Goal: Task Accomplishment & Management: Manage account settings

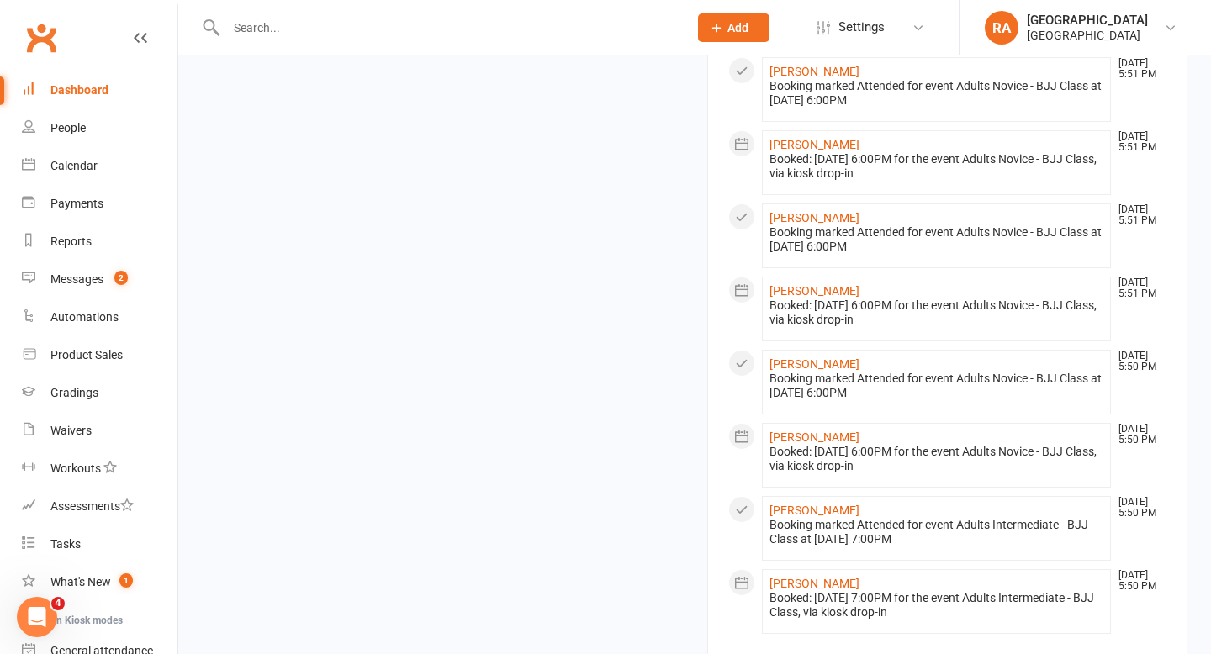
scroll to position [1447, 0]
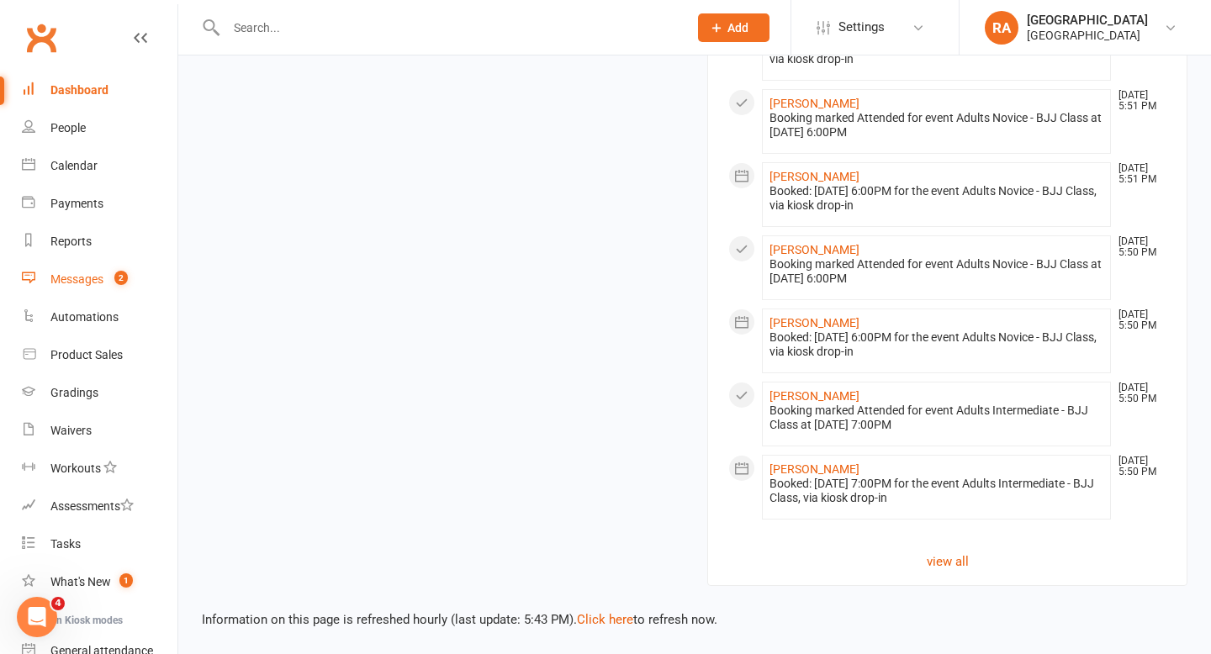
click at [74, 274] on div "Messages" at bounding box center [76, 279] width 53 height 13
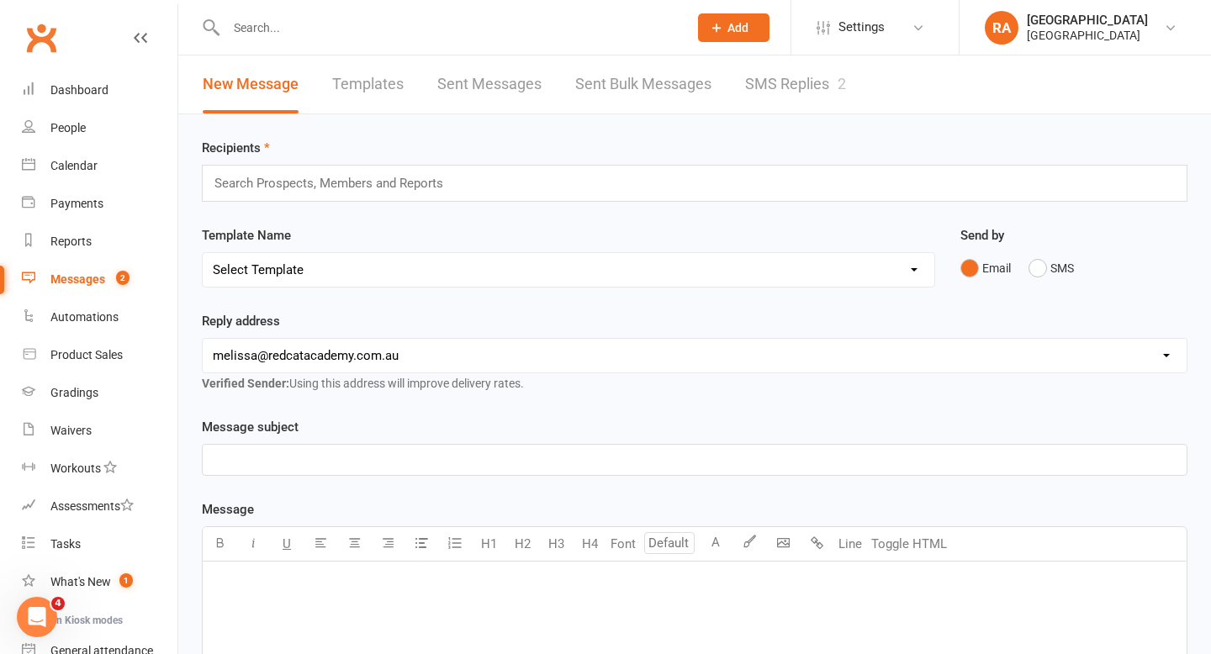
click at [814, 86] on link "SMS Replies 2" at bounding box center [795, 85] width 101 height 58
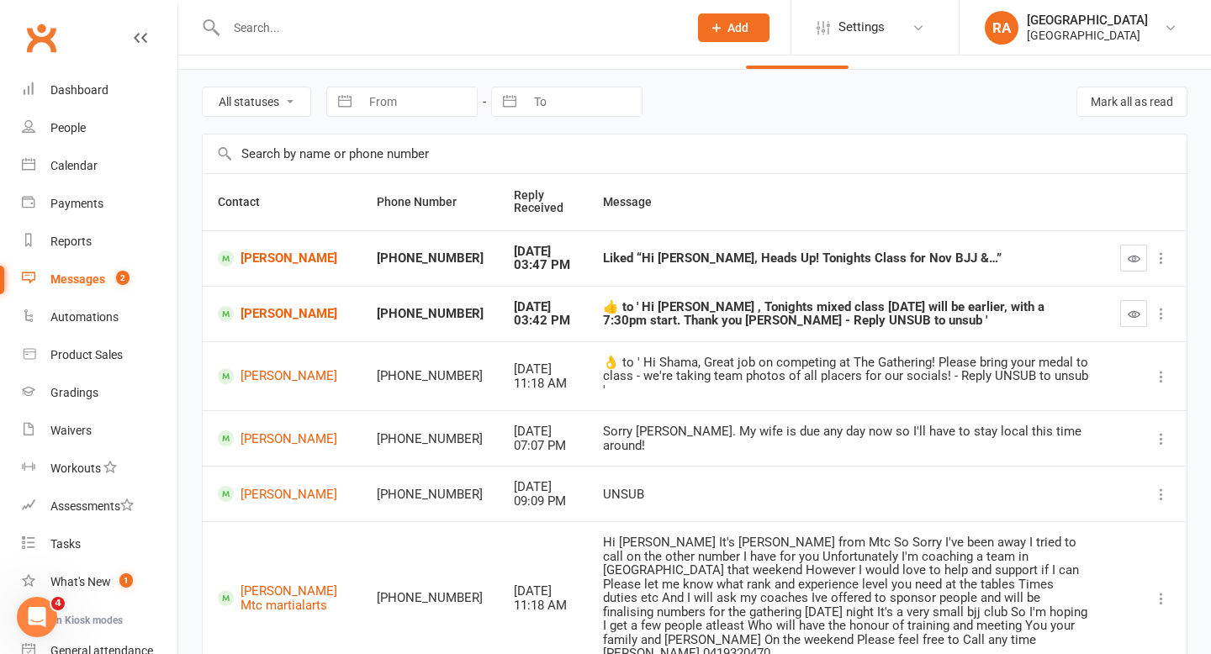
scroll to position [56, 0]
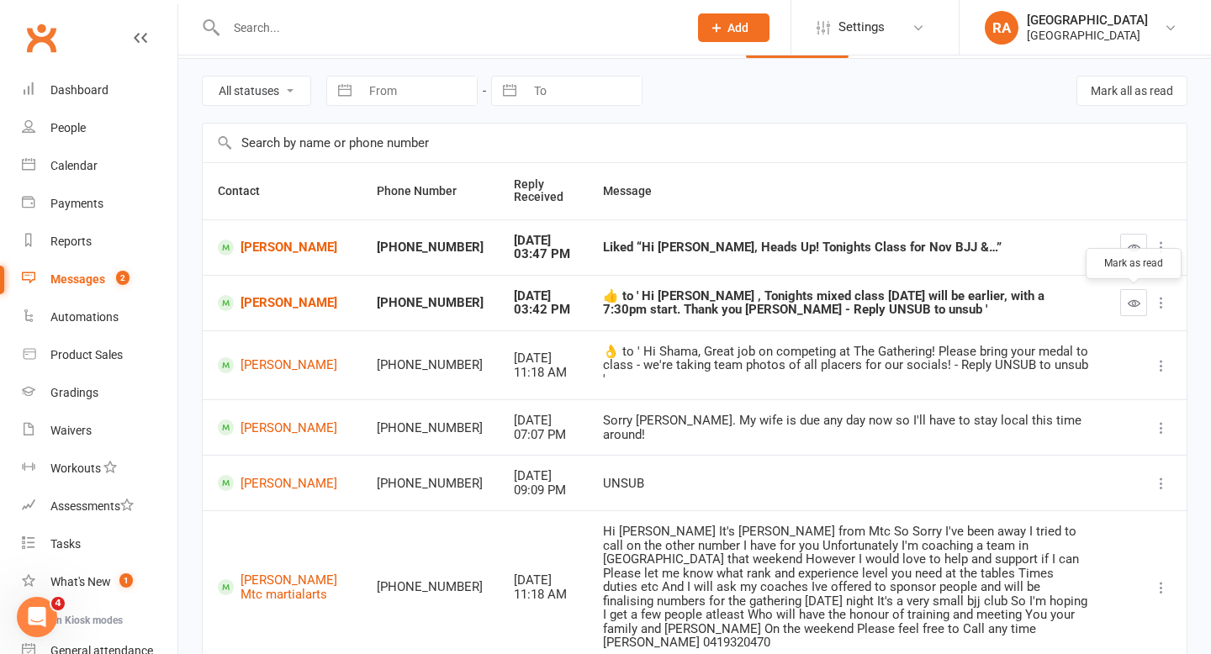
click at [1136, 299] on icon "button" at bounding box center [1134, 303] width 13 height 13
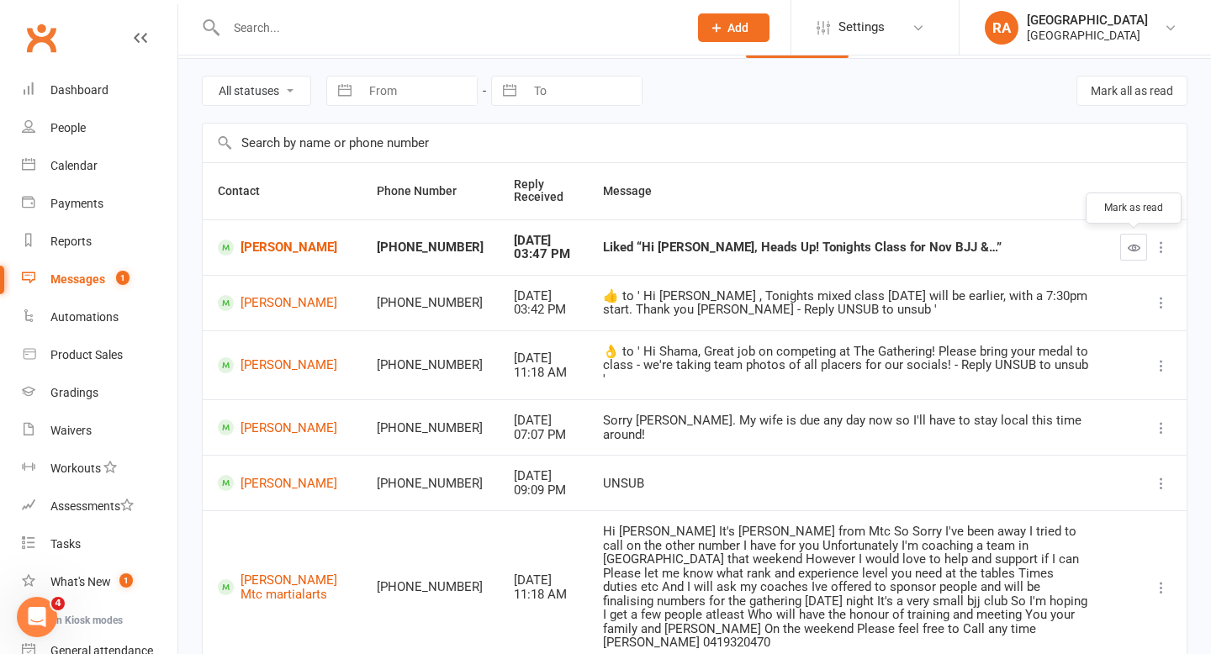
click at [1129, 252] on icon "button" at bounding box center [1134, 247] width 13 height 13
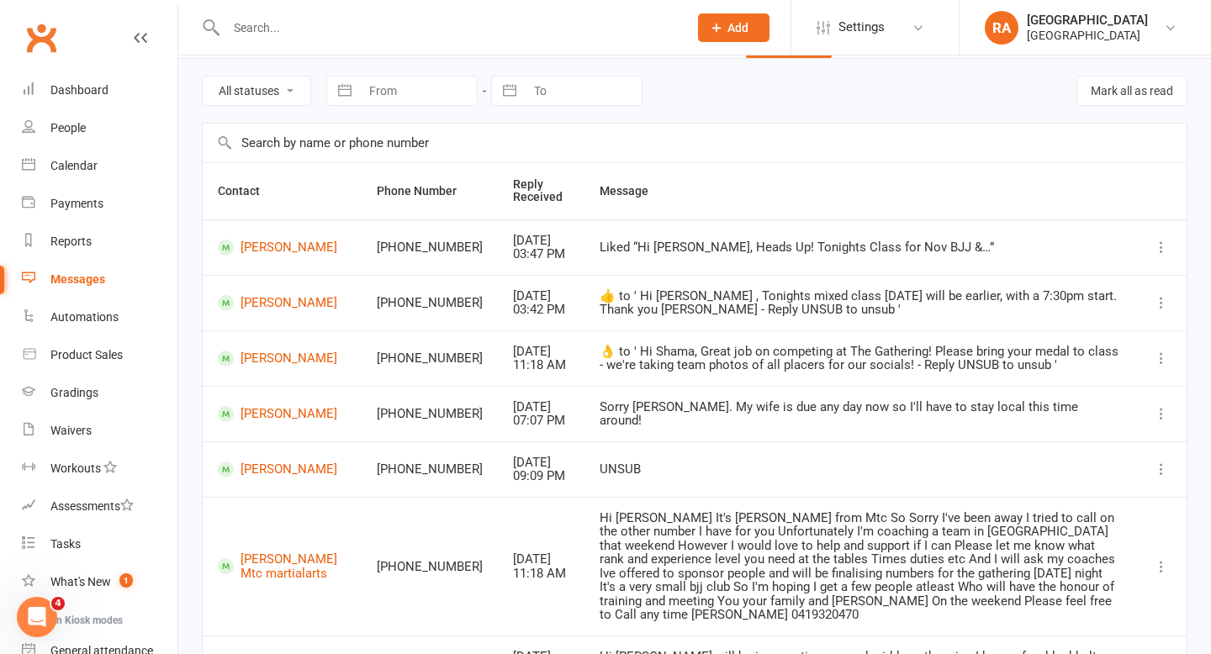
click at [367, 19] on input "text" at bounding box center [448, 28] width 455 height 24
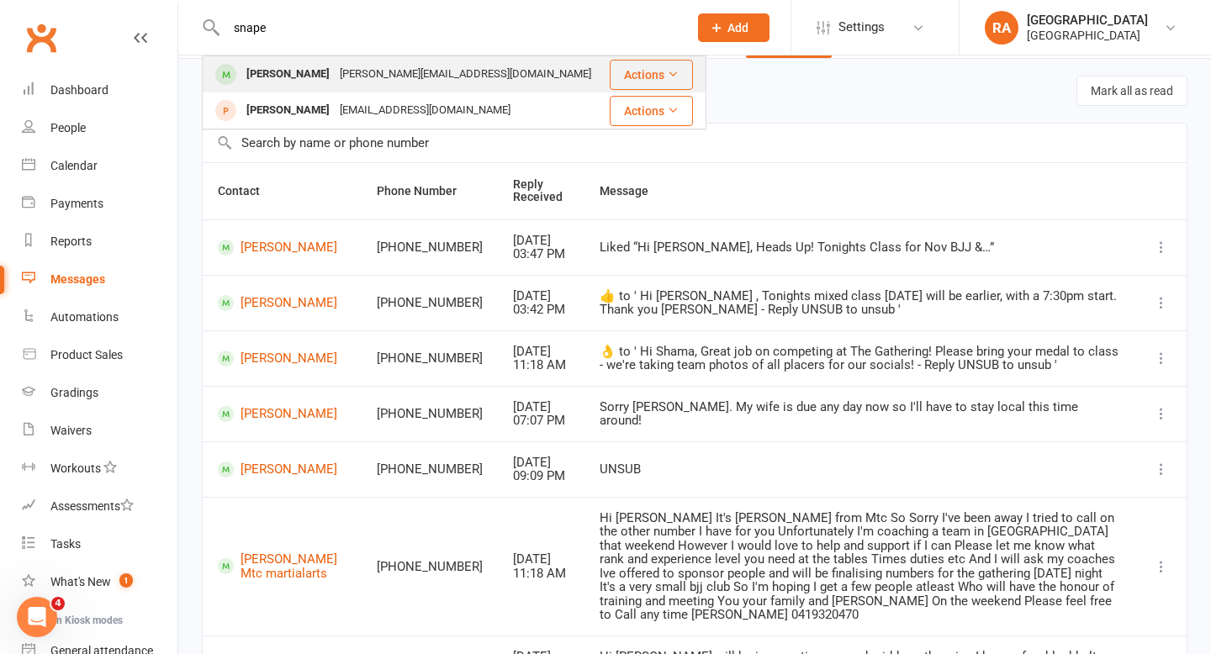
type input "snape"
click at [347, 67] on div "andrew@andrewsnape.com.au" at bounding box center [466, 74] width 262 height 24
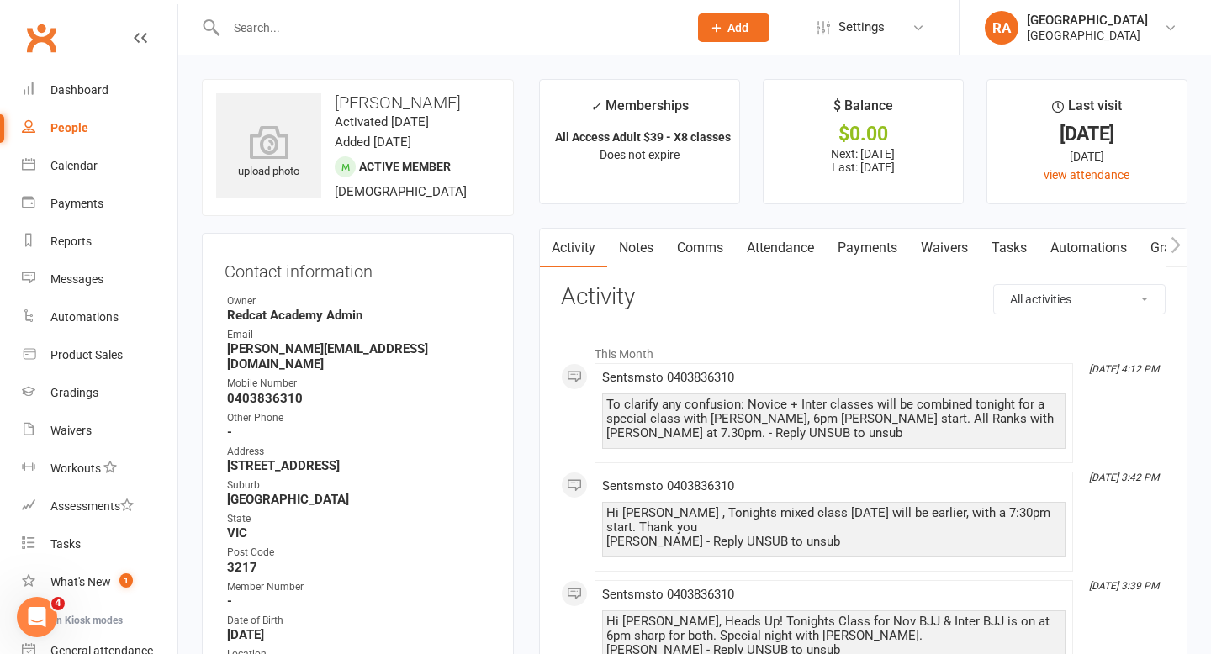
click at [885, 246] on link "Payments" at bounding box center [867, 248] width 83 height 39
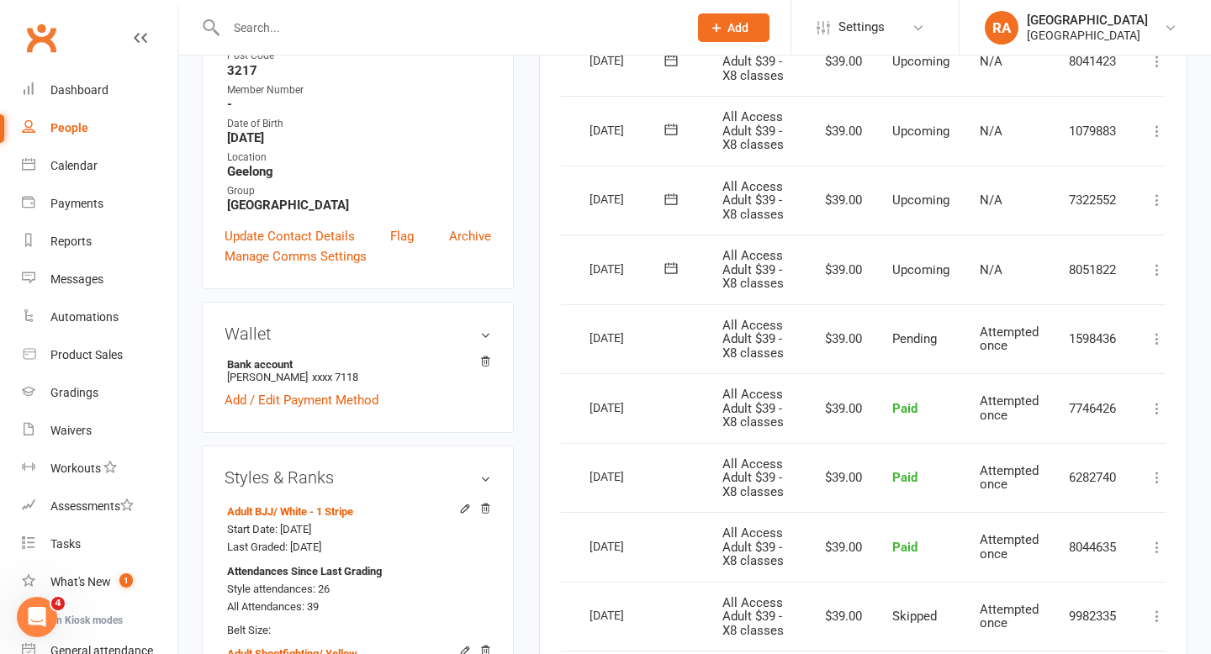
scroll to position [0, 58]
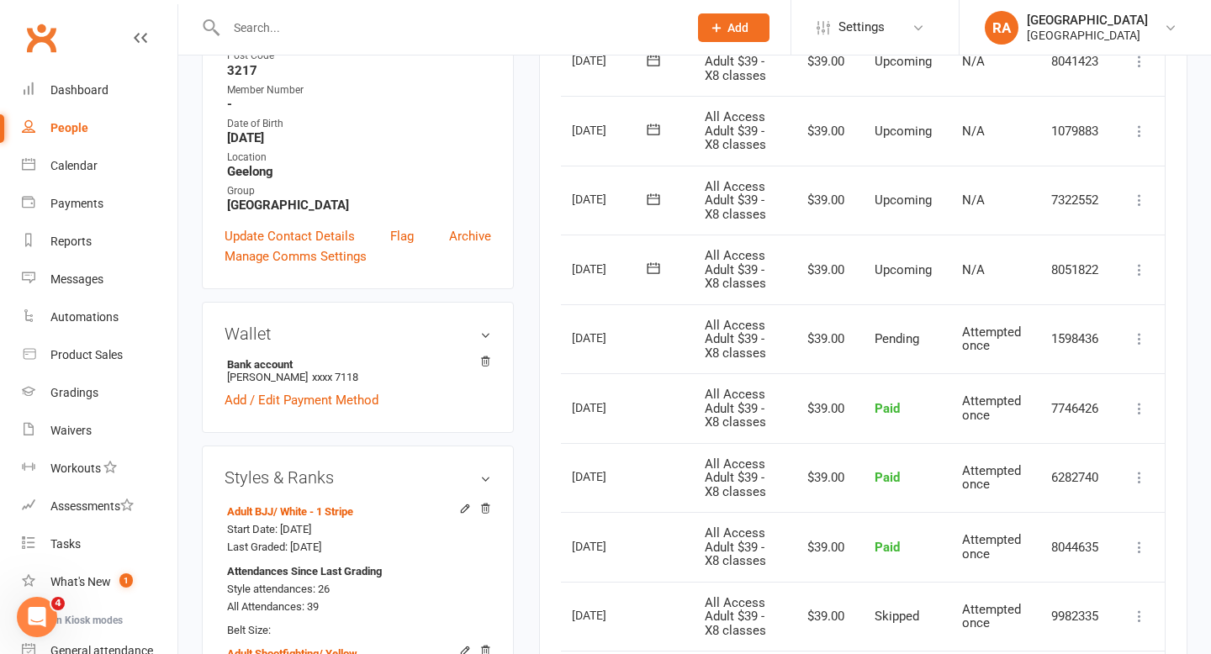
click at [1139, 268] on icon at bounding box center [1139, 270] width 17 height 17
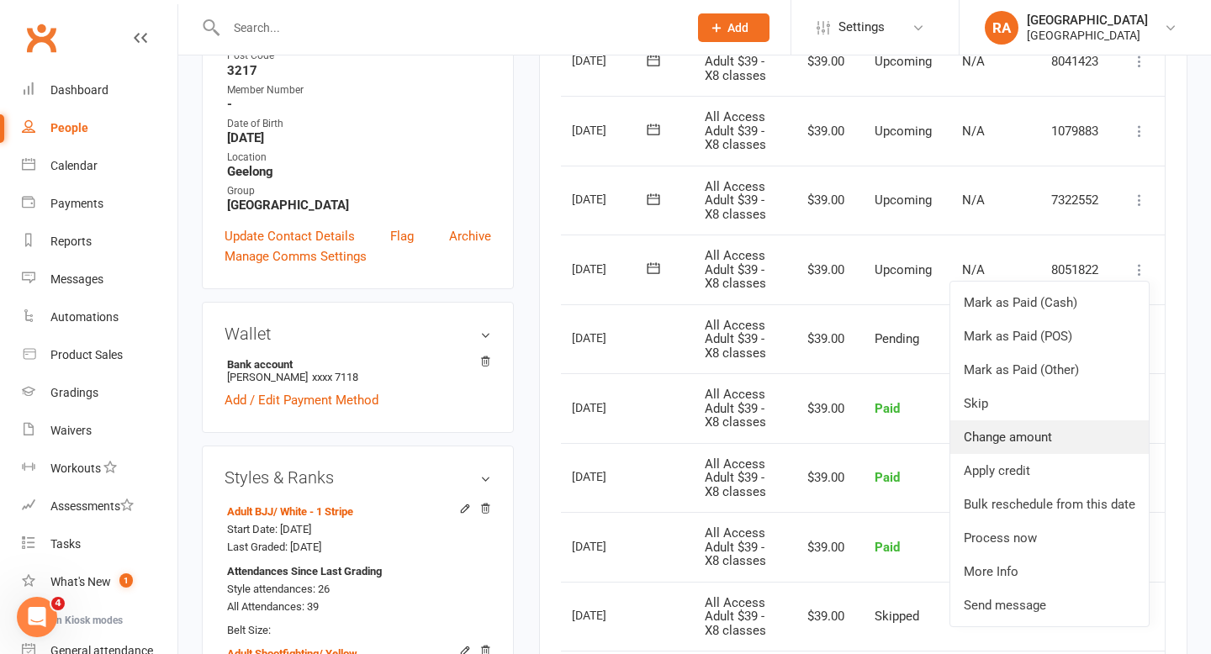
click at [1032, 436] on link "Change amount" at bounding box center [1050, 438] width 199 height 34
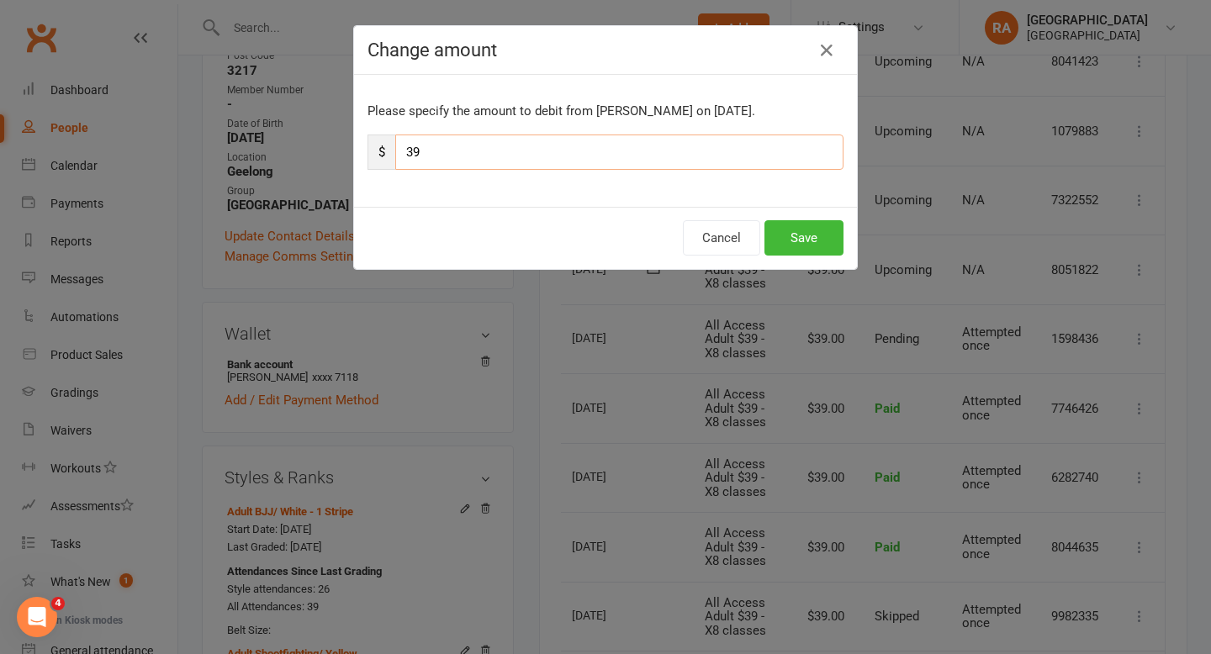
click at [467, 151] on input "39" at bounding box center [619, 152] width 448 height 35
type input "3"
type input "229"
click at [802, 232] on button "Save" at bounding box center [804, 237] width 79 height 35
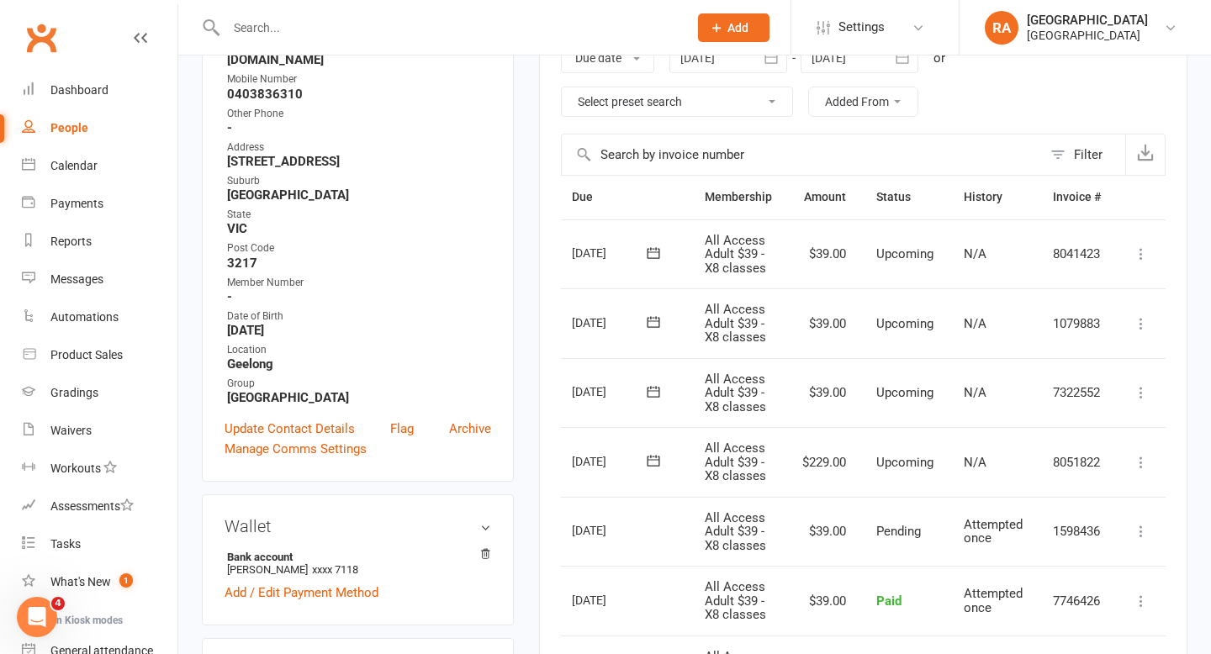
scroll to position [0, 0]
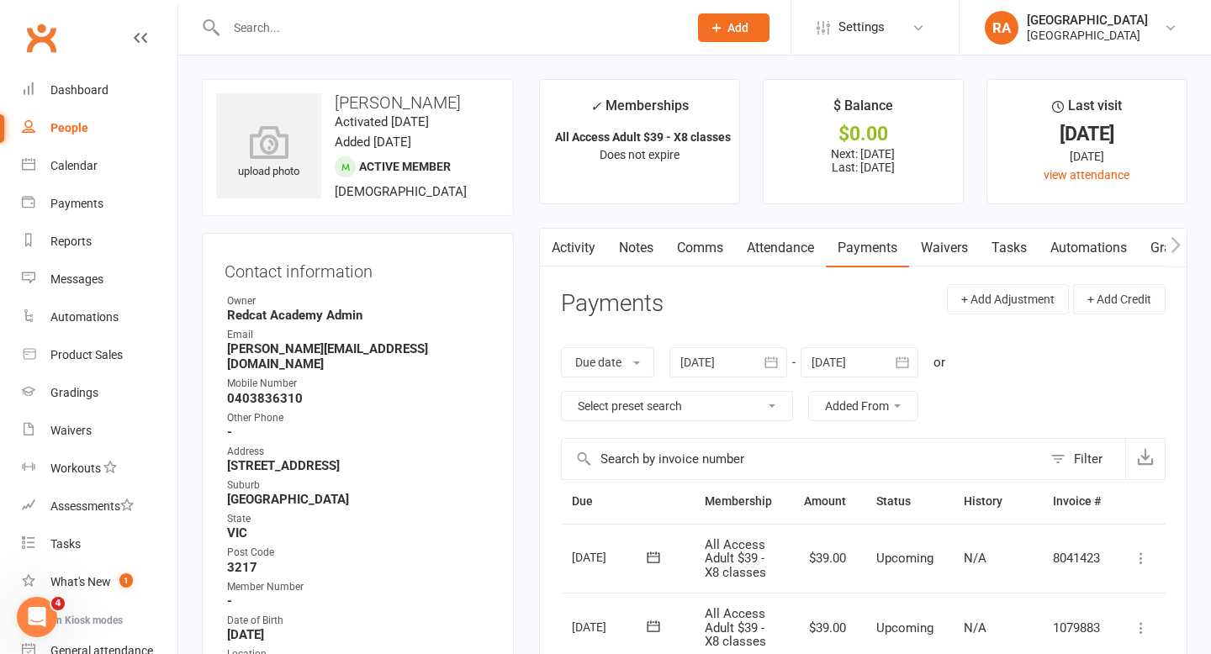
click at [267, 21] on input "text" at bounding box center [448, 28] width 455 height 24
click at [267, 27] on input "text" at bounding box center [448, 28] width 455 height 24
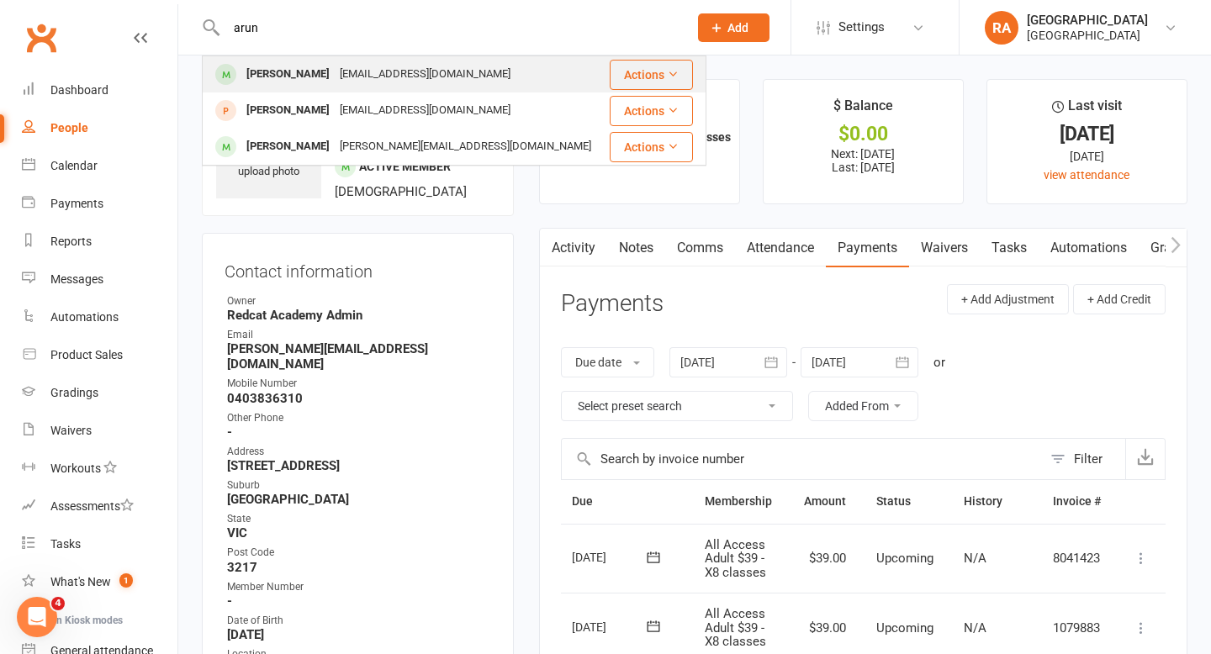
type input "arun"
click at [318, 82] on div "Arun Lestideau" at bounding box center [287, 74] width 93 height 24
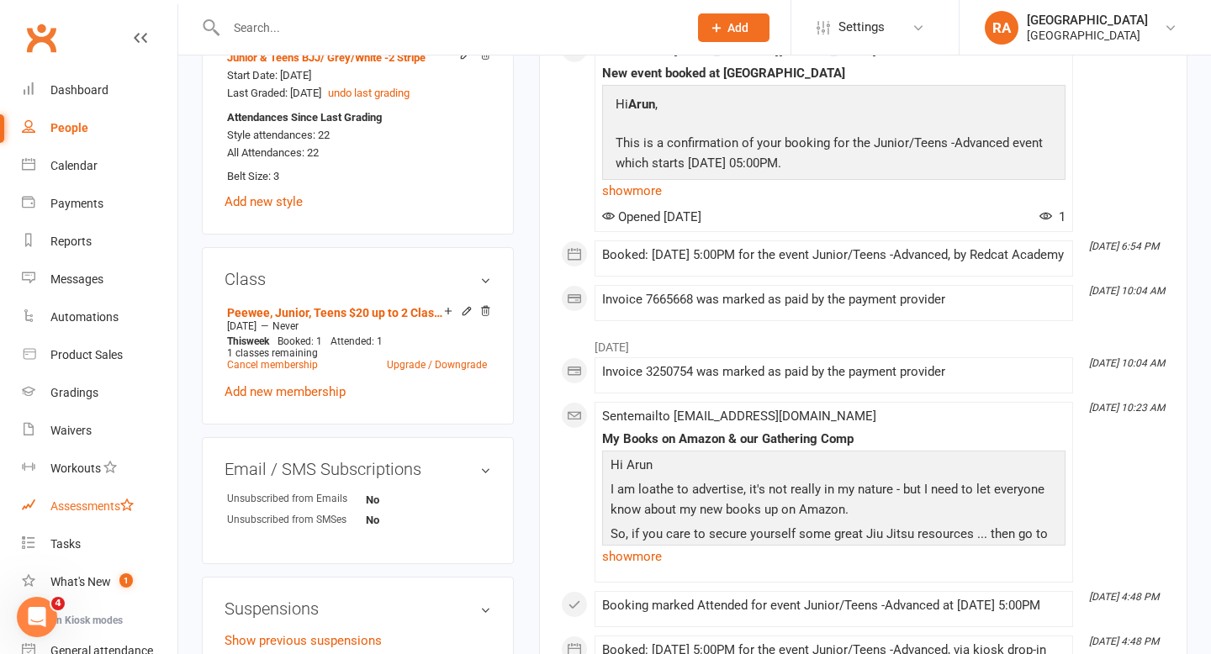
scroll to position [912, 0]
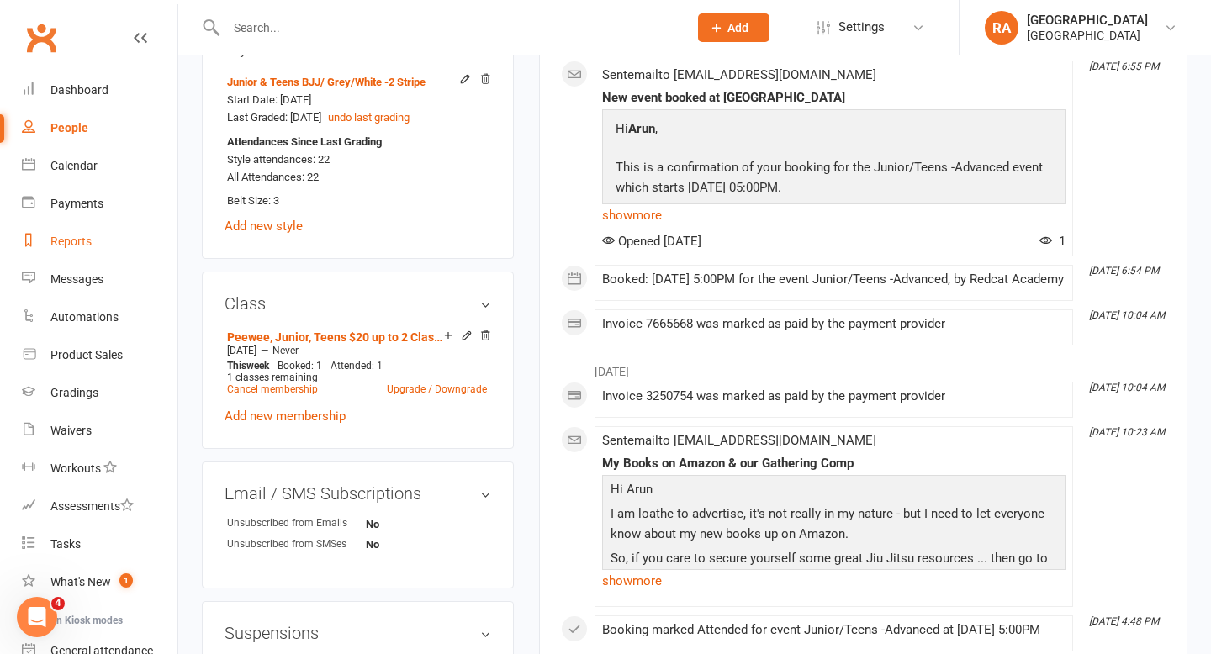
click at [61, 246] on div "Reports" at bounding box center [70, 241] width 41 height 13
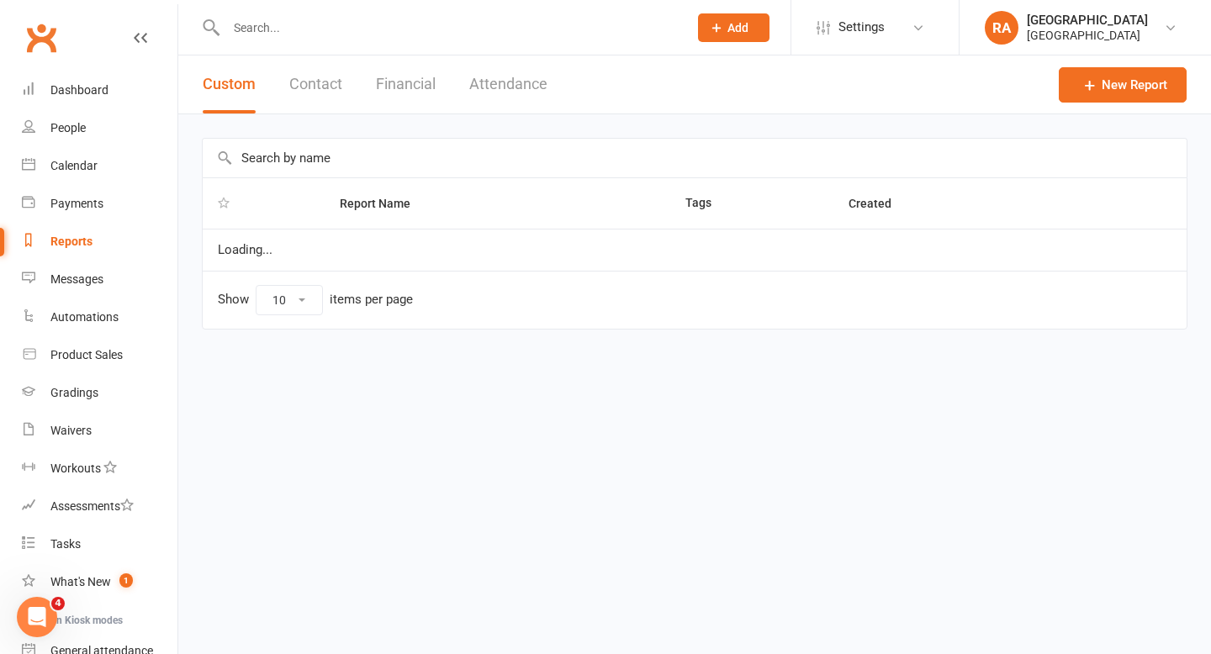
select select "50"
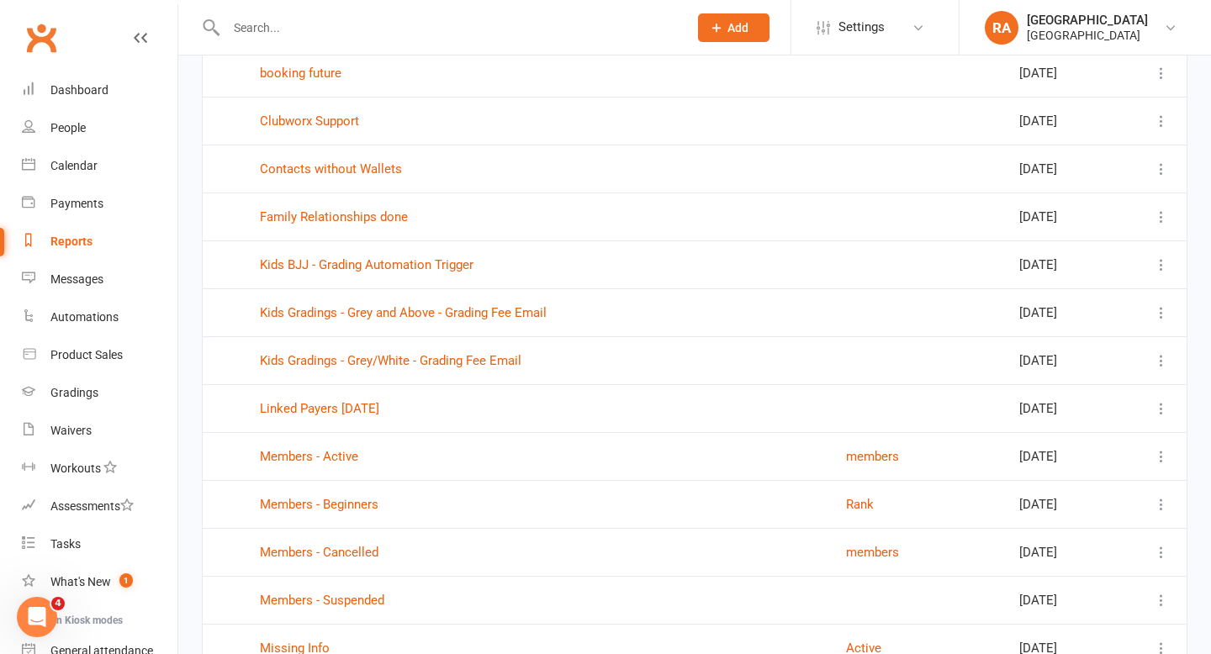
scroll to position [1060, 0]
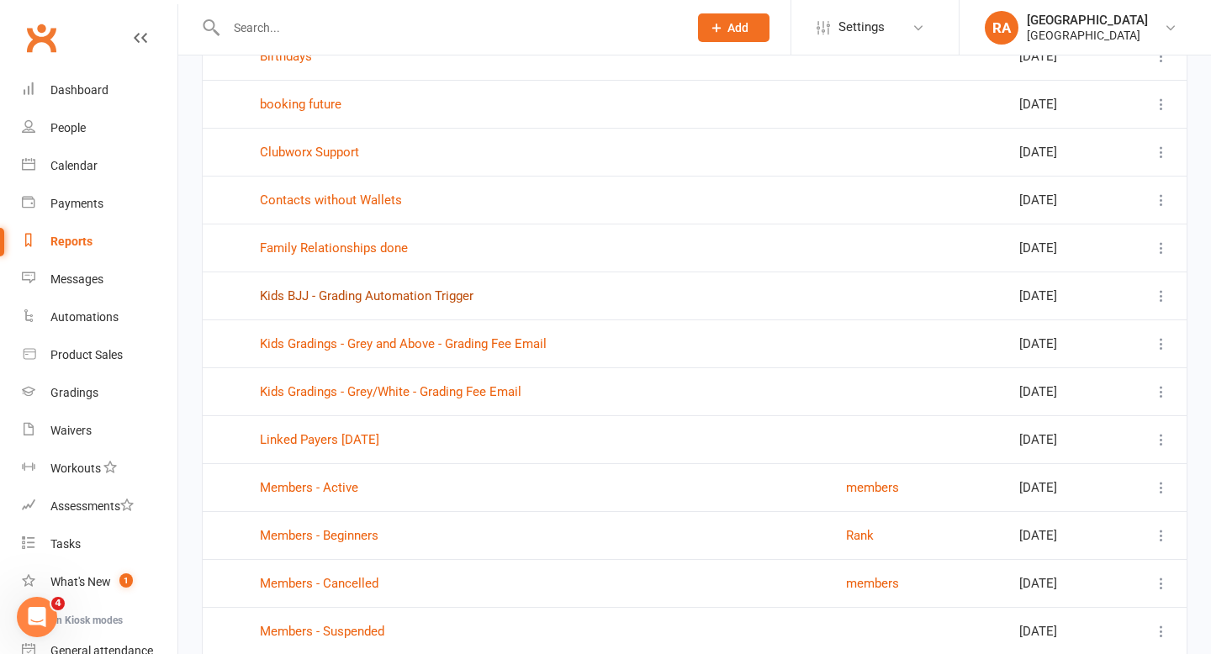
click at [341, 301] on link "Kids BJJ - Grading Automation Trigger" at bounding box center [367, 296] width 214 height 15
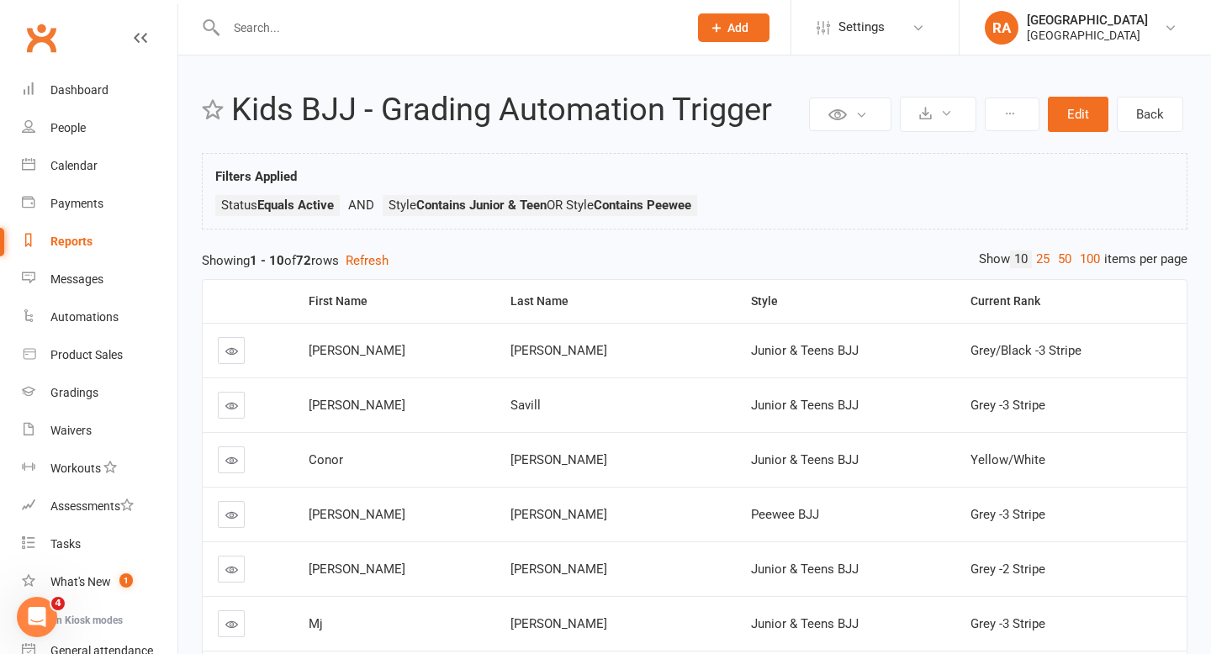
click at [283, 28] on input "text" at bounding box center [448, 28] width 455 height 24
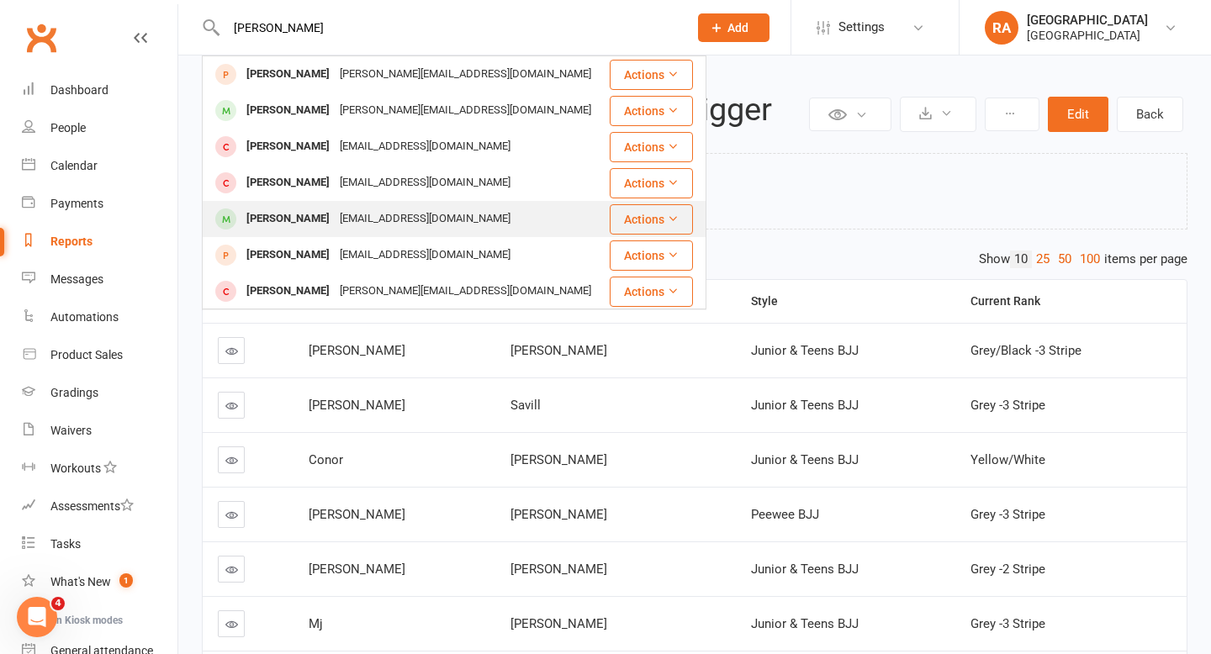
type input "felix"
click at [335, 211] on div "stephentmckay@gmail.com" at bounding box center [425, 219] width 181 height 24
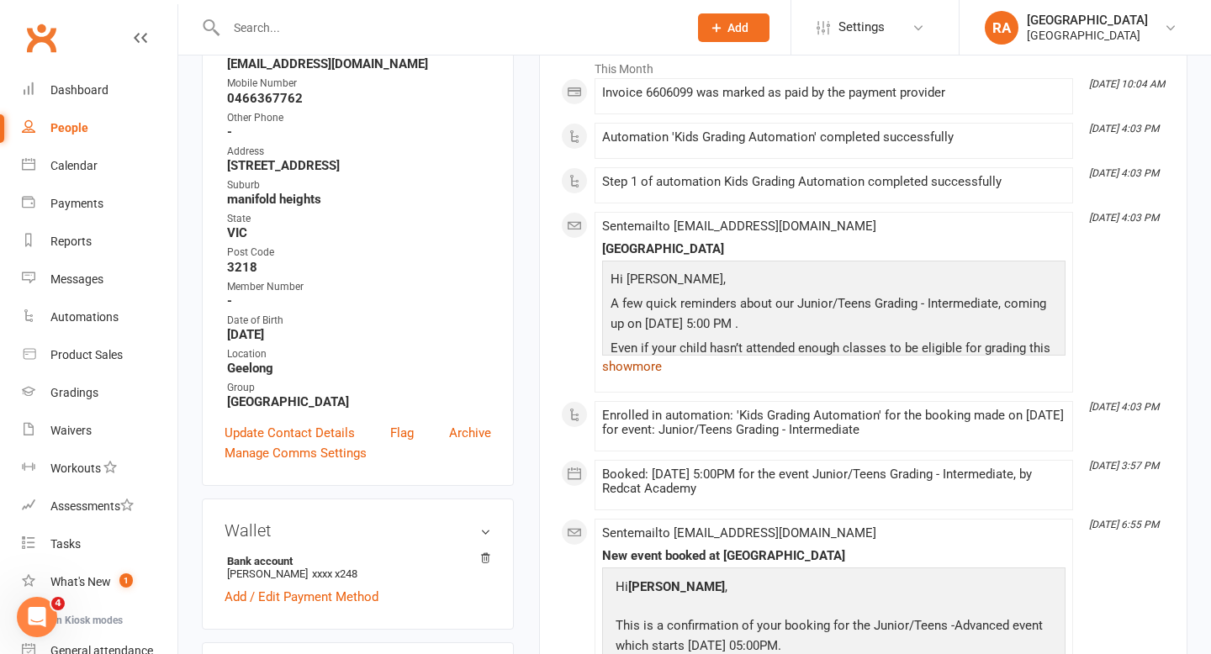
scroll to position [291, 0]
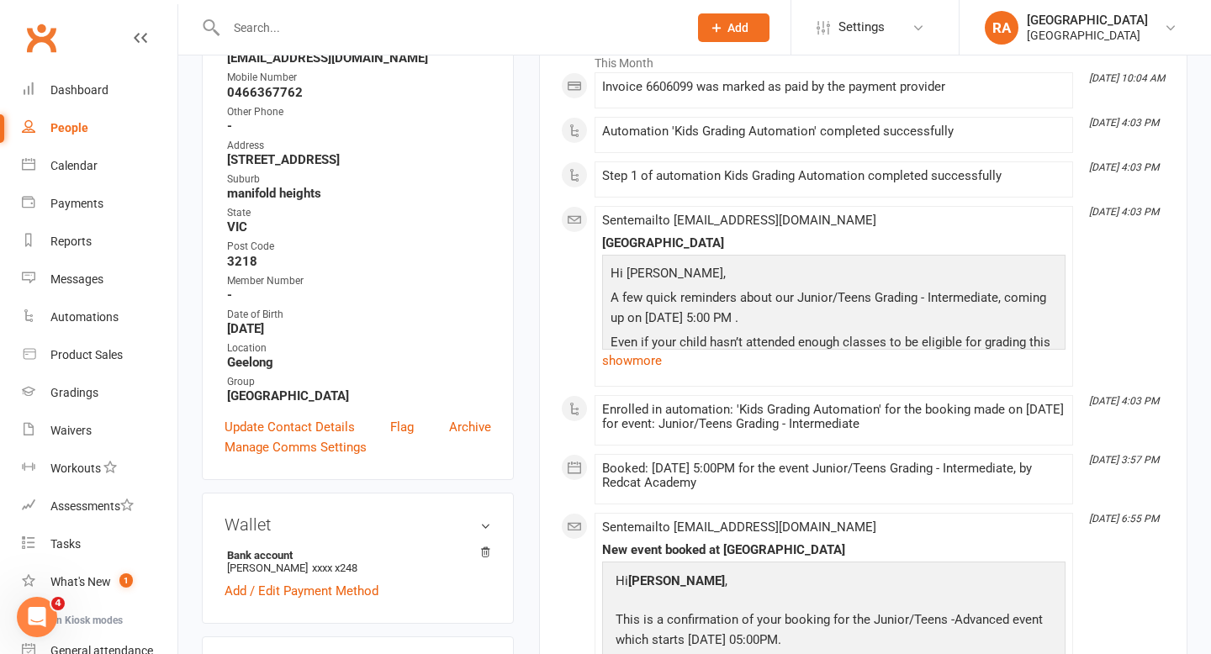
click at [633, 344] on p "Even if your child hasn’t attended enough classes to be eligible for grading th…" at bounding box center [834, 374] width 455 height 85
click at [632, 352] on link "show more" at bounding box center [833, 361] width 463 height 24
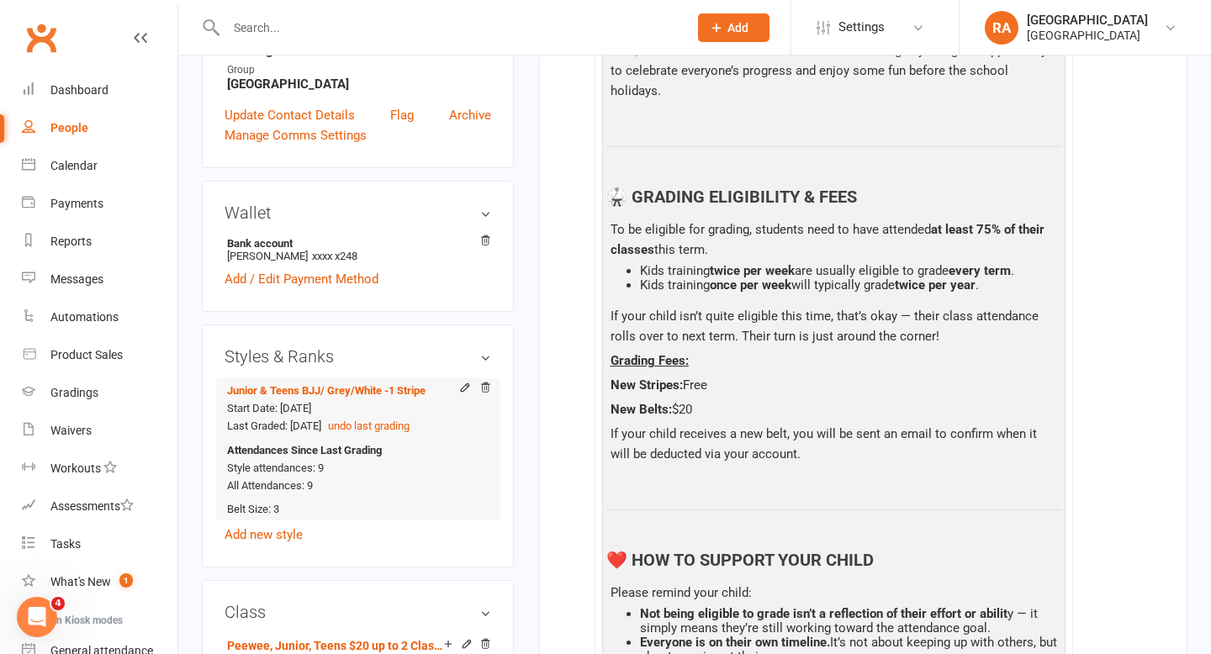
scroll to position [0, 0]
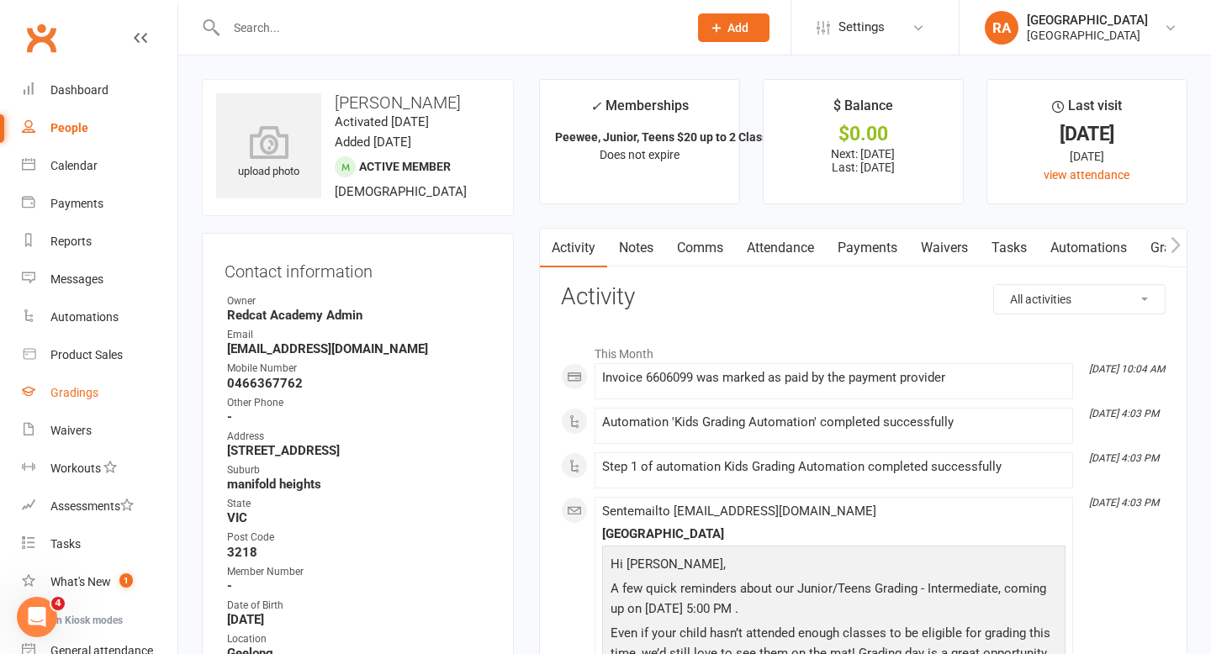
click at [72, 404] on link "Gradings" at bounding box center [100, 393] width 156 height 38
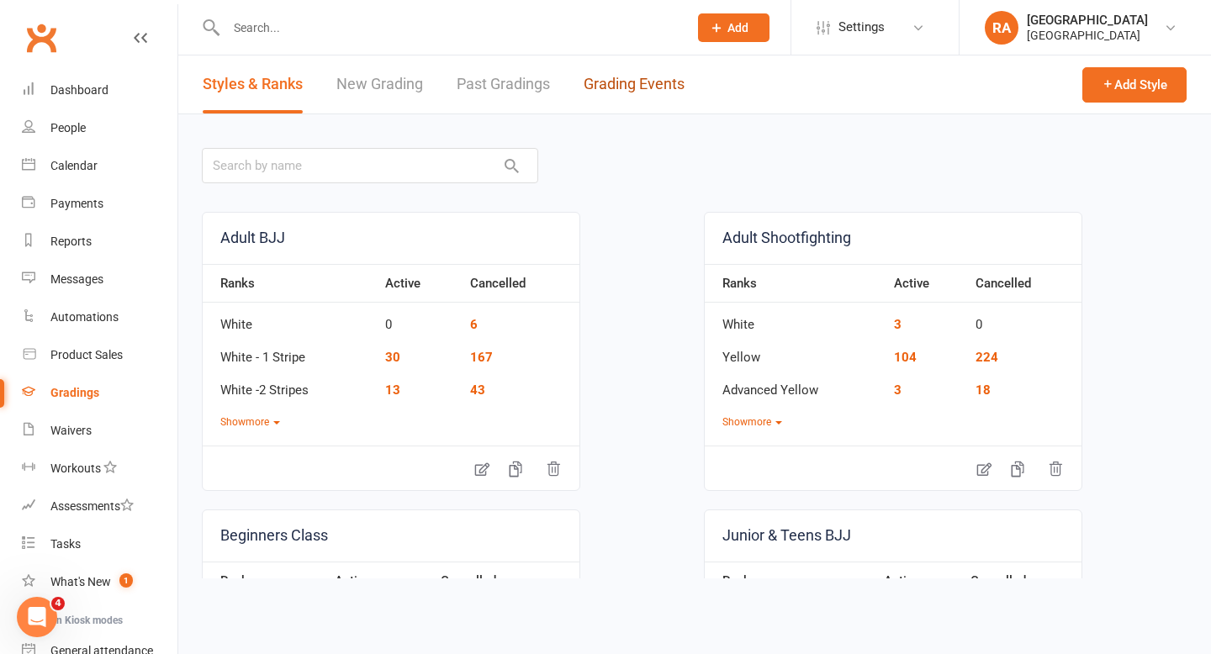
click at [643, 88] on link "Grading Events" at bounding box center [634, 85] width 101 height 58
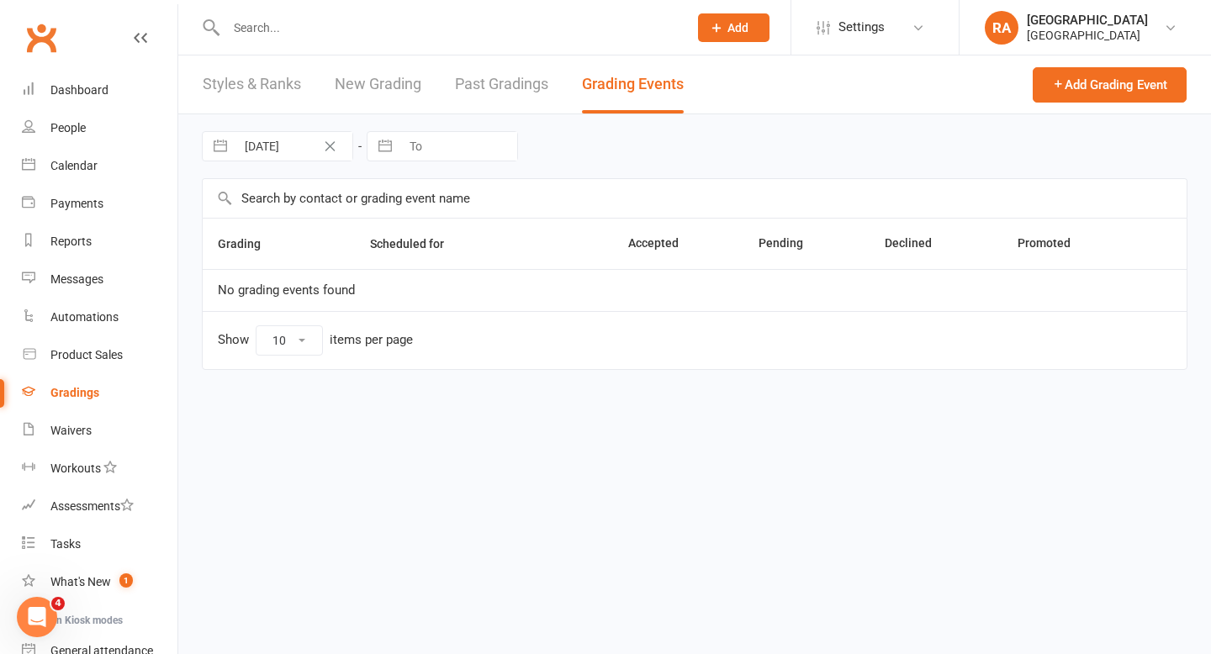
click at [388, 96] on link "New Grading" at bounding box center [378, 85] width 87 height 58
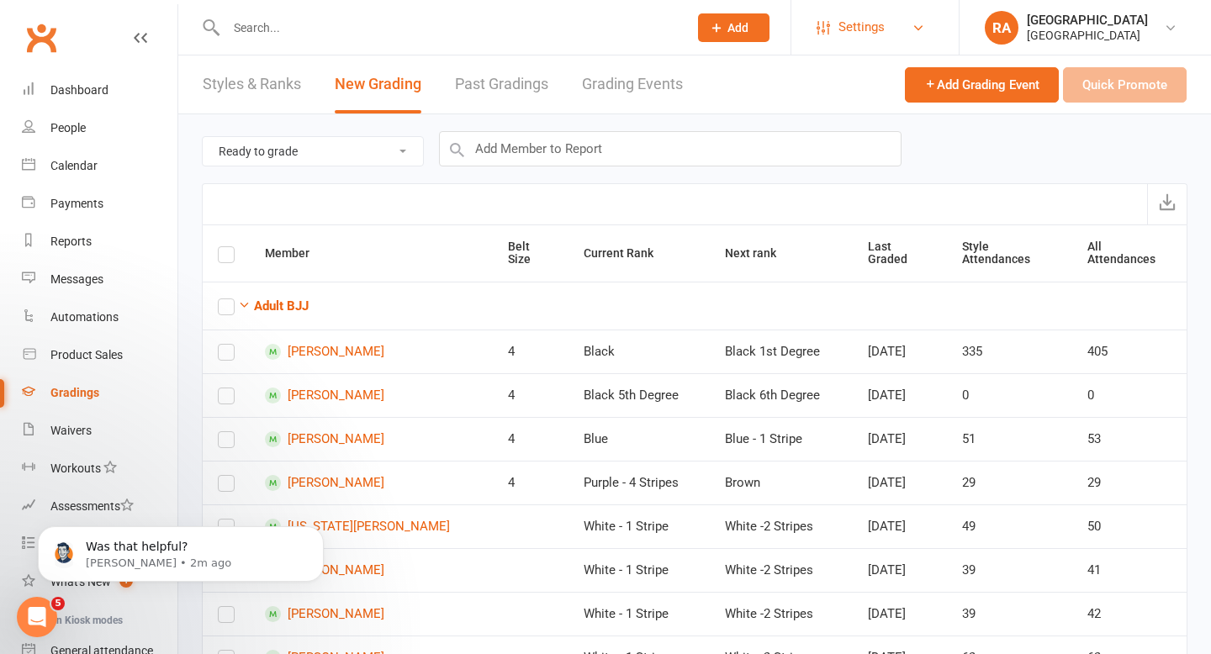
click at [839, 27] on span "Settings" at bounding box center [862, 27] width 46 height 38
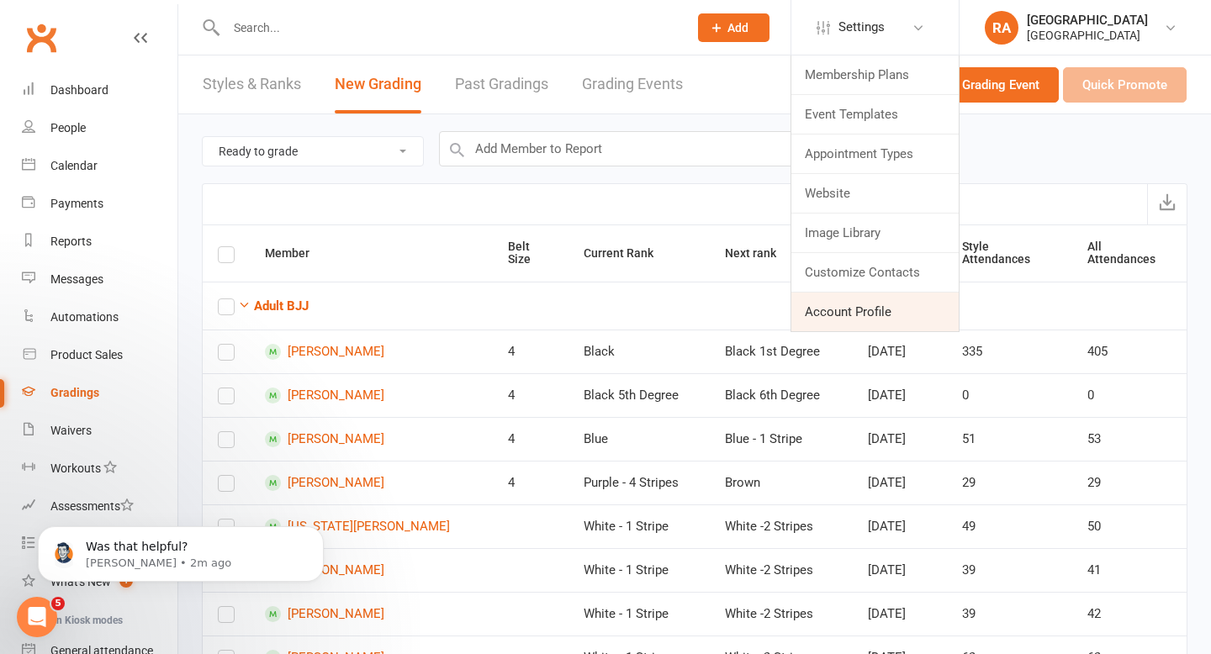
click at [836, 310] on link "Account Profile" at bounding box center [875, 312] width 167 height 39
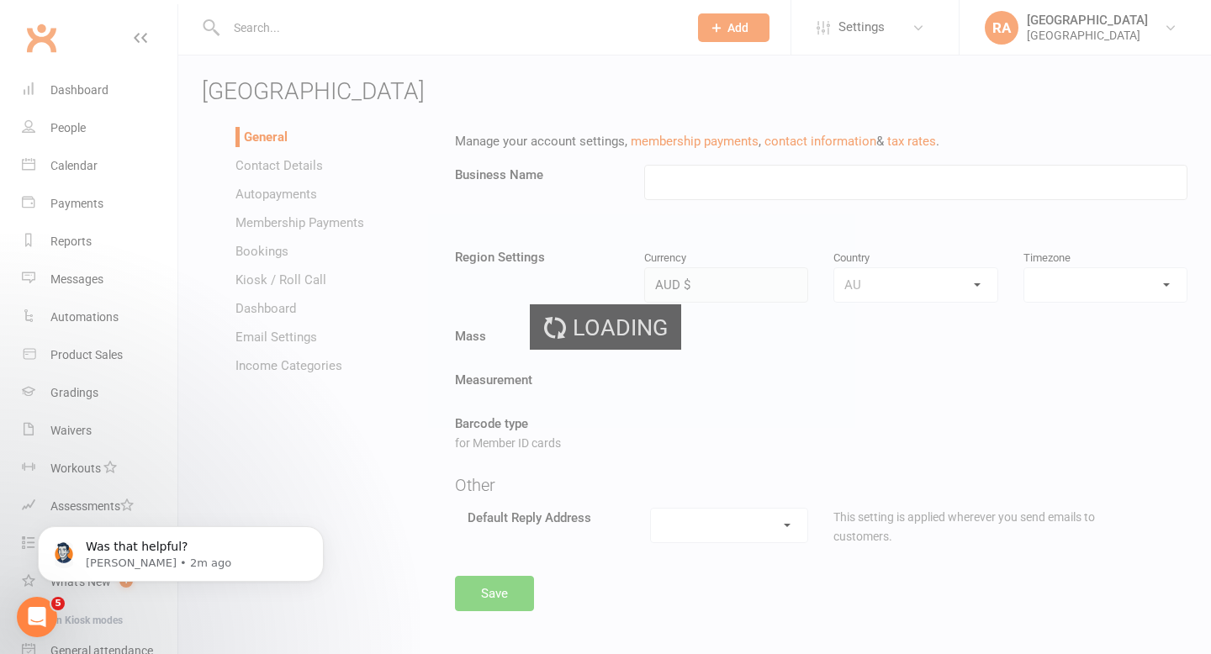
type input "Redcat Academy"
select select "Australia/Melbourne"
select select "[PERSON_NAME][EMAIL_ADDRESS][DOMAIN_NAME]"
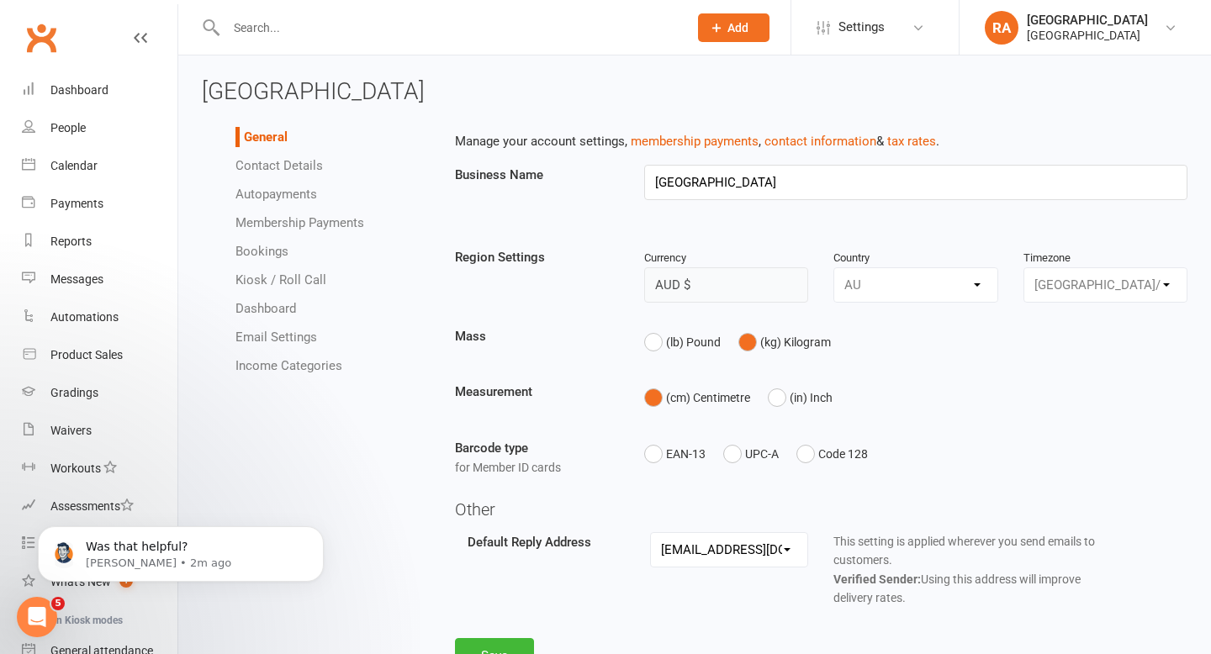
click at [256, 256] on link "Bookings" at bounding box center [262, 251] width 53 height 15
select select "send_booking_confirmation_email_to_none"
select select "send_booking_reminder_to_none"
select select "false"
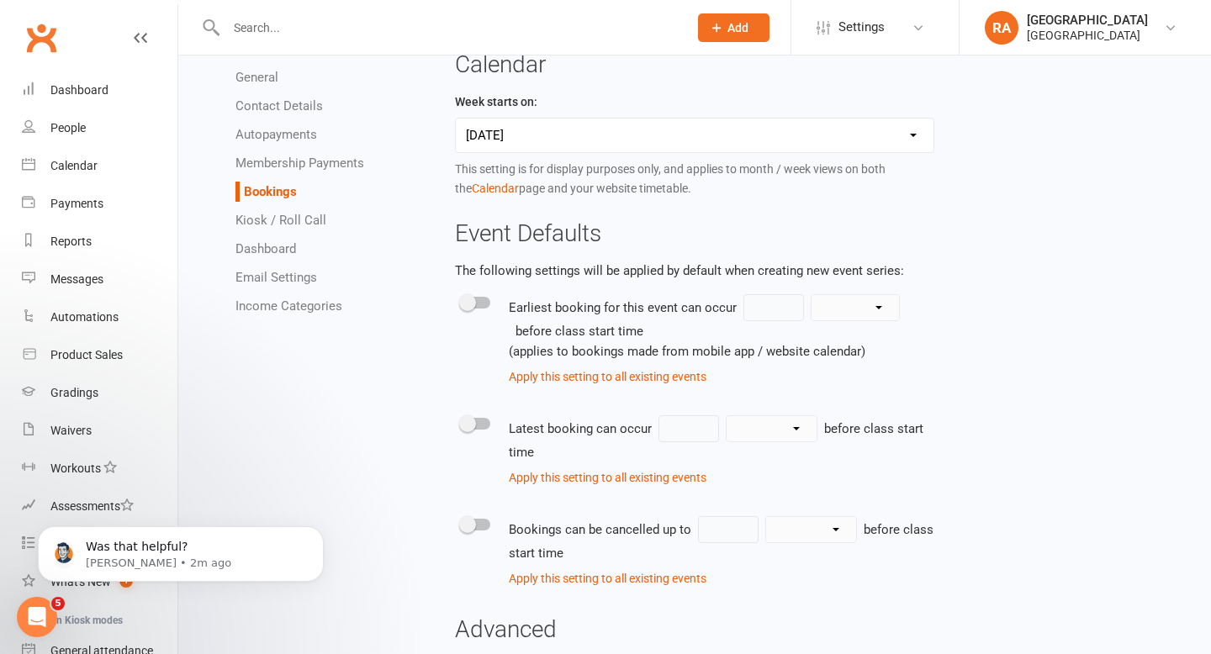
scroll to position [594, 0]
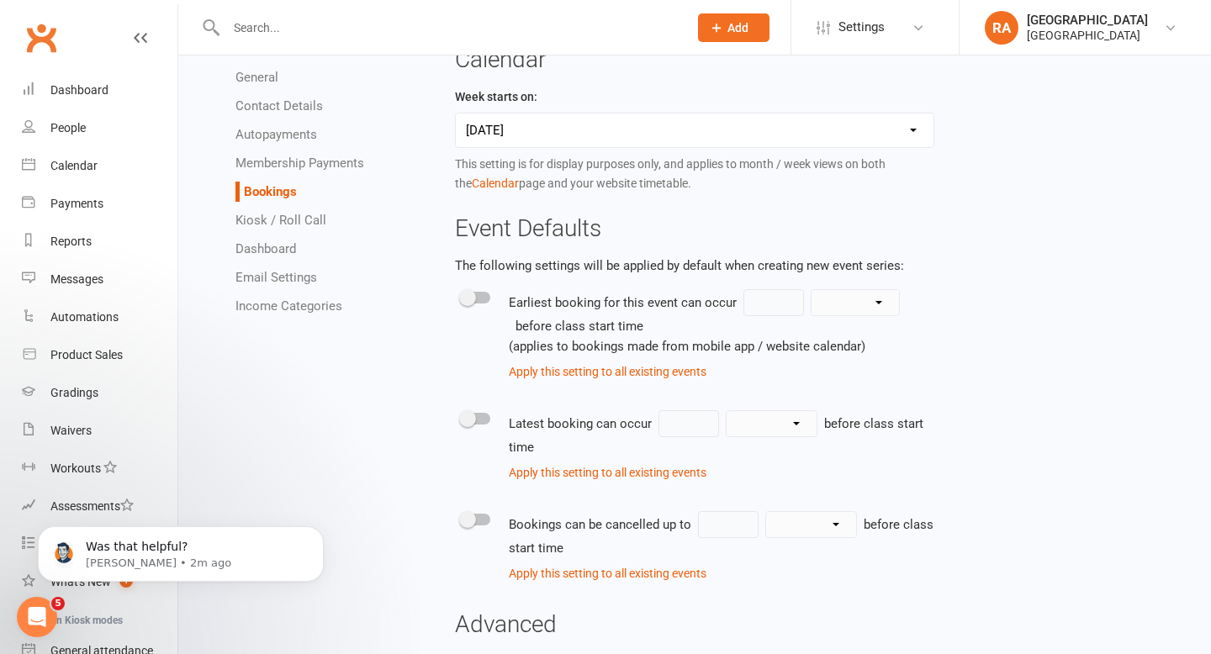
click at [751, 139] on select "Sunday Monday" at bounding box center [695, 131] width 479 height 34
select select "1"
click at [456, 134] on select "Sunday Monday" at bounding box center [695, 131] width 479 height 34
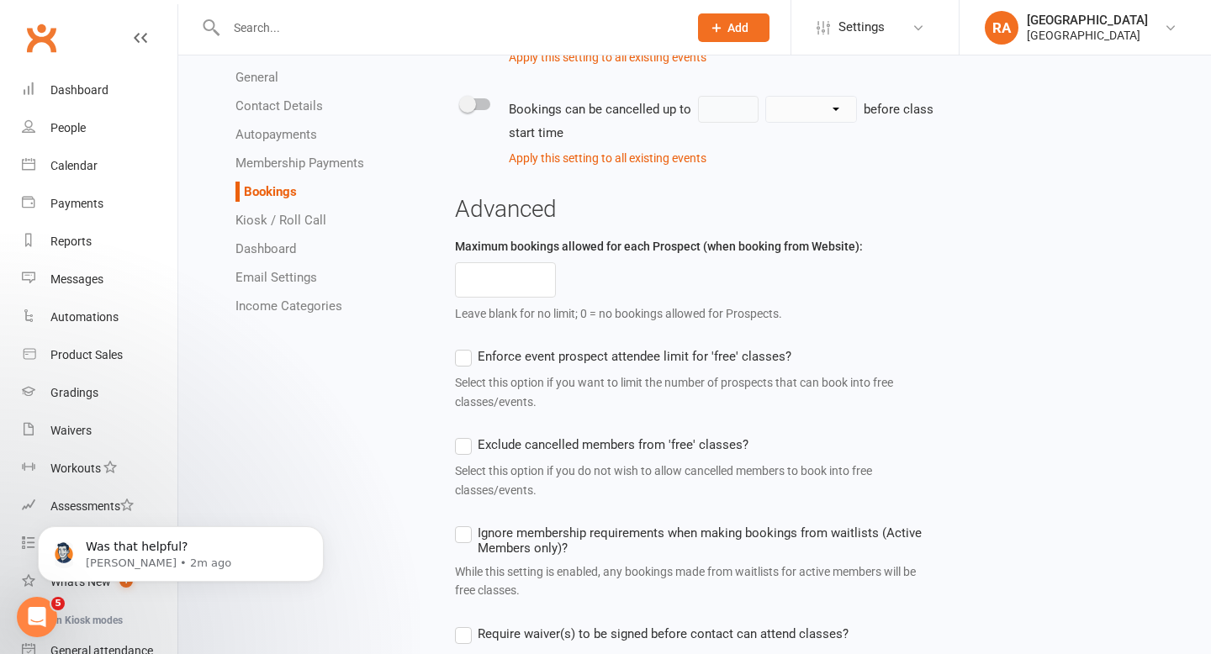
scroll to position [1030, 0]
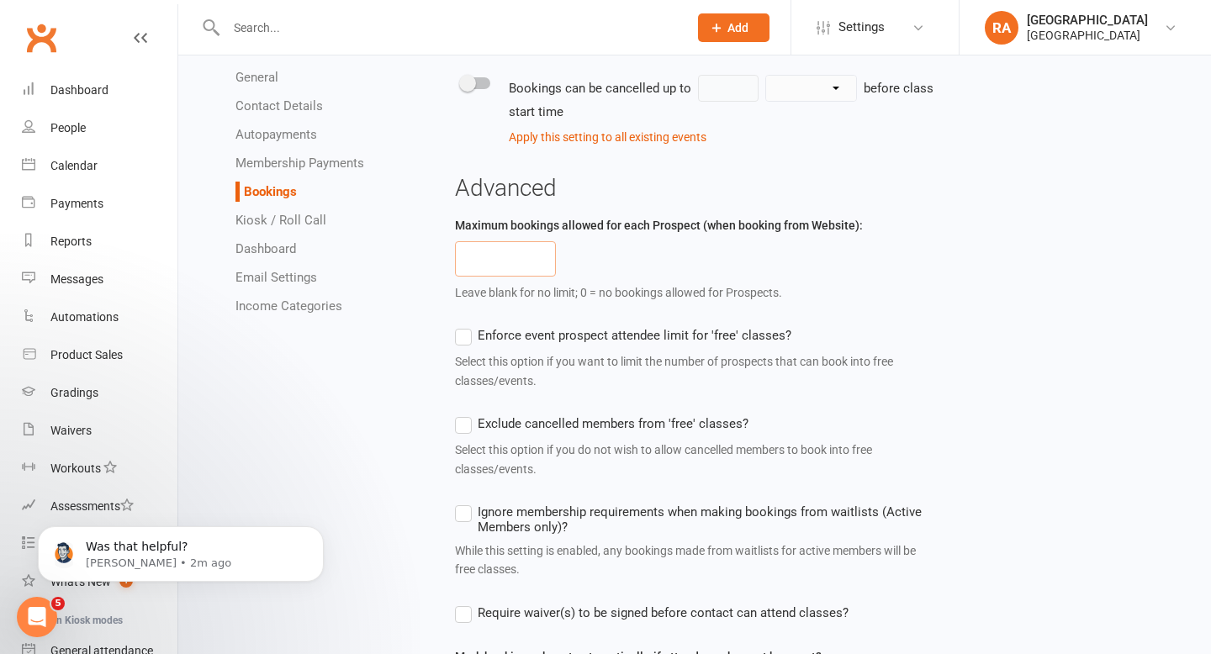
click at [527, 272] on input "number" at bounding box center [505, 258] width 101 height 35
type input "0"
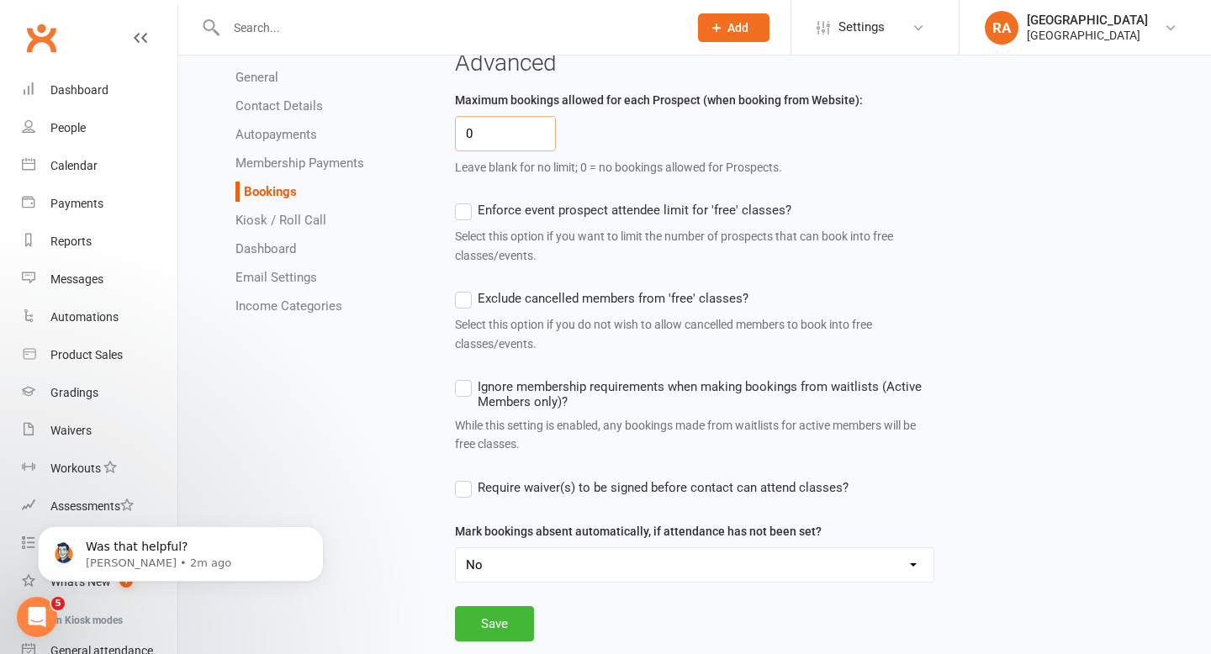
scroll to position [1212, 0]
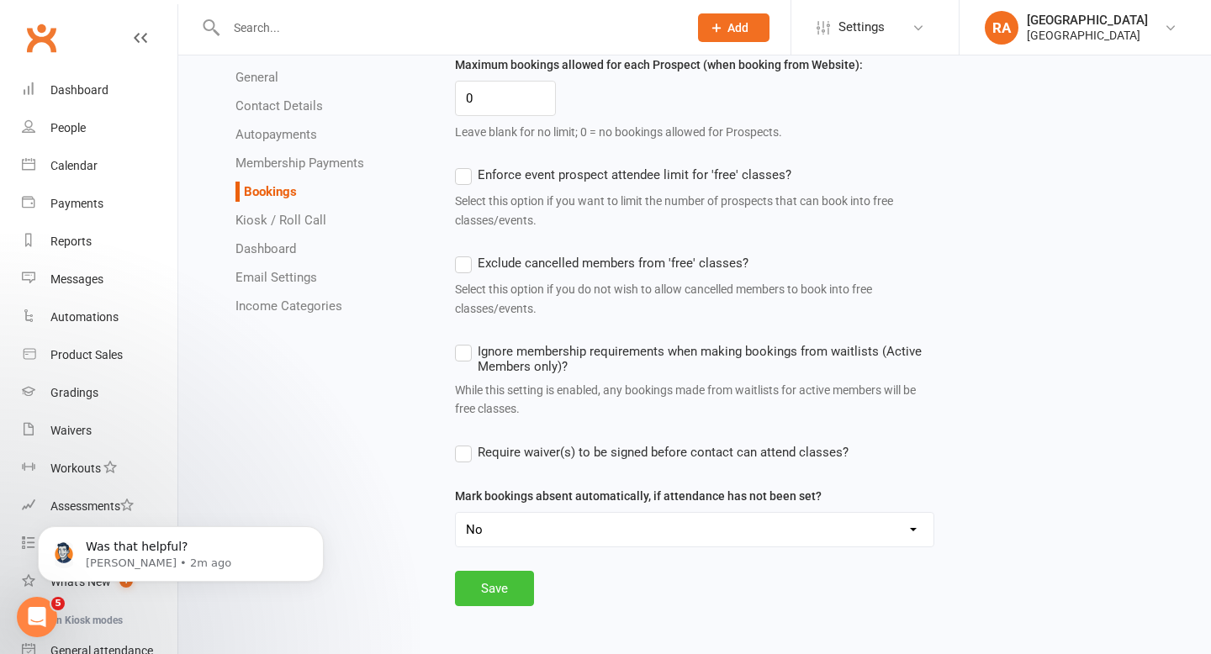
click at [515, 581] on button "Save" at bounding box center [494, 588] width 79 height 35
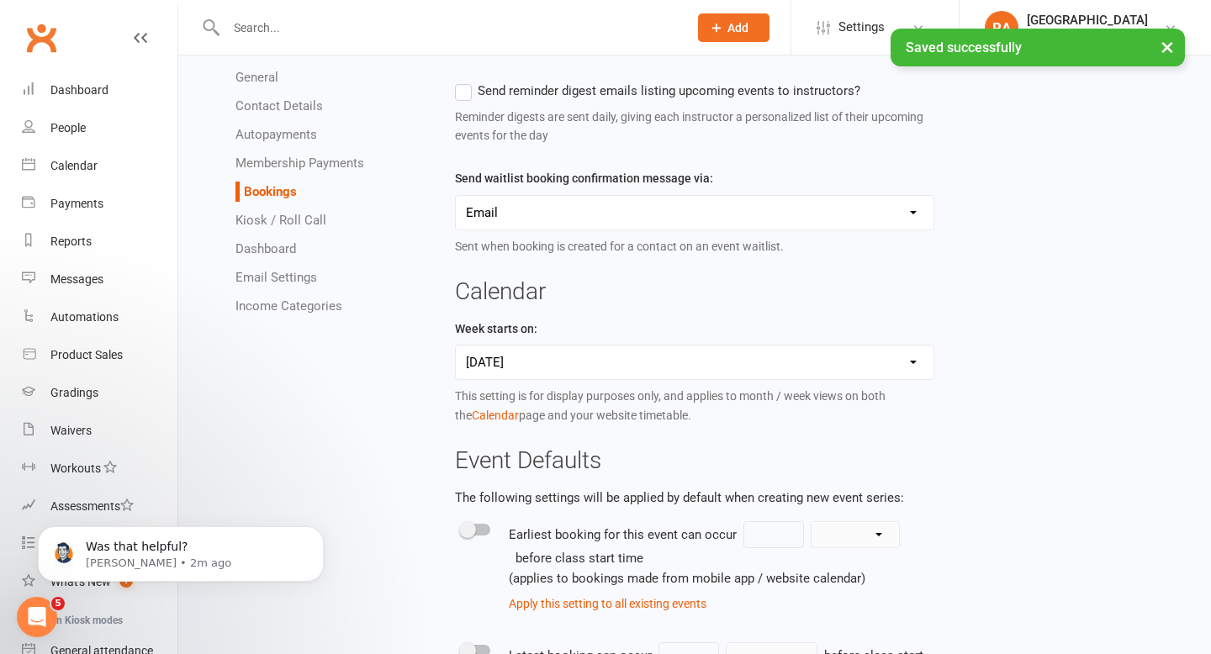
scroll to position [0, 0]
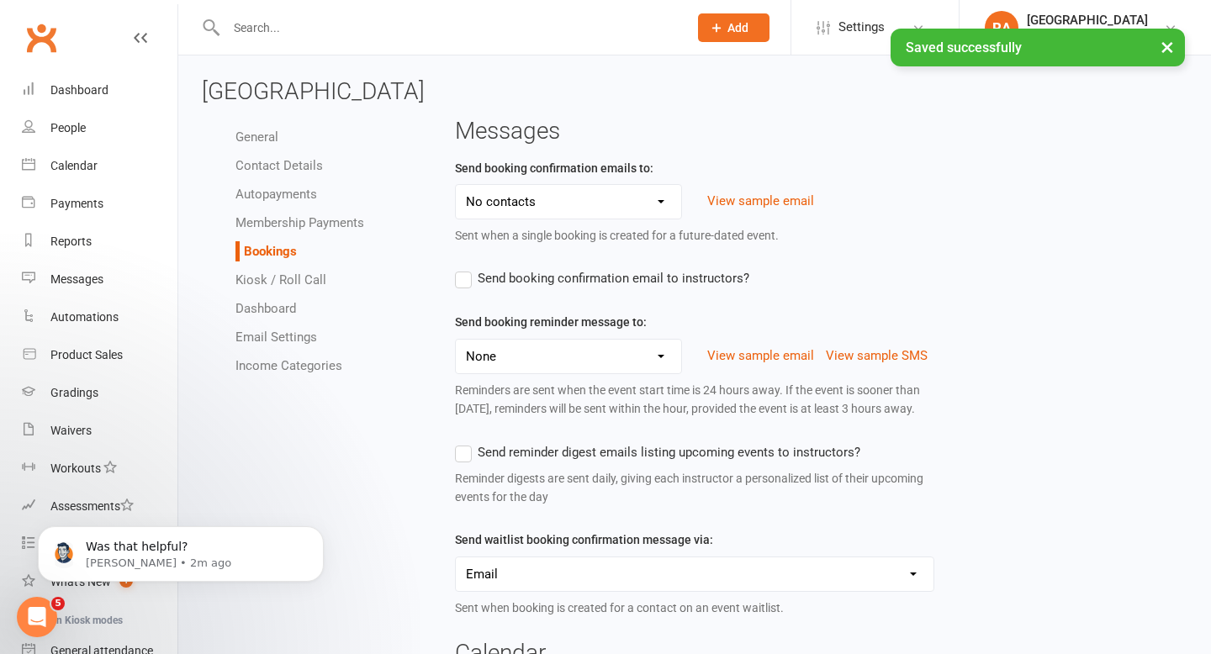
click at [277, 200] on link "Autopayments" at bounding box center [277, 194] width 82 height 15
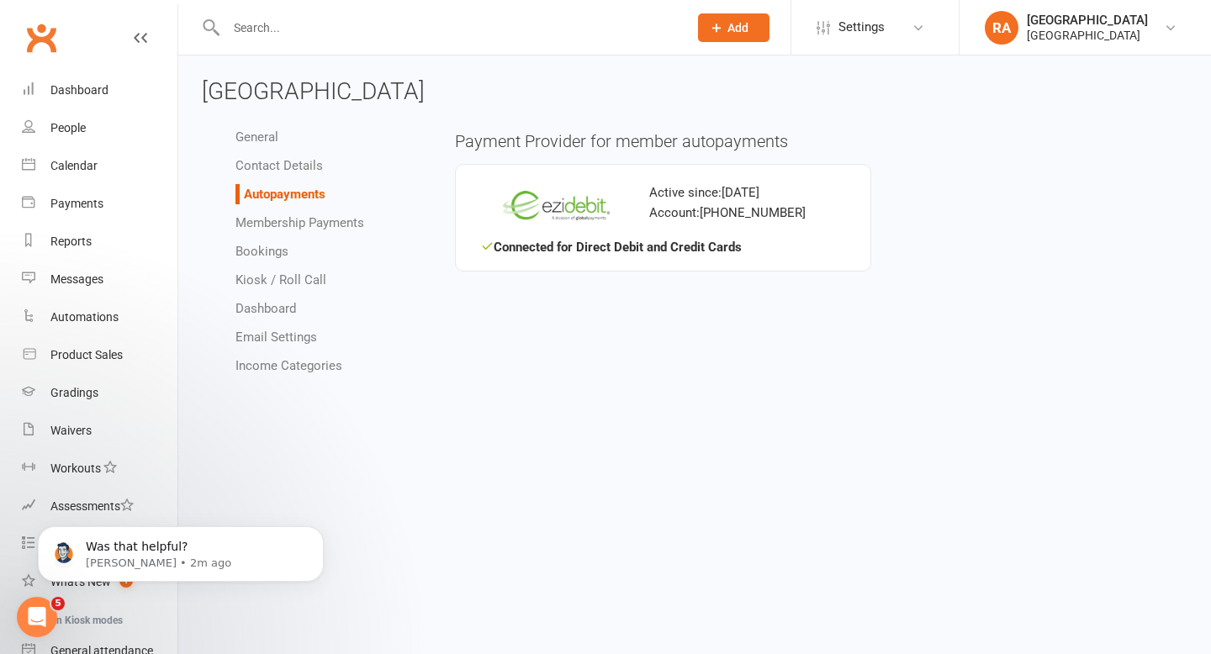
click at [264, 257] on link "Bookings" at bounding box center [262, 251] width 53 height 15
select select "send_booking_confirmation_email_to_none"
select select "send_booking_reminder_to_none"
select select "1"
select select "false"
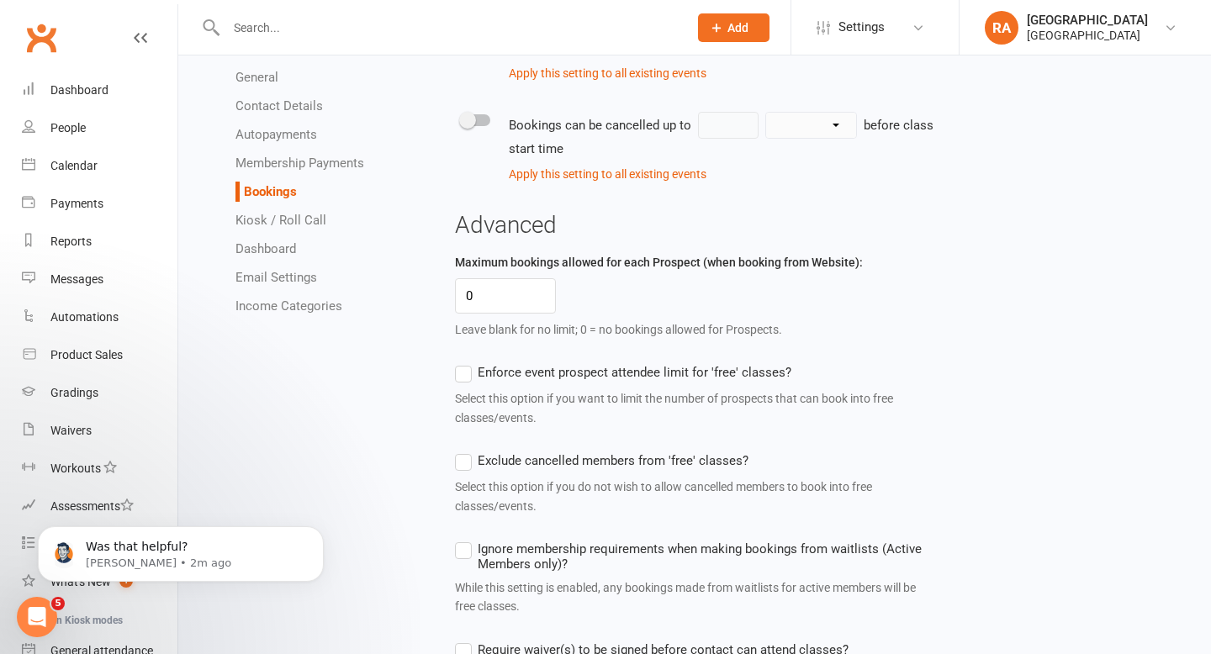
scroll to position [1212, 0]
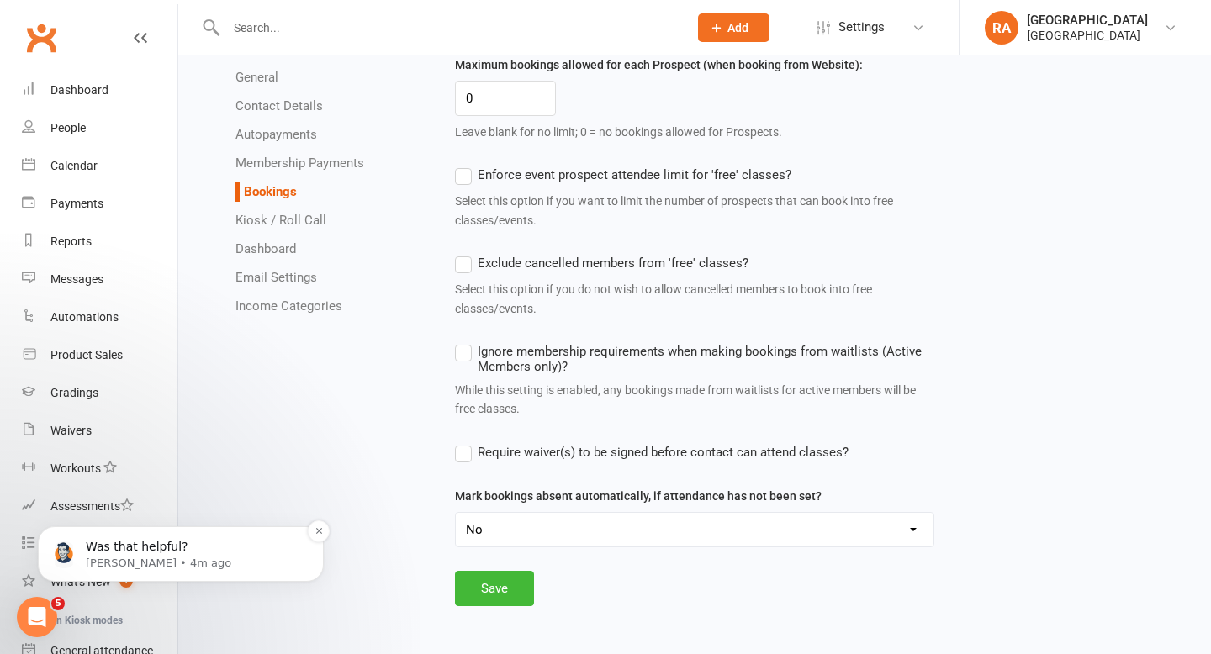
click at [170, 545] on p "Was that helpful?" at bounding box center [194, 547] width 217 height 17
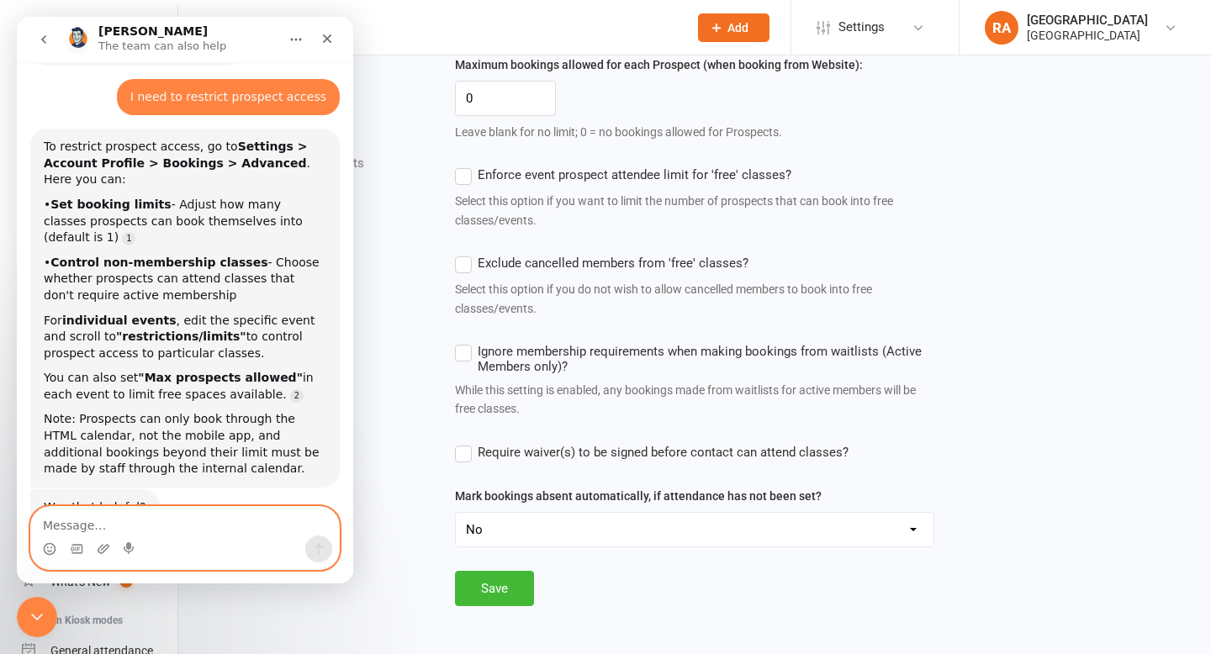
scroll to position [874, 0]
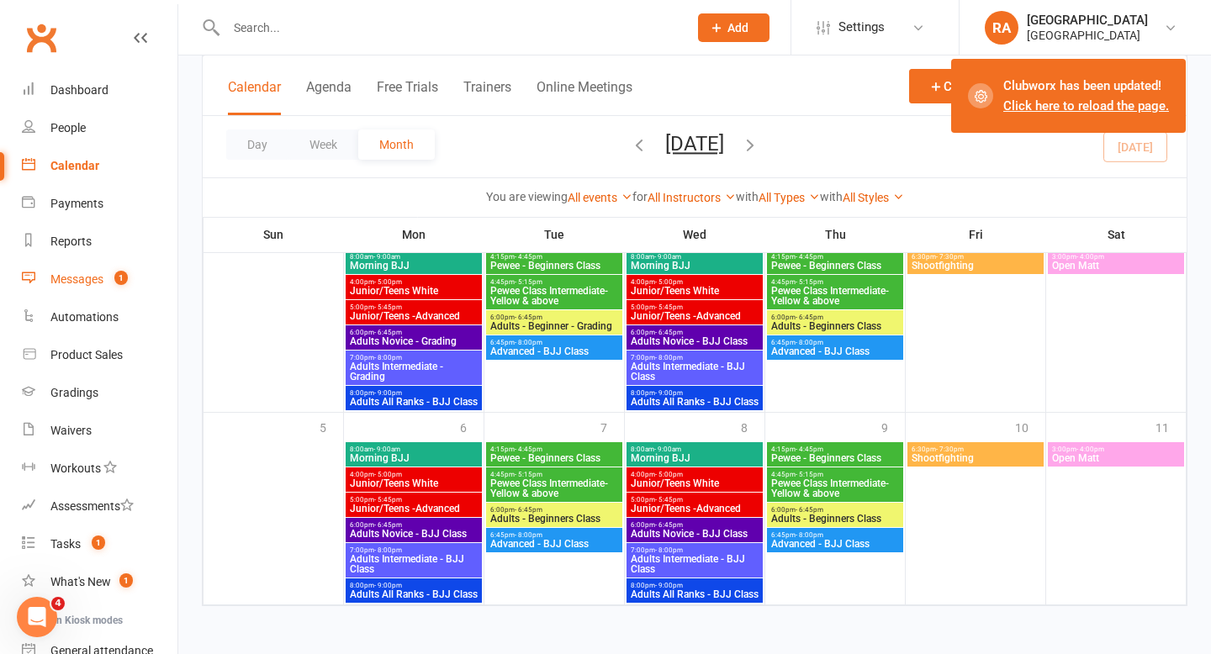
click at [55, 288] on link "Messages 1" at bounding box center [100, 280] width 156 height 38
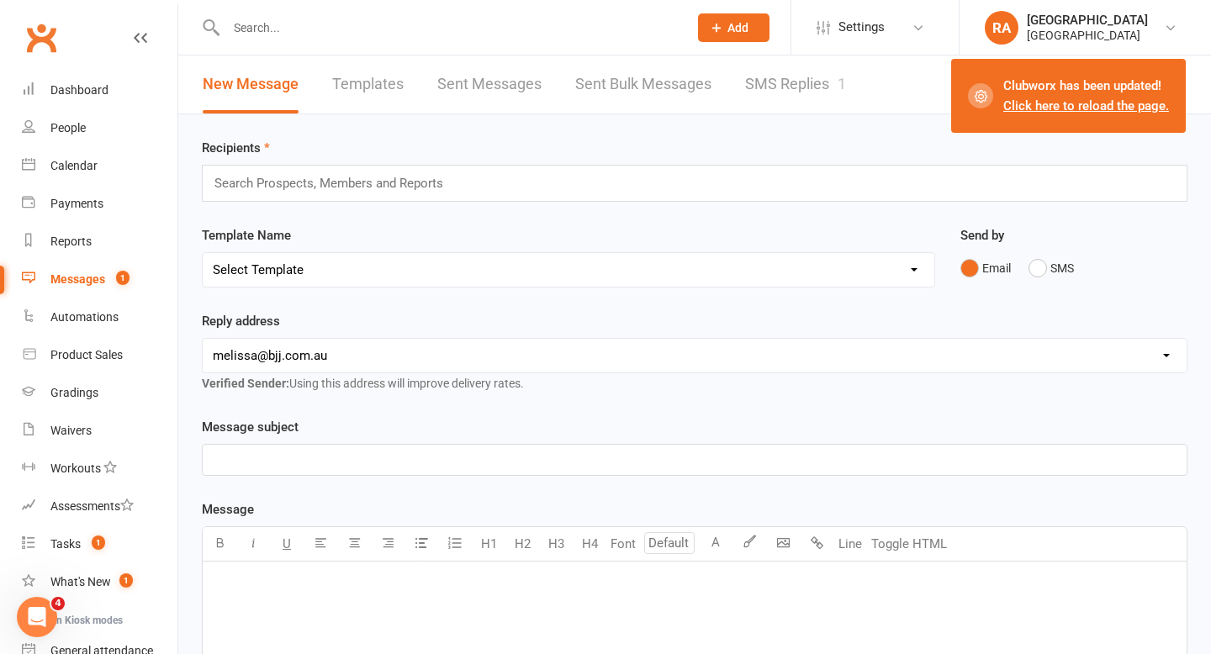
click at [821, 70] on link "SMS Replies 1" at bounding box center [795, 85] width 101 height 58
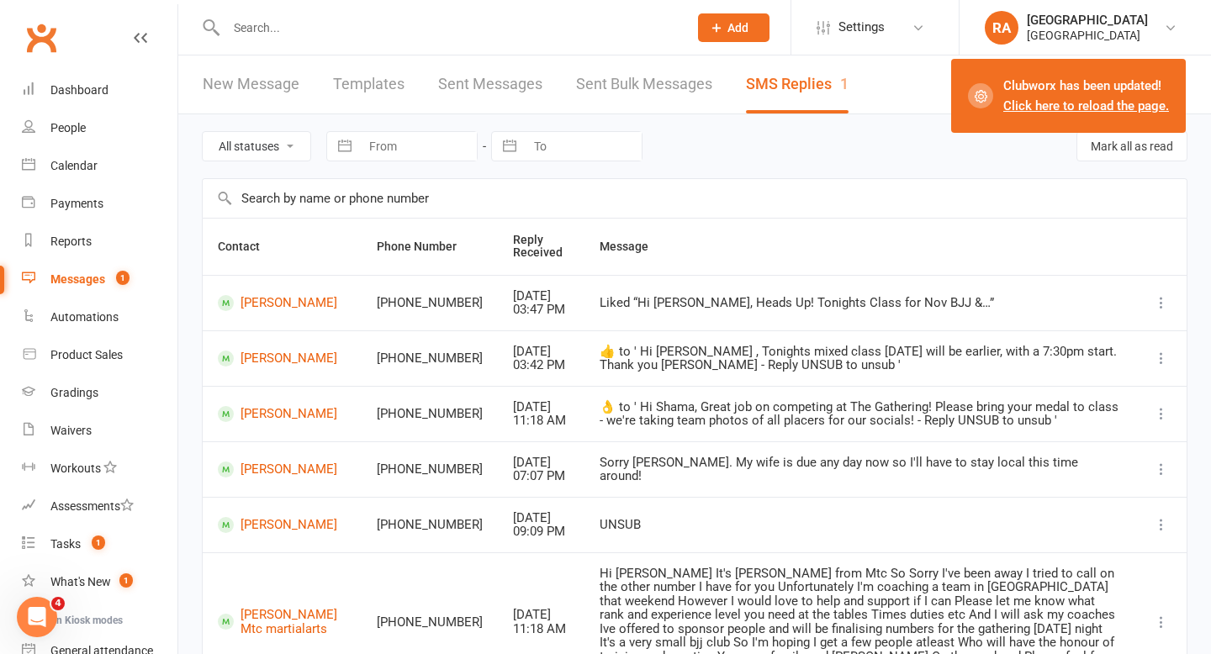
click at [769, 88] on link "SMS Replies 1" at bounding box center [797, 85] width 103 height 58
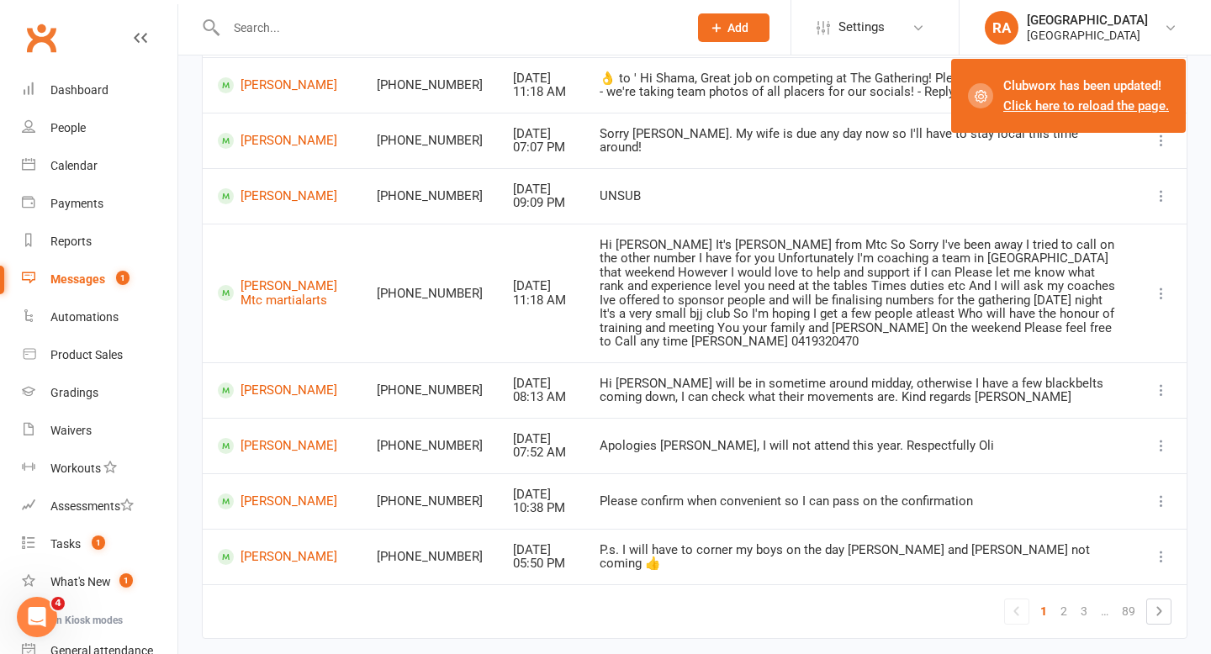
scroll to position [371, 0]
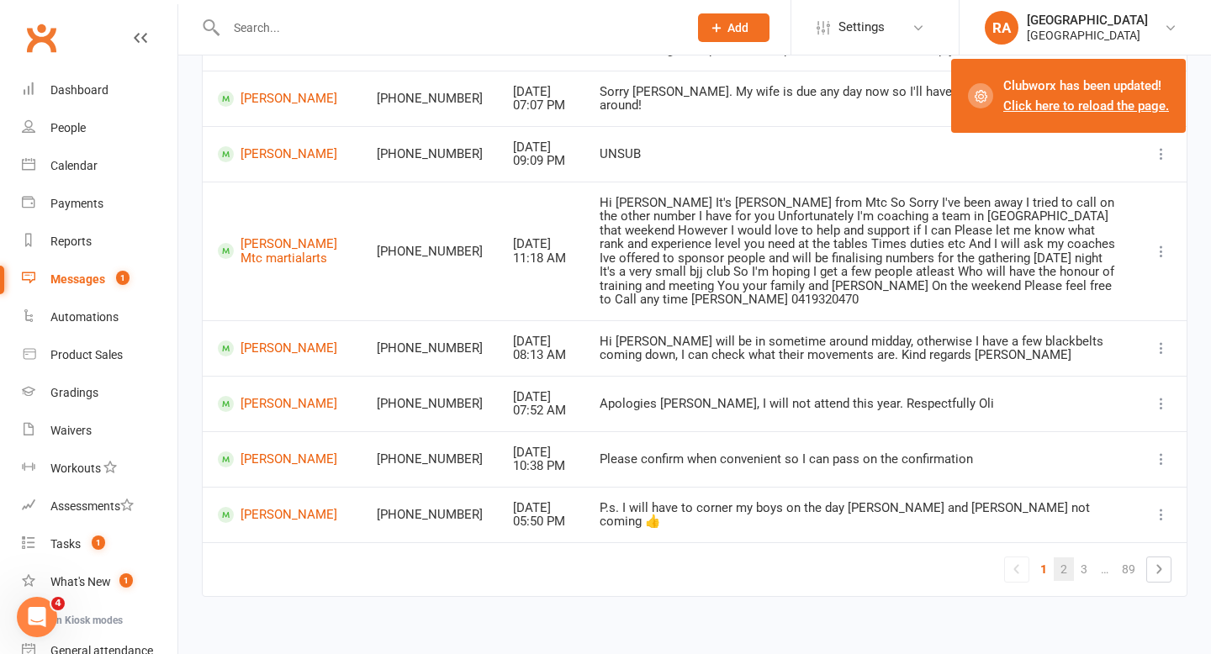
click at [1056, 558] on link "2" at bounding box center [1064, 570] width 20 height 24
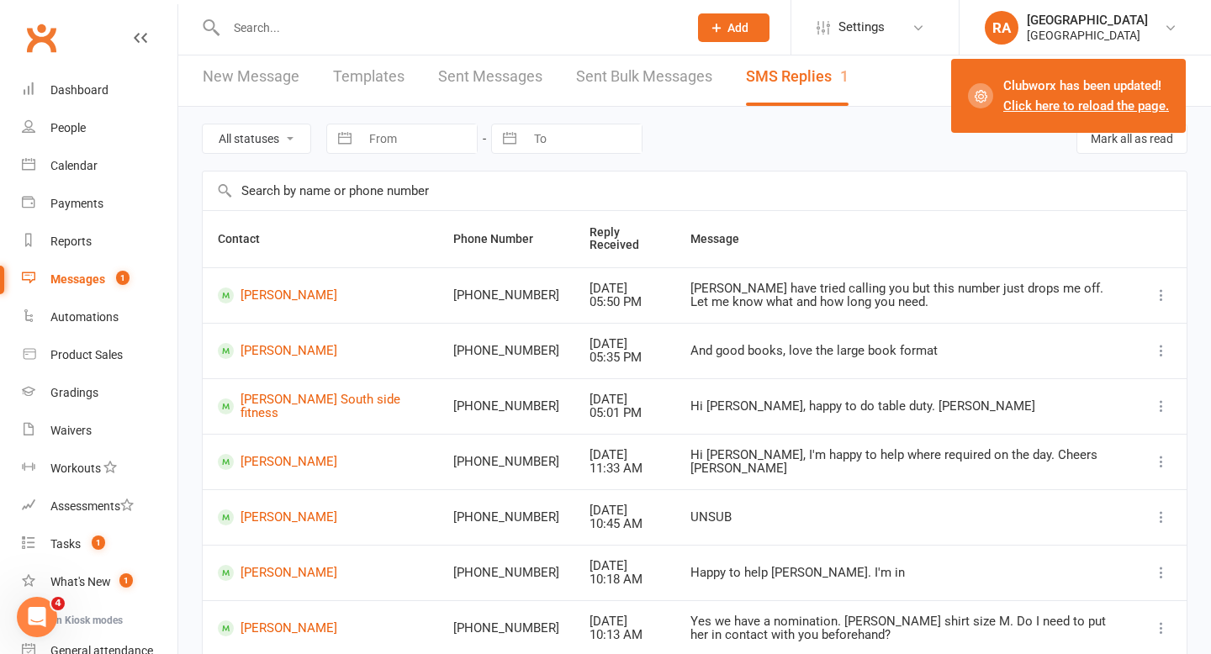
scroll to position [0, 0]
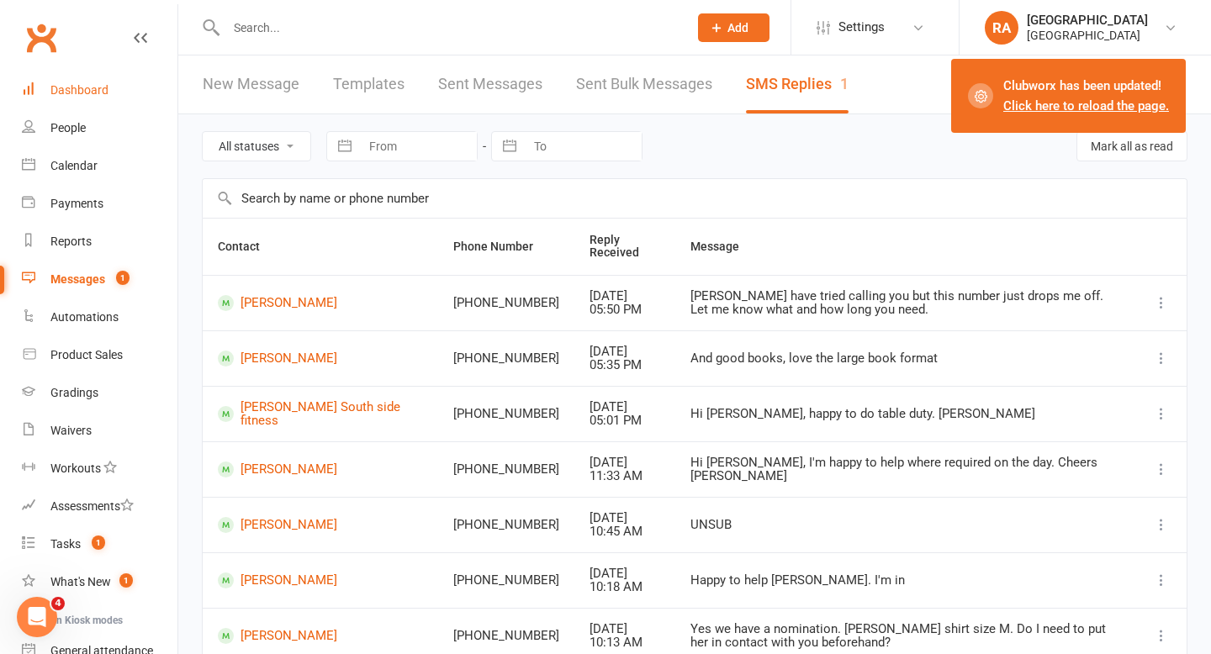
click at [103, 87] on div "Dashboard" at bounding box center [79, 89] width 58 height 13
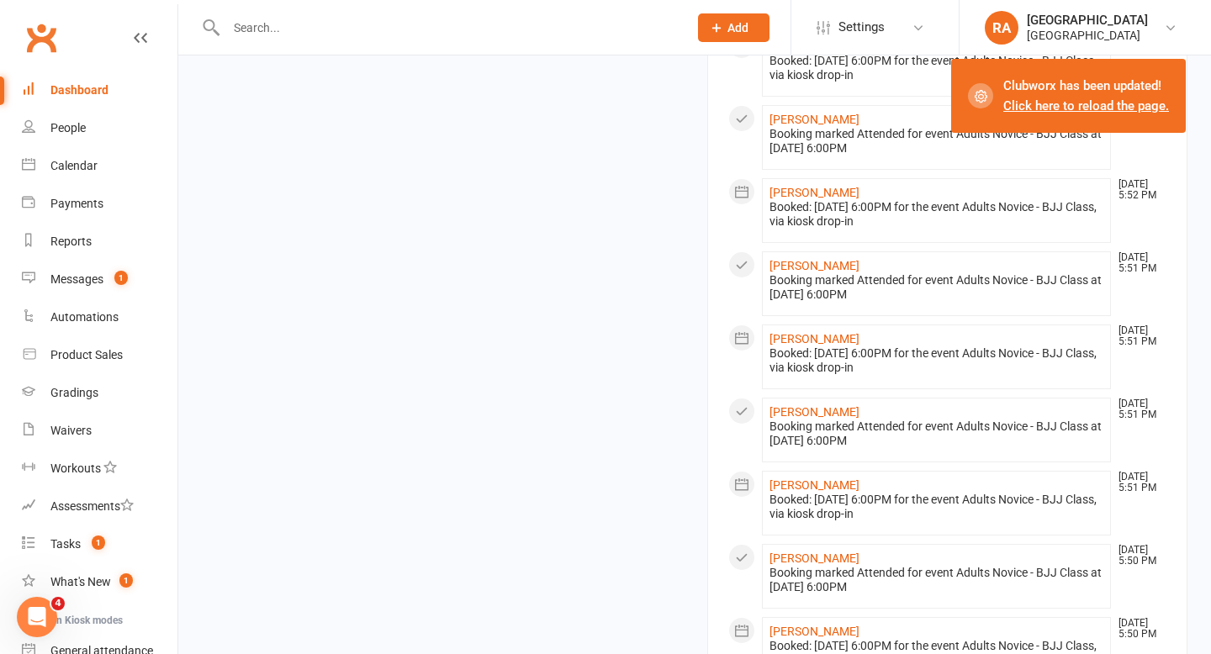
scroll to position [1217, 0]
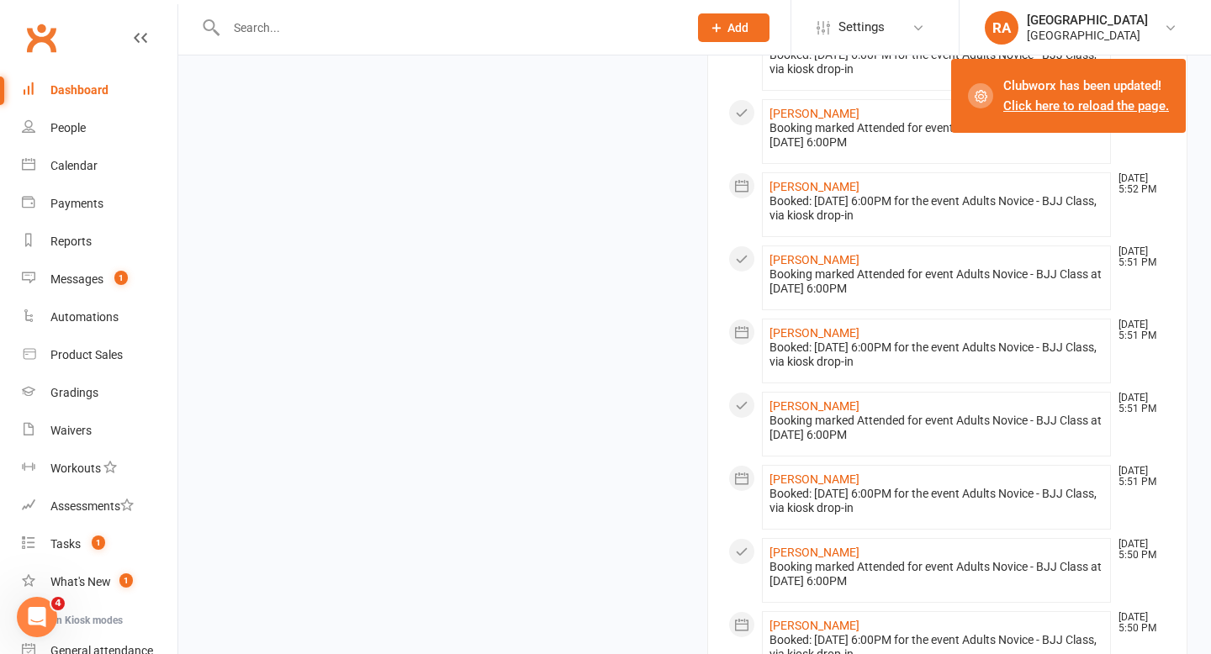
click at [1015, 111] on link "Click here to reload the page." at bounding box center [1087, 105] width 166 height 15
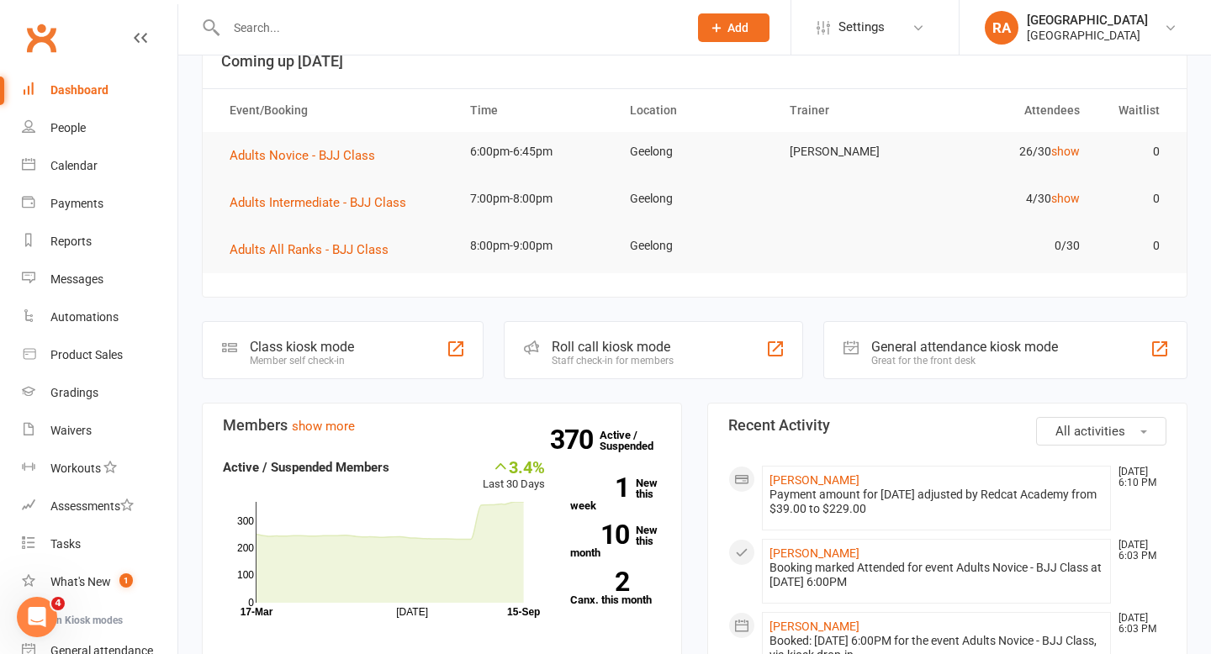
scroll to position [60, 0]
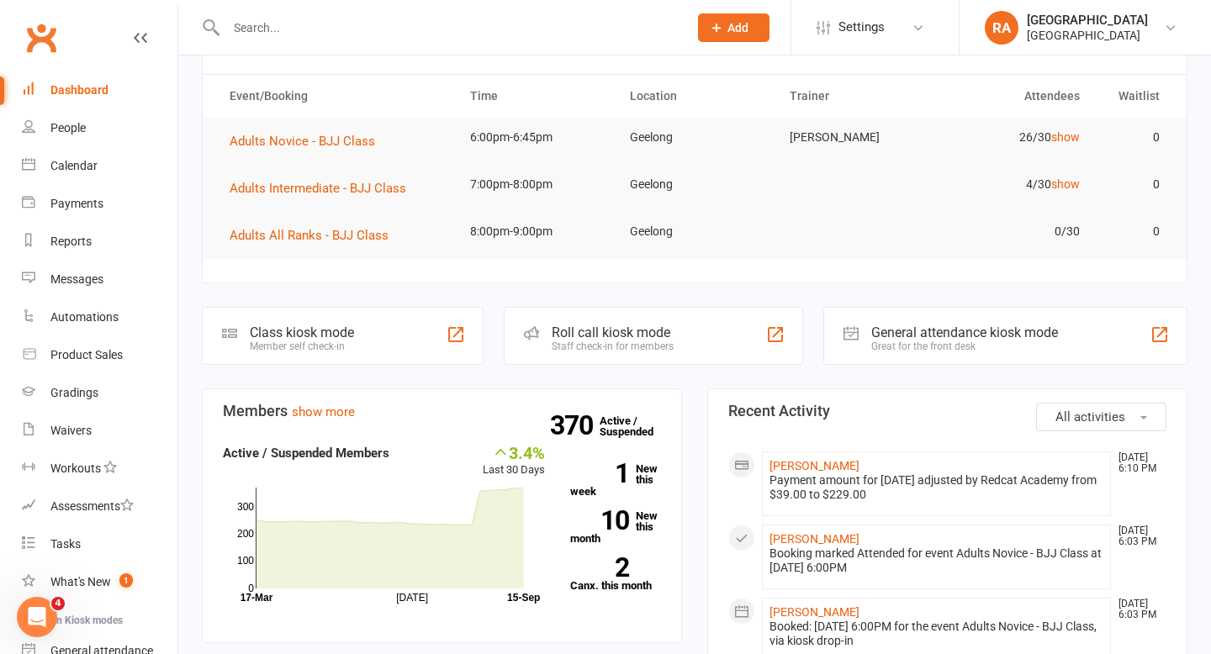
click at [309, 37] on input "text" at bounding box center [448, 28] width 455 height 24
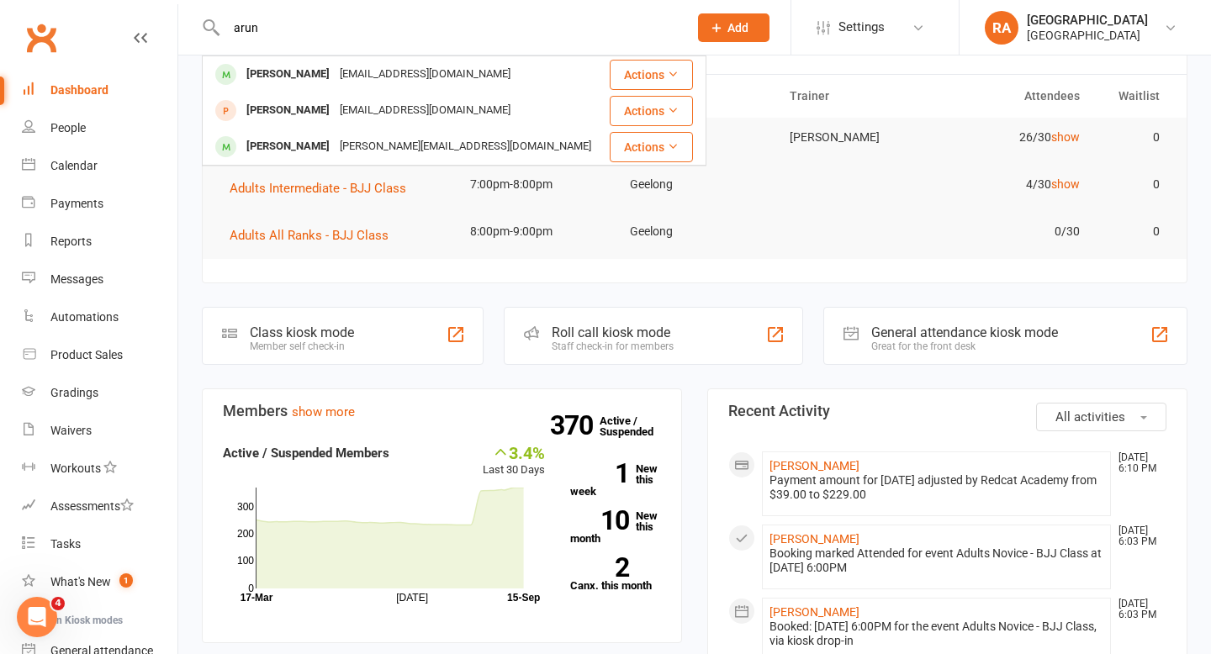
type input "arun"
click at [350, 76] on div "fabrice.lestideau@gmail.com" at bounding box center [425, 74] width 181 height 24
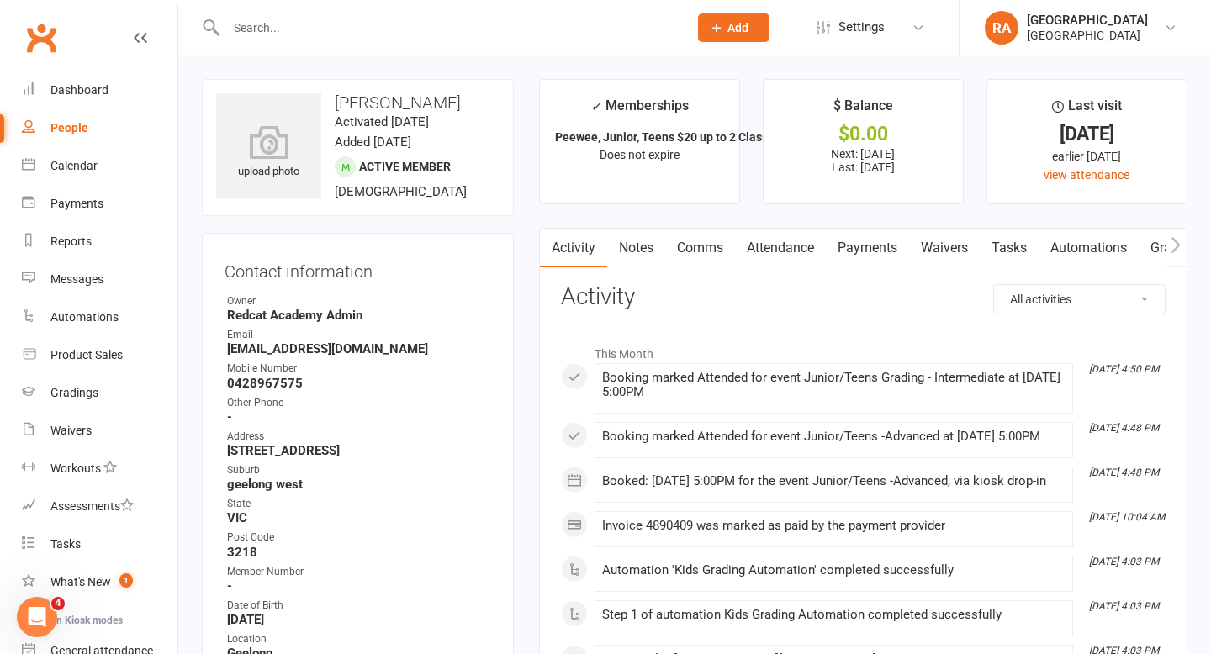
click at [792, 252] on link "Attendance" at bounding box center [780, 248] width 91 height 39
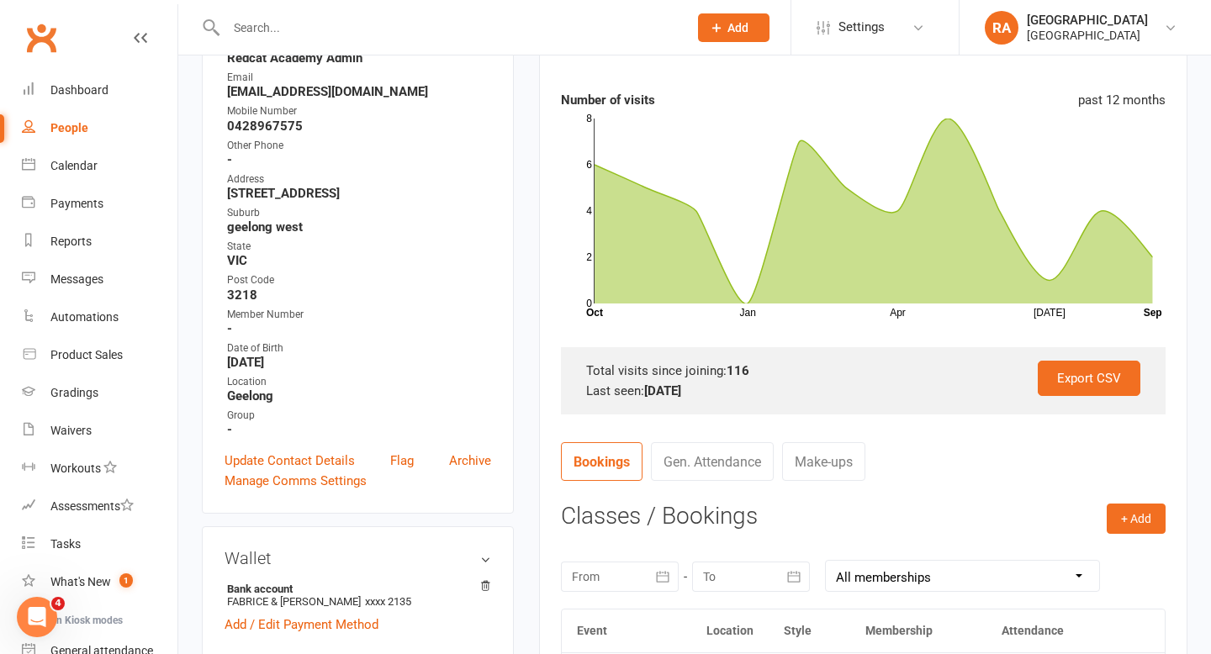
scroll to position [294, 0]
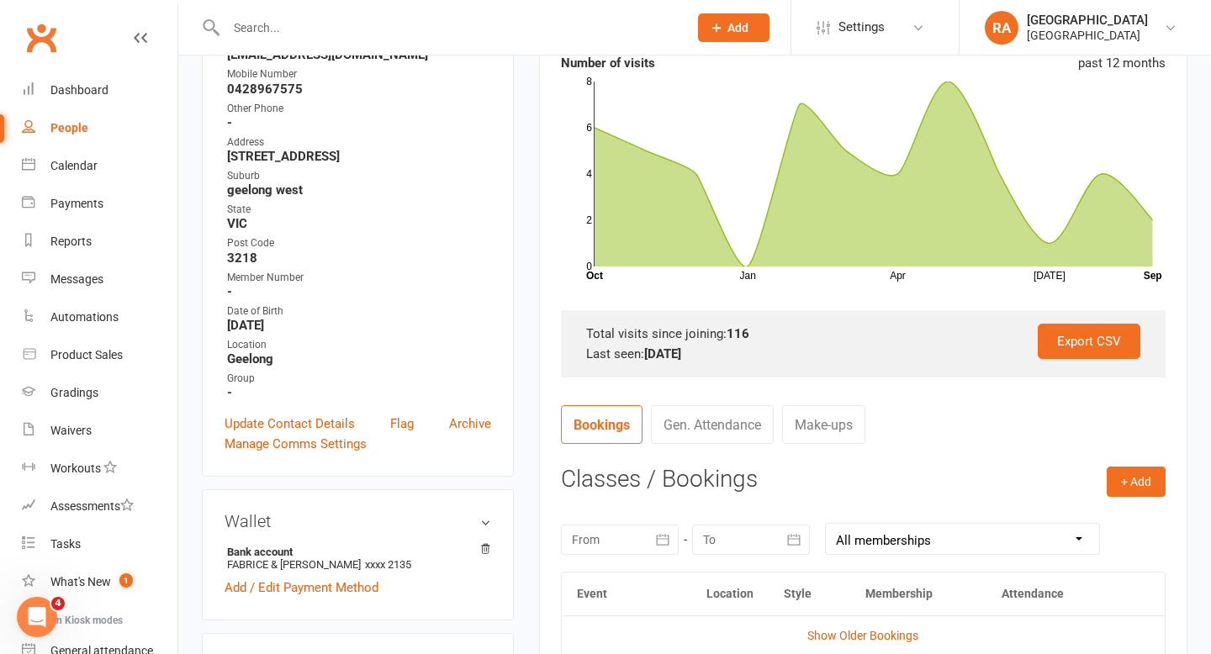
click at [628, 541] on div at bounding box center [620, 540] width 118 height 30
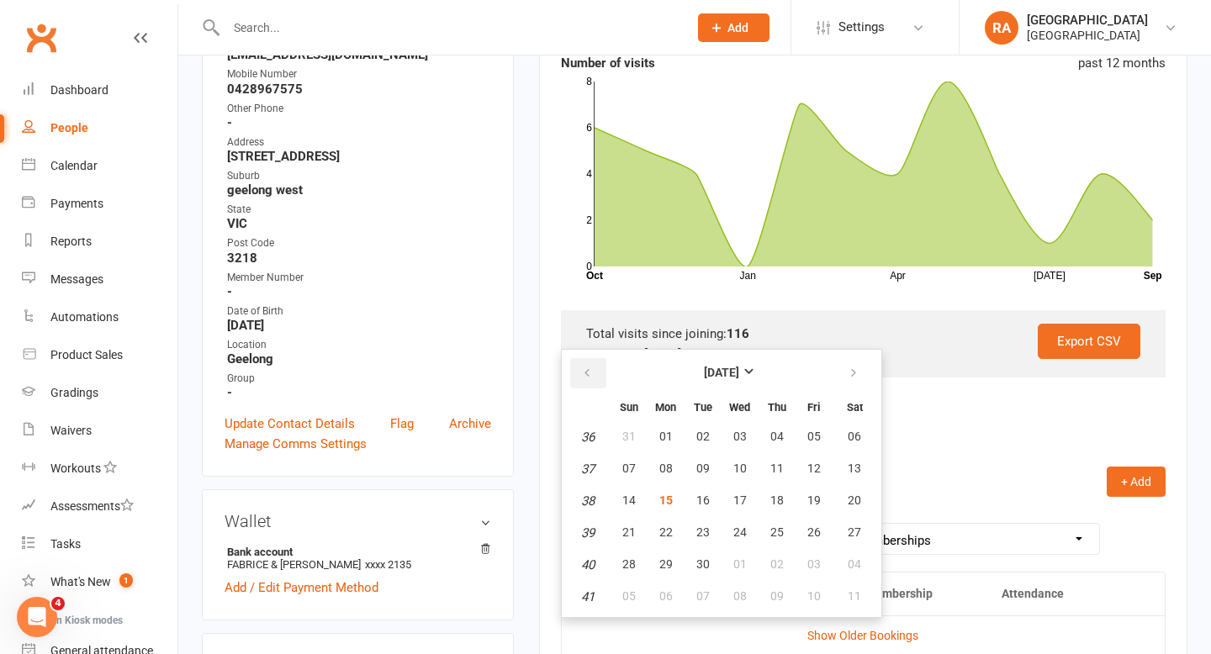
click at [583, 363] on button "button" at bounding box center [588, 373] width 36 height 30
click at [771, 440] on span "03" at bounding box center [777, 436] width 13 height 13
type input "03 Jul 2025"
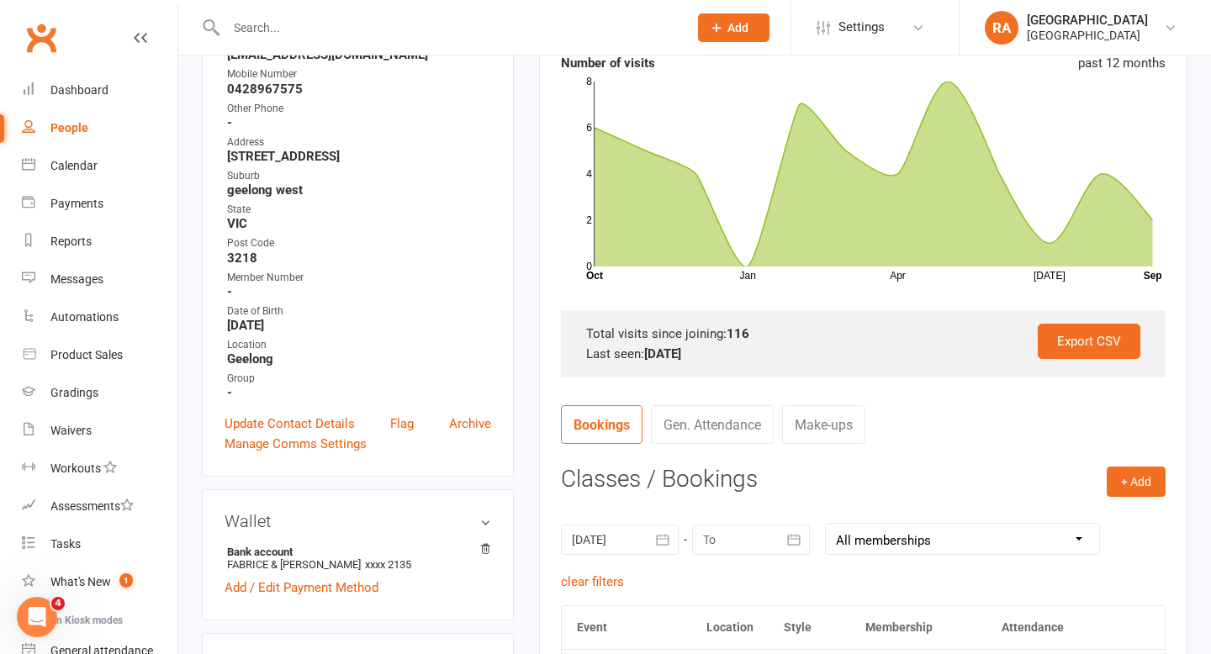
click at [766, 536] on div at bounding box center [751, 540] width 118 height 30
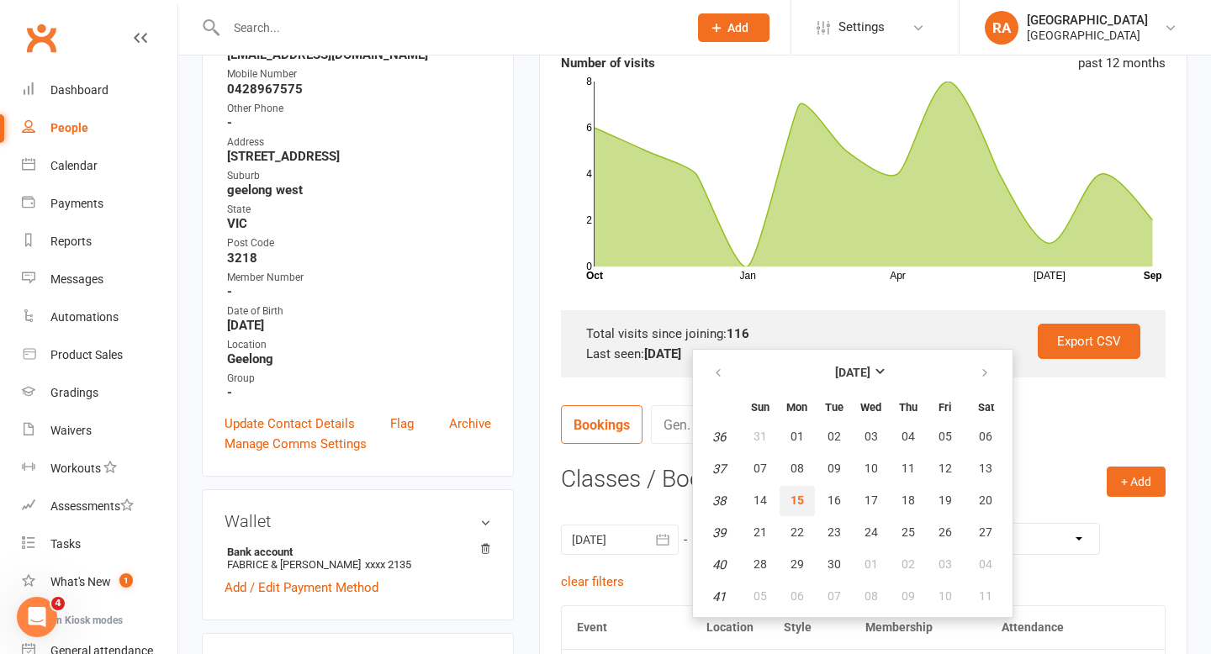
click at [800, 511] on button "15" at bounding box center [797, 501] width 35 height 30
type input "15 Sep 2025"
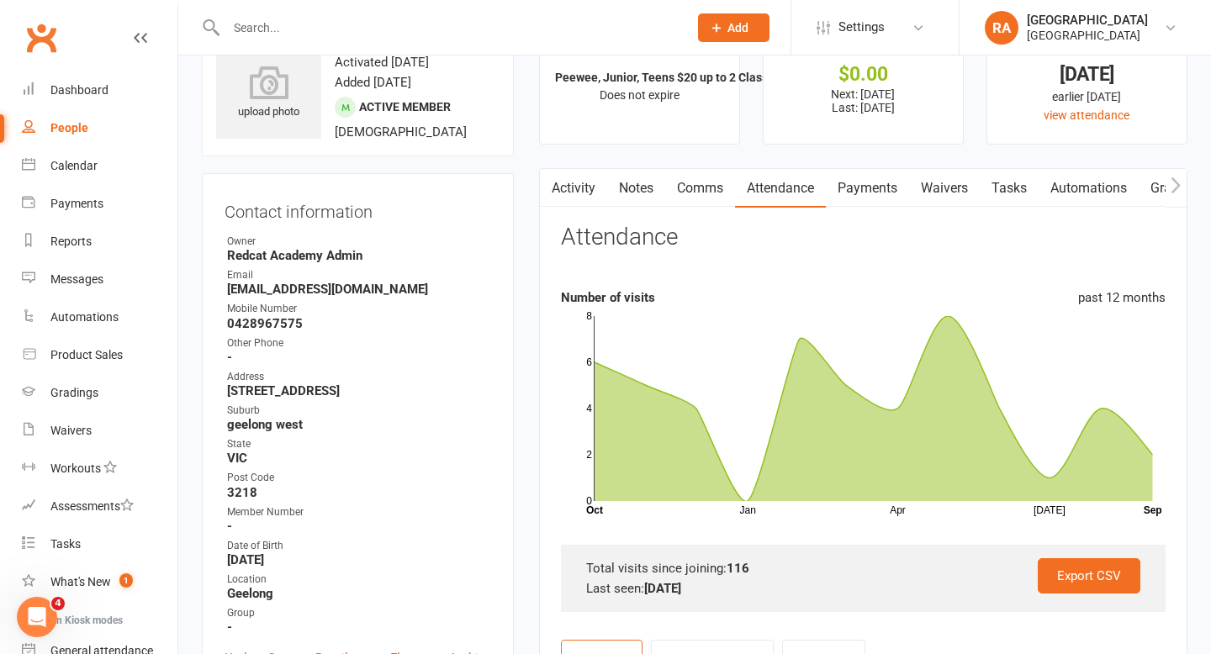
scroll to position [0, 0]
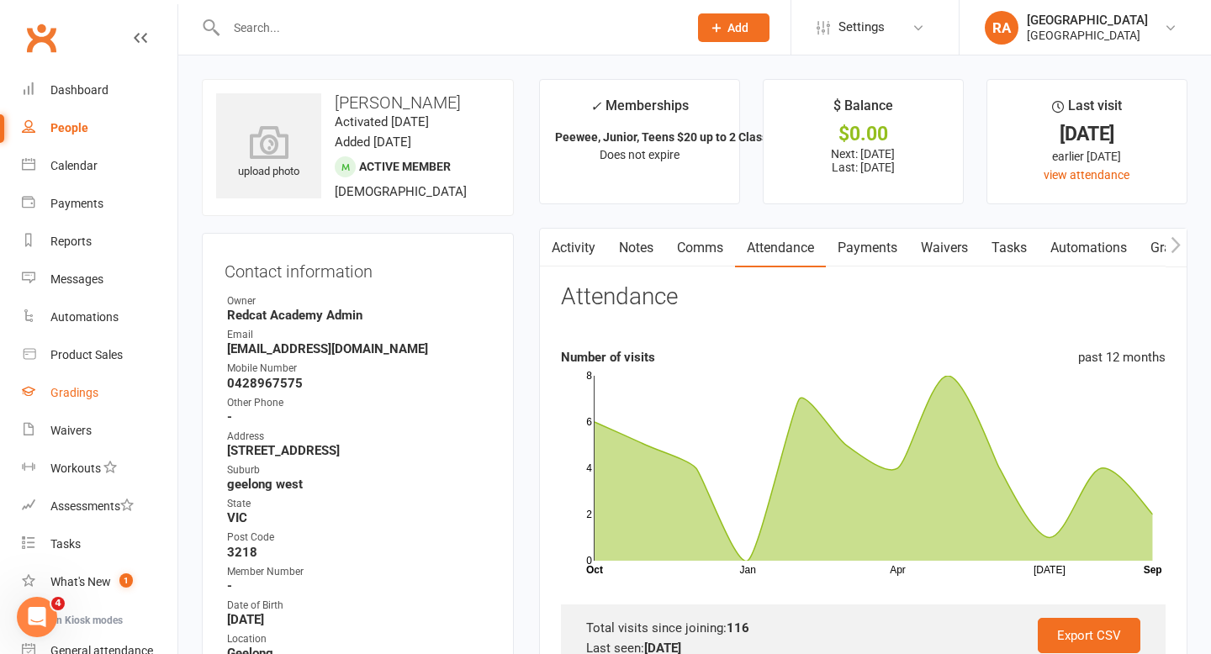
click at [63, 386] on div "Gradings" at bounding box center [74, 392] width 48 height 13
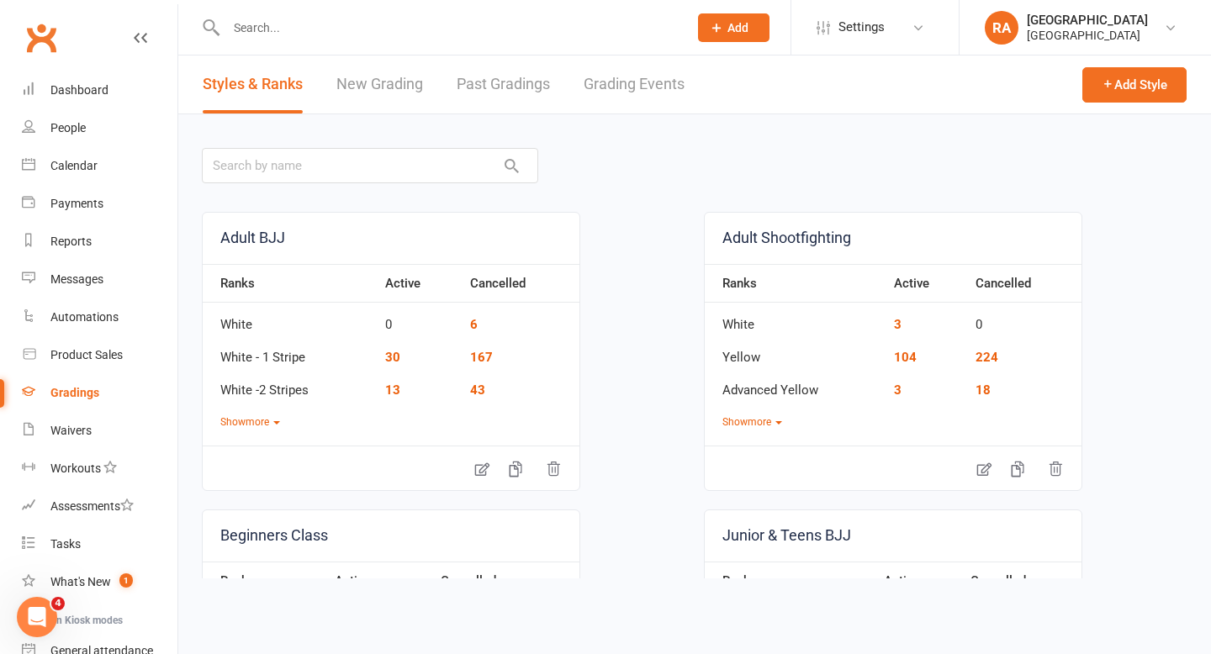
click at [610, 82] on link "Grading Events" at bounding box center [634, 85] width 101 height 58
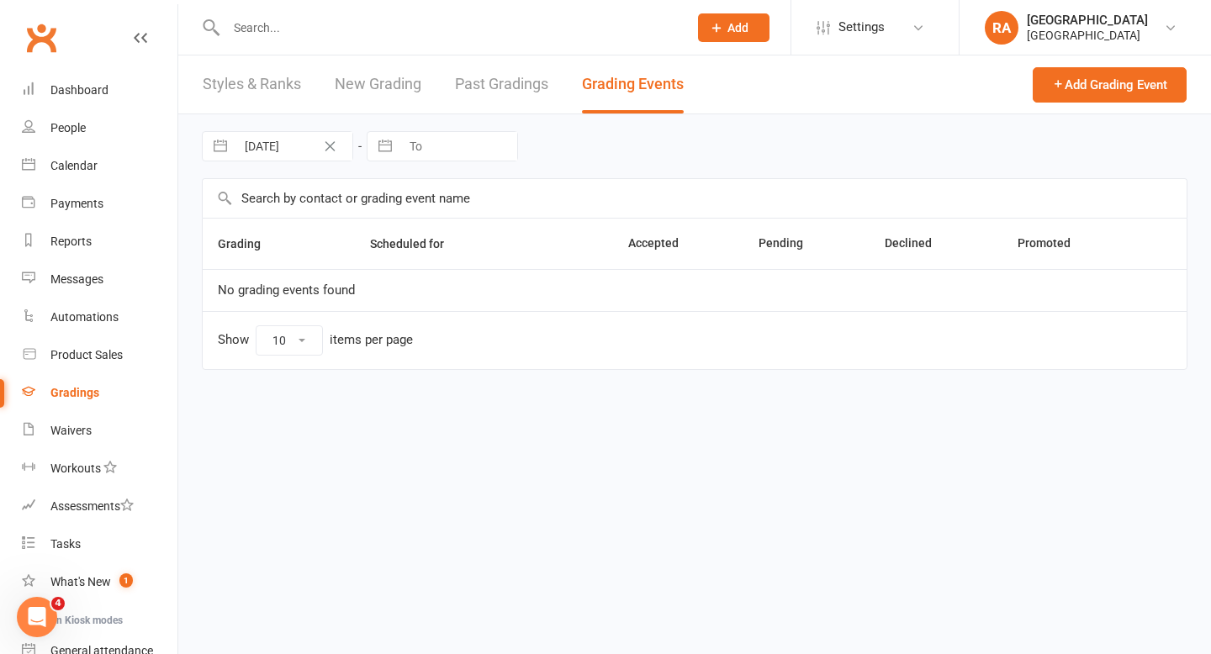
click at [487, 82] on link "Past Gradings" at bounding box center [501, 85] width 93 height 58
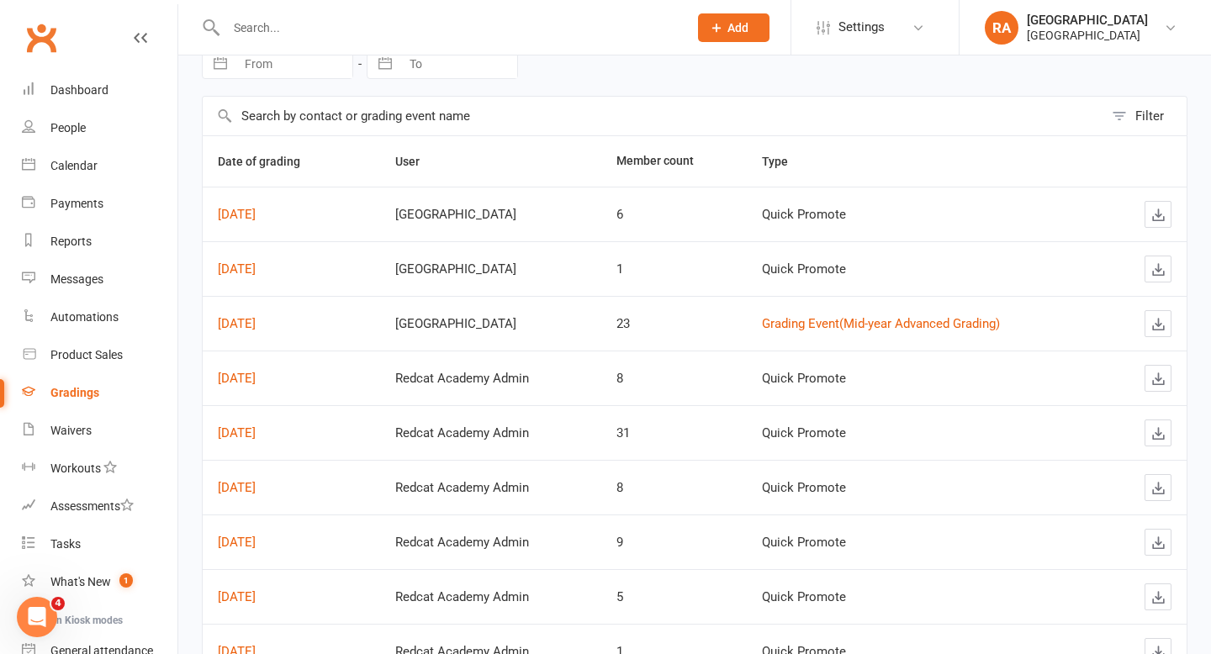
scroll to position [111, 0]
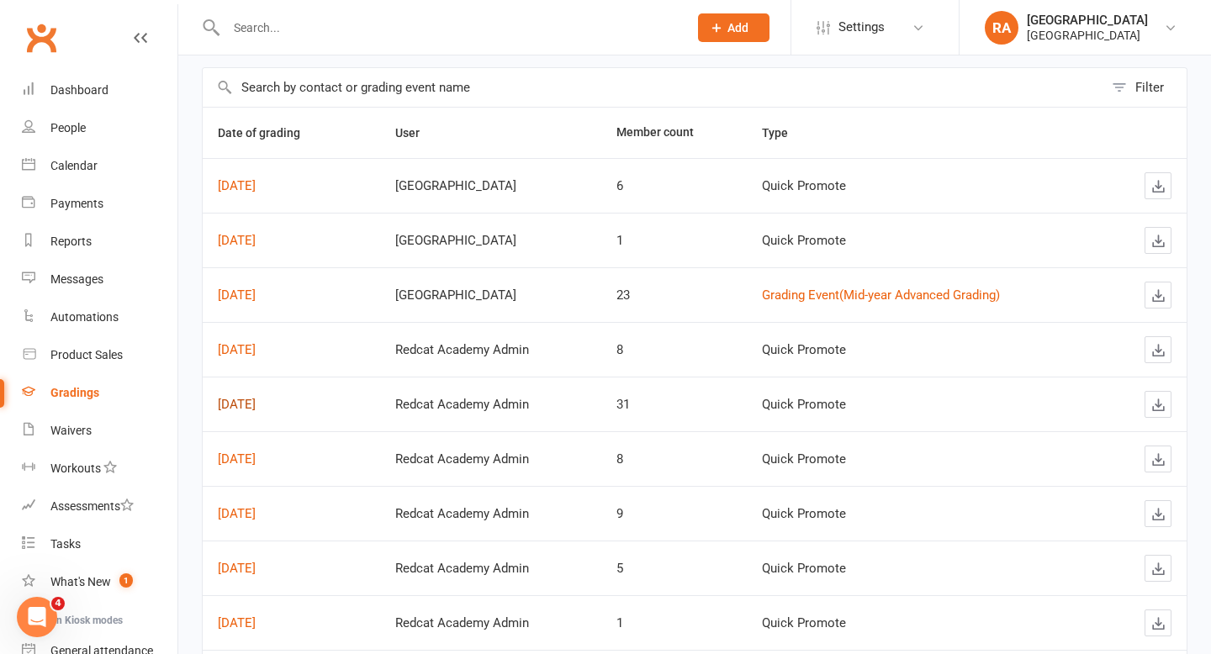
click at [256, 406] on link "Jul 03, 2025" at bounding box center [237, 404] width 38 height 15
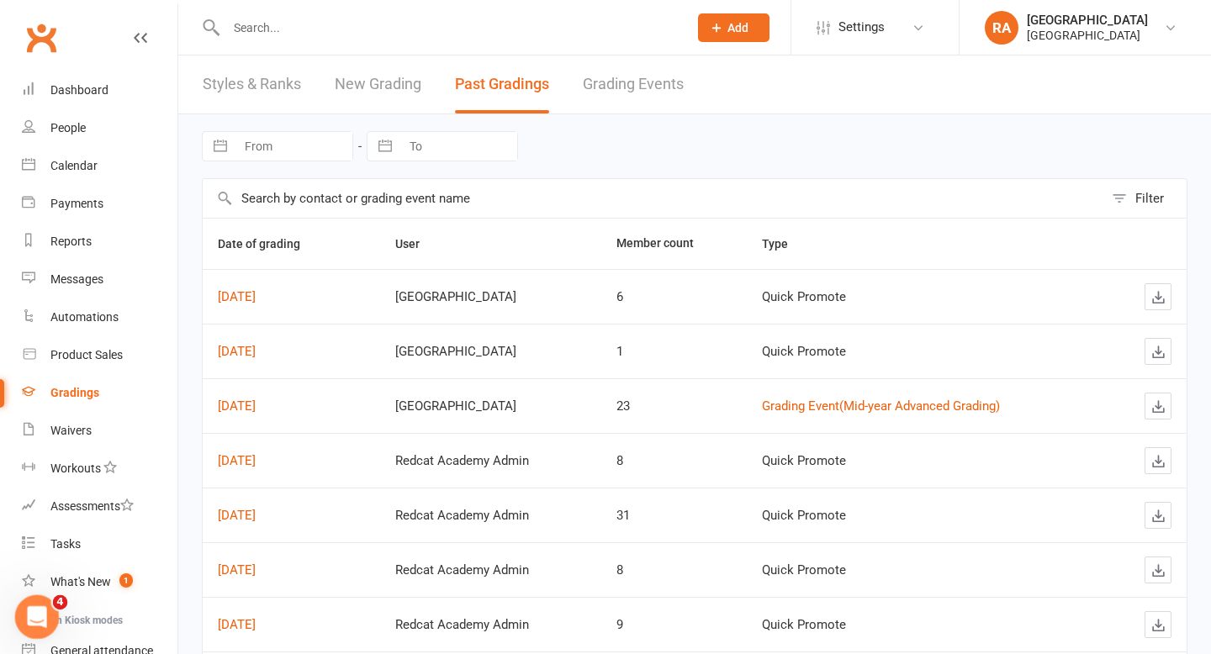
click at [38, 615] on icon "Open Intercom Messenger" at bounding box center [35, 615] width 28 height 28
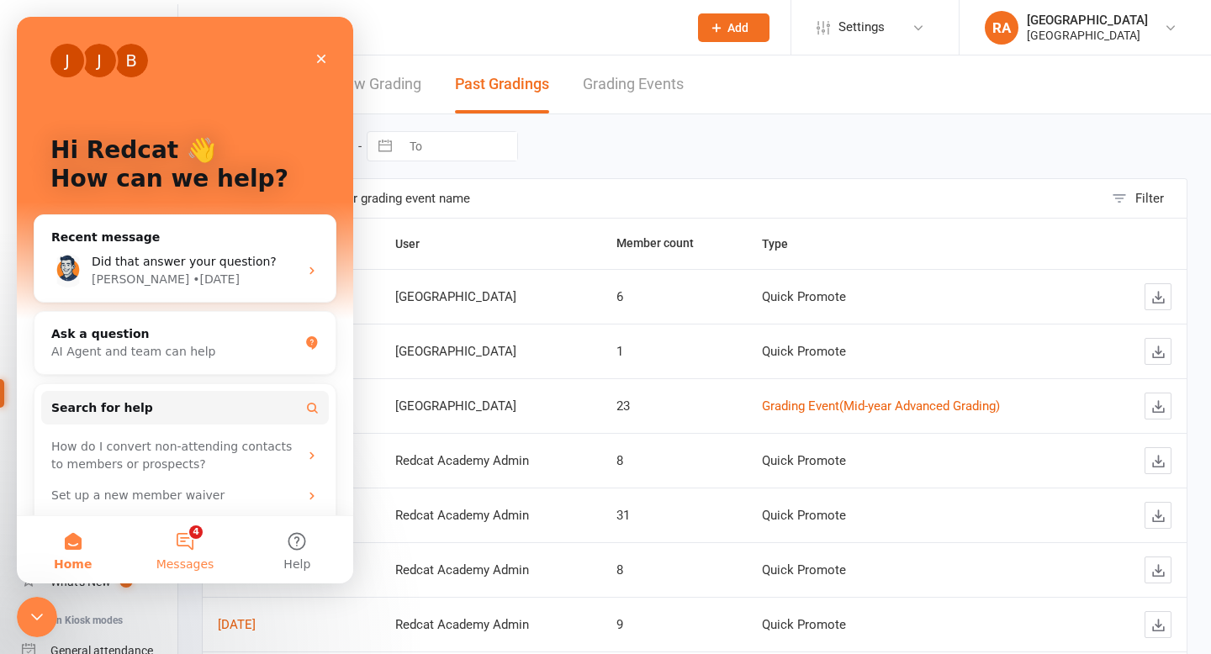
click at [177, 549] on button "4 Messages" at bounding box center [185, 549] width 112 height 67
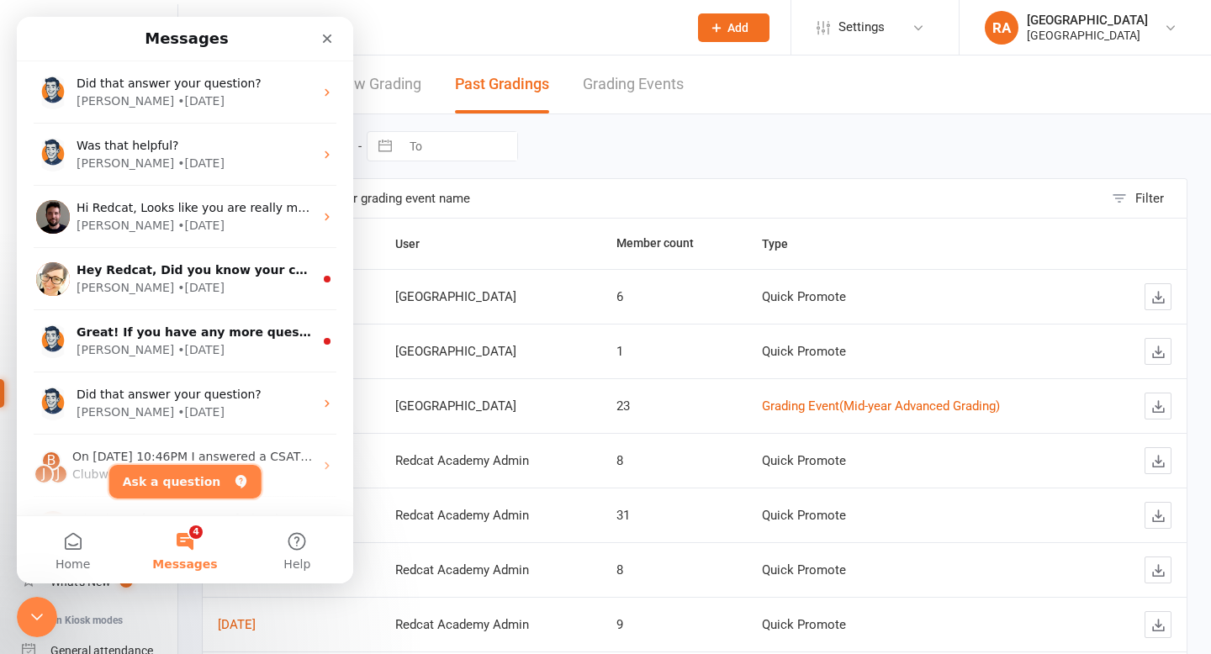
click at [167, 491] on button "Ask a question" at bounding box center [185, 482] width 152 height 34
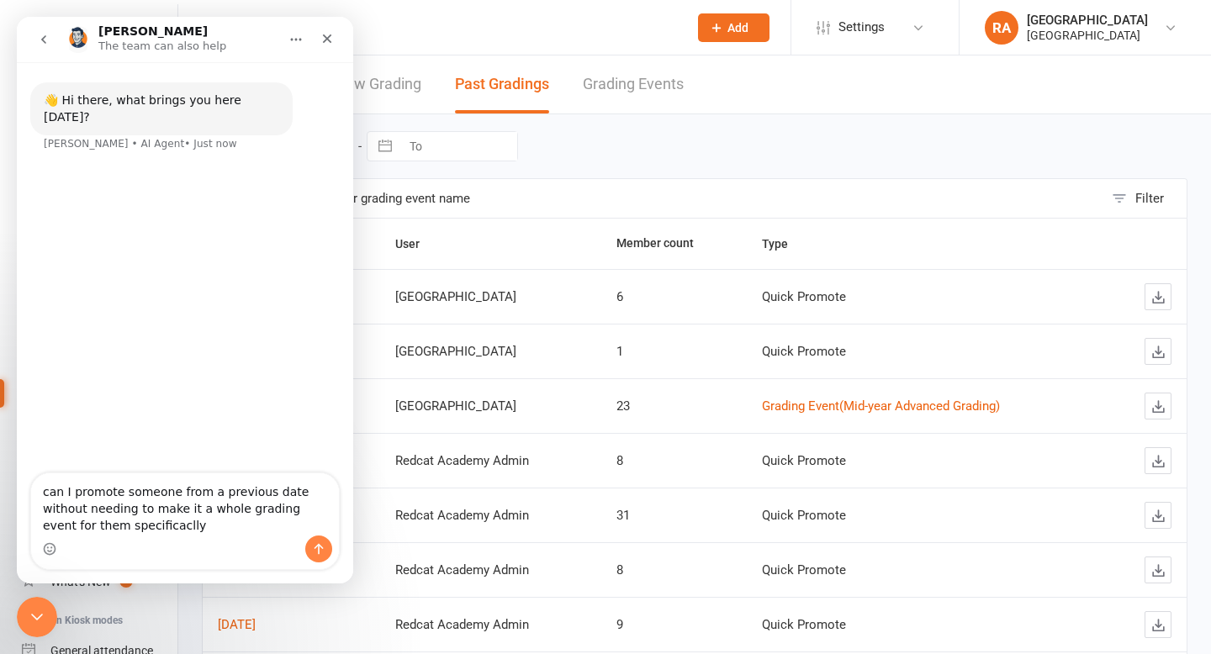
drag, startPoint x: 286, startPoint y: 488, endPoint x: 260, endPoint y: 494, distance: 26.7
click at [260, 494] on textarea "can I promote someone from a previous date without needing to make it a whole g…" at bounding box center [185, 505] width 308 height 62
type textarea "can I promote someone for a previous grading that I forgot to ass, without need…"
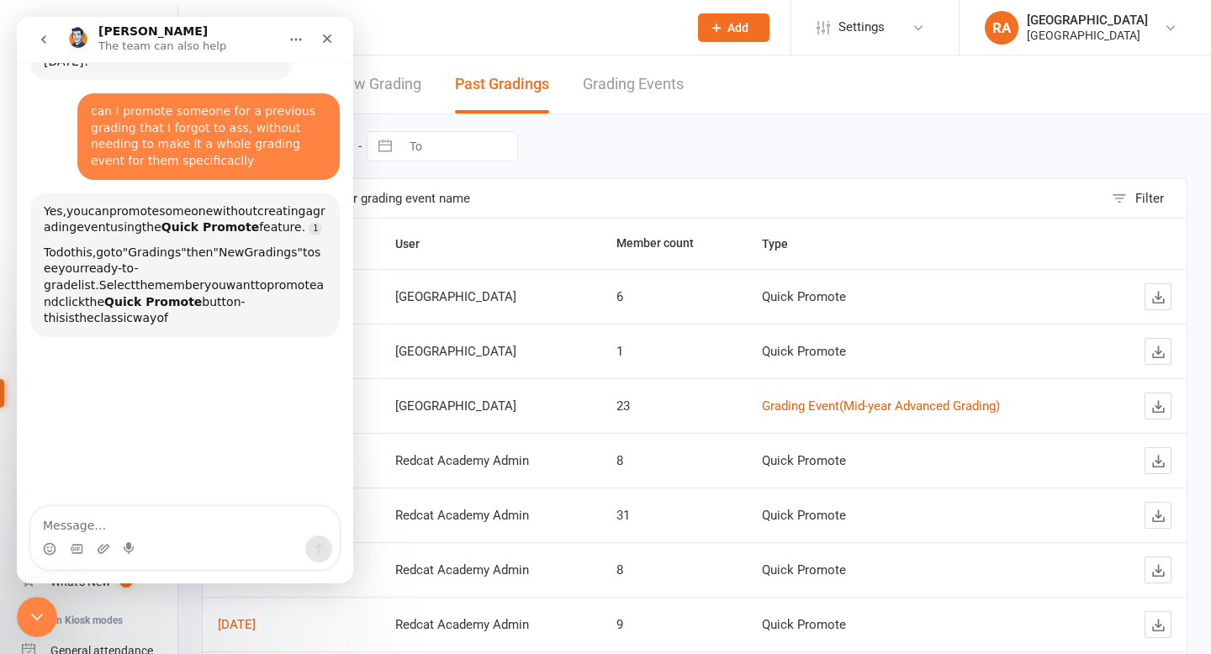
scroll to position [50, 0]
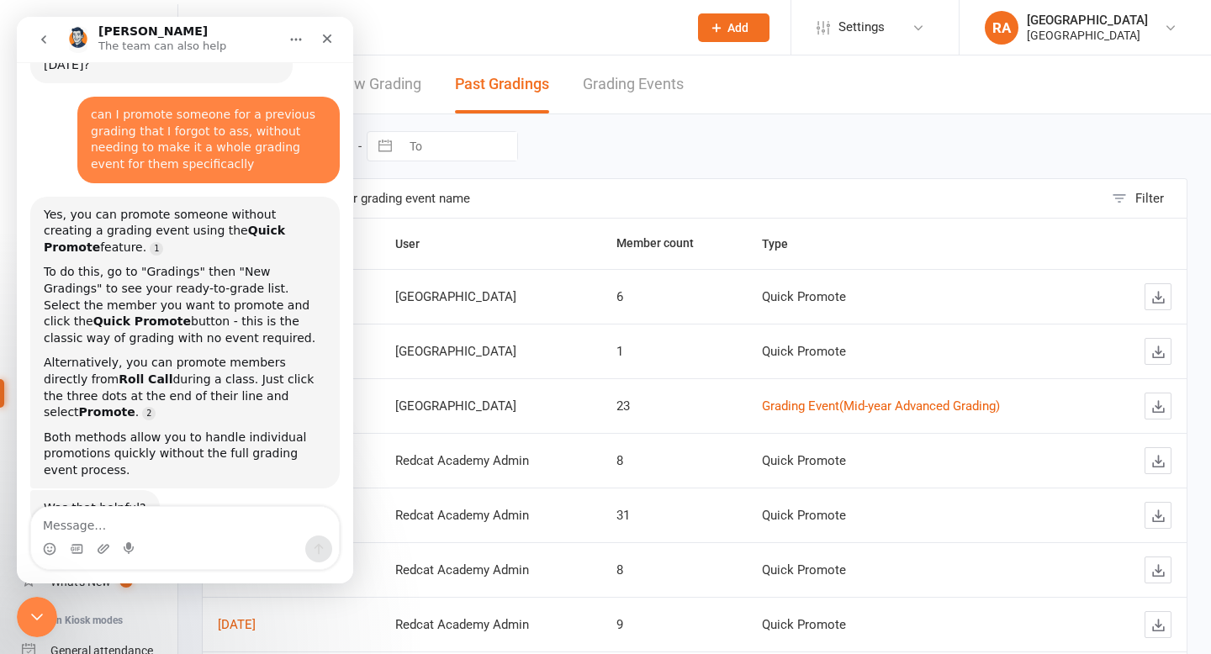
click at [43, 39] on icon "go back" at bounding box center [43, 39] width 13 height 13
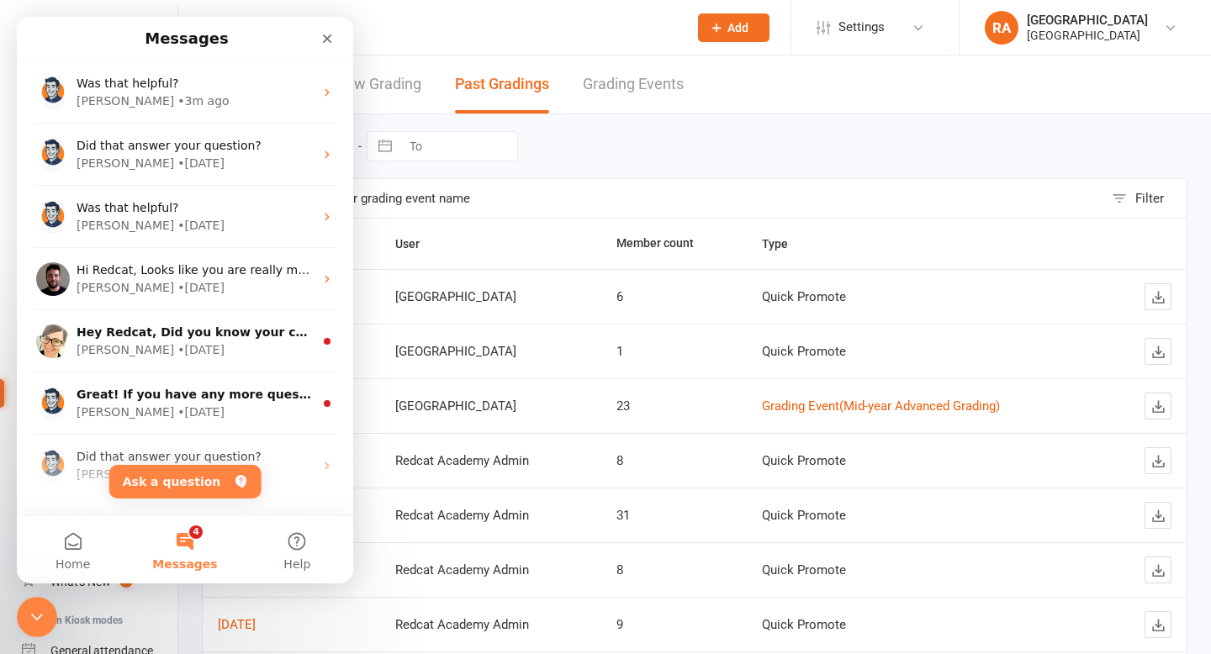
scroll to position [0, 0]
click at [317, 44] on div "Close" at bounding box center [327, 39] width 30 height 30
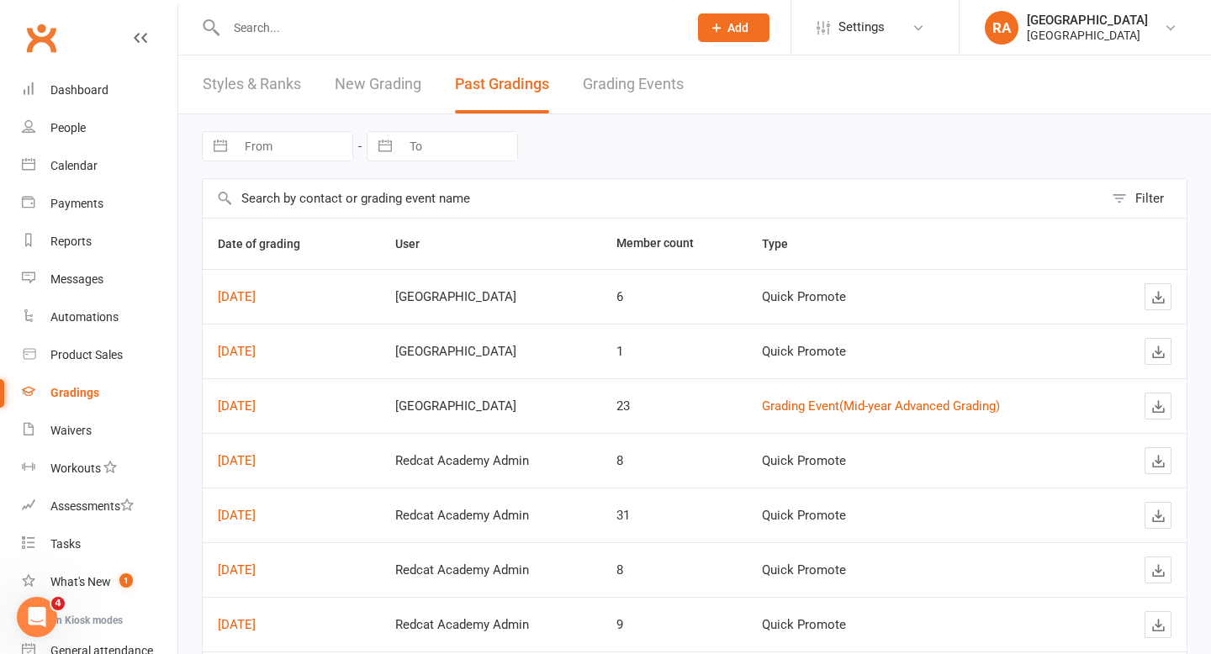
click at [331, 25] on input "text" at bounding box center [448, 28] width 455 height 24
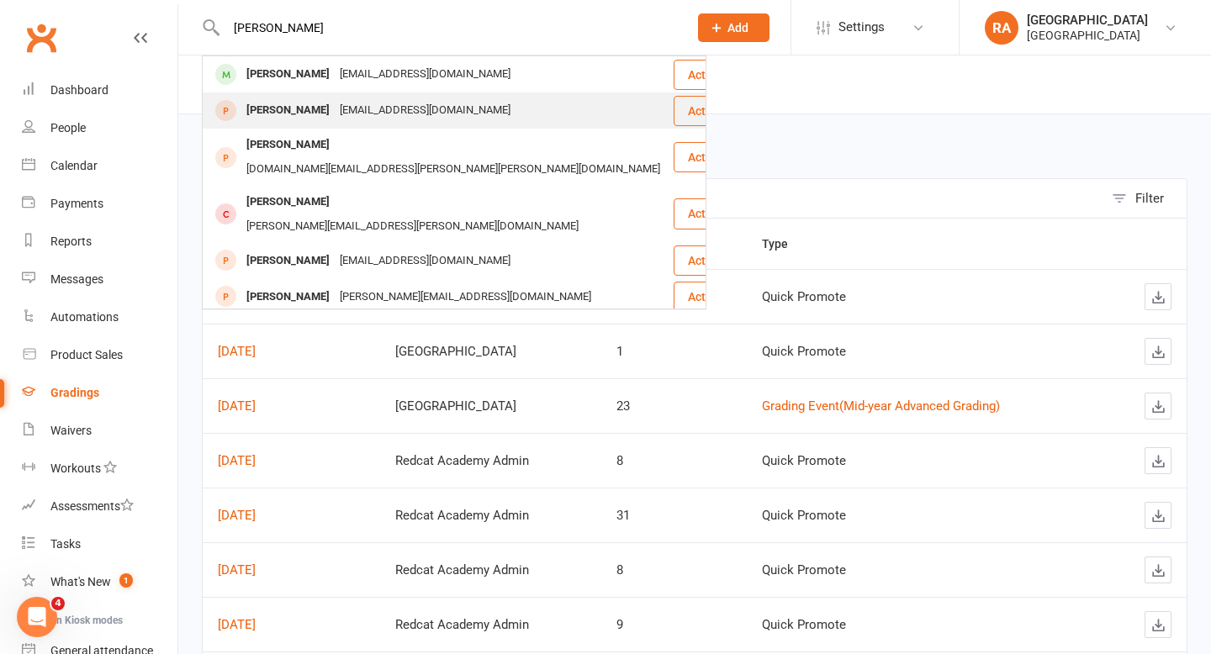
type input "leonard"
click at [310, 122] on div "Leonard Serpell" at bounding box center [287, 110] width 93 height 24
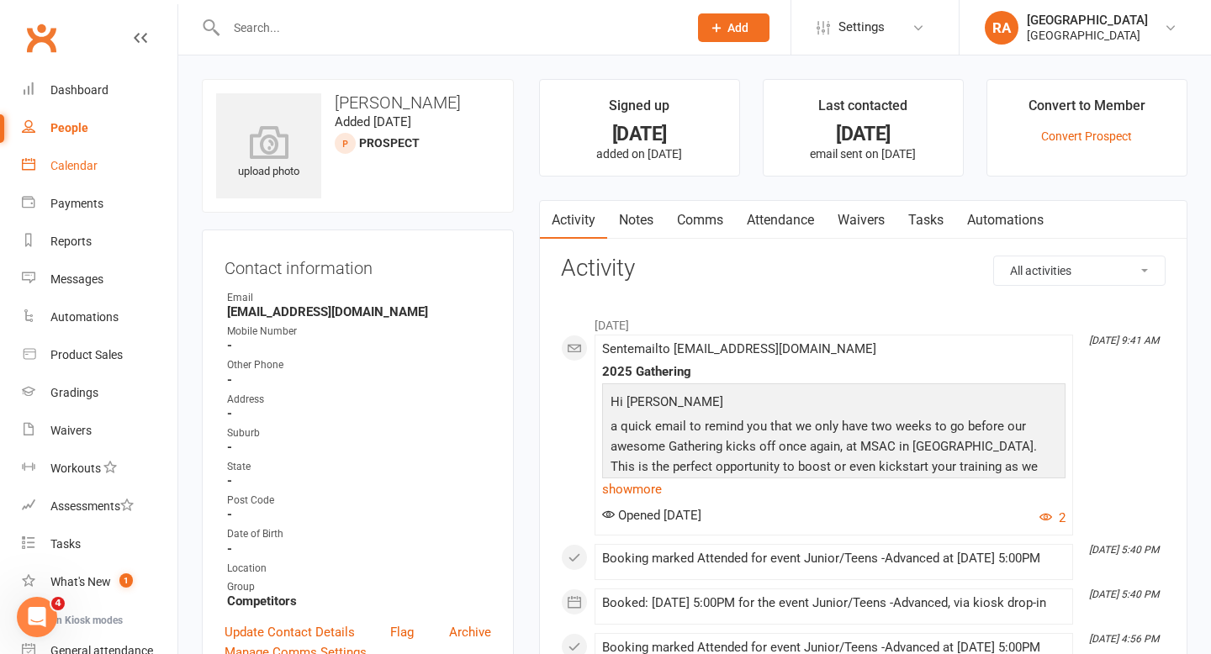
click at [67, 178] on link "Calendar" at bounding box center [100, 166] width 156 height 38
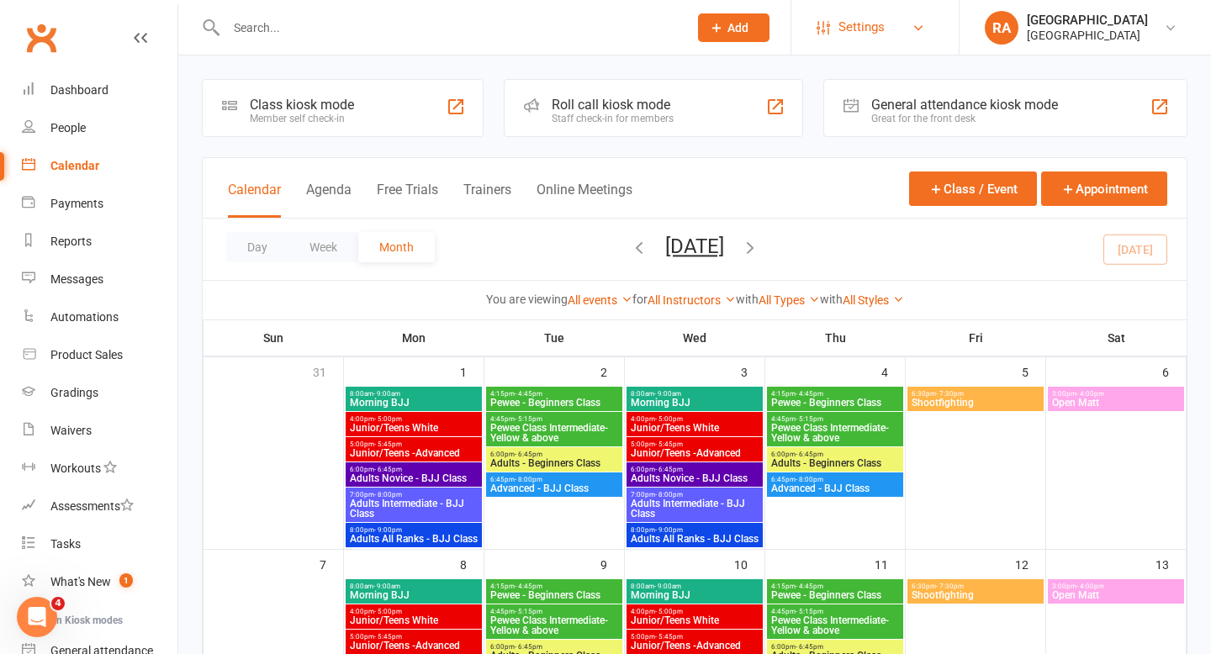
click at [840, 27] on span "Settings" at bounding box center [862, 27] width 46 height 38
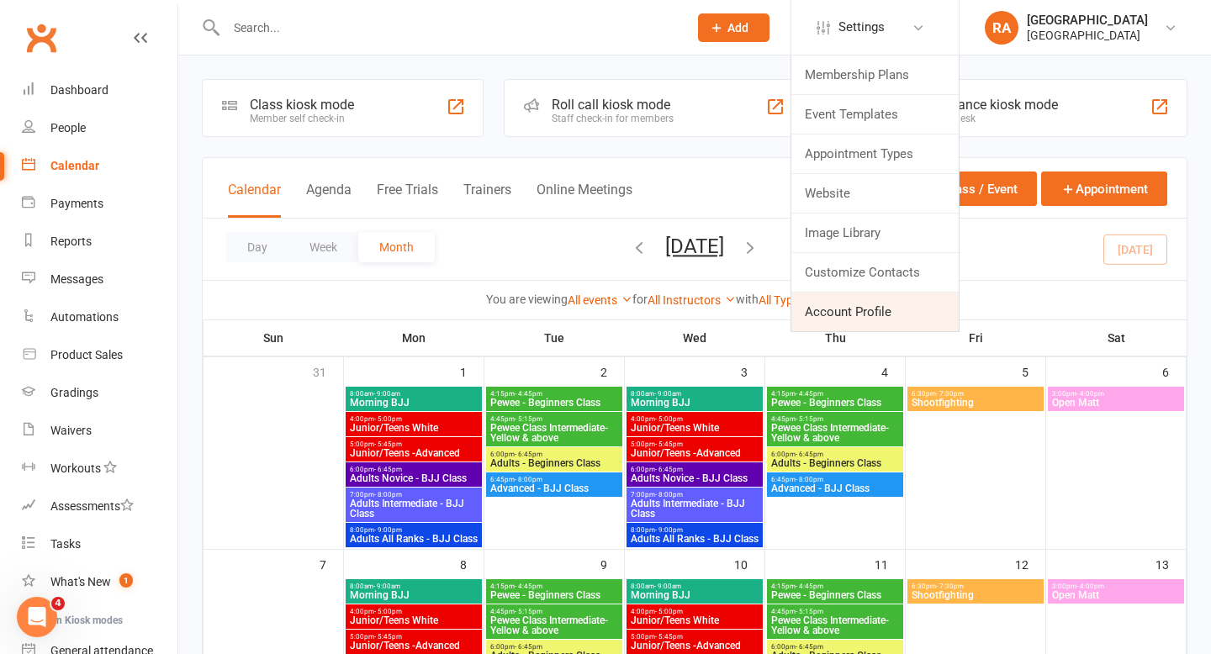
click at [864, 306] on link "Account Profile" at bounding box center [875, 312] width 167 height 39
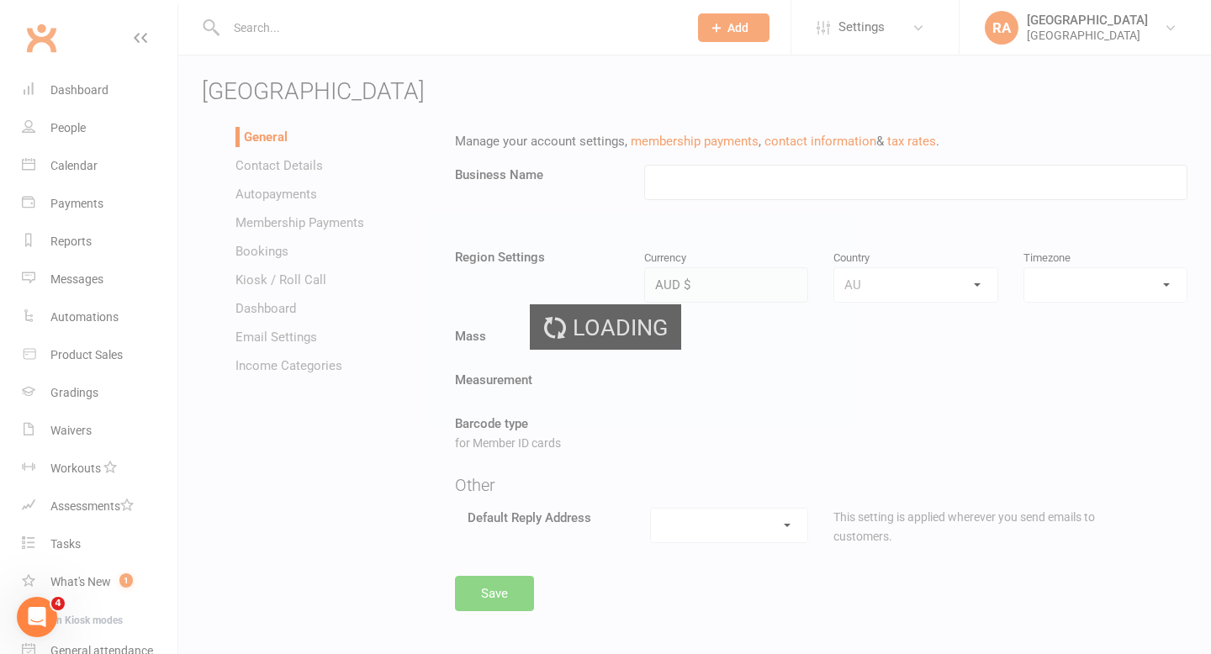
type input "Redcat Academy"
select select "Australia/Melbourne"
select select "[PERSON_NAME][EMAIL_ADDRESS][DOMAIN_NAME]"
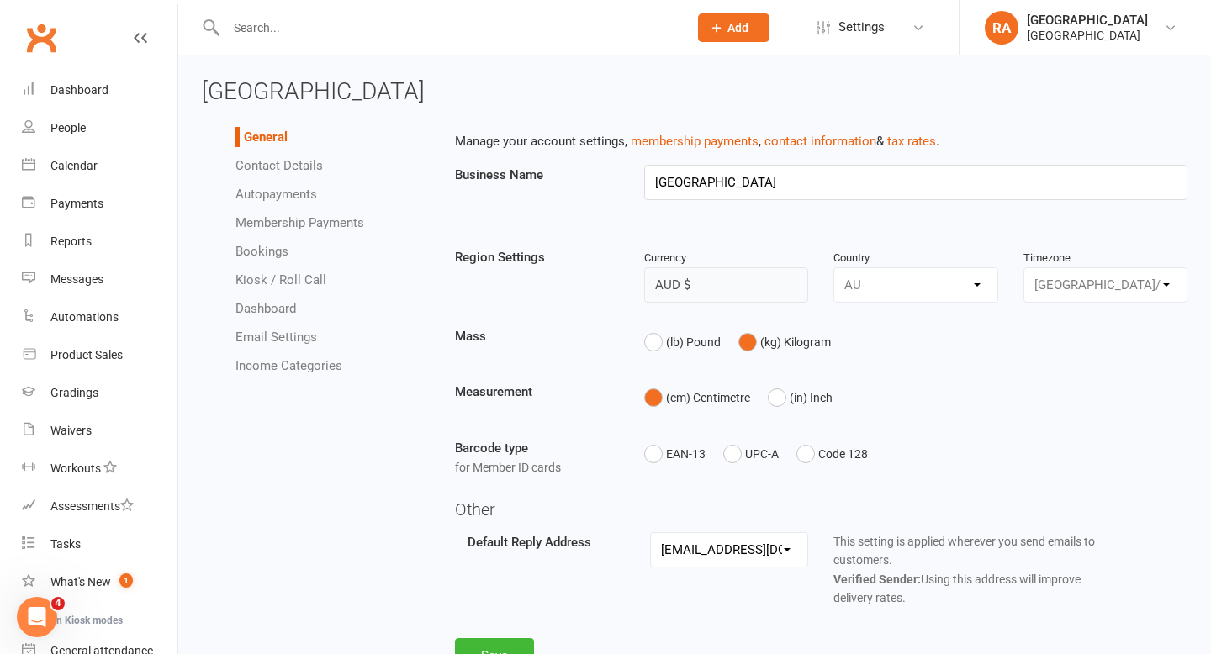
click at [276, 247] on link "Bookings" at bounding box center [262, 251] width 53 height 15
select select "send_booking_confirmation_email_to_none"
select select "send_booking_reminder_to_none"
select select "false"
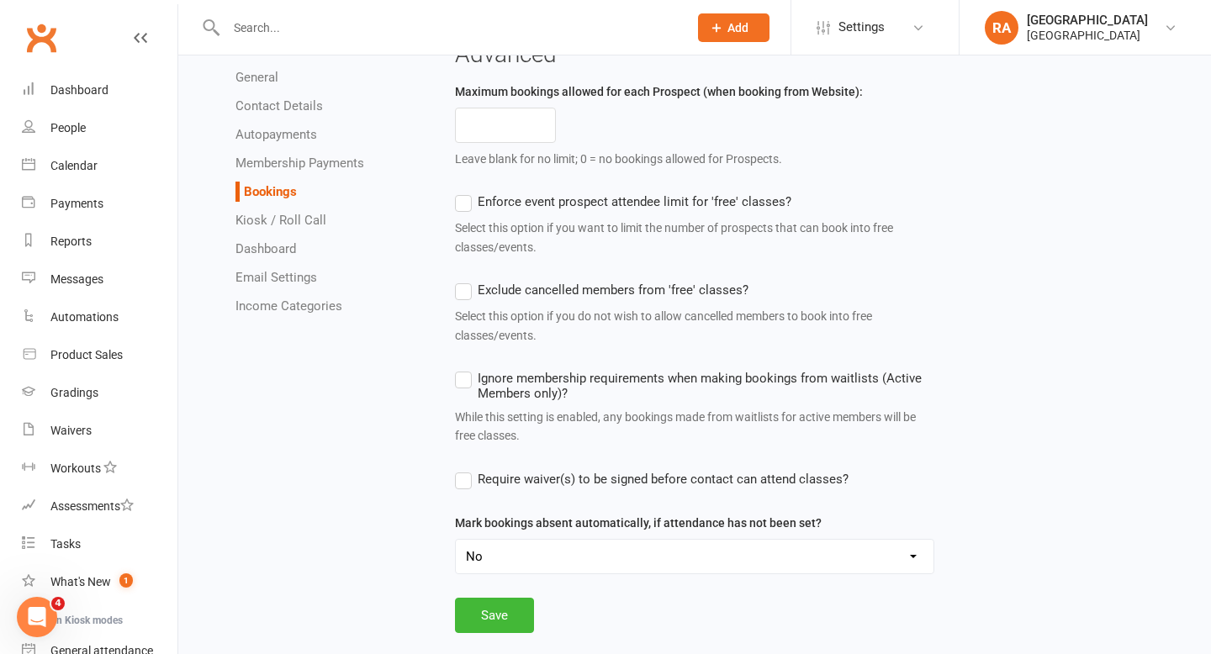
scroll to position [1163, 0]
click at [490, 145] on input "number" at bounding box center [505, 126] width 101 height 35
type input "0"
click at [491, 628] on button "Save" at bounding box center [494, 617] width 79 height 35
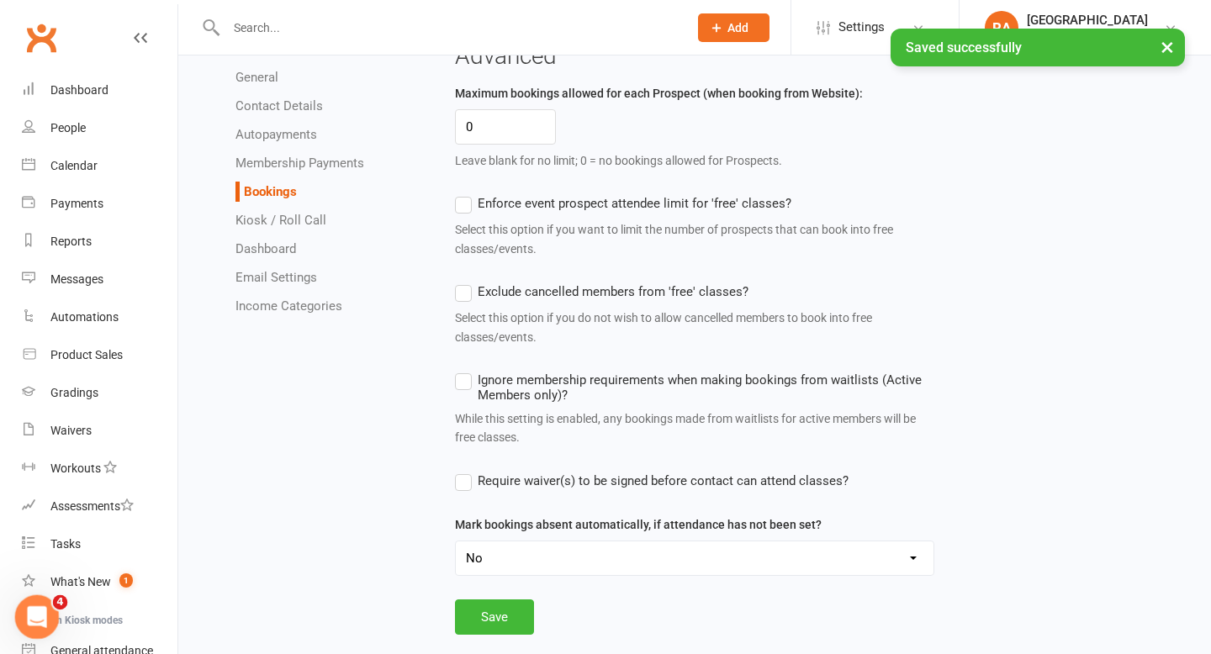
click at [37, 612] on icon "Open Intercom Messenger" at bounding box center [35, 615] width 28 height 28
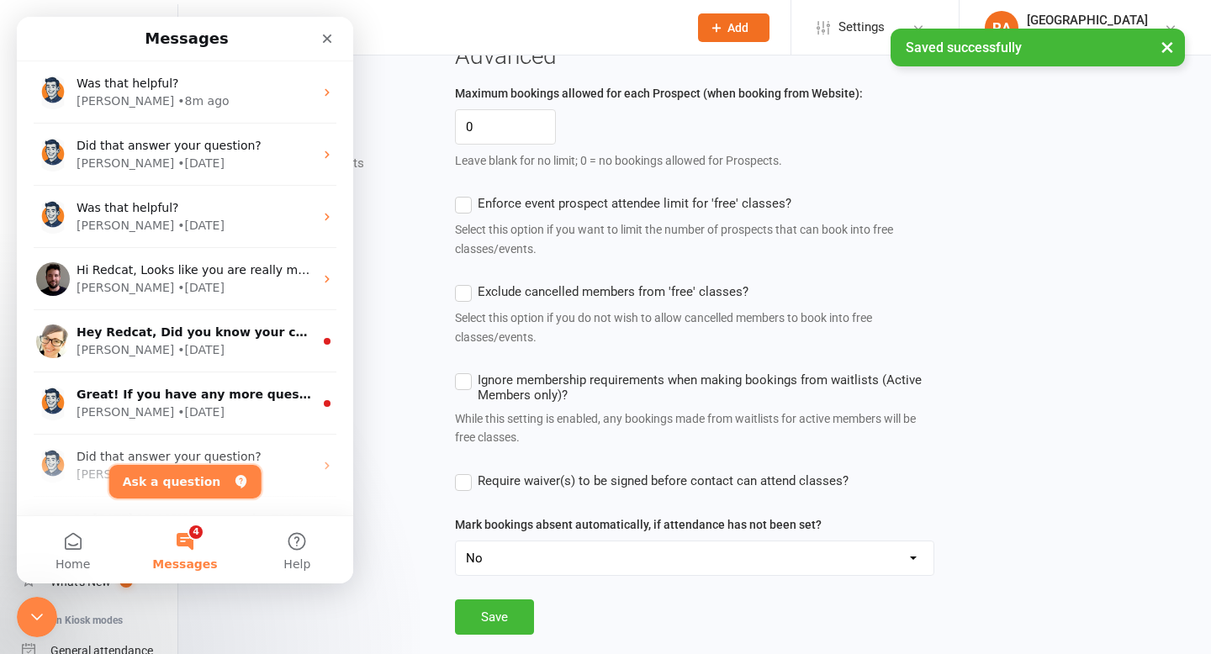
click at [160, 466] on button "Ask a question" at bounding box center [185, 482] width 152 height 34
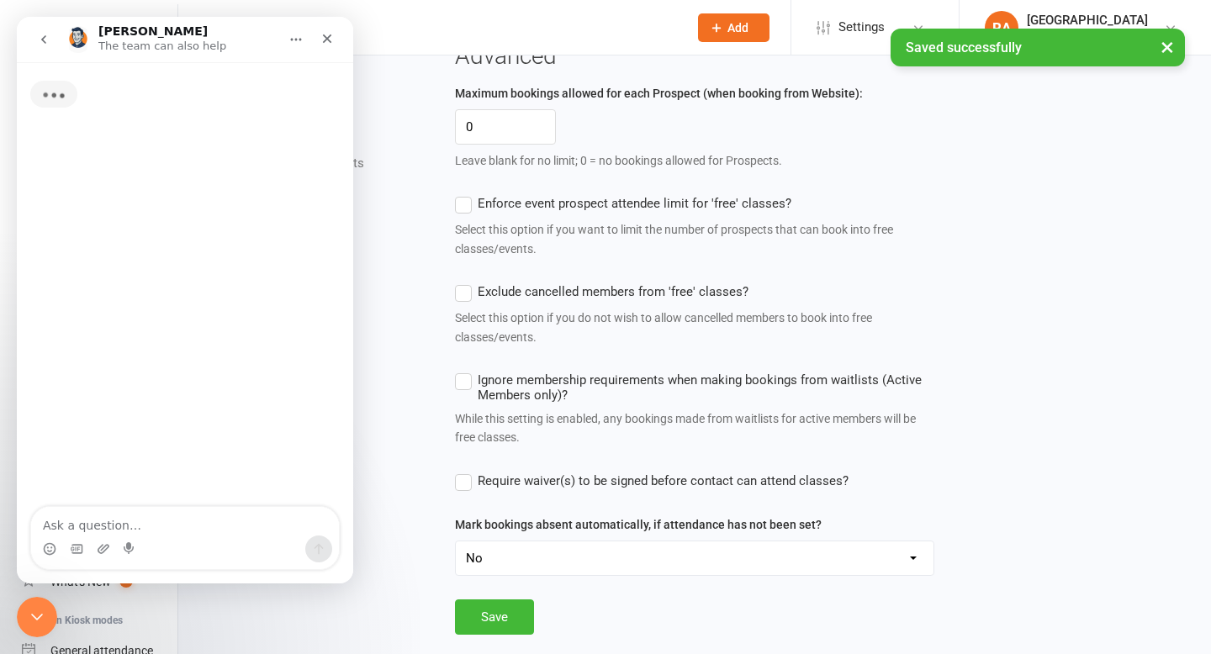
click at [82, 532] on textarea "Ask a question…" at bounding box center [185, 521] width 308 height 29
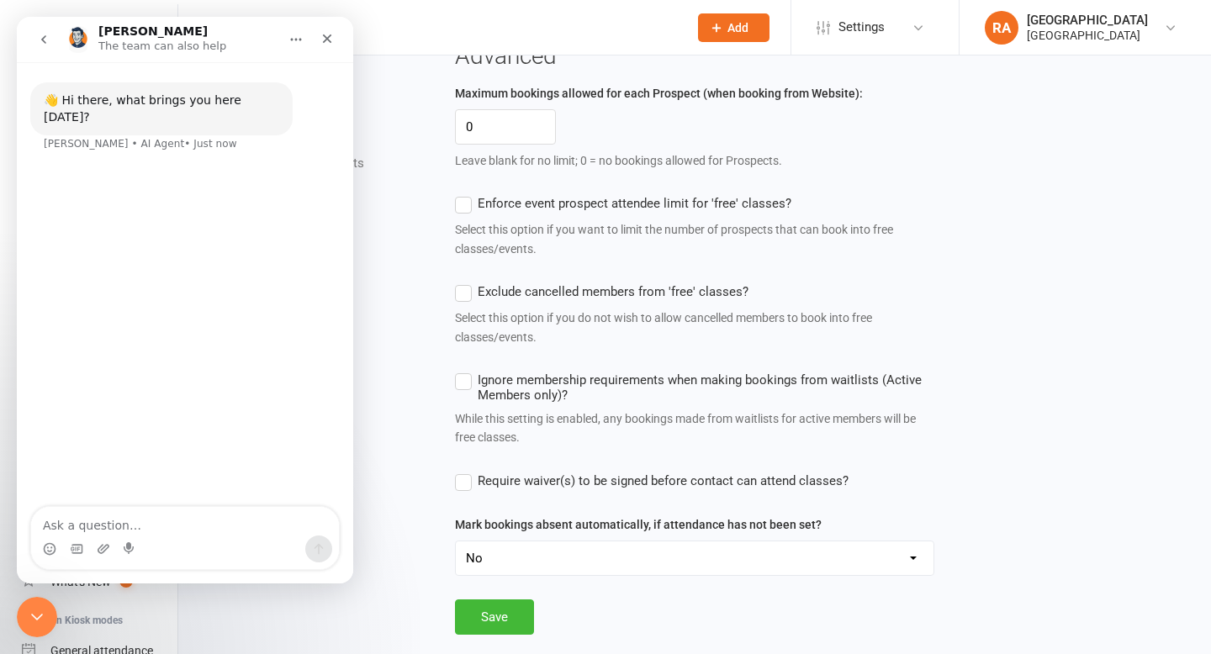
type textarea "j"
type textarea "how do I stop prospects from attending bookings"
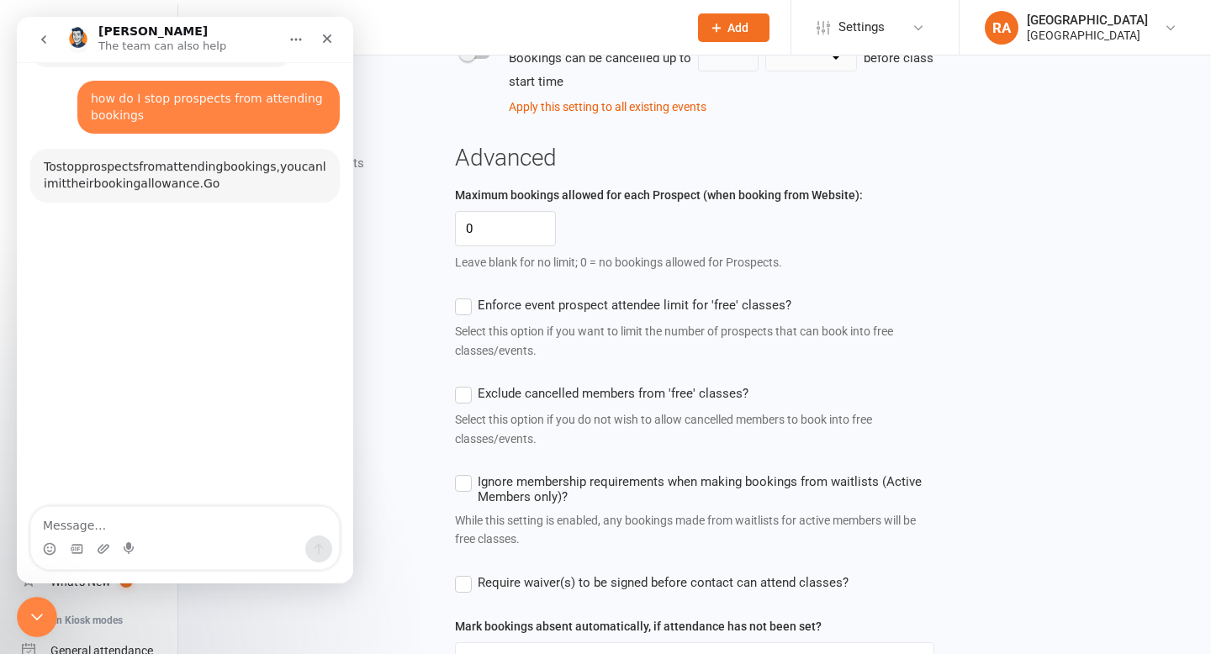
scroll to position [74, 0]
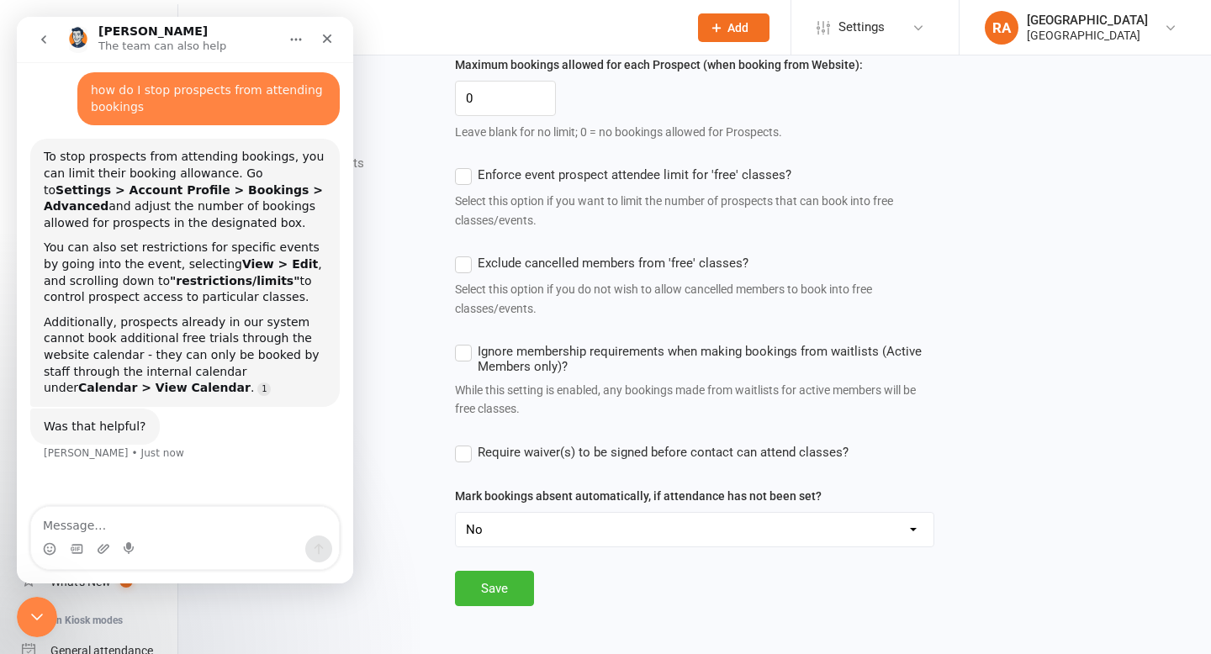
scroll to position [1212, 0]
click at [490, 601] on button "Save" at bounding box center [494, 588] width 79 height 35
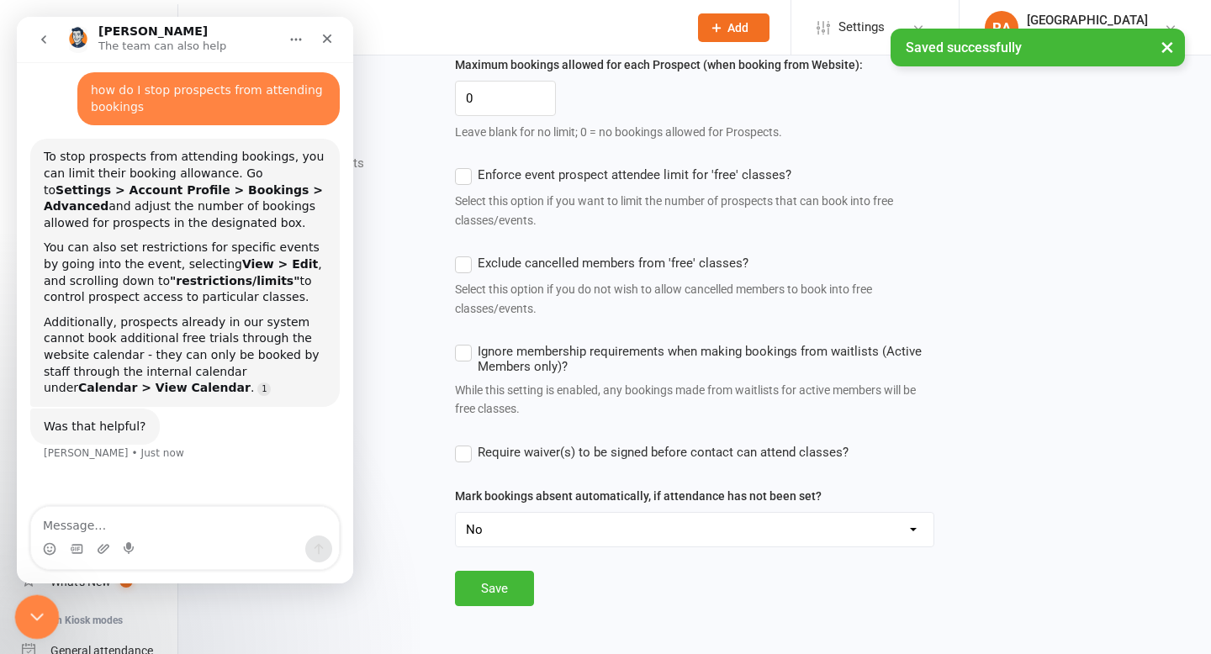
click at [21, 615] on div "Close Intercom Messenger" at bounding box center [34, 615] width 40 height 40
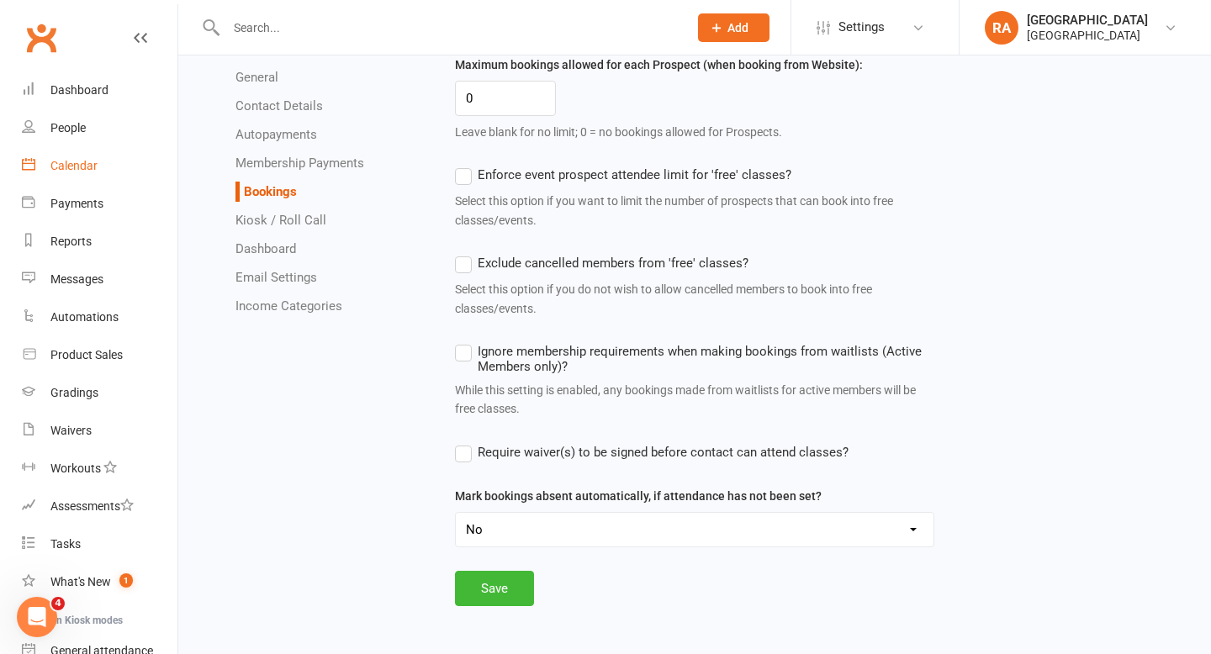
click at [70, 155] on link "Calendar" at bounding box center [100, 166] width 156 height 38
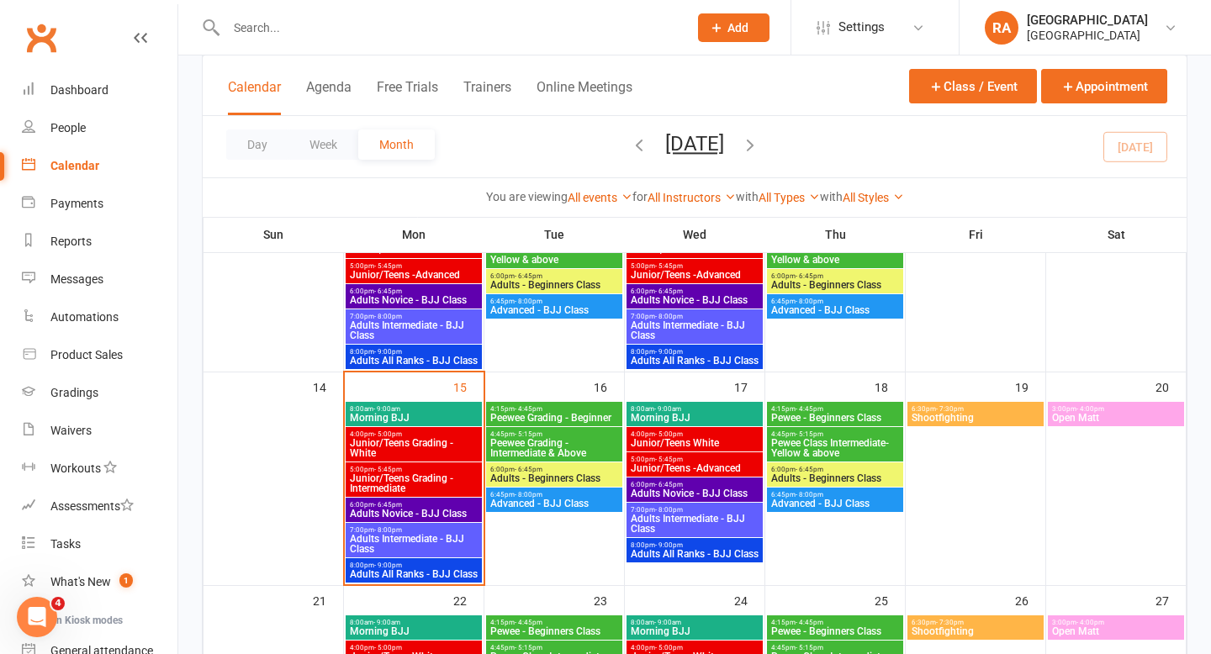
scroll to position [373, 0]
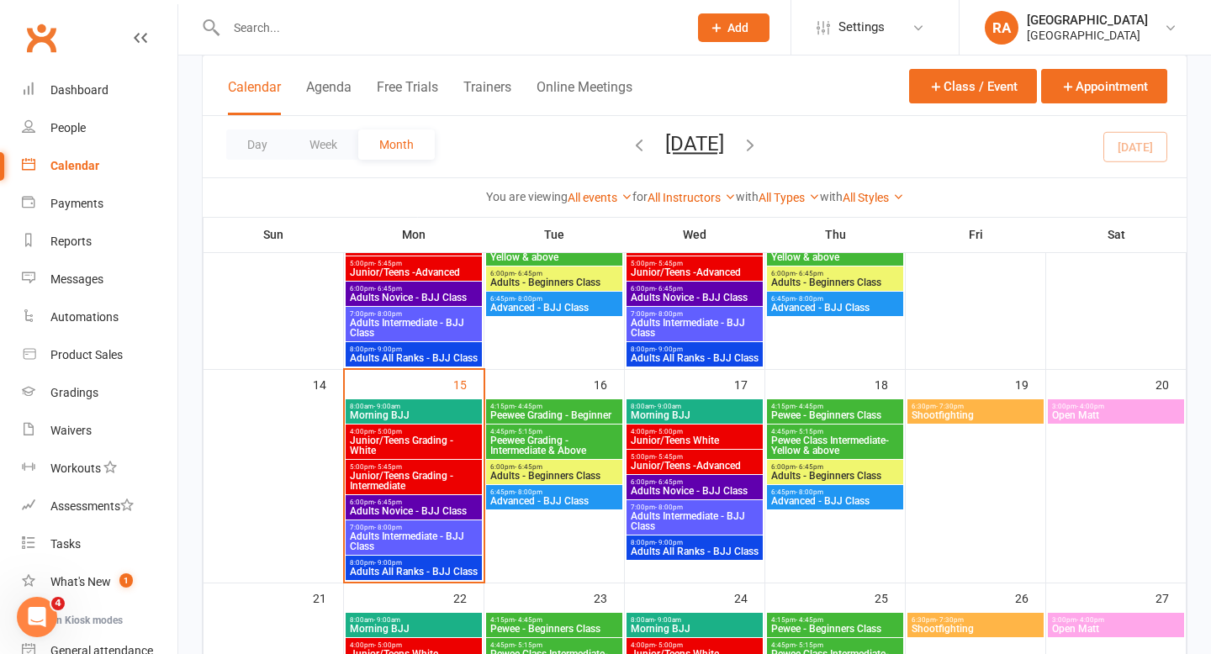
click at [651, 437] on span "Junior/Teens White" at bounding box center [695, 441] width 130 height 10
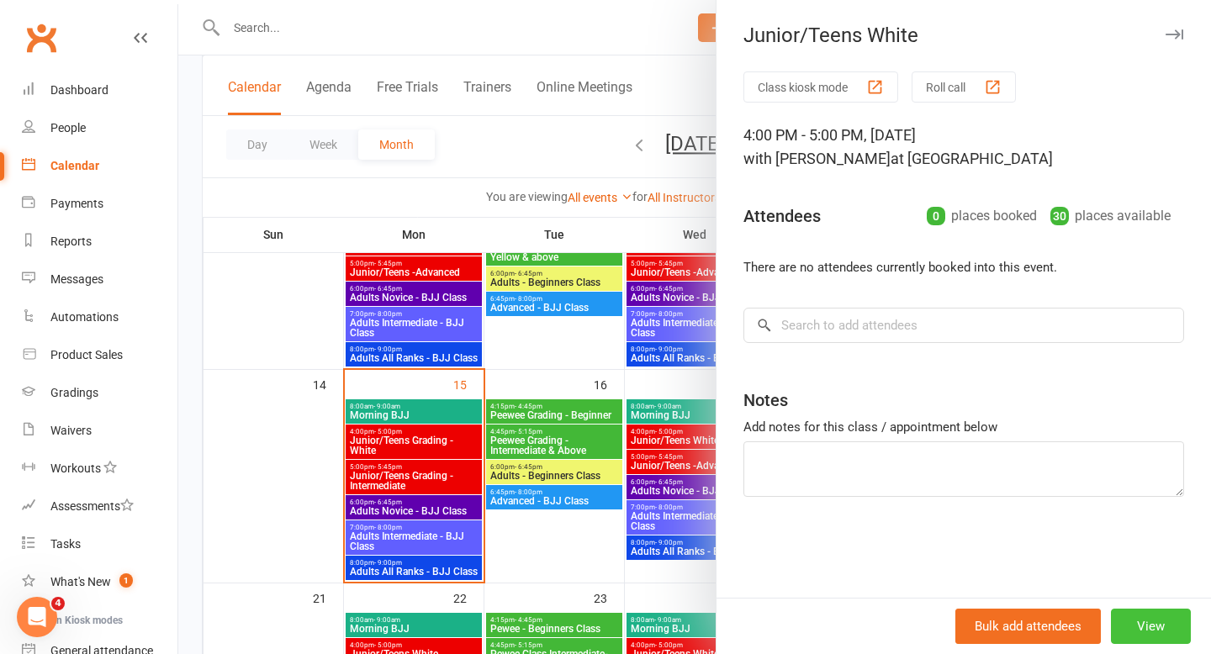
click at [1164, 637] on button "View" at bounding box center [1151, 626] width 80 height 35
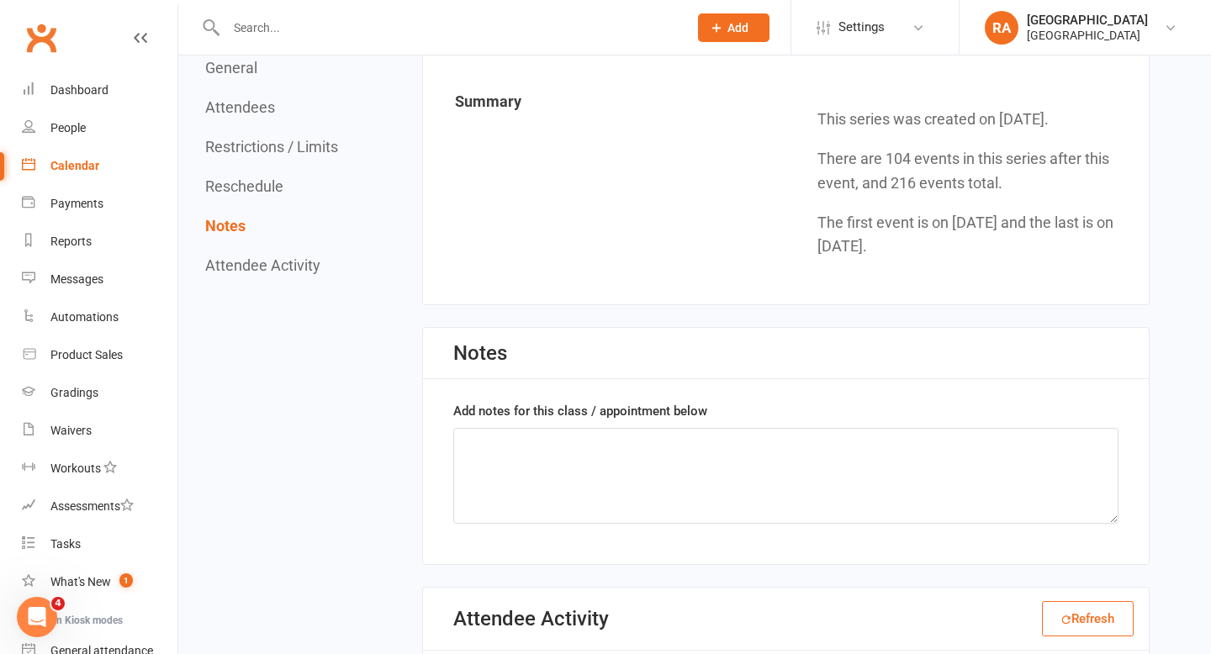
scroll to position [1687, 0]
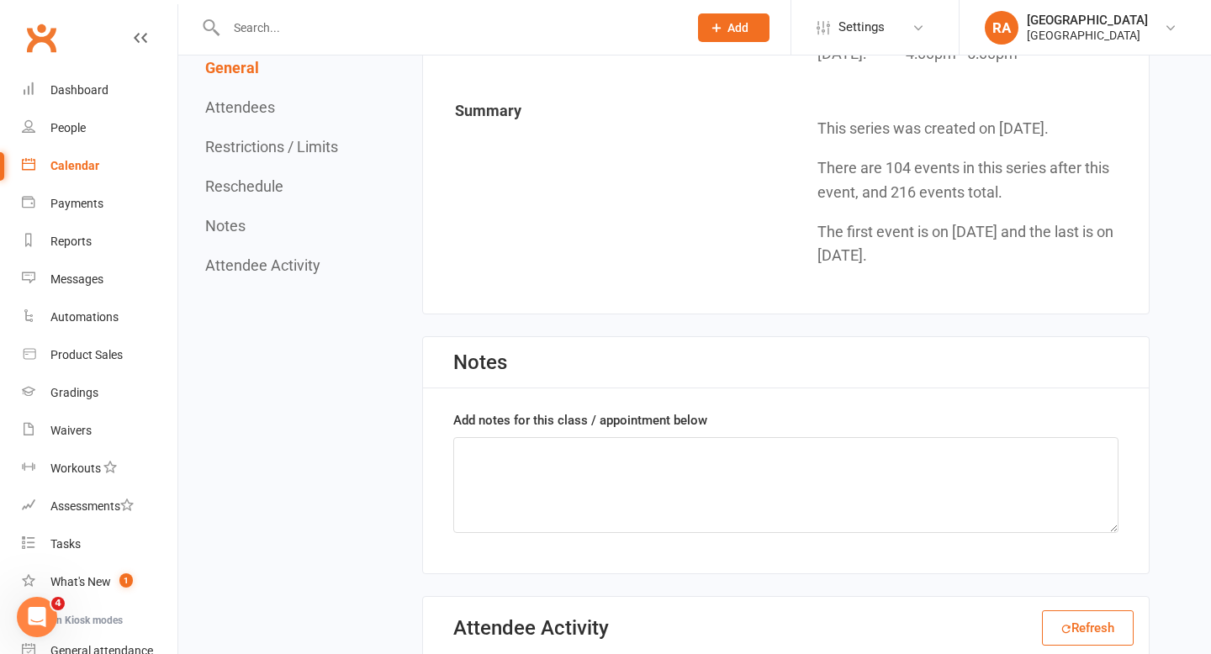
click at [356, 20] on input "text" at bounding box center [448, 28] width 455 height 24
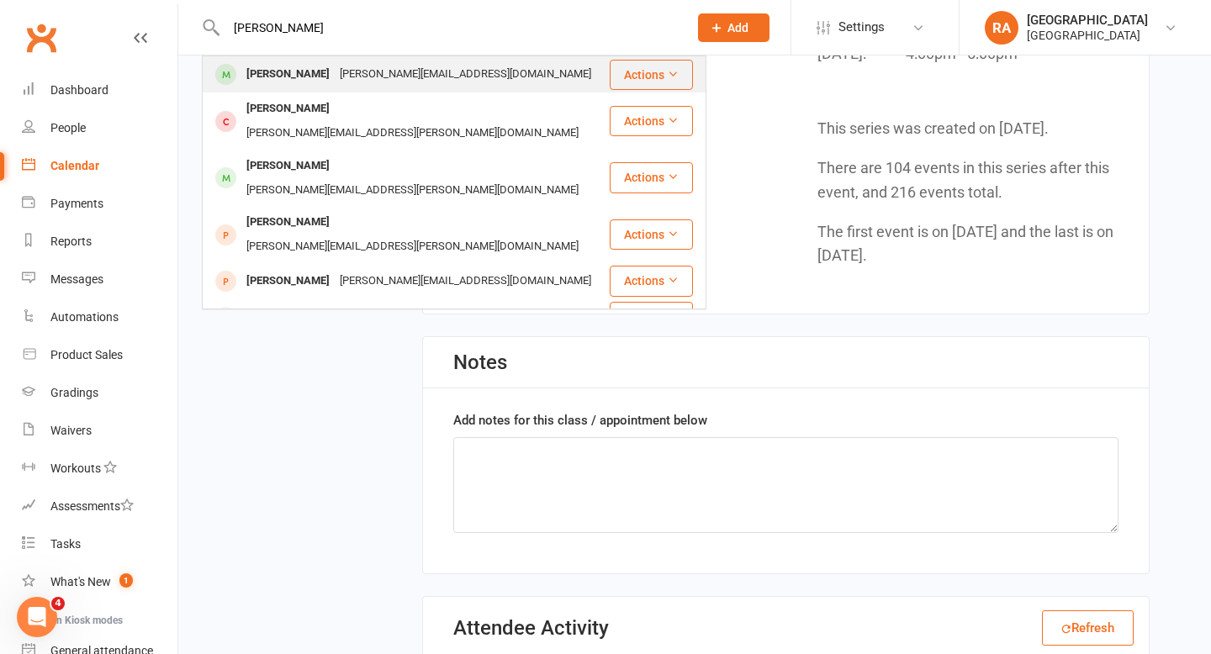
type input "sam hurley"
click at [305, 77] on div "Samuel Hurley" at bounding box center [287, 74] width 93 height 24
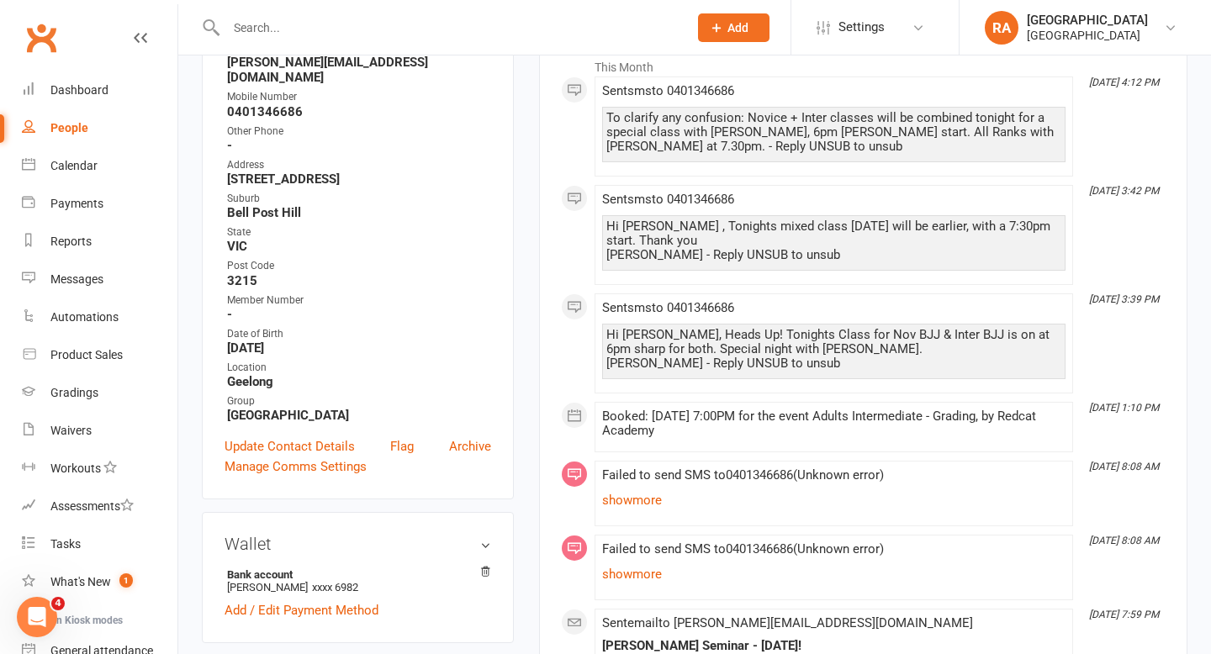
scroll to position [186, 0]
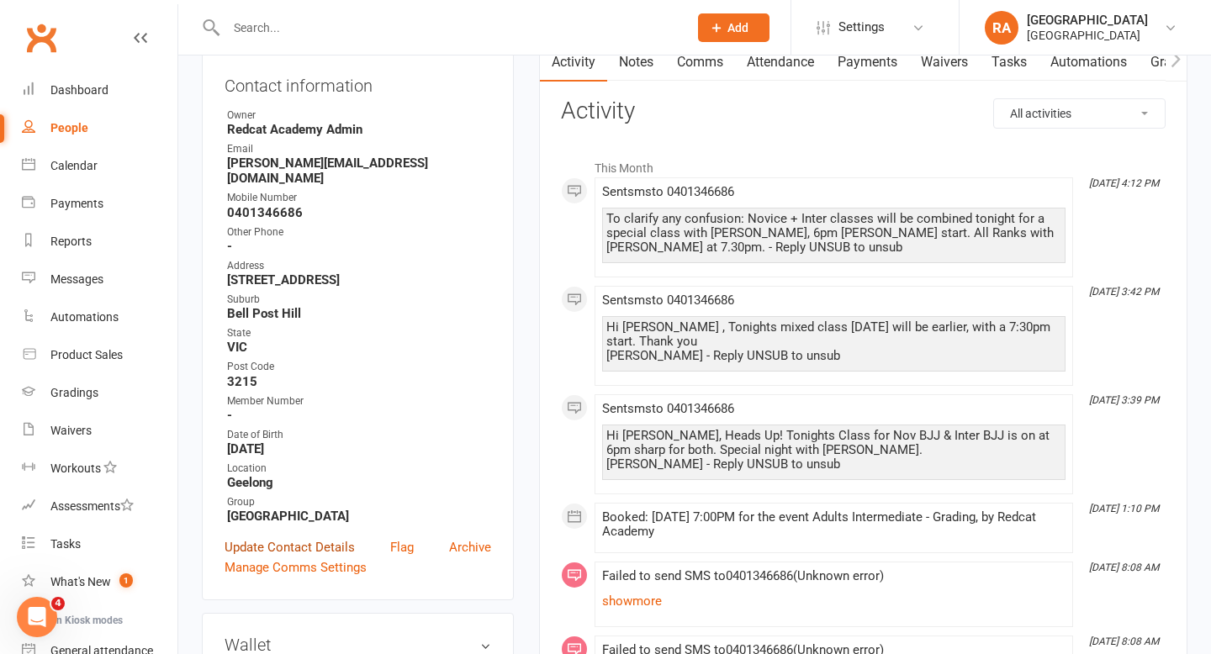
click at [288, 538] on link "Update Contact Details" at bounding box center [290, 548] width 130 height 20
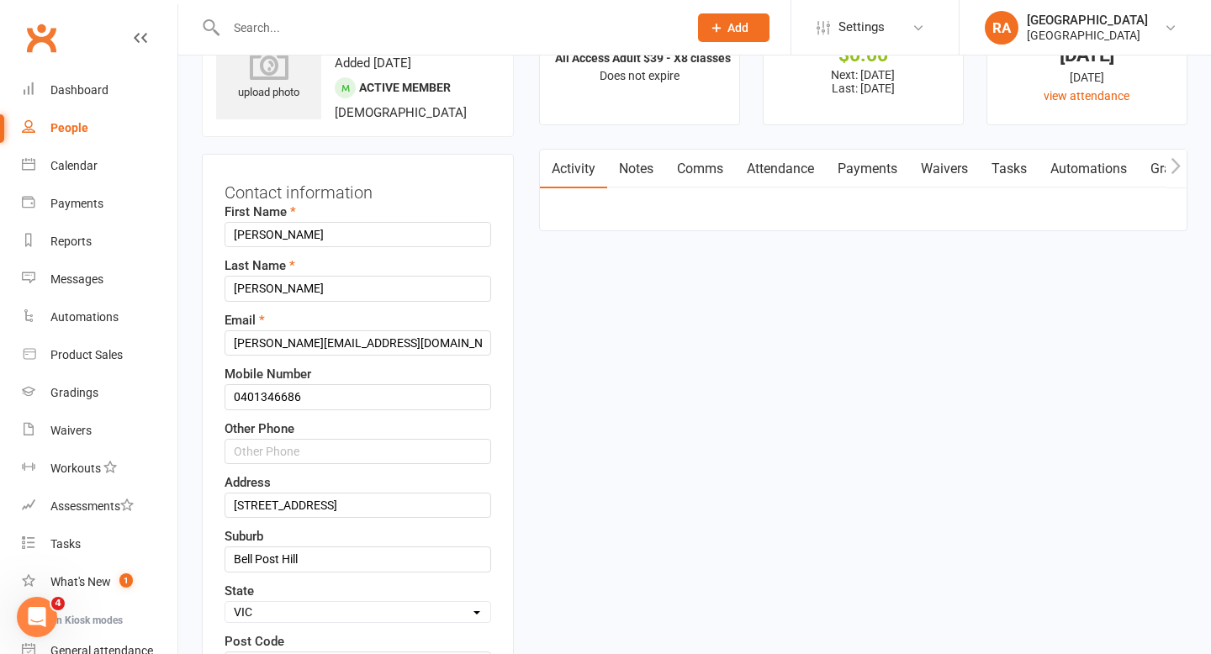
scroll to position [79, 0]
drag, startPoint x: 308, startPoint y: 402, endPoint x: 124, endPoint y: 396, distance: 183.5
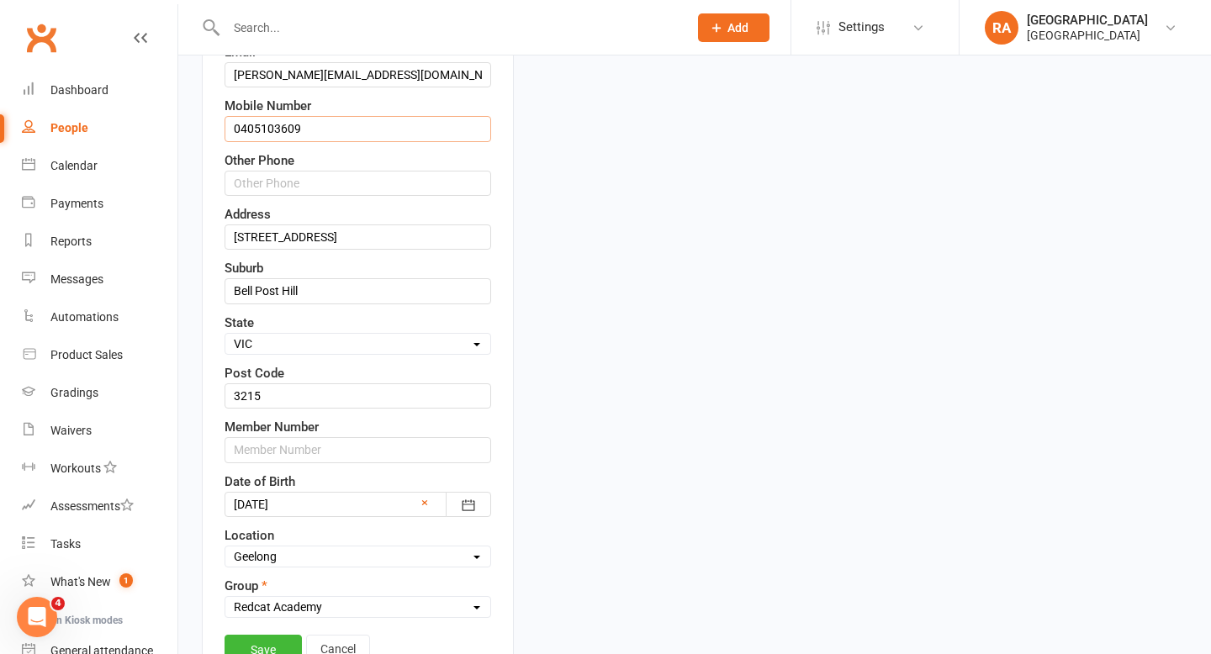
scroll to position [443, 0]
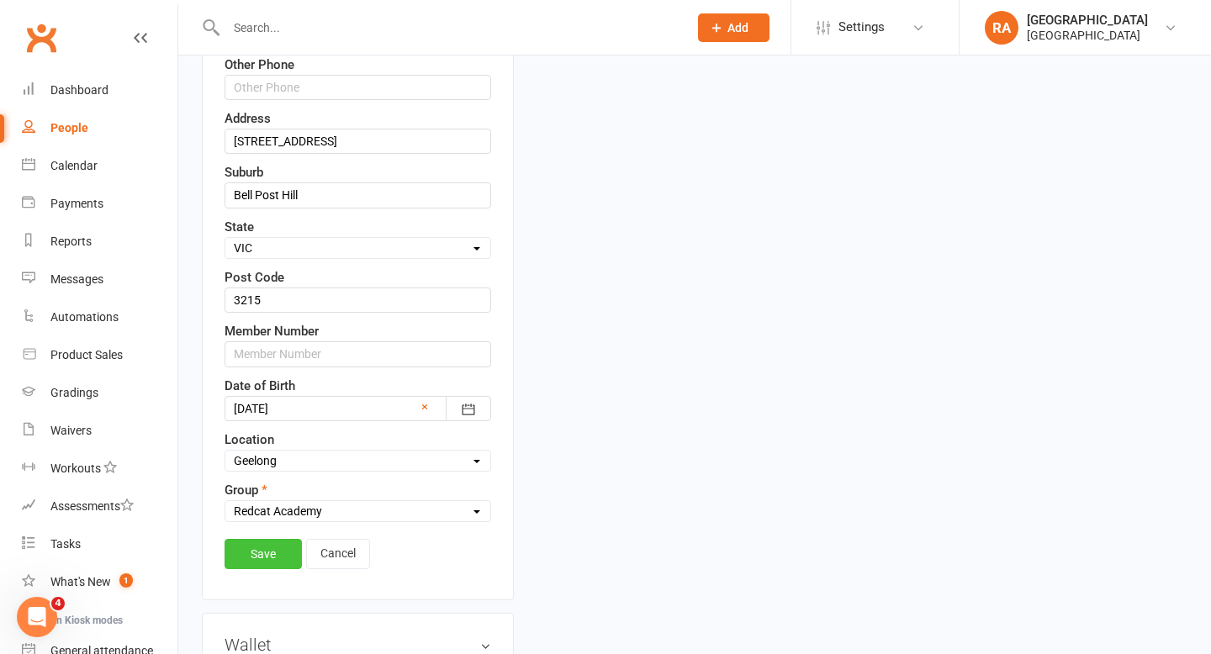
type input "0405103609"
click at [267, 564] on link "Save" at bounding box center [263, 554] width 77 height 30
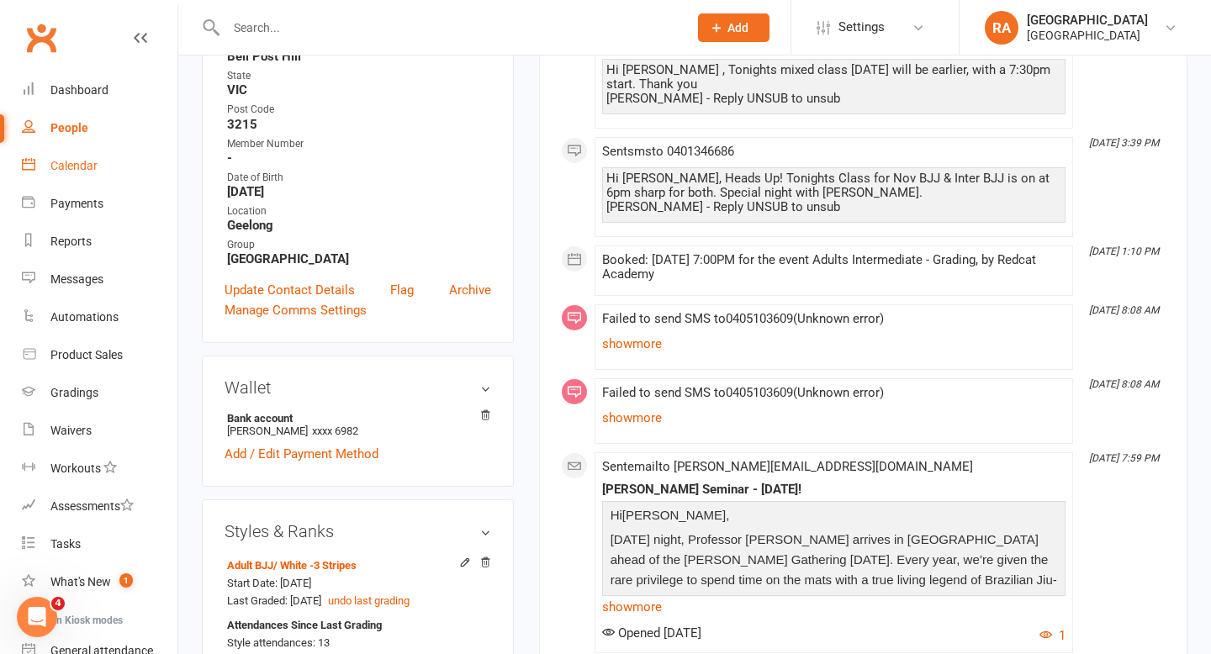
click at [71, 172] on div "Calendar" at bounding box center [73, 165] width 47 height 13
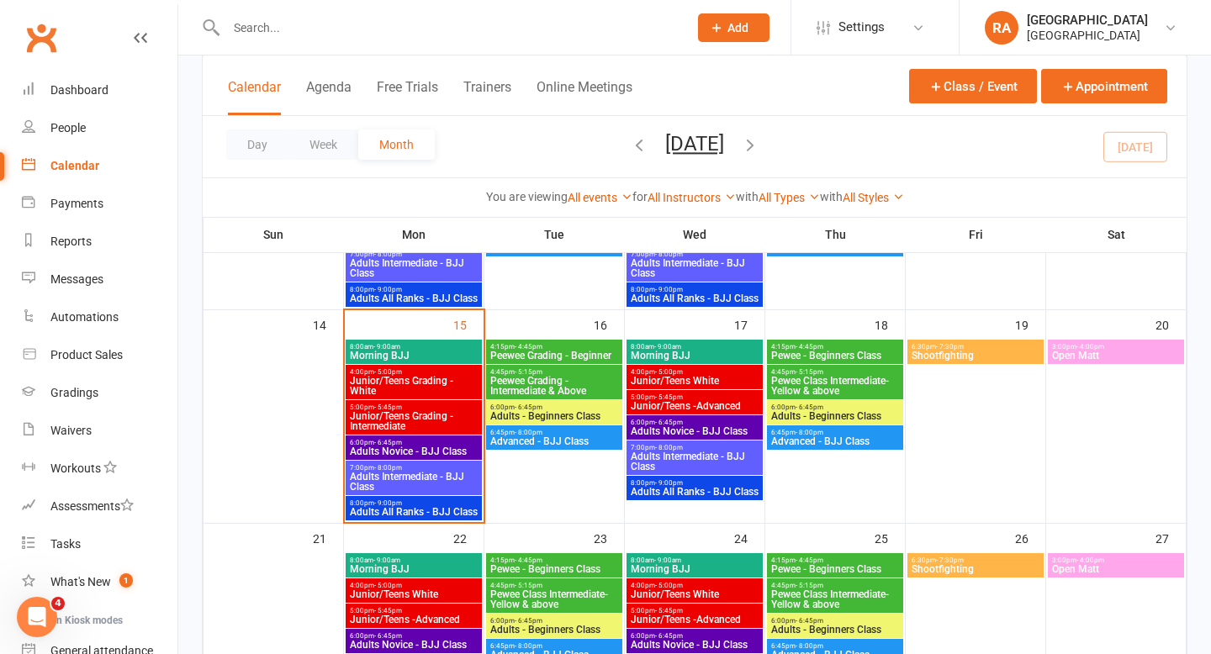
scroll to position [443, 0]
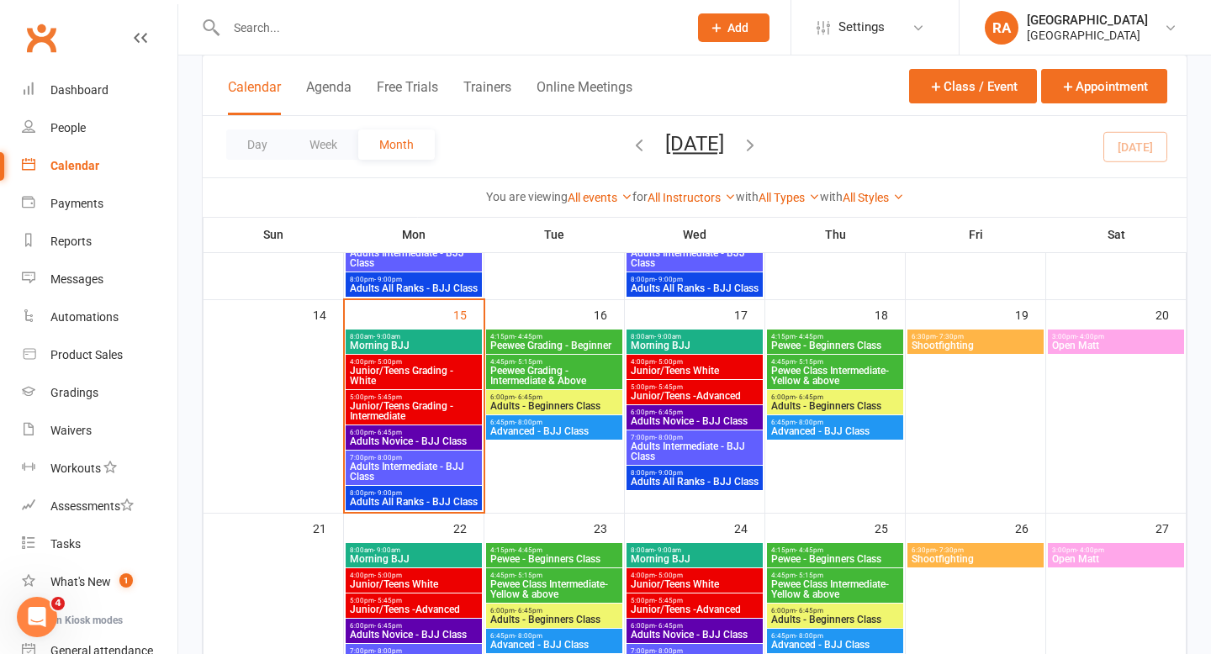
click at [673, 368] on span "Junior/Teens White" at bounding box center [695, 371] width 130 height 10
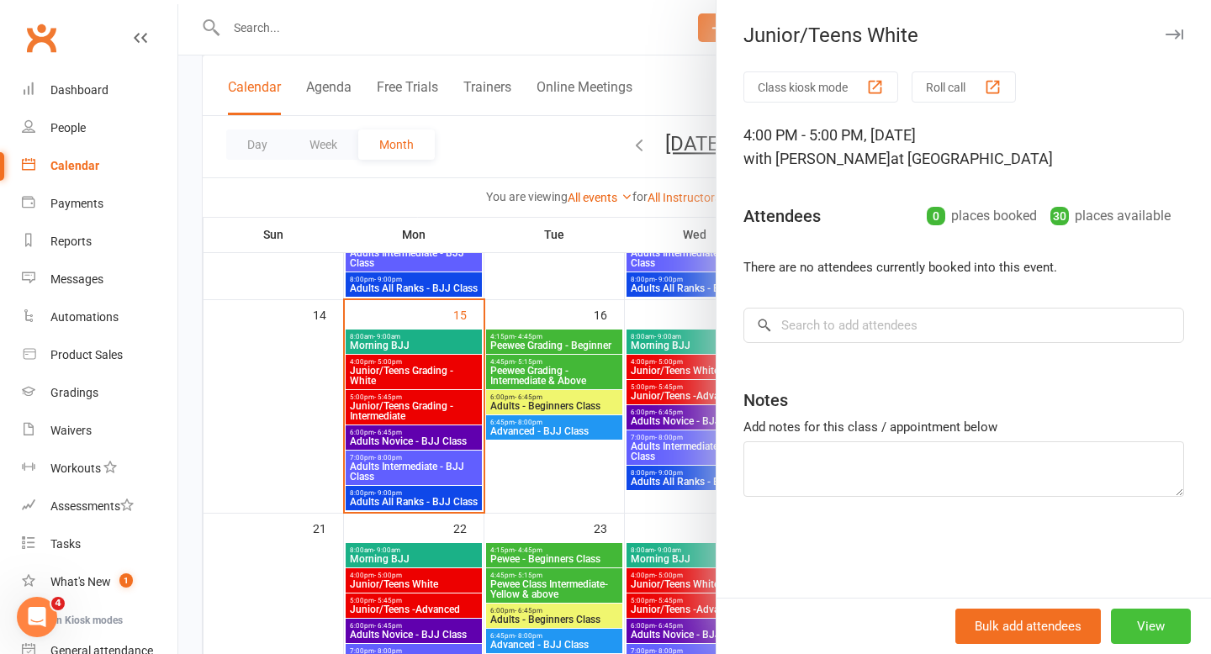
click at [1148, 622] on button "View" at bounding box center [1151, 626] width 80 height 35
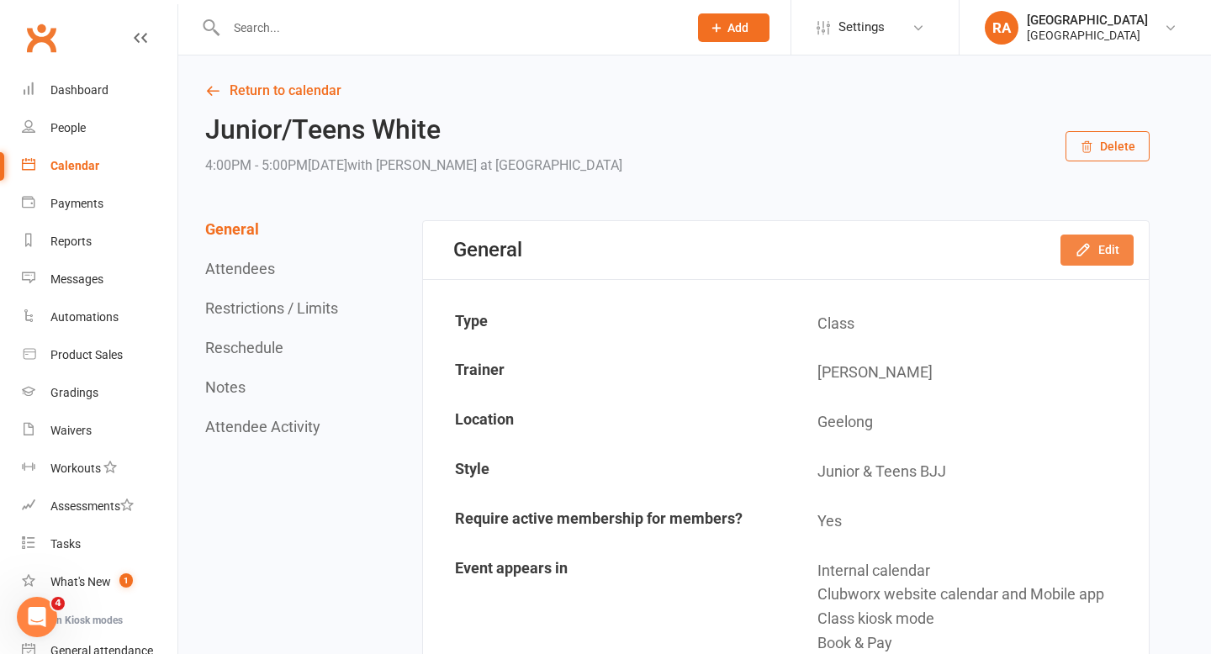
click at [1091, 254] on icon "button" at bounding box center [1083, 249] width 17 height 17
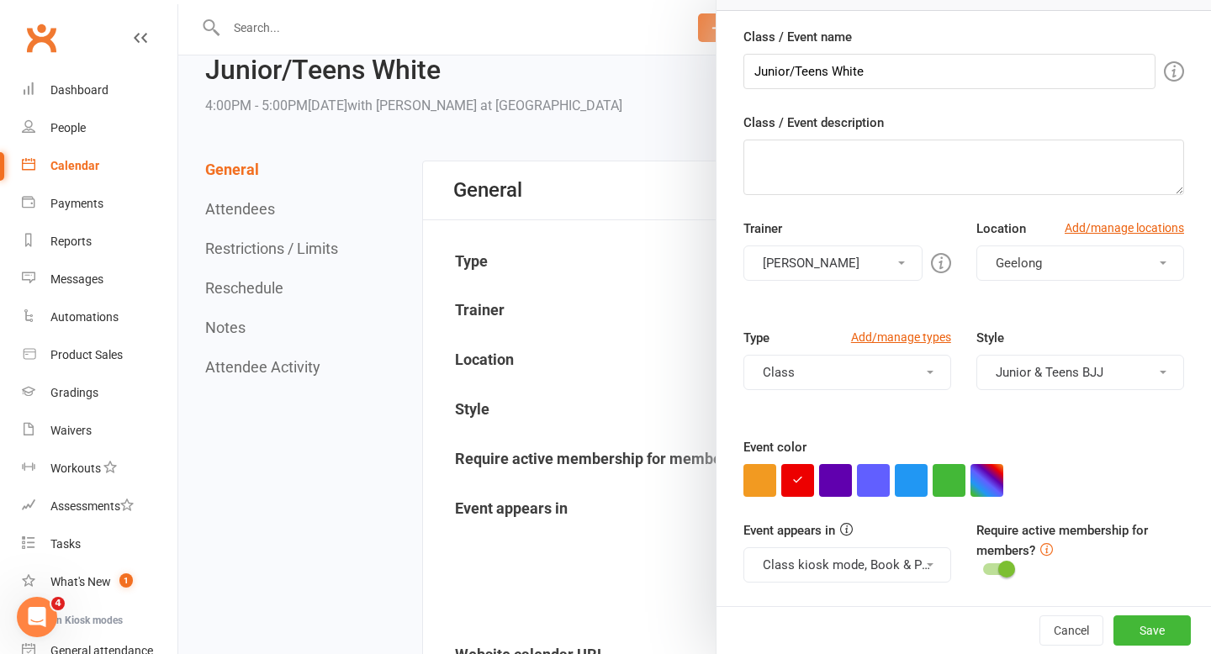
scroll to position [64, 0]
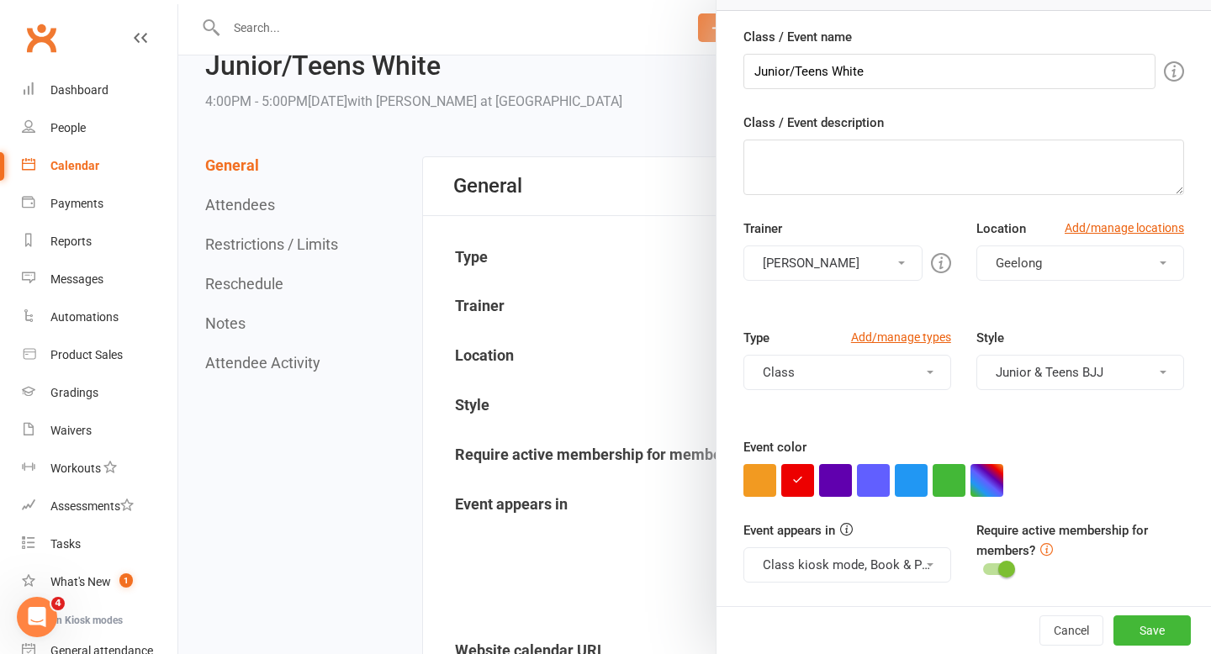
click at [1049, 548] on icon at bounding box center [1047, 549] width 13 height 13
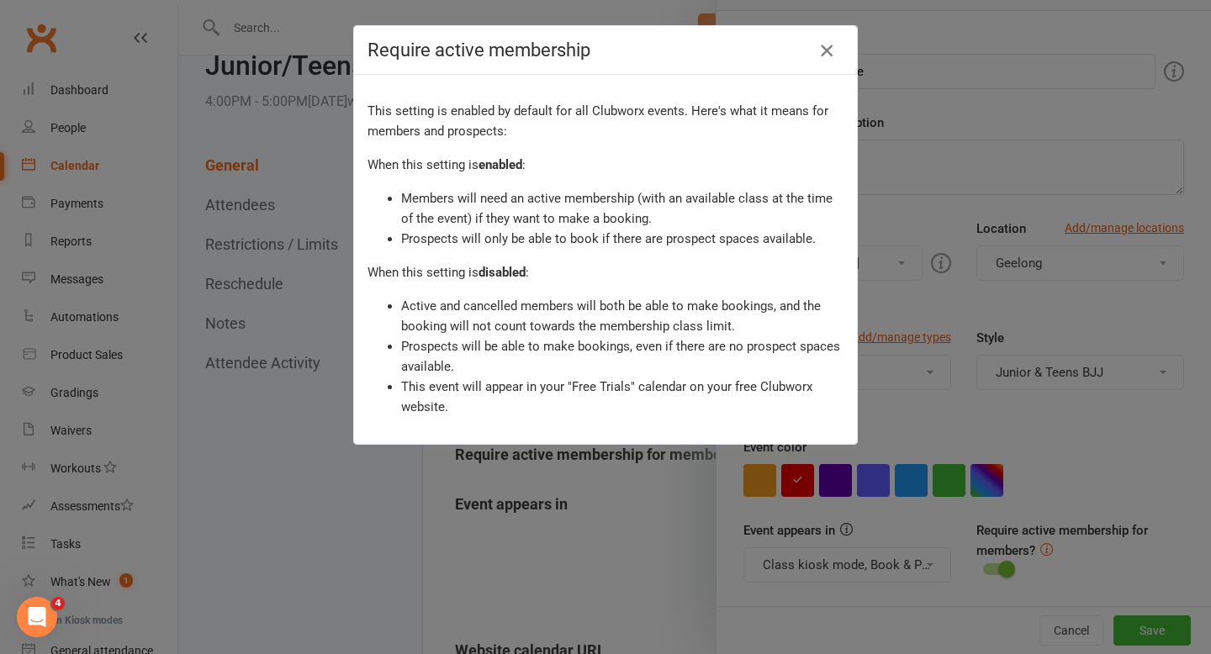
click at [824, 46] on icon "button" at bounding box center [827, 50] width 20 height 20
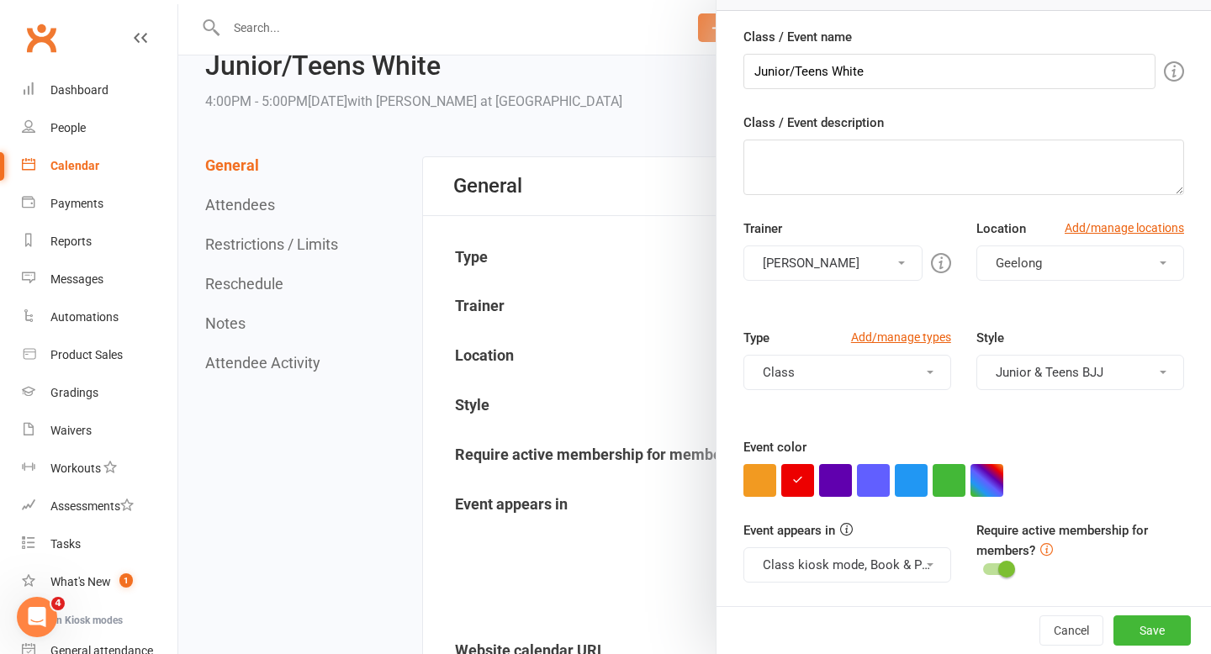
click at [617, 147] on div at bounding box center [694, 327] width 1033 height 654
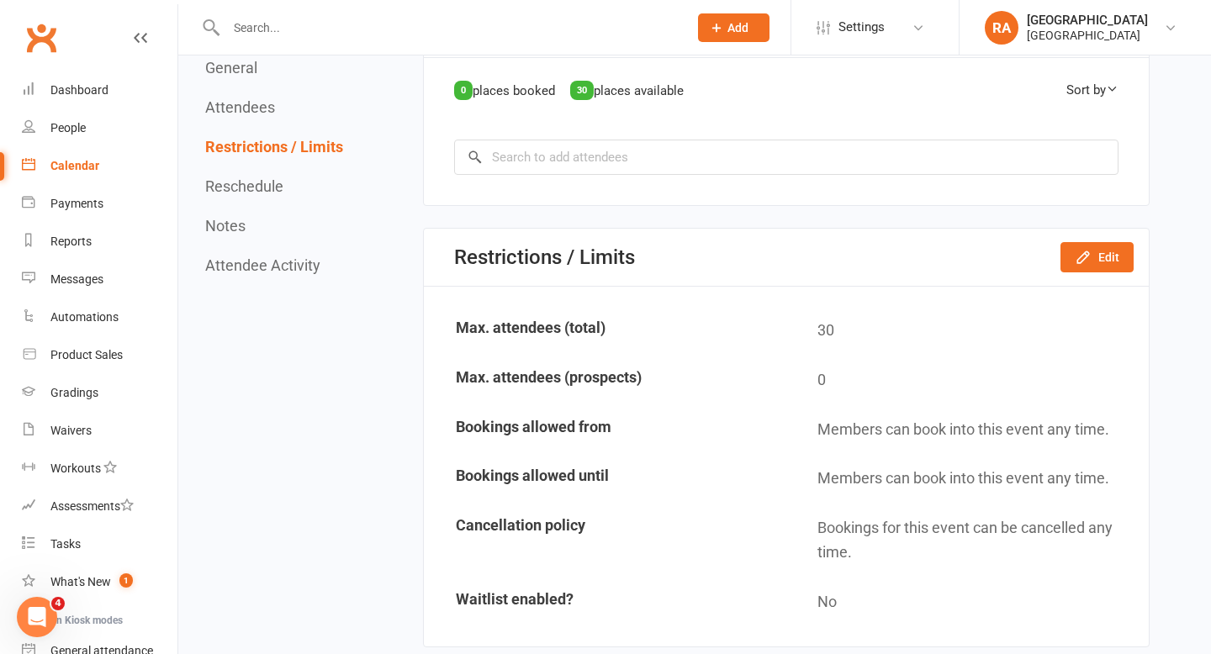
scroll to position [889, 0]
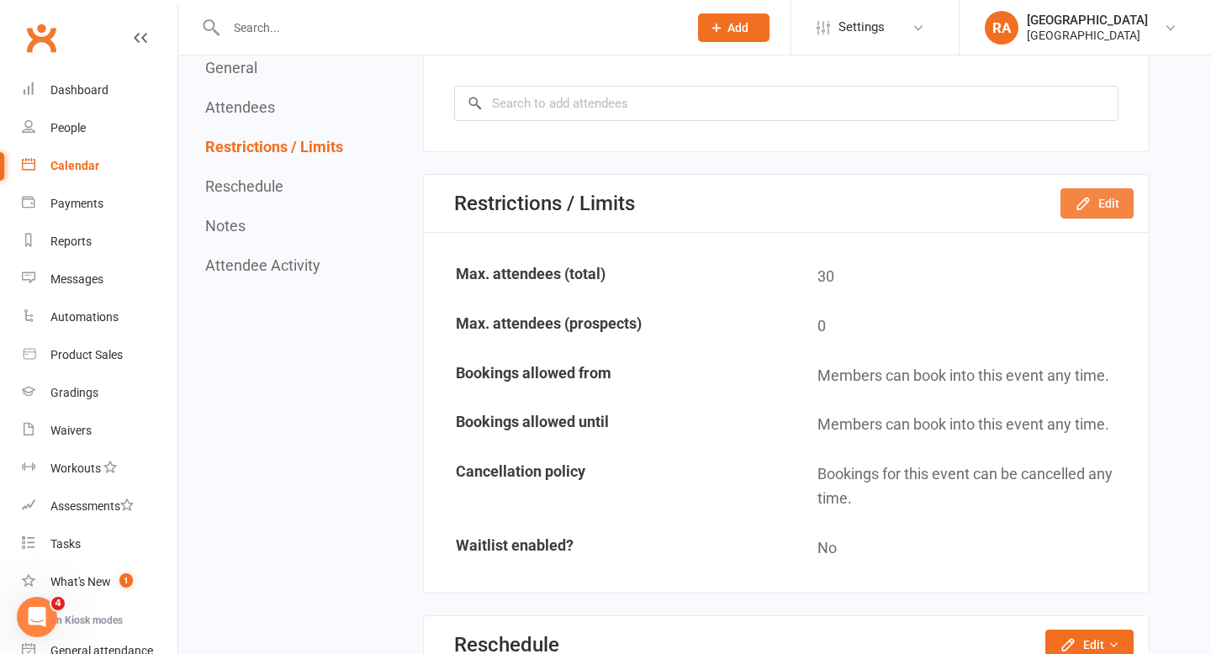
click at [1075, 215] on button "Edit" at bounding box center [1097, 203] width 73 height 30
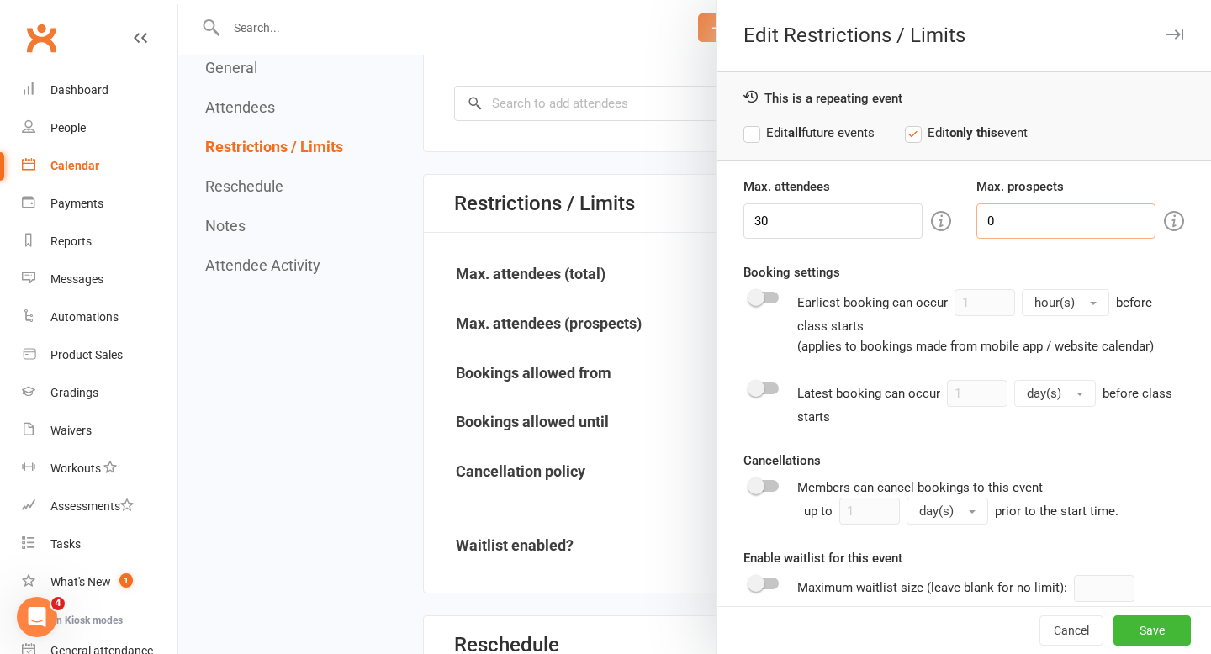
click at [1009, 221] on input "0" at bounding box center [1066, 221] width 179 height 35
click at [1157, 163] on edit-type-selector "This is a repeating event Edit all future events Edit only this event" at bounding box center [964, 124] width 495 height 105
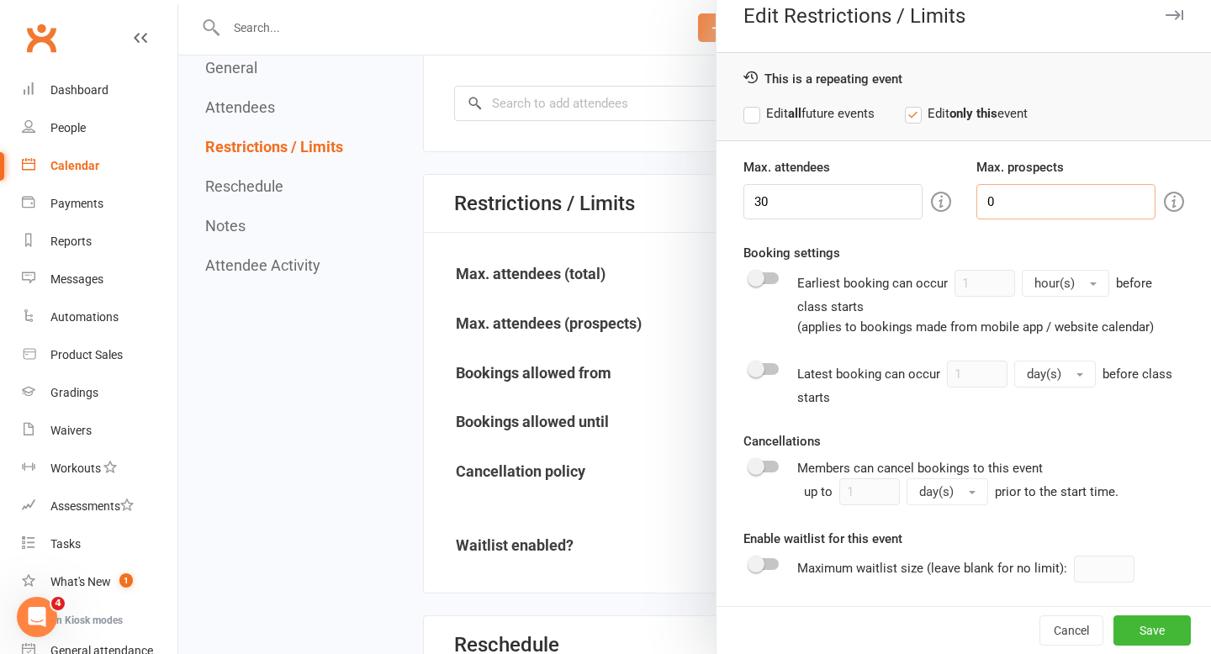
click at [1025, 196] on input "0" at bounding box center [1066, 201] width 179 height 35
click at [1021, 202] on input "0" at bounding box center [1066, 201] width 179 height 35
click at [1141, 629] on button "Save" at bounding box center [1152, 631] width 77 height 30
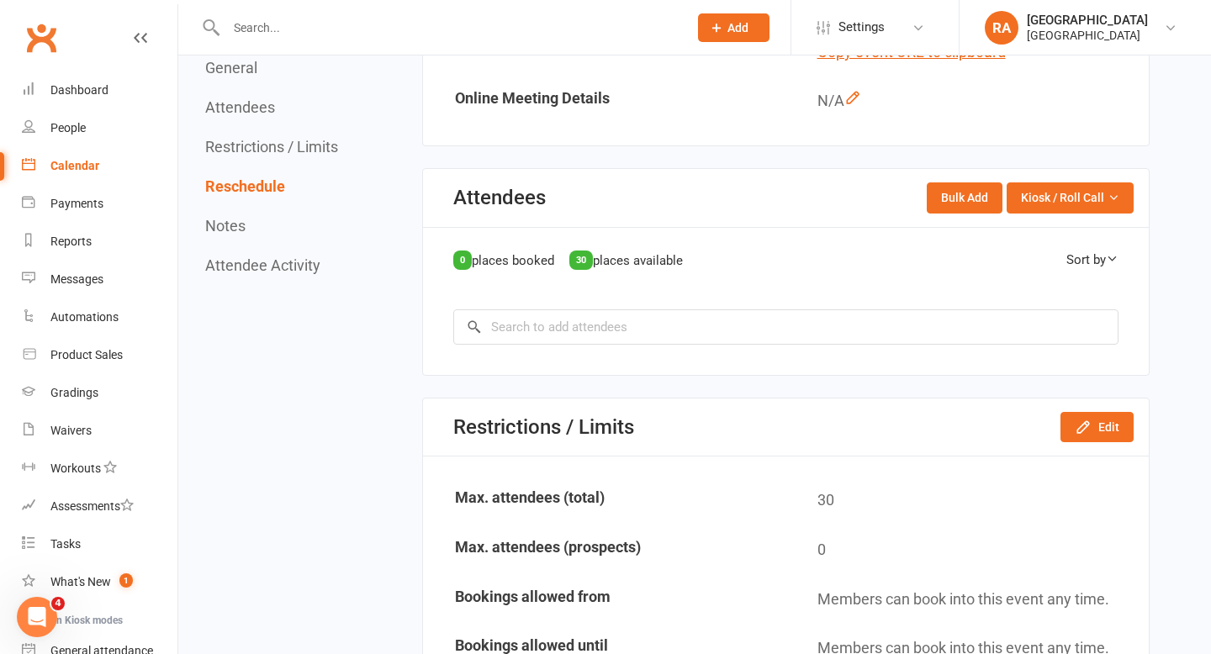
scroll to position [0, 0]
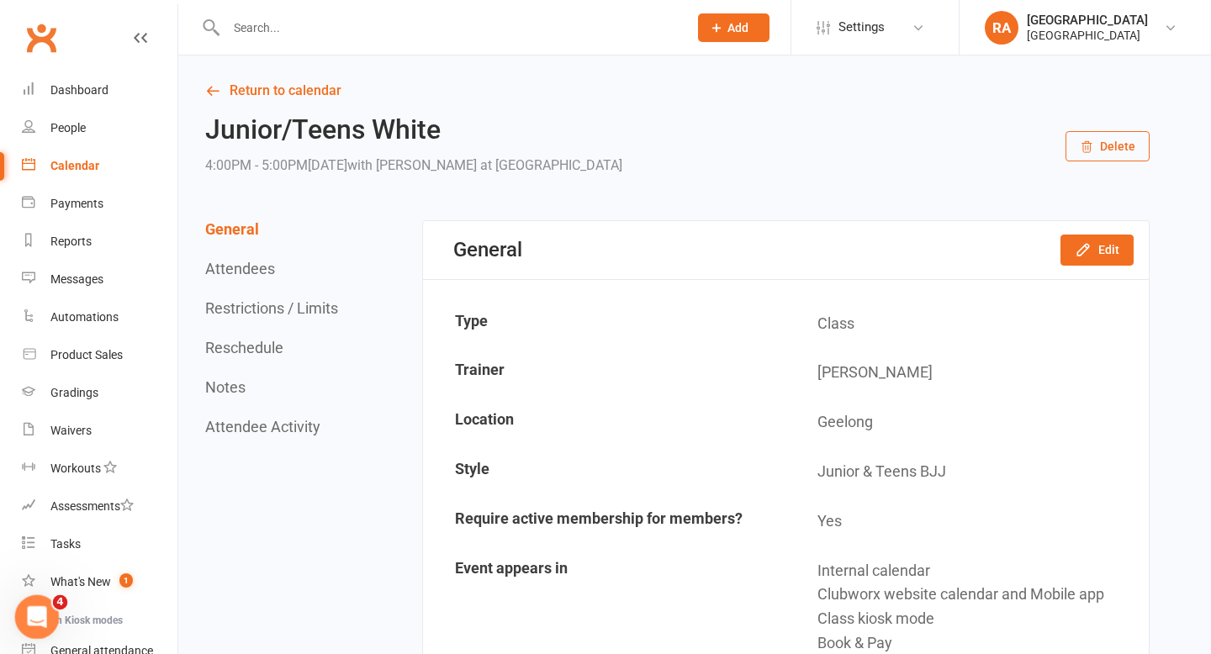
click at [37, 628] on div "Open Intercom Messenger" at bounding box center [35, 615] width 56 height 56
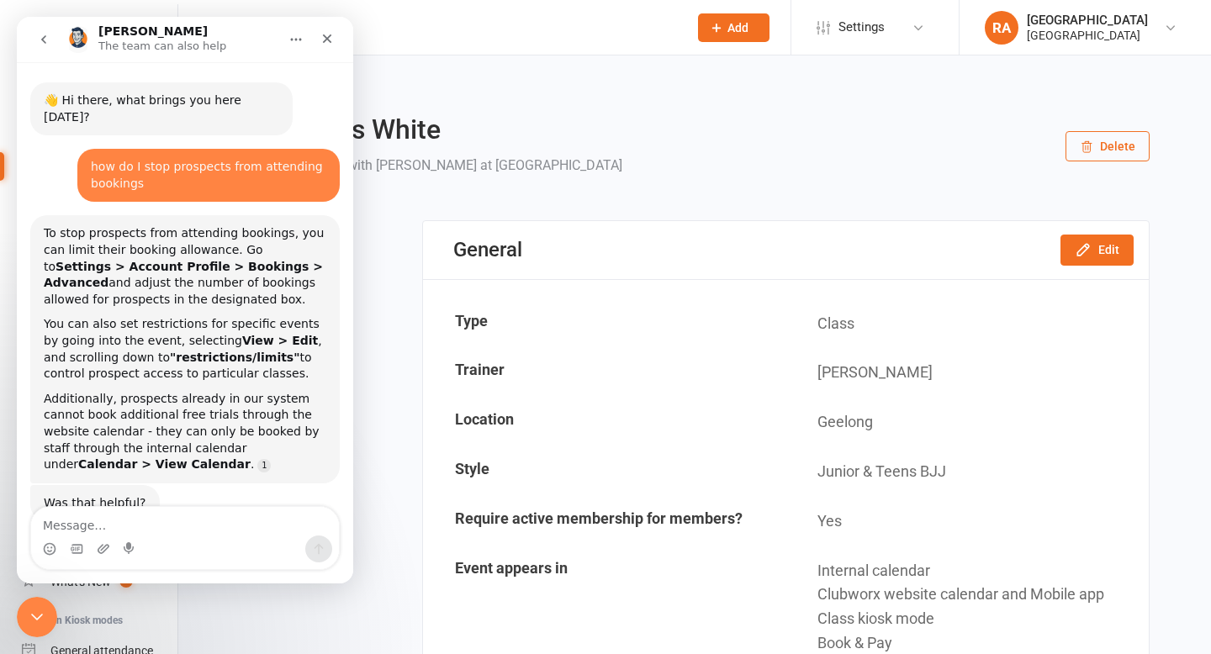
scroll to position [33, 0]
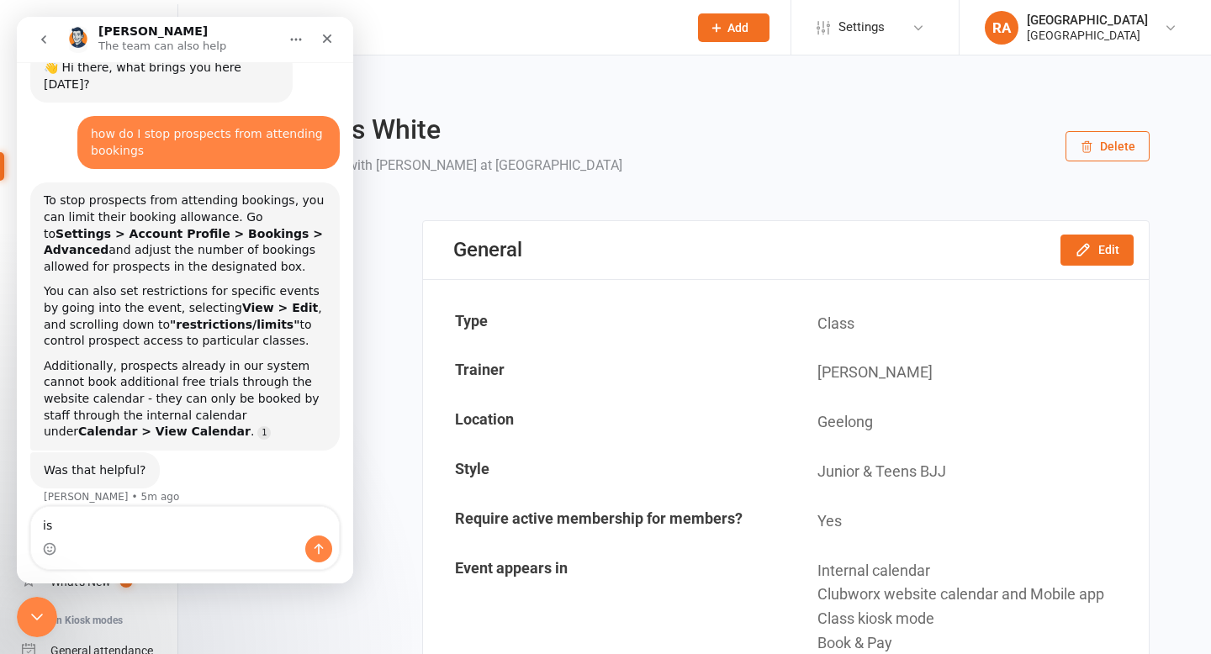
type textarea "i"
type textarea "why can prospects still book in through the kiosj"
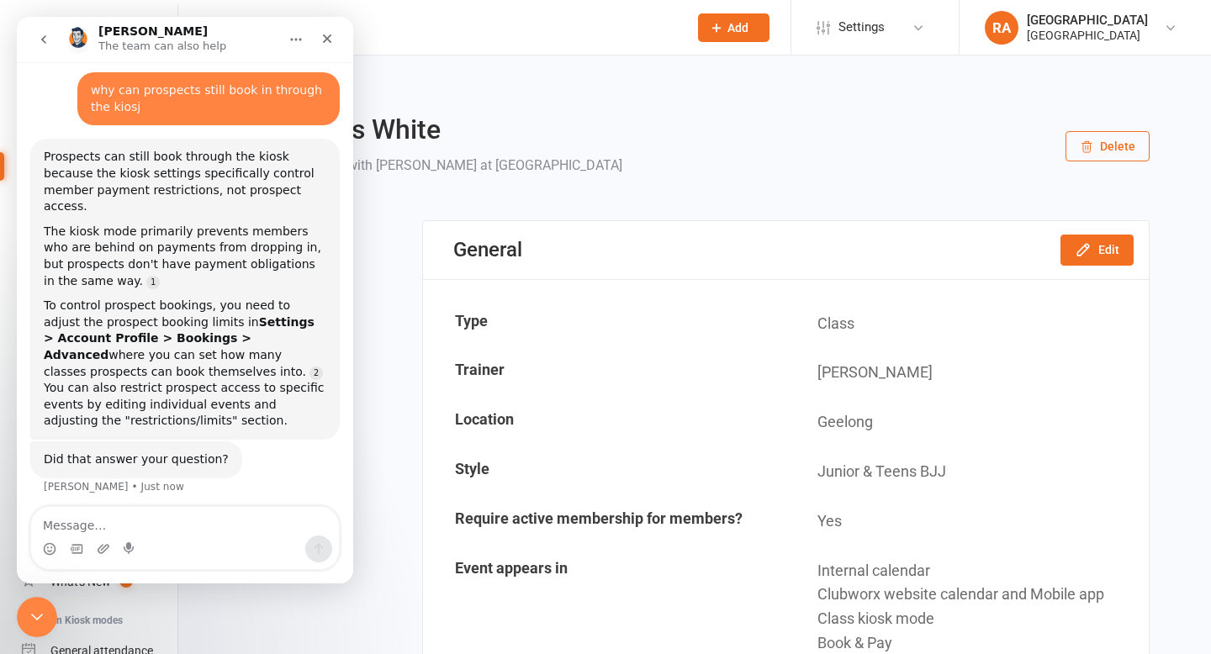
scroll to position [459, 0]
click at [861, 21] on span "Settings" at bounding box center [862, 27] width 46 height 38
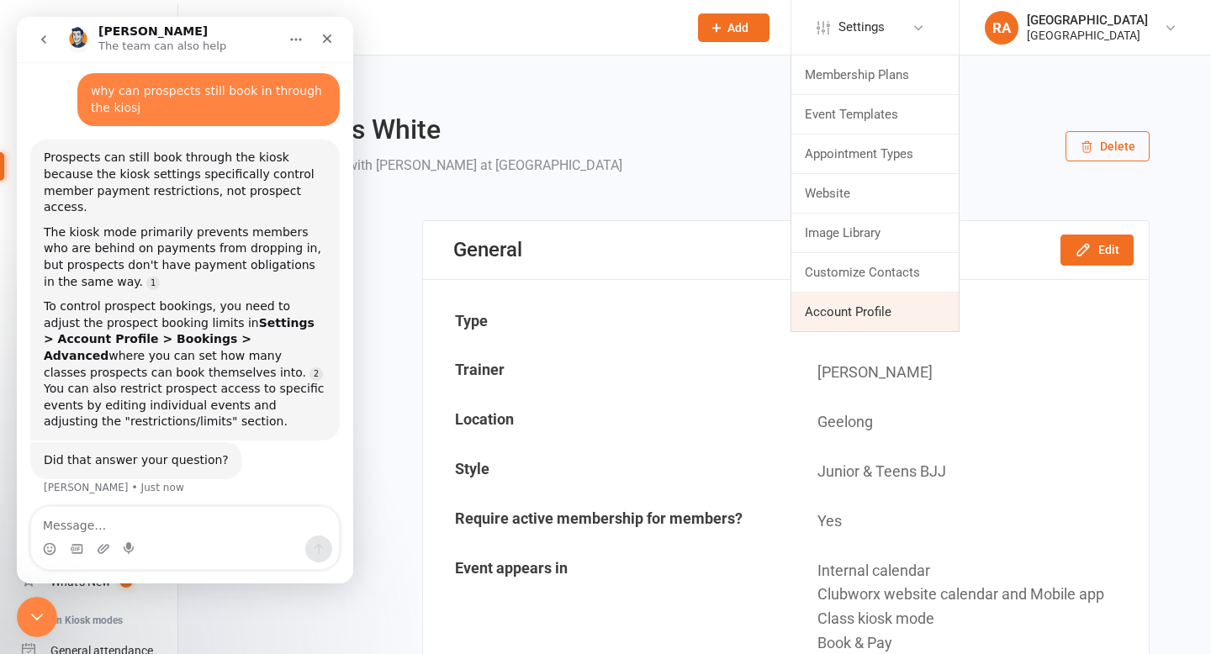
click at [866, 319] on link "Account Profile" at bounding box center [875, 312] width 167 height 39
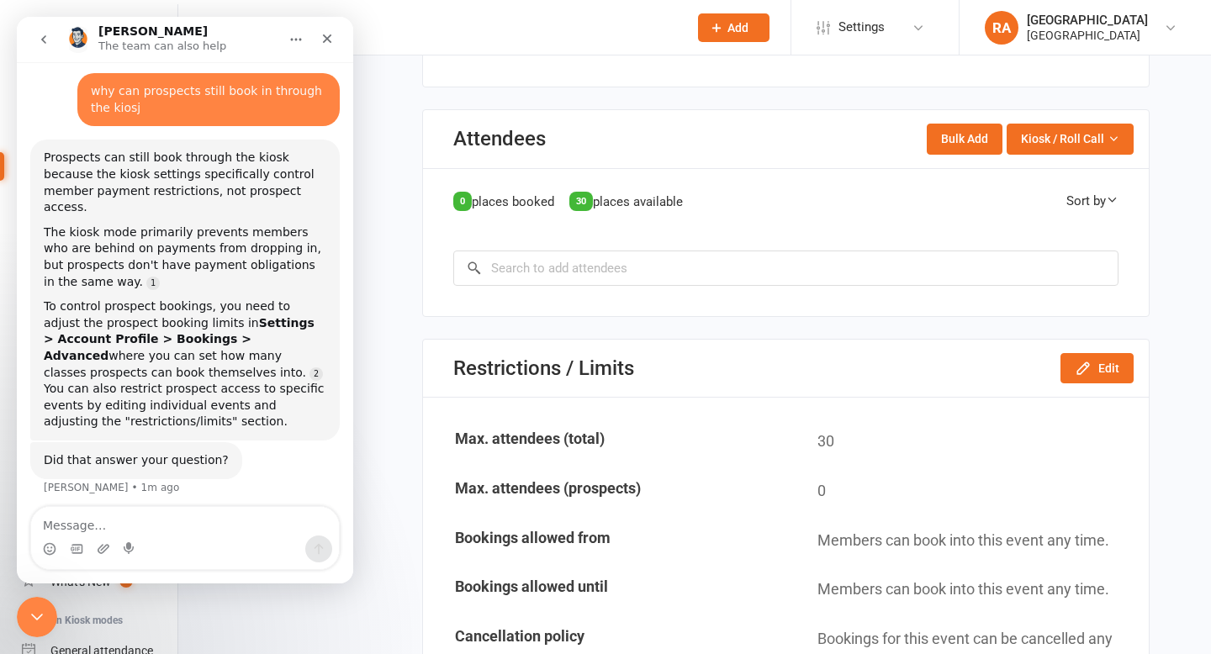
scroll to position [816, 0]
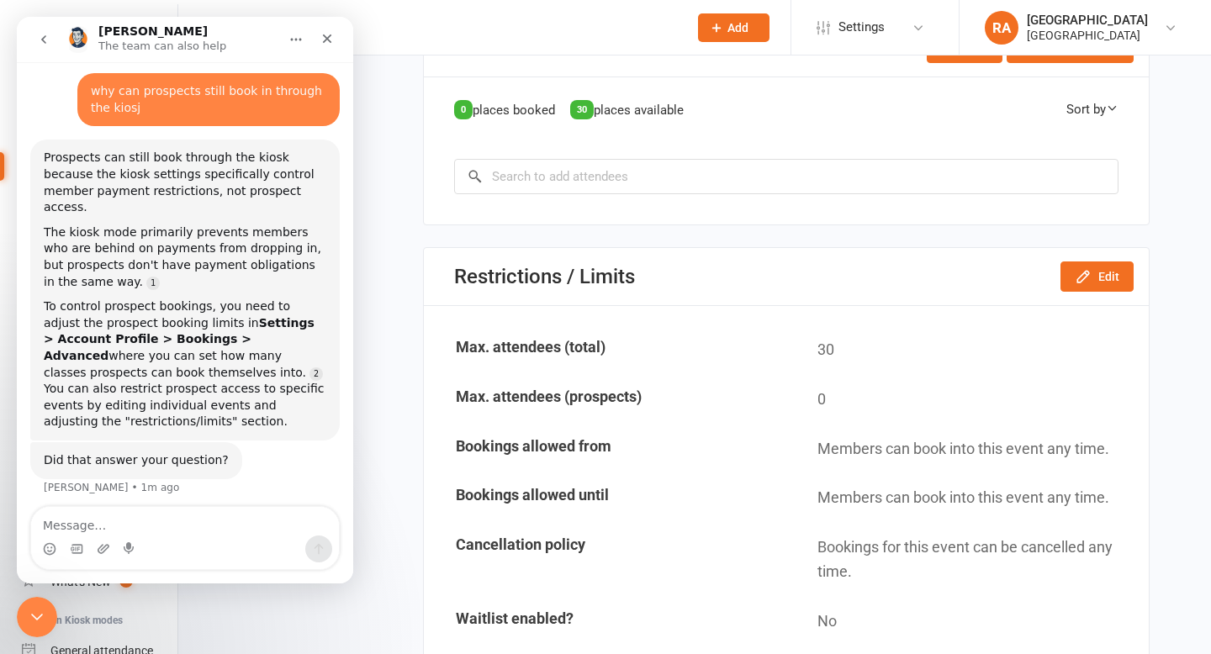
click at [389, 396] on div "General Attendees Restrictions / Limits Reschedule Notes Attendee Activity Gene…" at bounding box center [677, 544] width 945 height 2280
click at [43, 607] on icon "Close Intercom Messenger" at bounding box center [34, 615] width 20 height 20
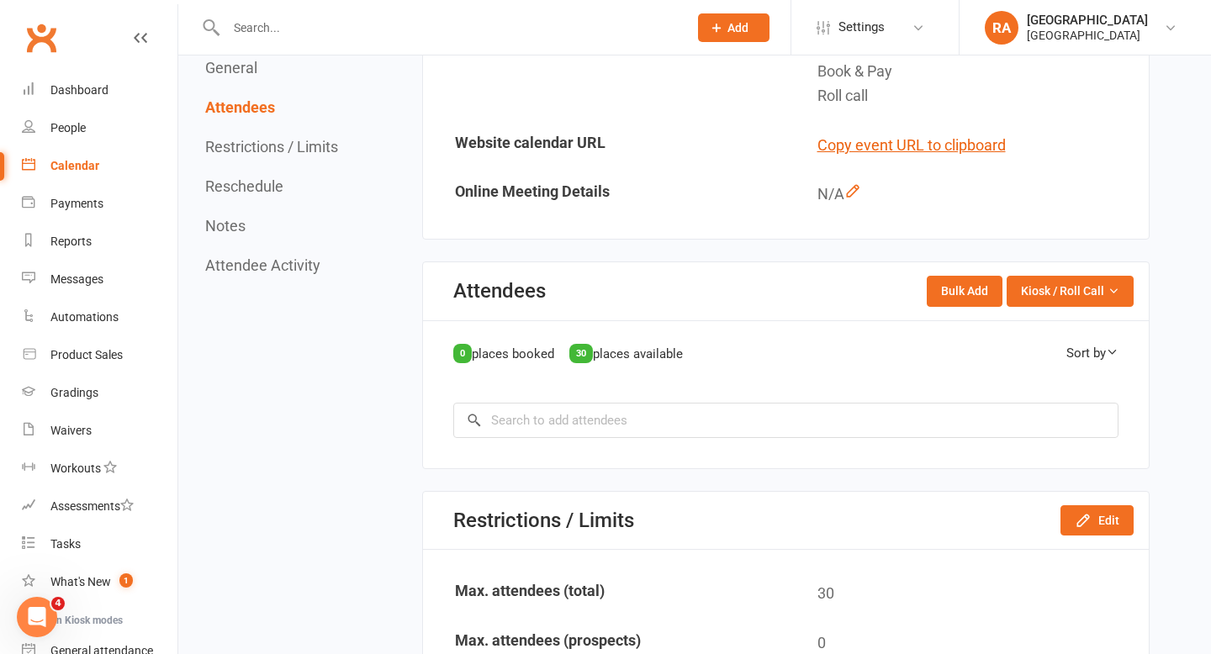
scroll to position [590, 0]
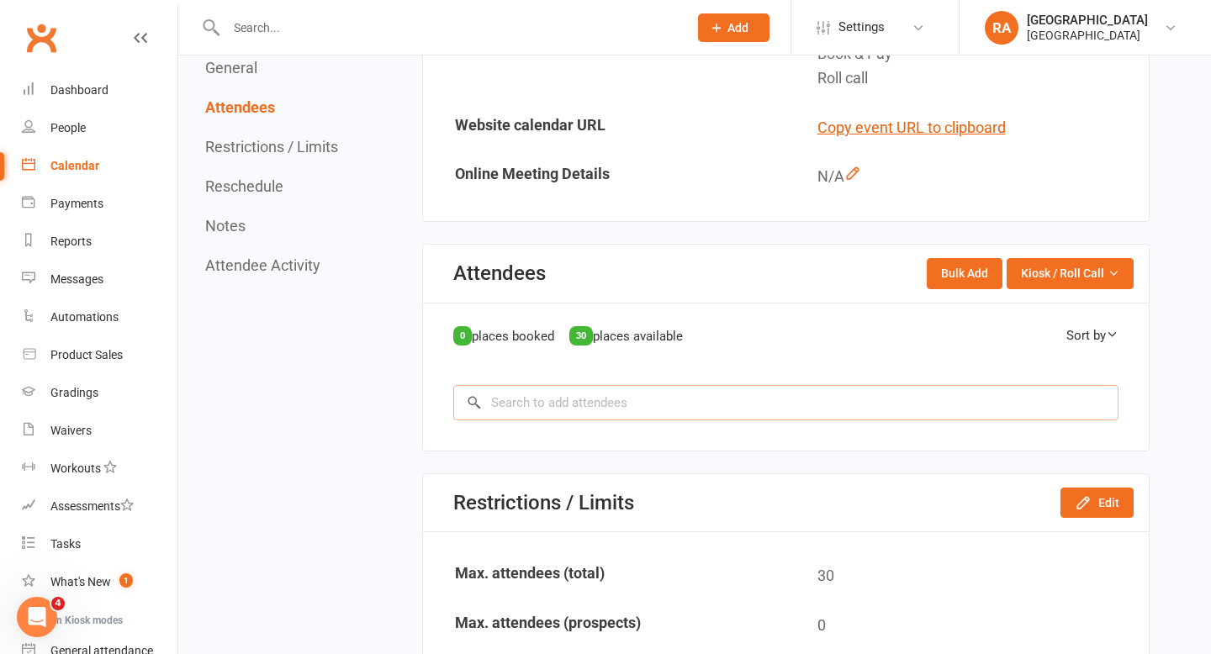
click at [521, 413] on input "search" at bounding box center [785, 402] width 665 height 35
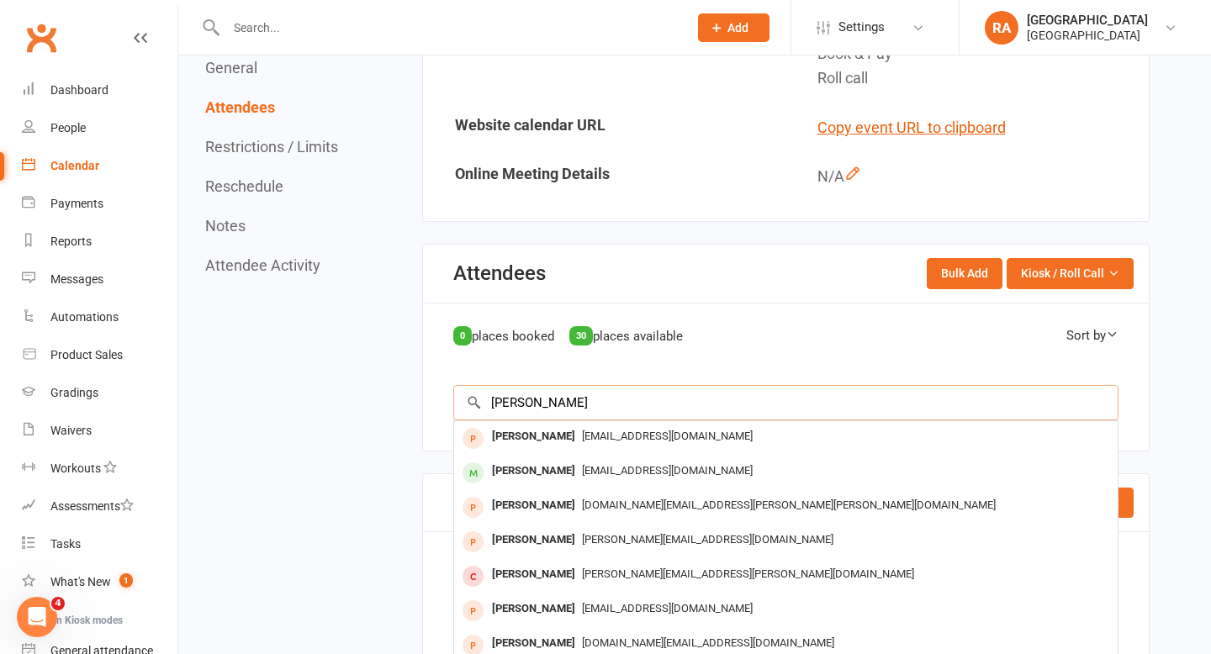
type input "leonard"
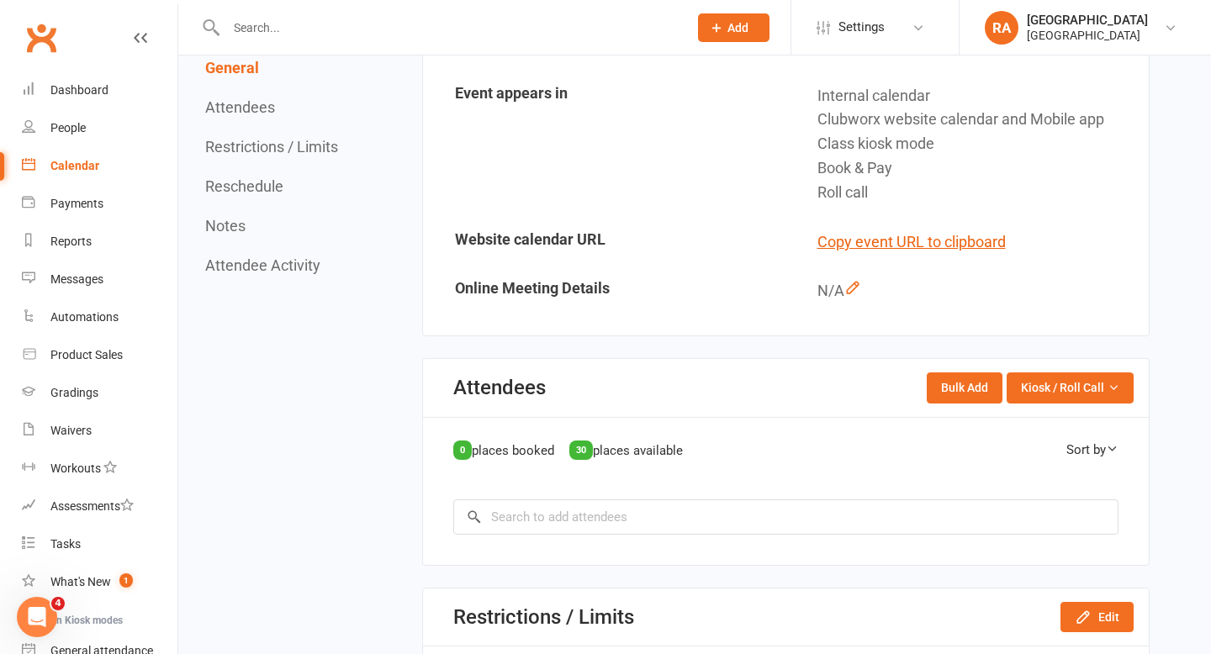
scroll to position [492, 0]
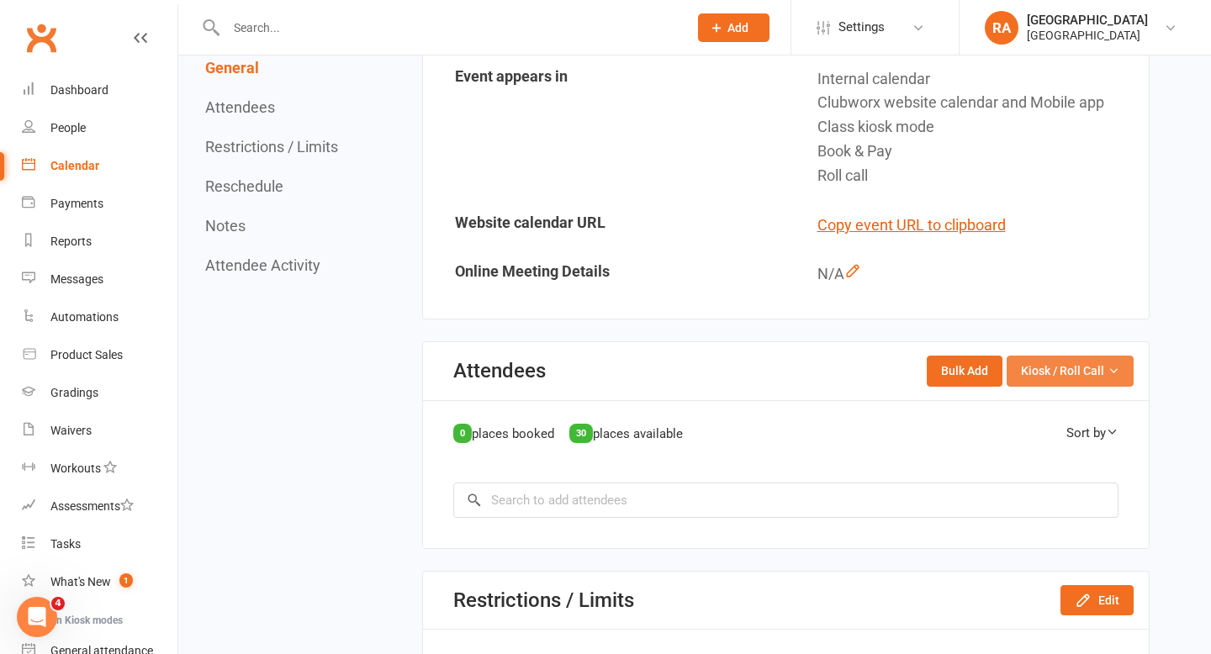
click at [1108, 373] on icon "button" at bounding box center [1114, 371] width 12 height 12
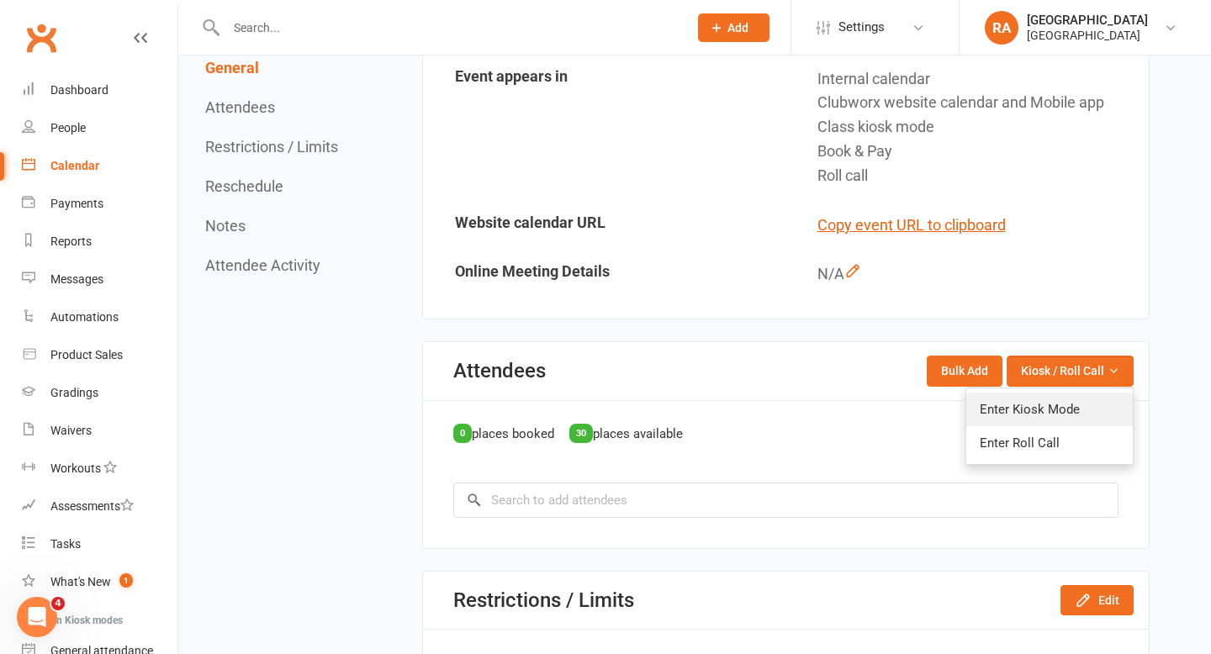
click at [1080, 408] on link "Enter Kiosk Mode" at bounding box center [1050, 410] width 167 height 34
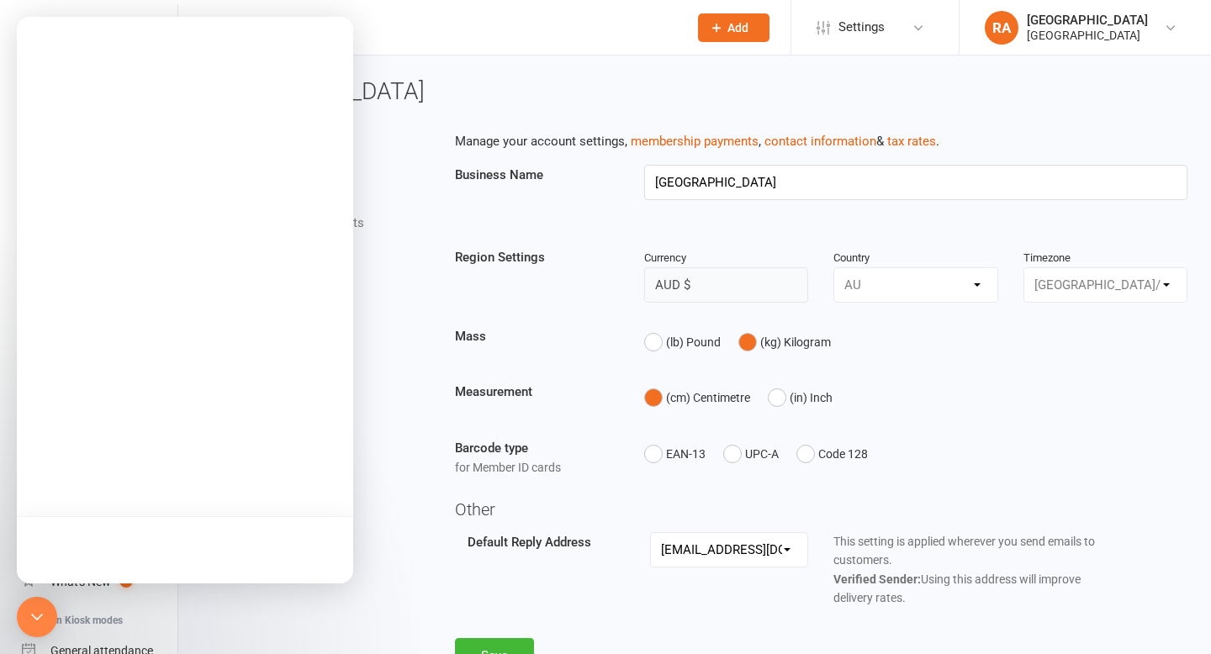
select select "[PERSON_NAME][EMAIL_ADDRESS][DOMAIN_NAME]"
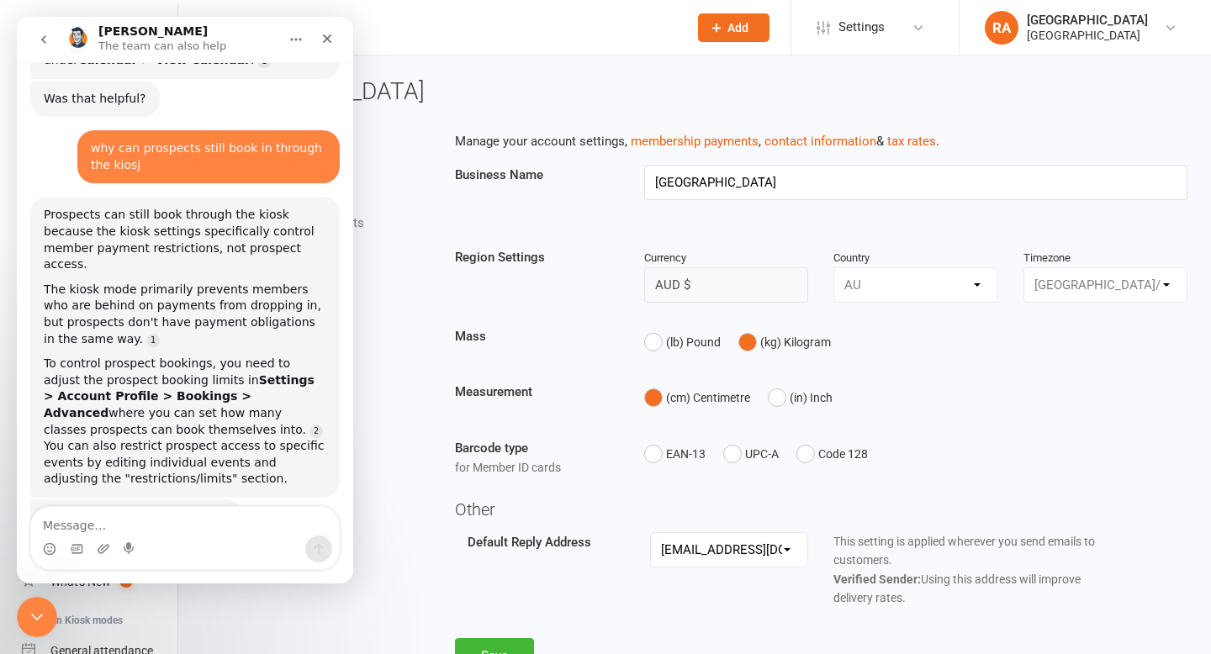
scroll to position [420, 0]
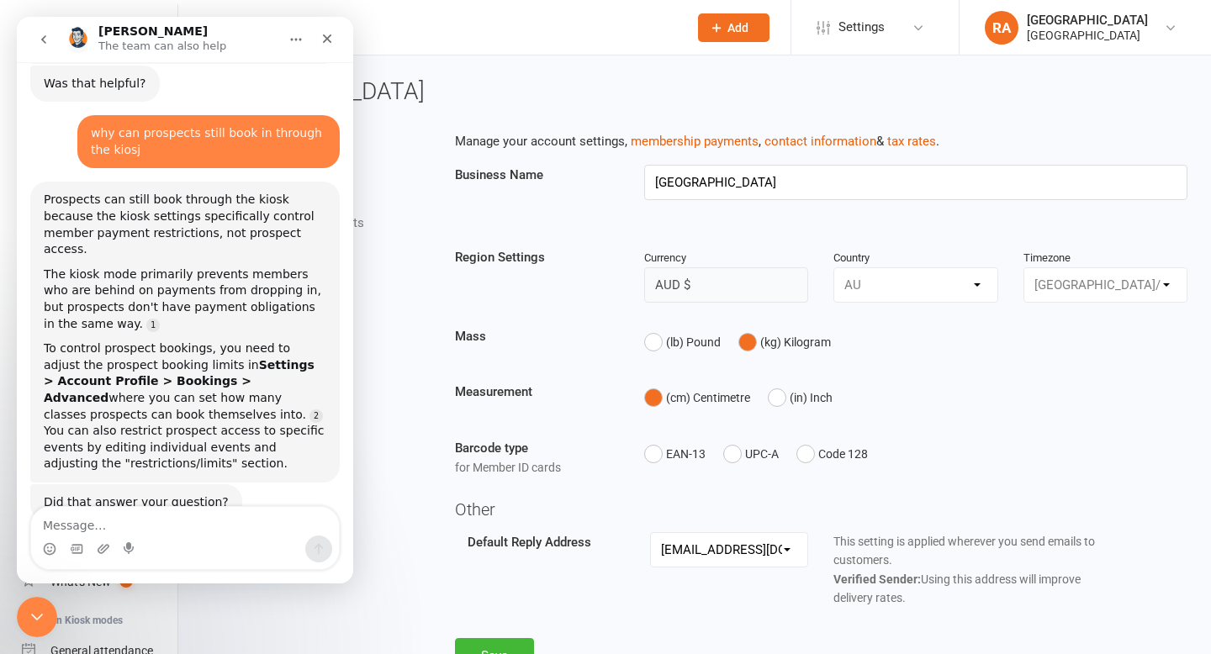
click at [48, 30] on button "go back" at bounding box center [44, 40] width 32 height 32
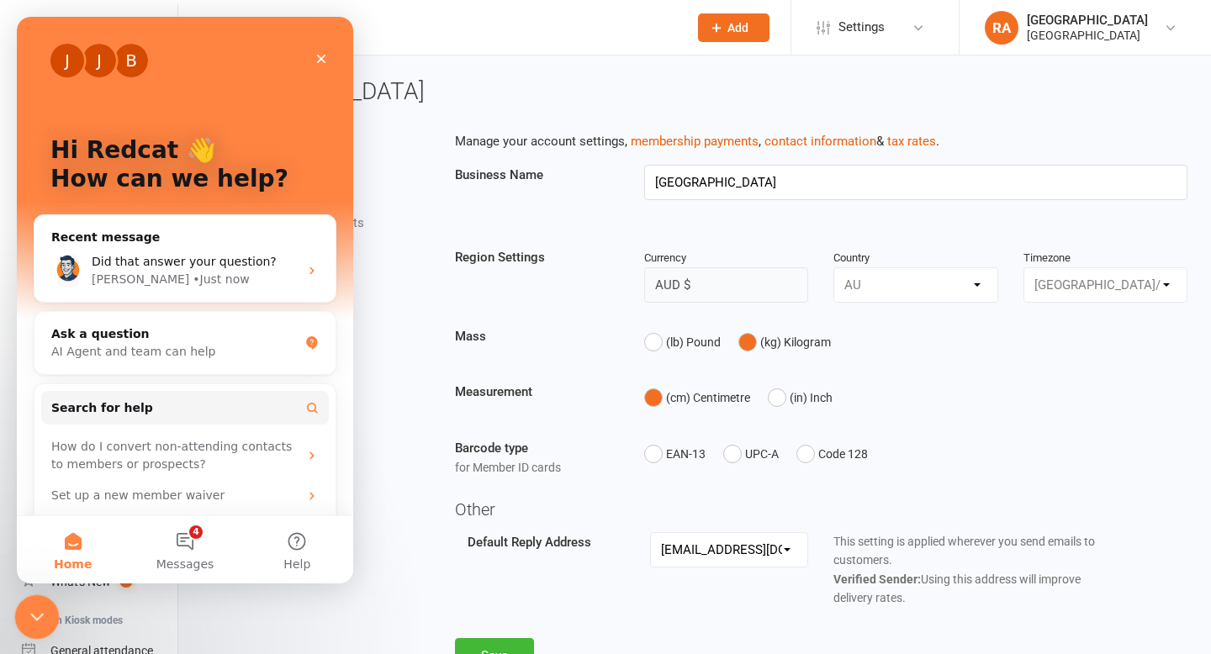
click at [36, 617] on icon "Close Intercom Messenger" at bounding box center [34, 615] width 20 height 20
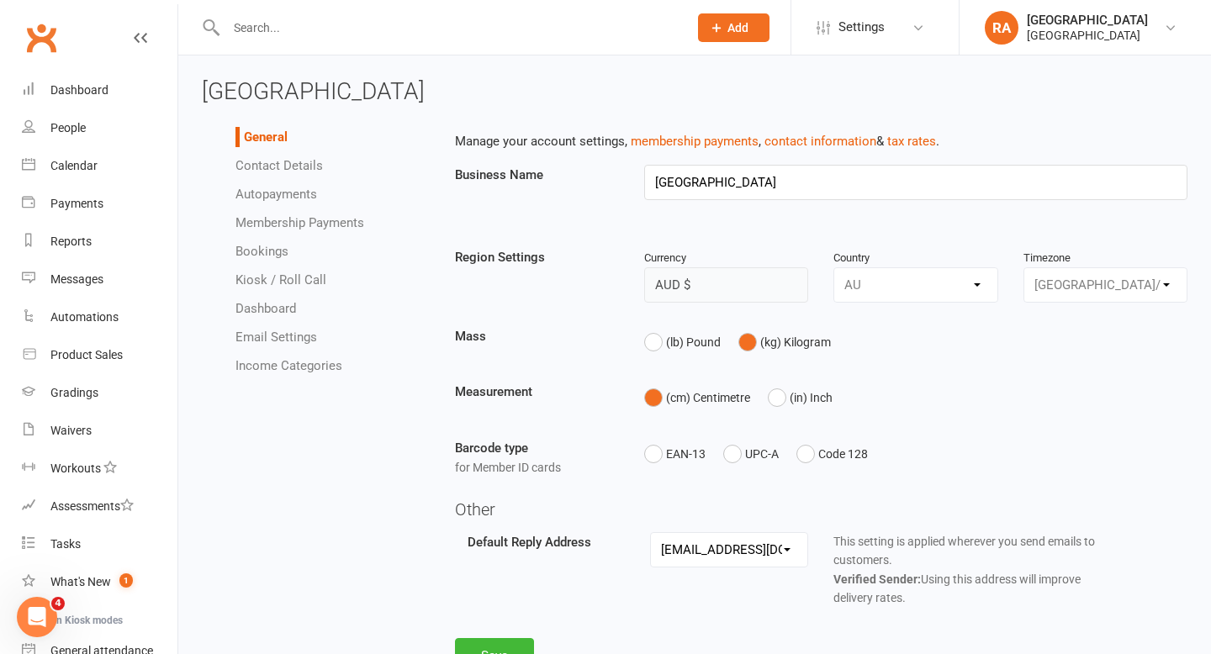
click at [266, 250] on link "Bookings" at bounding box center [262, 251] width 53 height 15
select select "send_booking_confirmation_email_to_none"
select select "send_booking_reminder_to_none"
select select "1"
select select "false"
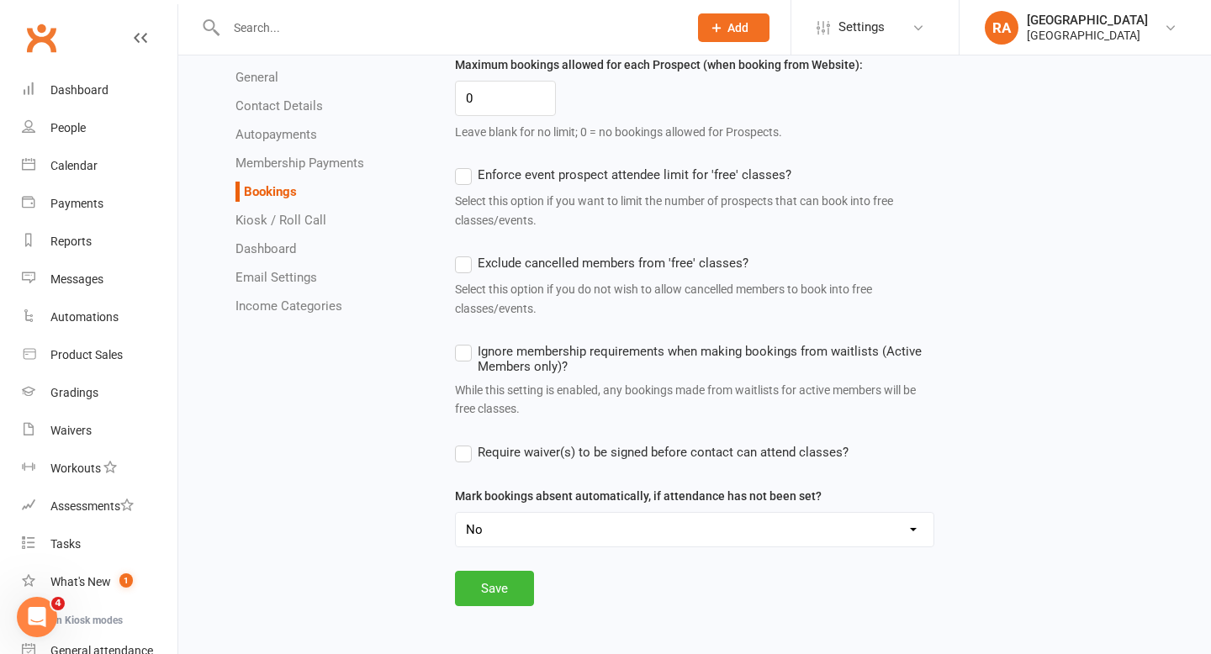
scroll to position [1212, 0]
click at [40, 607] on icon "Open Intercom Messenger" at bounding box center [35, 615] width 28 height 28
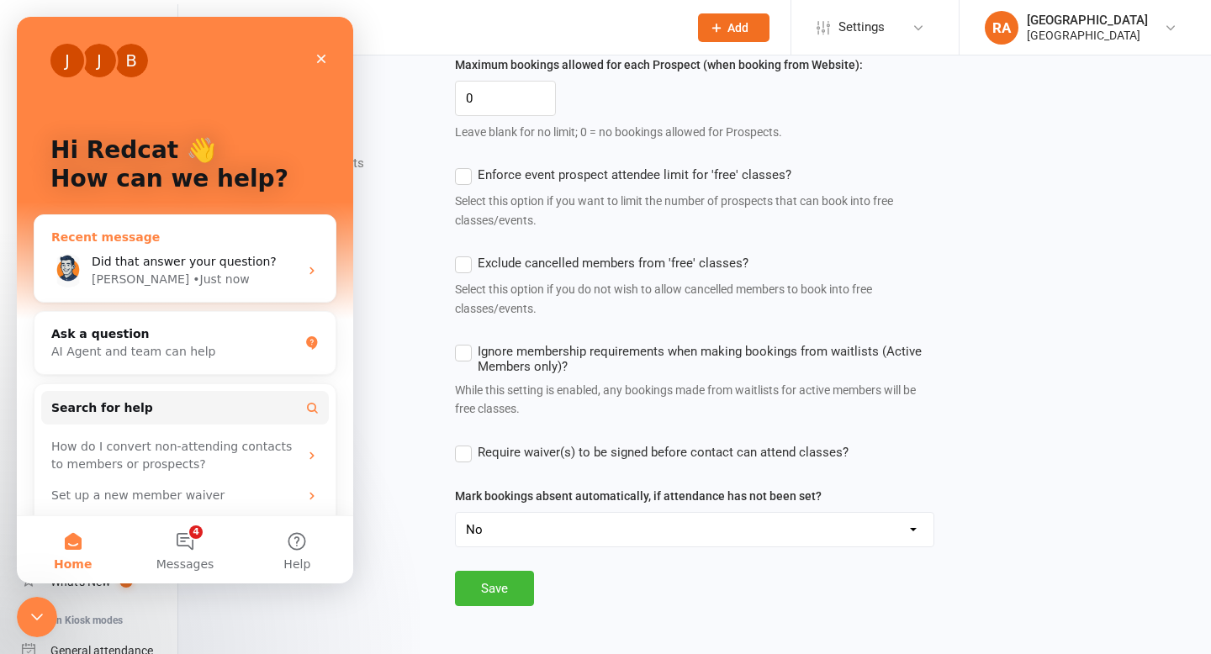
click at [167, 255] on span "Did that answer your question?" at bounding box center [184, 261] width 185 height 13
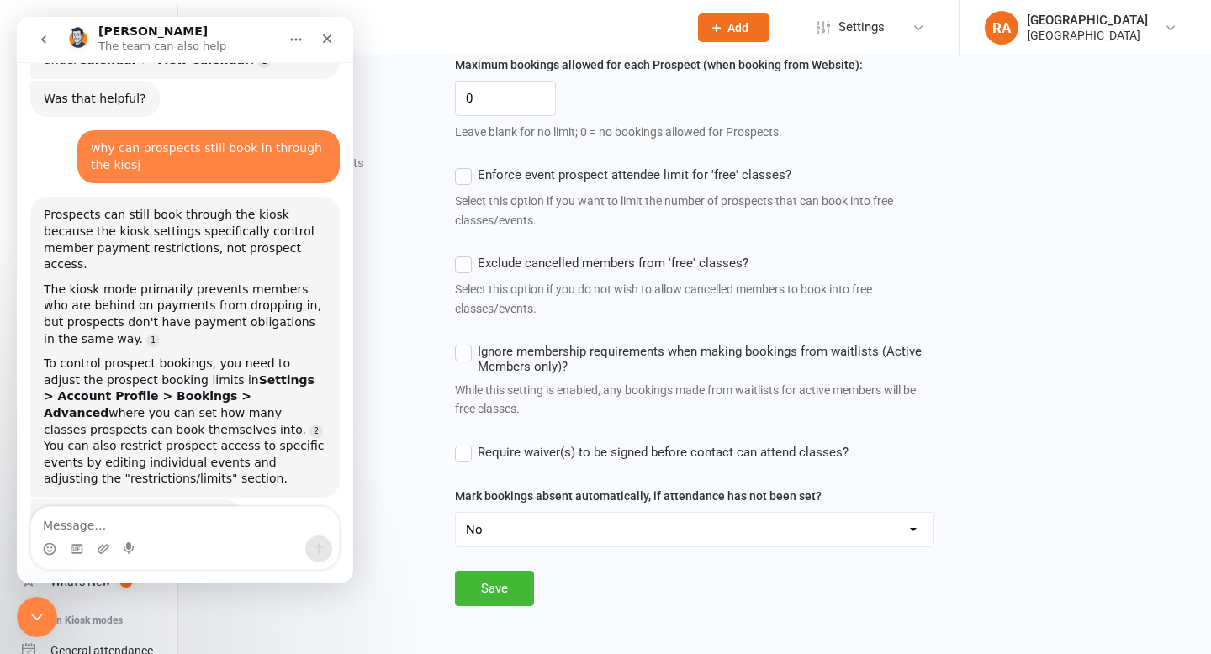
scroll to position [420, 0]
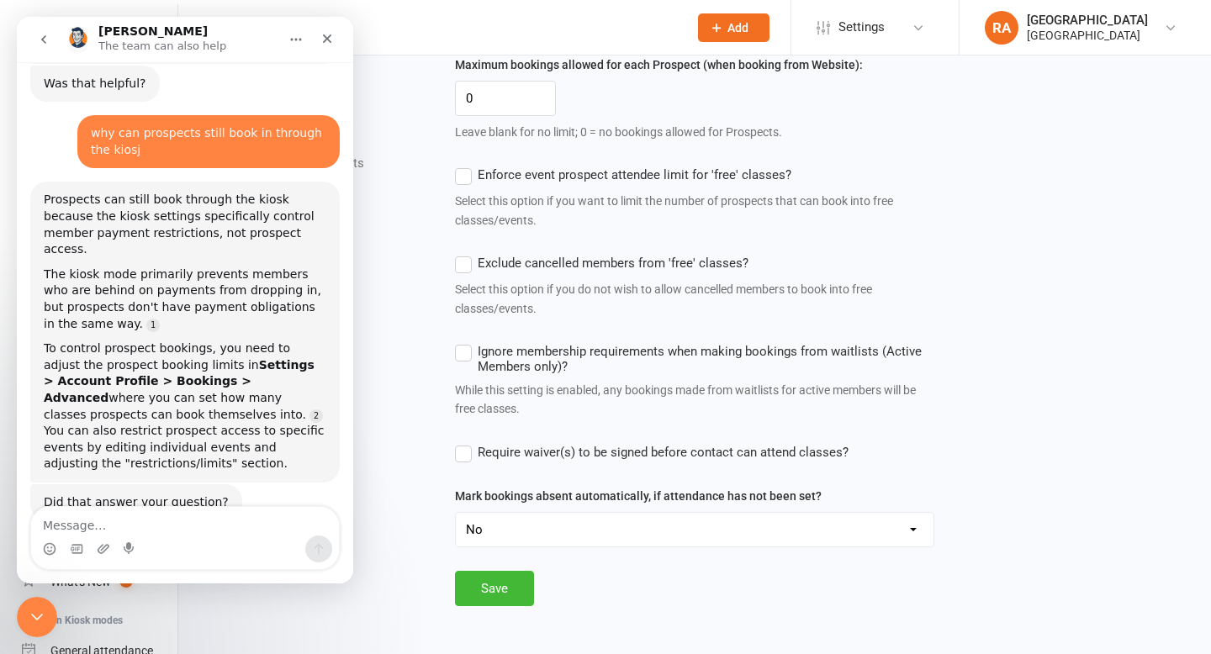
click at [416, 315] on li "Income Categories" at bounding box center [333, 306] width 194 height 20
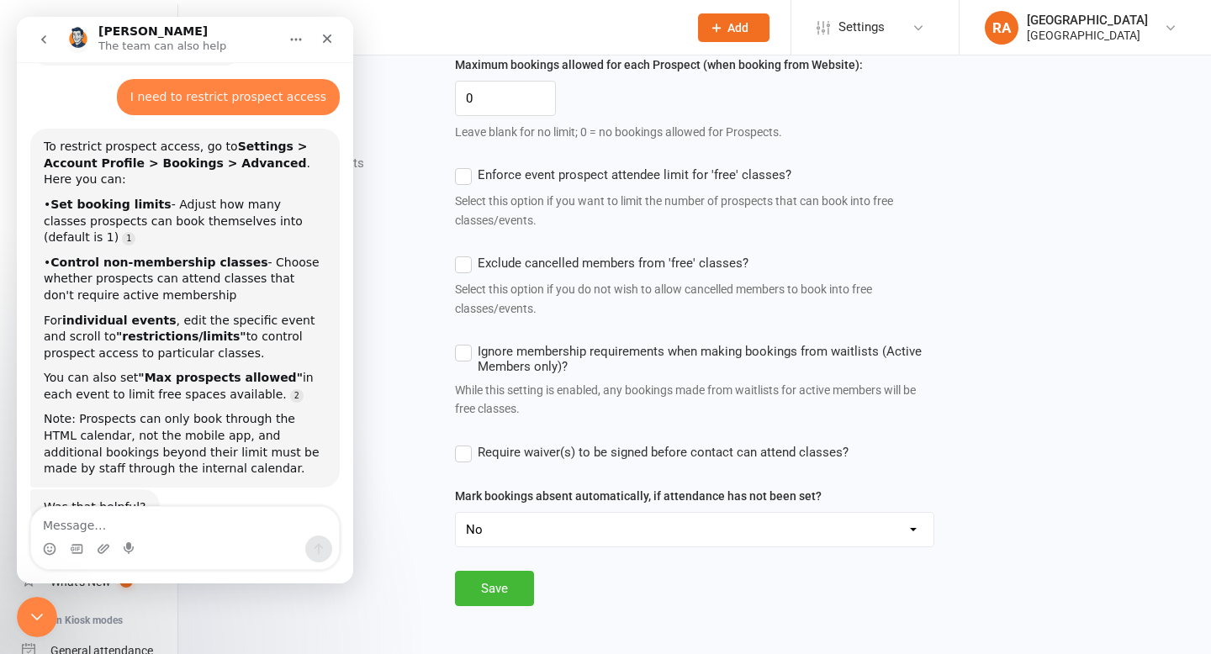
scroll to position [874, 0]
click at [326, 40] on icon "Close" at bounding box center [326, 38] width 13 height 13
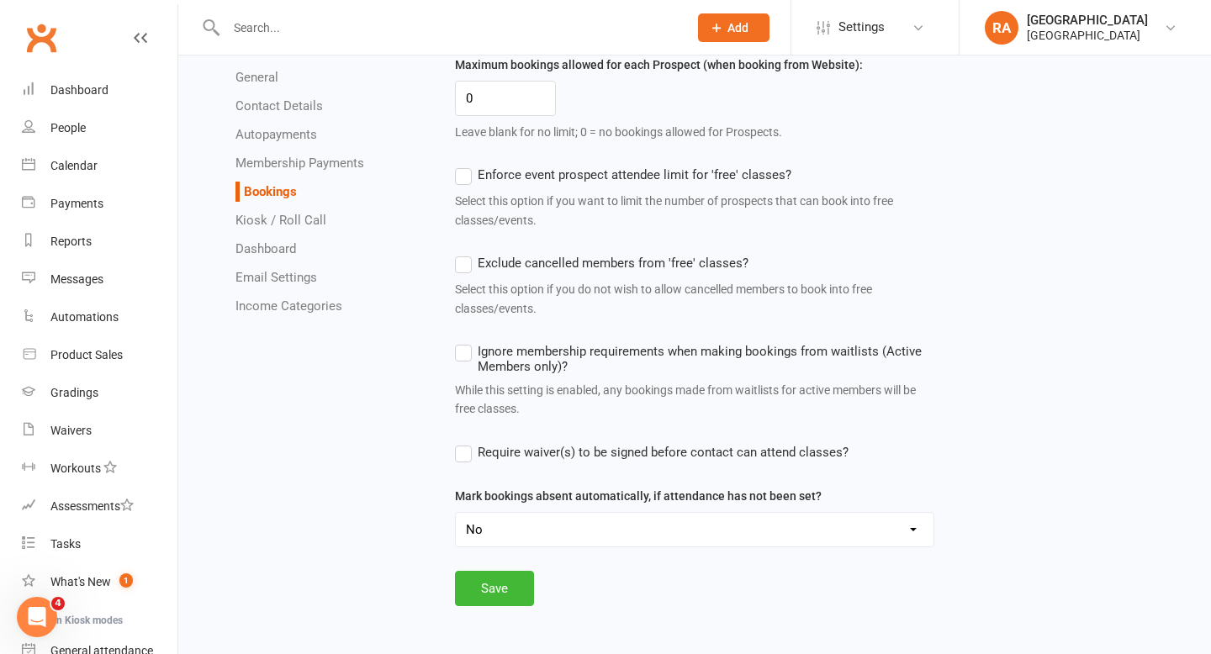
click at [326, 26] on input "text" at bounding box center [448, 28] width 455 height 24
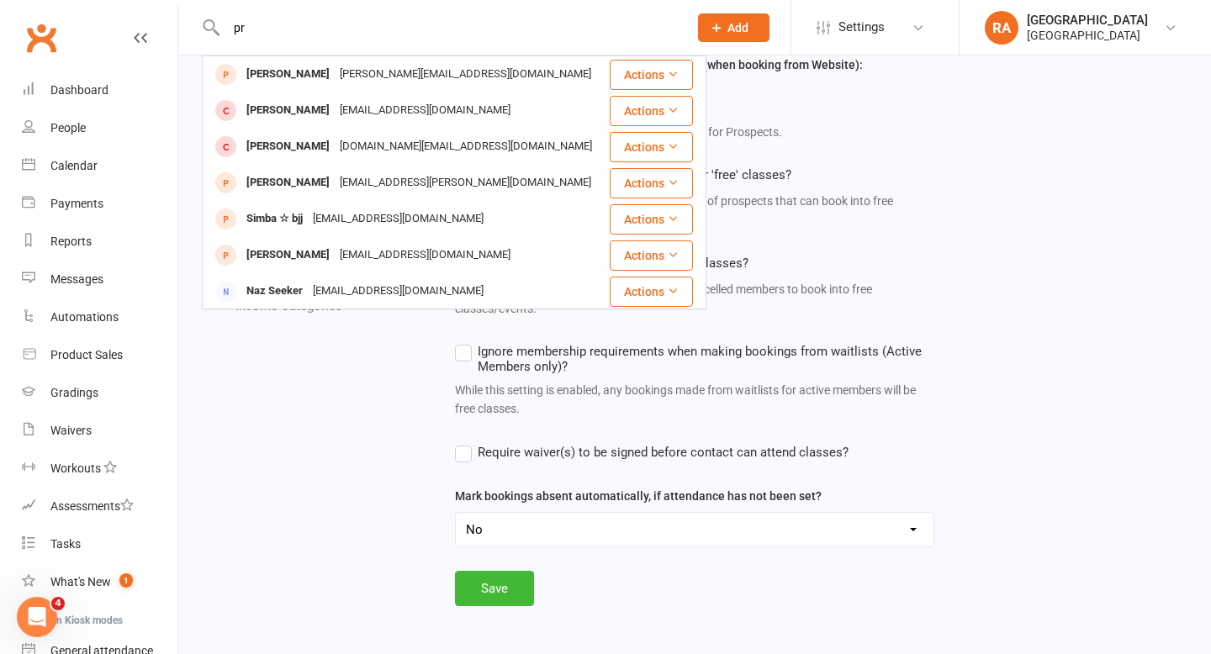
type input "p"
type input "leonard"
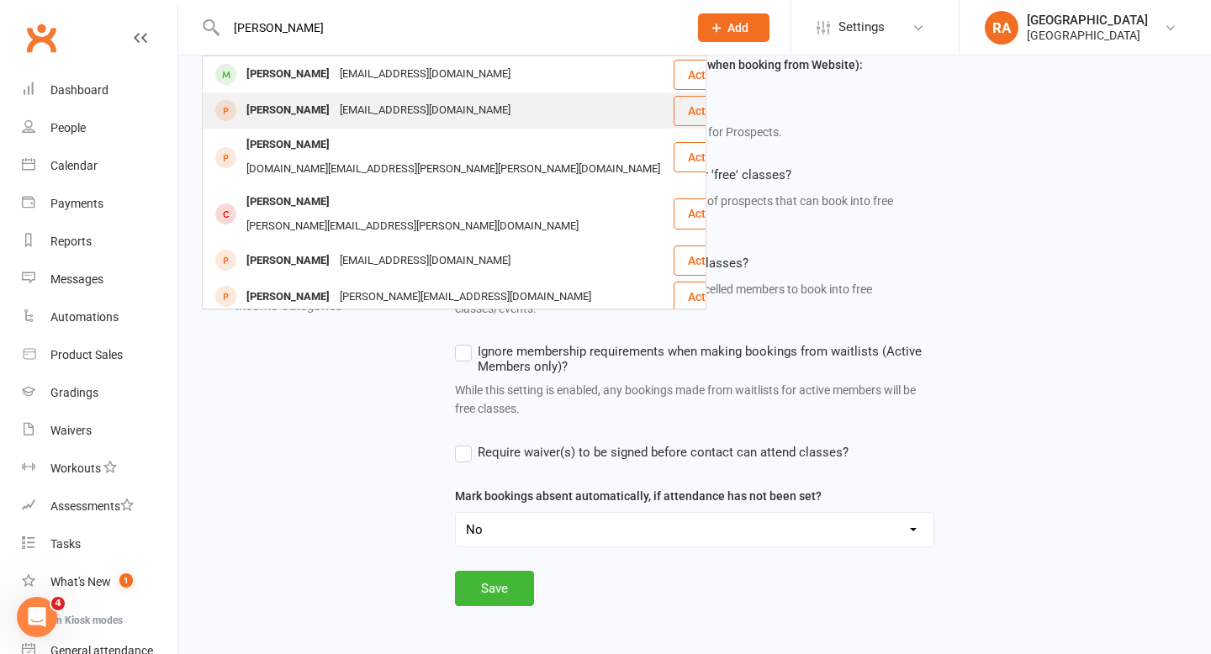
click at [344, 105] on div "ben.serpell@gmail.com" at bounding box center [425, 110] width 181 height 24
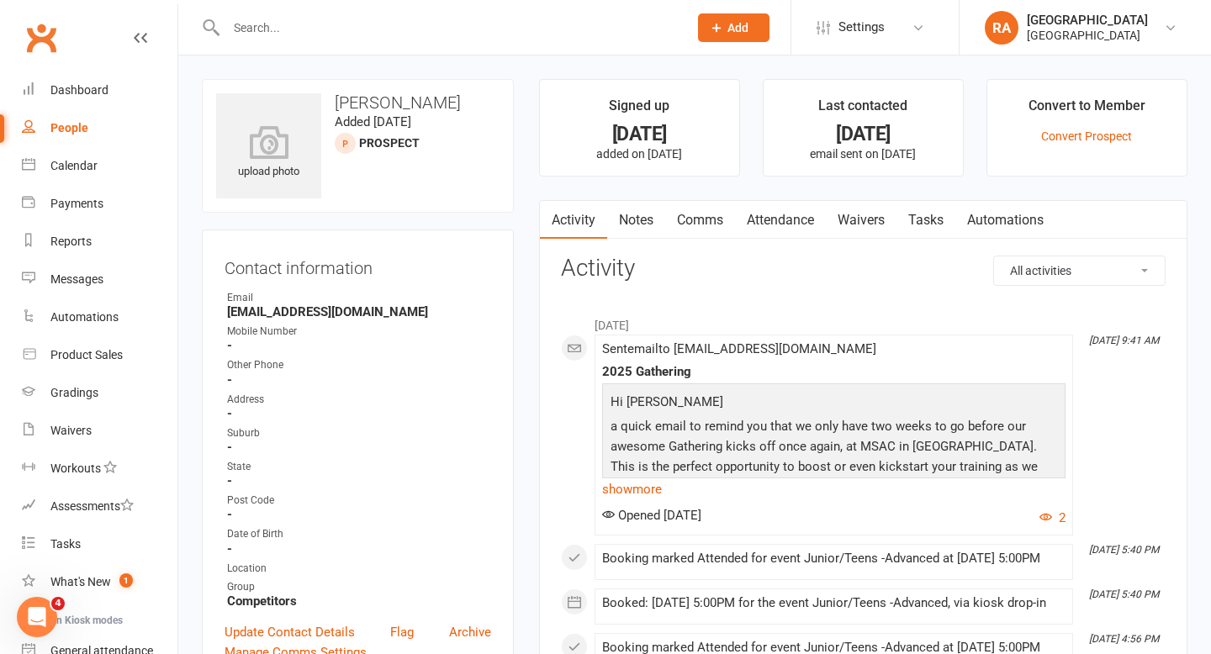
click at [647, 225] on link "Notes" at bounding box center [636, 220] width 58 height 39
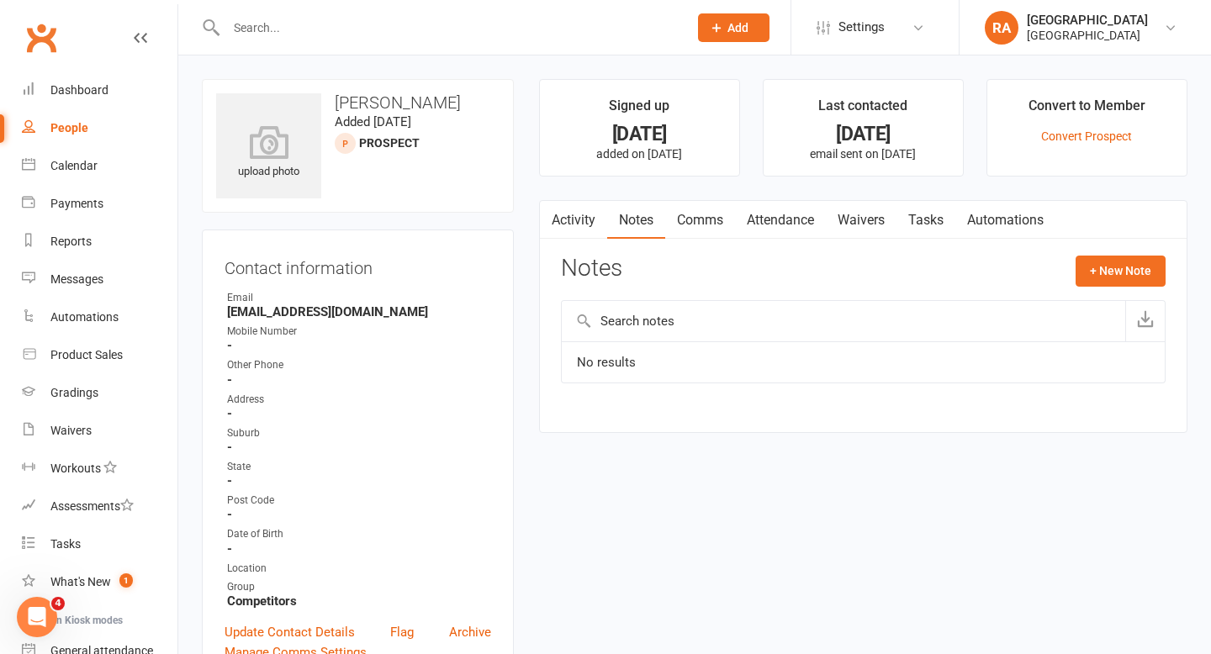
click at [710, 223] on link "Comms" at bounding box center [700, 220] width 70 height 39
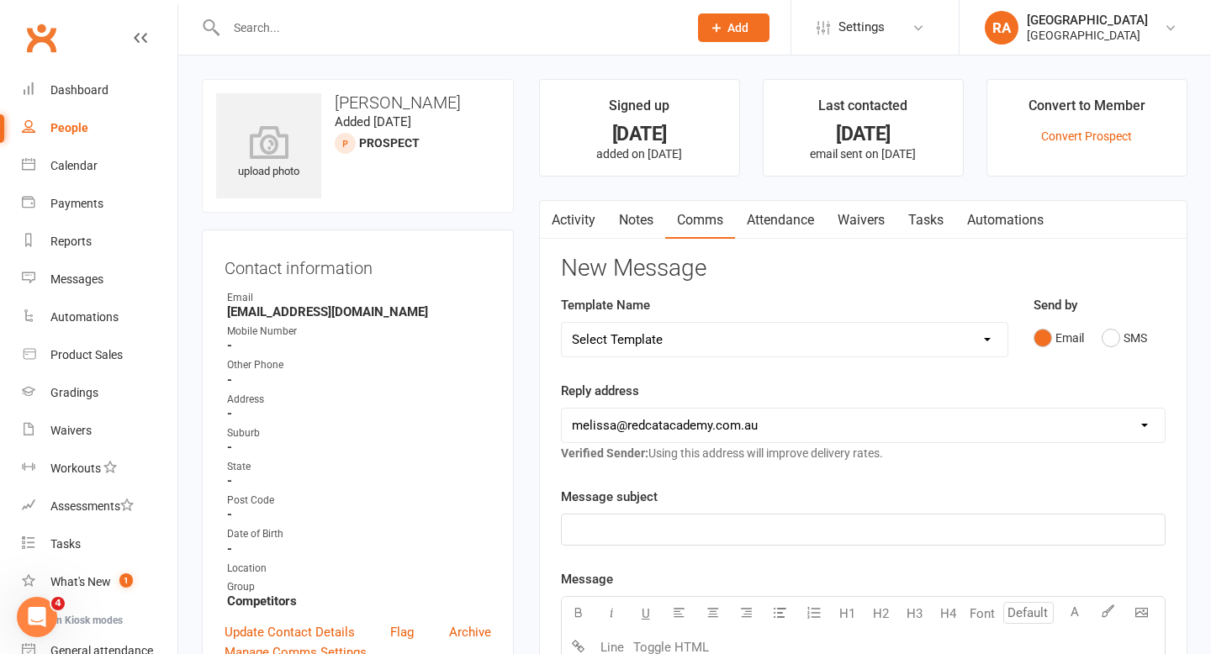
click at [771, 223] on link "Attendance" at bounding box center [780, 220] width 91 height 39
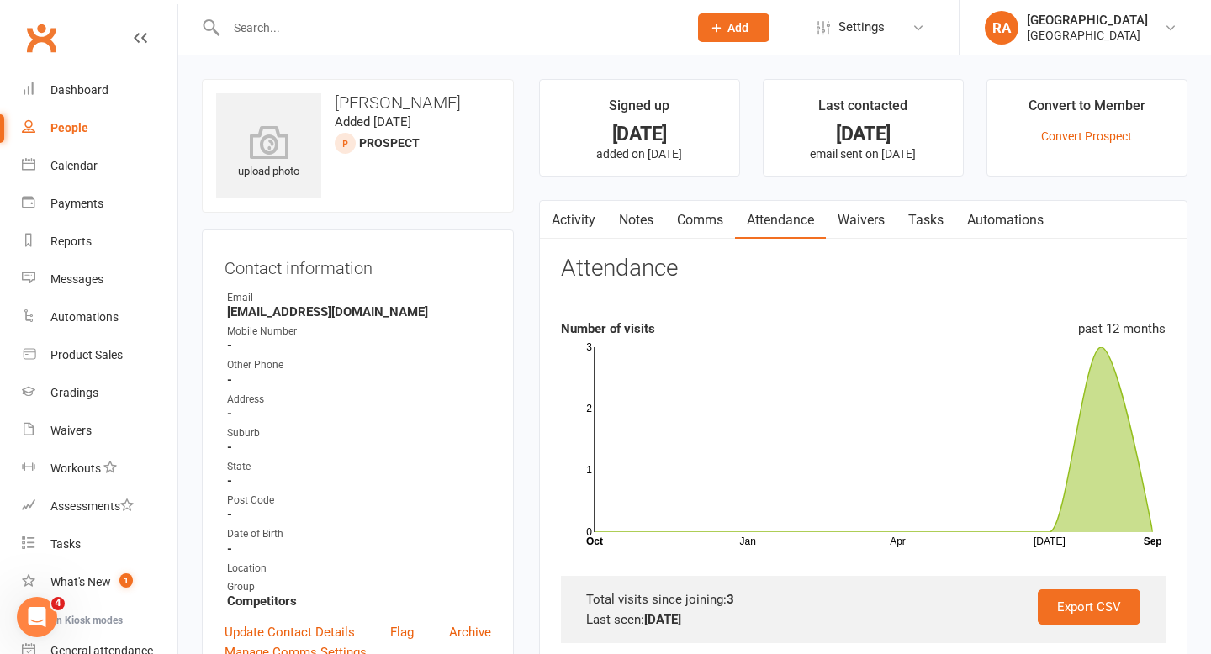
click at [866, 213] on link "Waivers" at bounding box center [861, 220] width 71 height 39
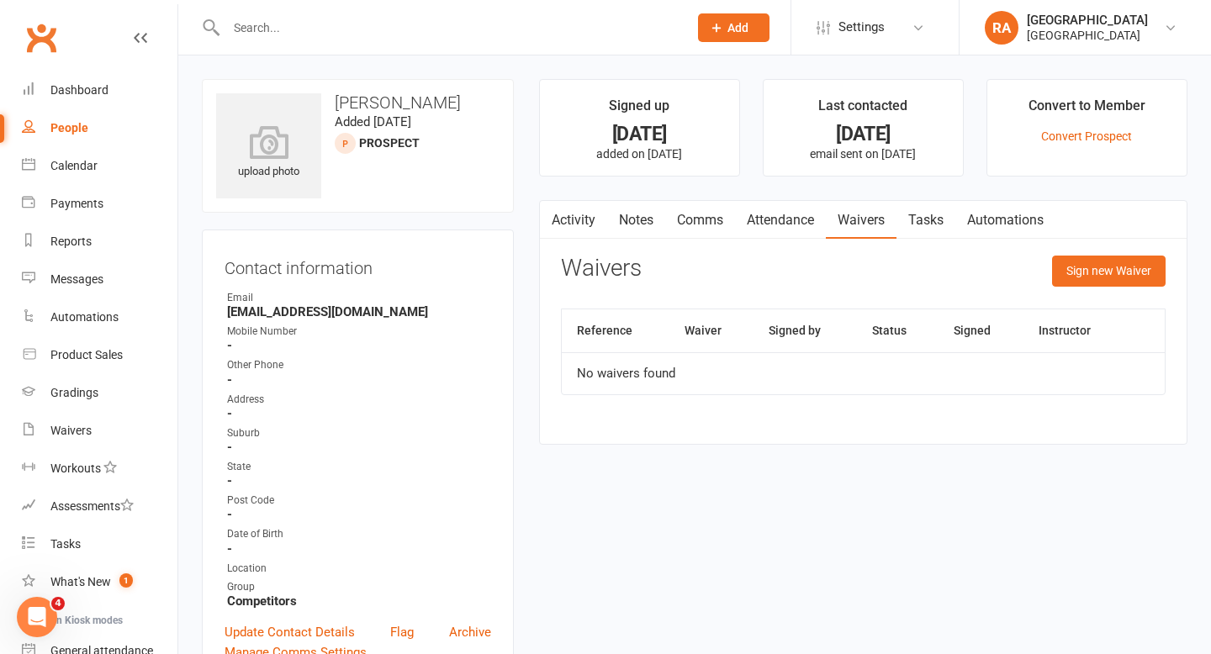
click at [930, 220] on link "Tasks" at bounding box center [926, 220] width 59 height 39
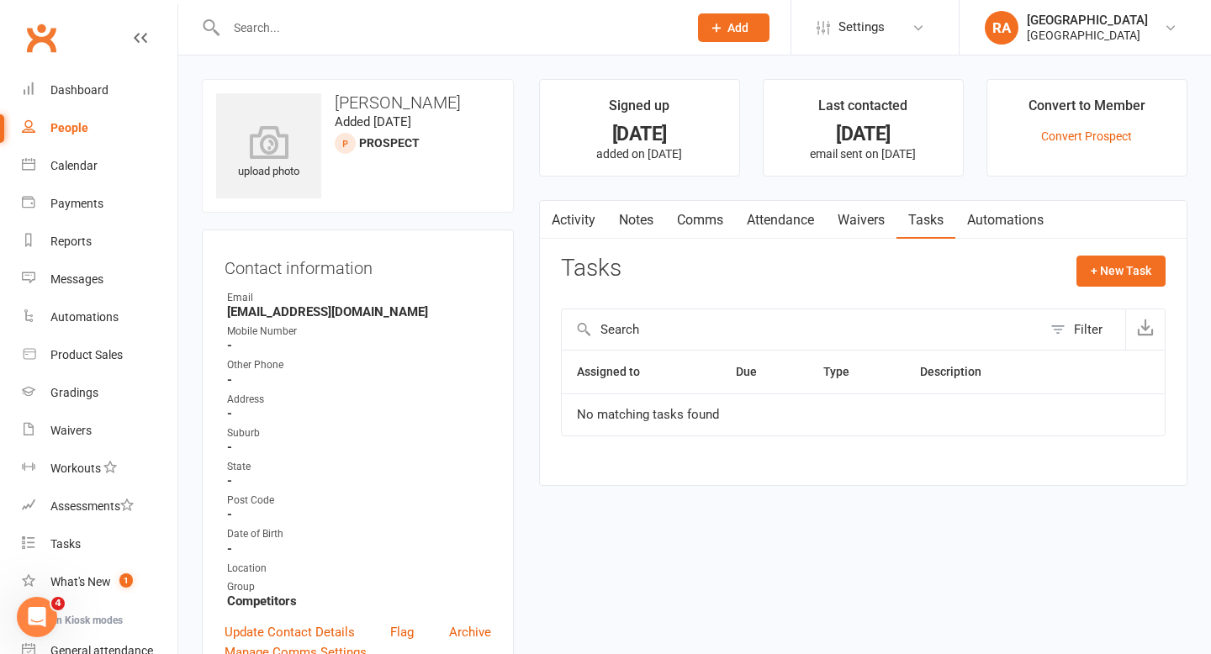
click at [998, 220] on link "Automations" at bounding box center [1006, 220] width 100 height 39
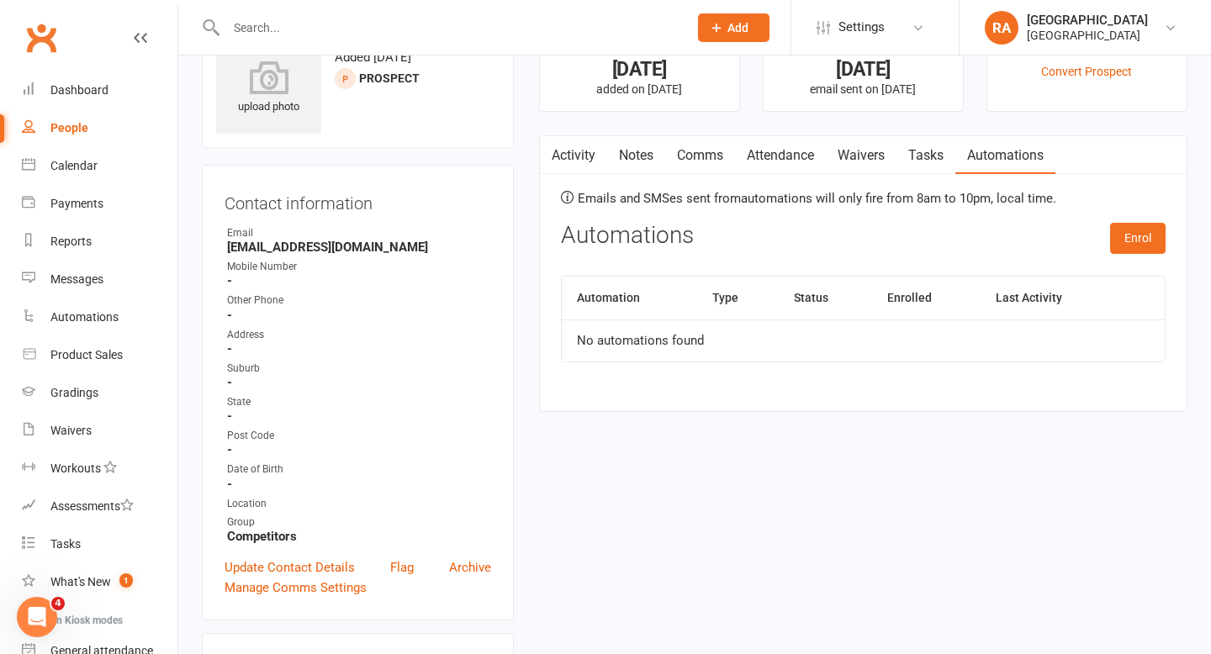
scroll to position [64, 0]
click at [463, 573] on link "Archive" at bounding box center [470, 569] width 42 height 20
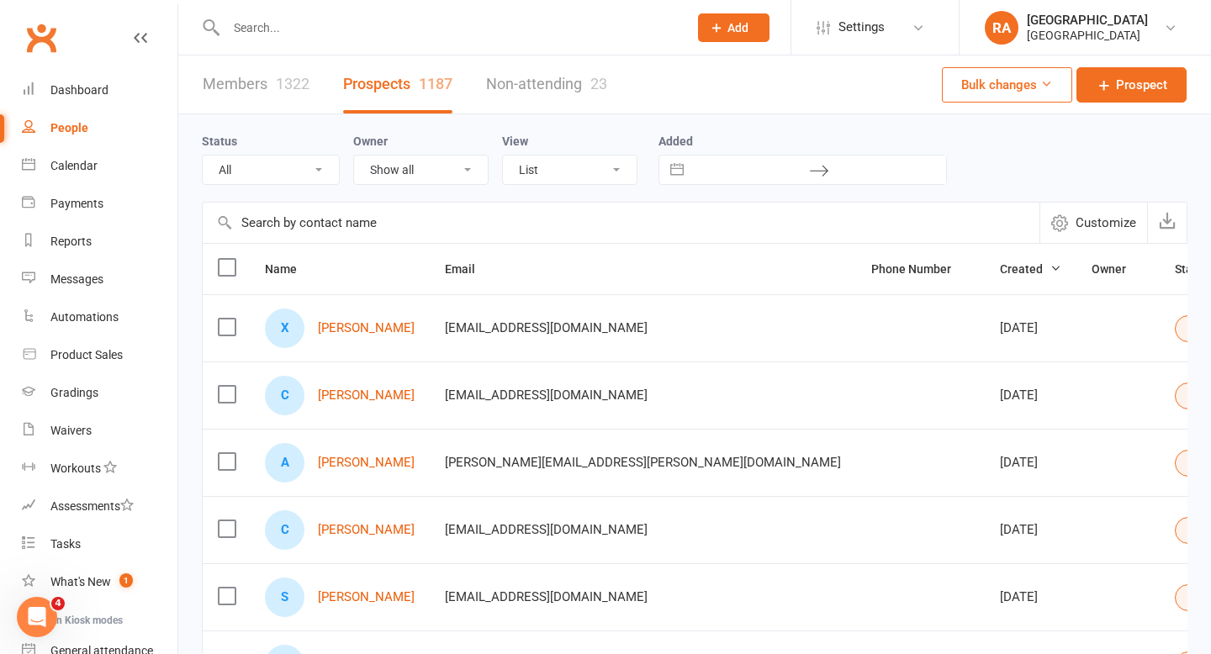
click at [268, 21] on input "text" at bounding box center [448, 28] width 455 height 24
click at [332, 19] on input "text" at bounding box center [448, 28] width 455 height 24
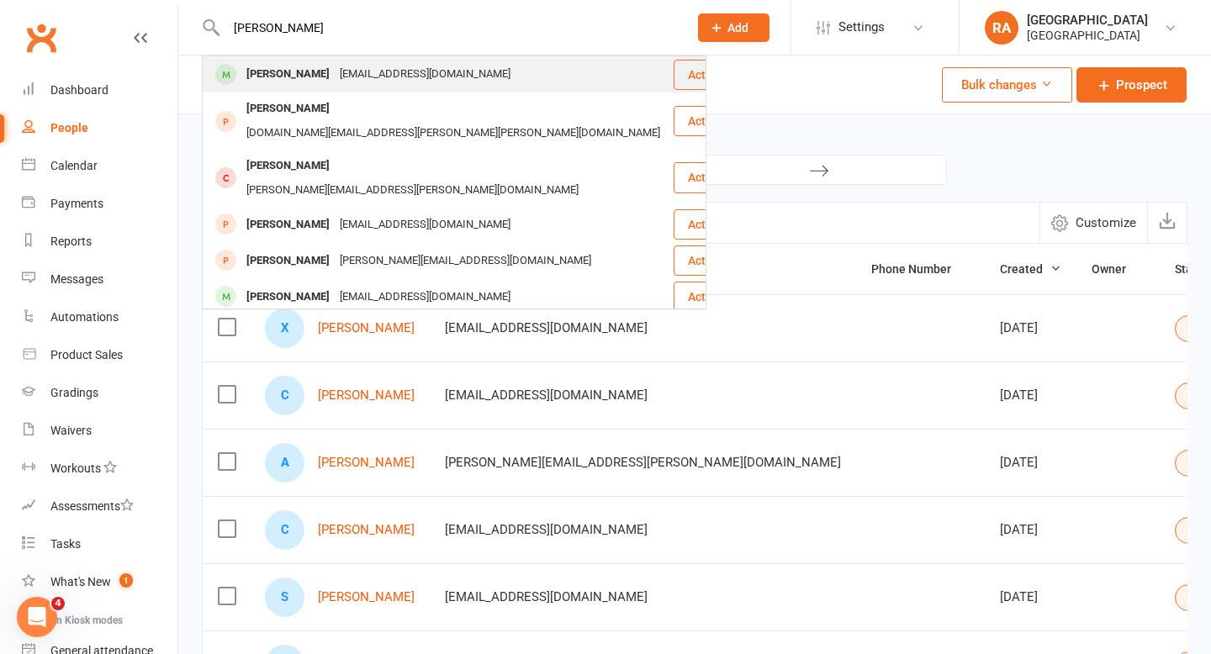
type input "leonard"
click at [356, 72] on div "ben.serpell@gmail.com" at bounding box center [425, 74] width 181 height 24
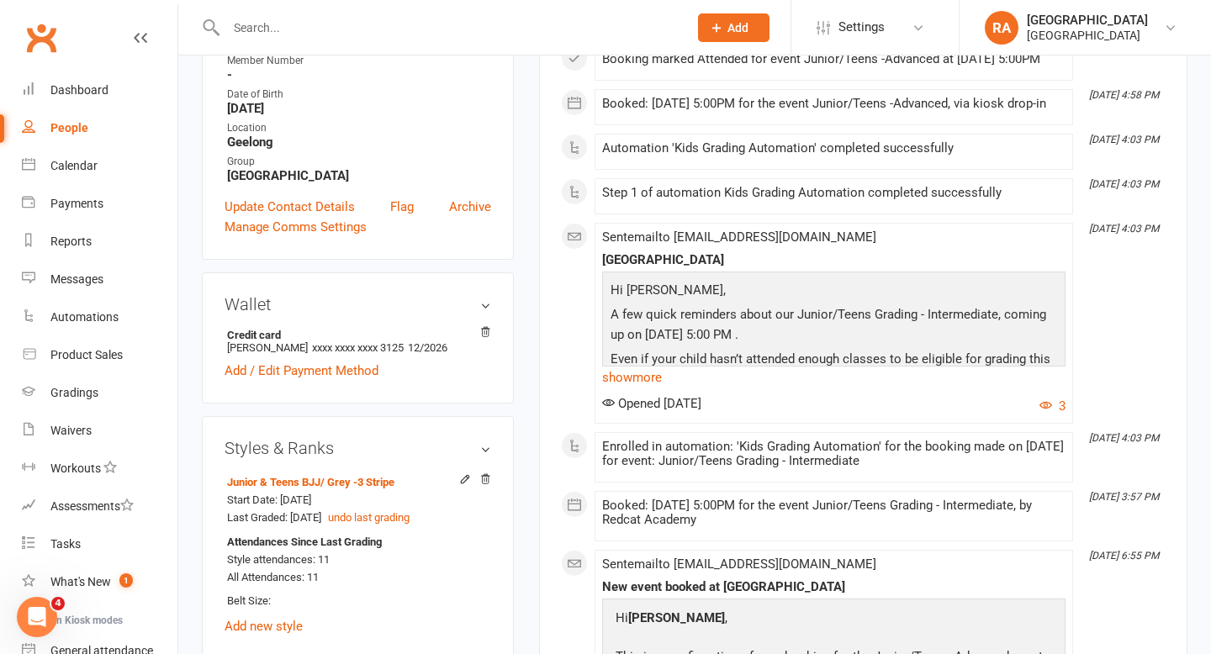
scroll to position [520, 0]
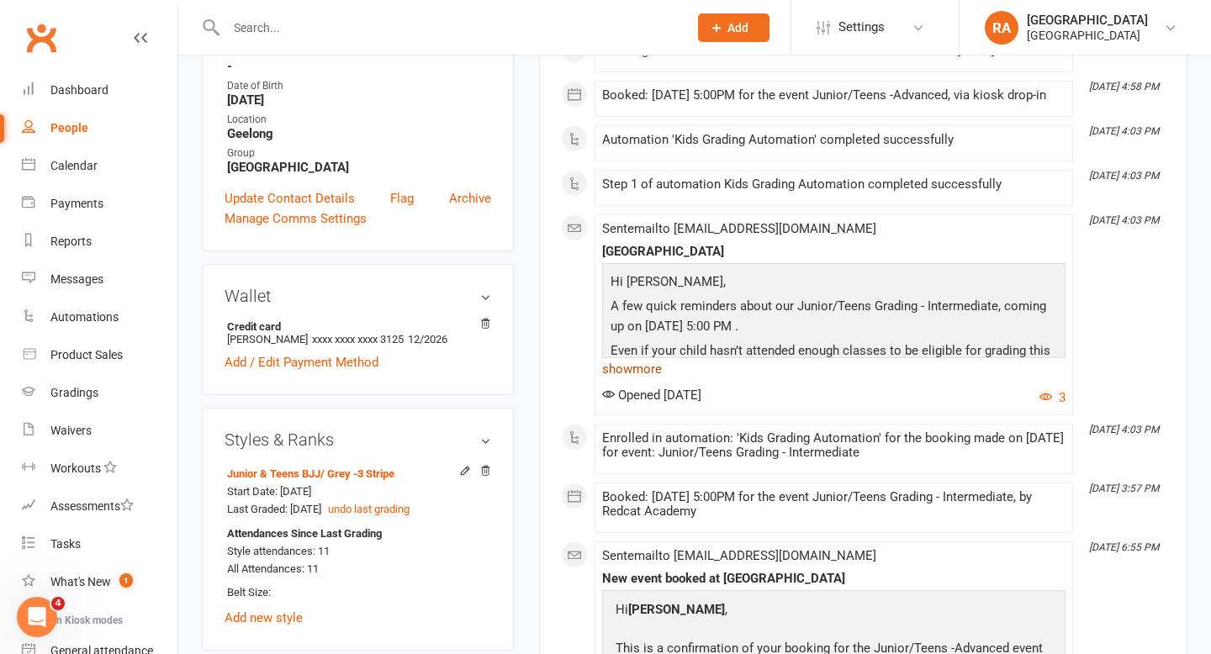
click at [651, 381] on link "show more" at bounding box center [833, 370] width 463 height 24
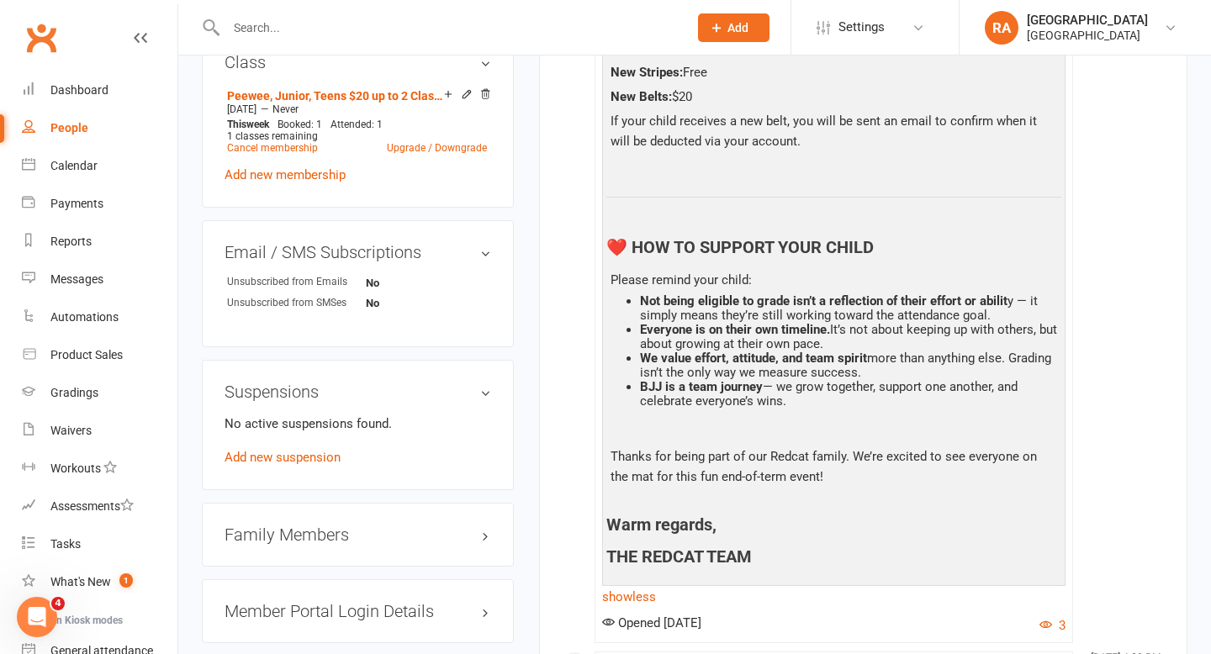
scroll to position [1154, 0]
drag, startPoint x: 801, startPoint y: 435, endPoint x: 608, endPoint y: 317, distance: 225.8
click at [608, 317] on div "Hi Leonard, A few quick reminders about our Junior/Teens Grading - Intermediate…" at bounding box center [834, 99] width 455 height 932
copy div "Please remind your child: Not being eligible to grade isn’t a reflection of the…"
click at [488, 40] on div at bounding box center [439, 27] width 474 height 55
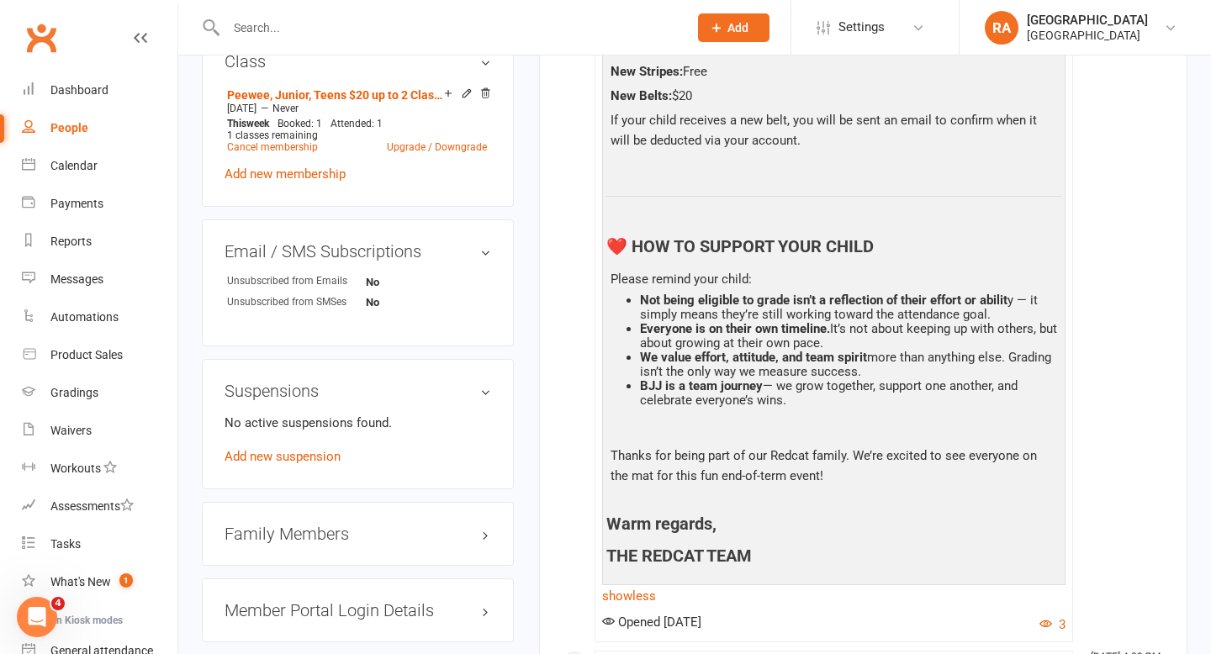
click at [471, 36] on input "text" at bounding box center [448, 28] width 455 height 24
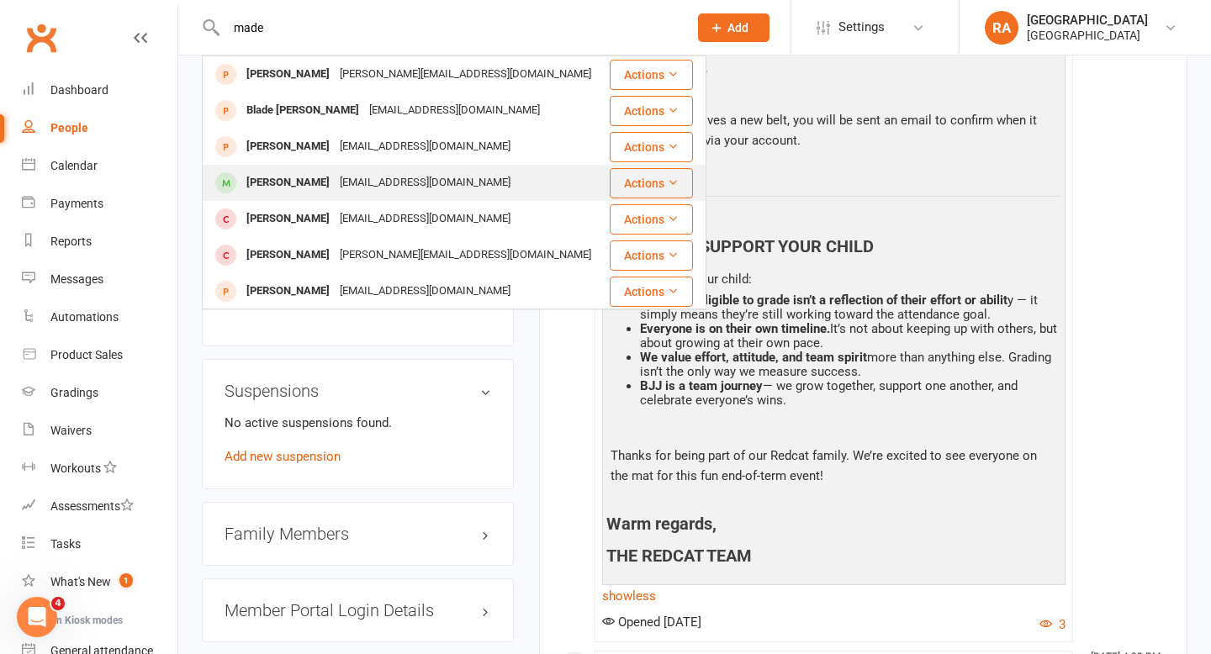
type input "made"
click at [335, 174] on div "Madeleine Lazarevski" at bounding box center [287, 183] width 93 height 24
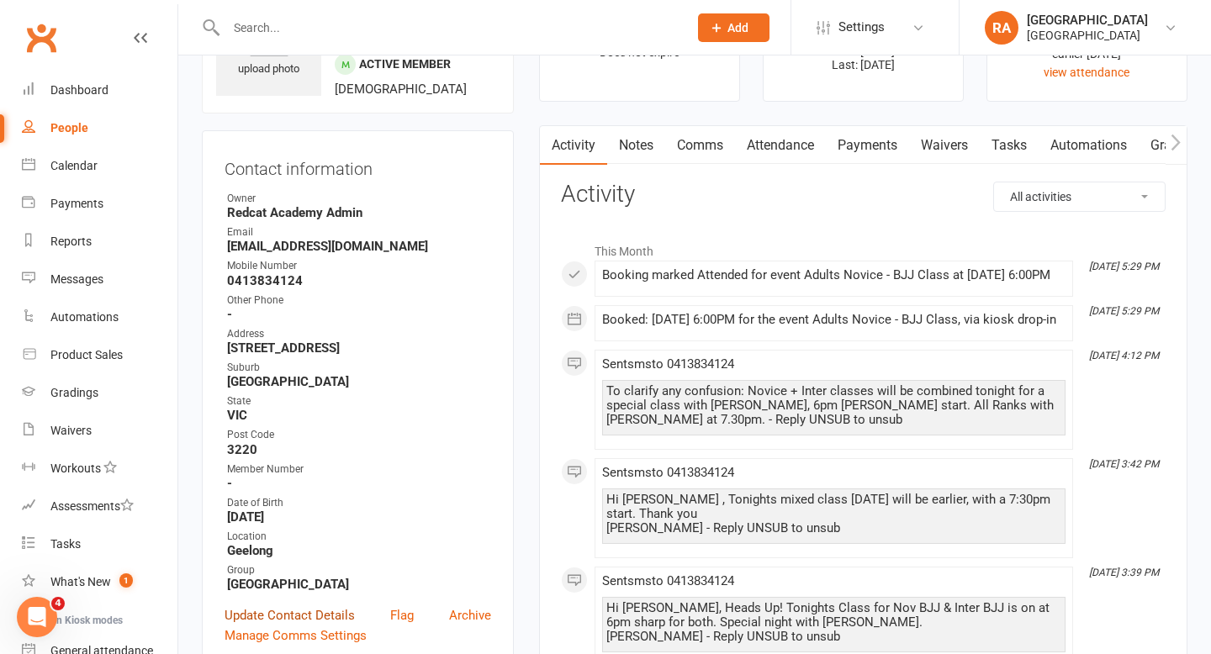
click at [315, 611] on link "Update Contact Details" at bounding box center [290, 616] width 130 height 20
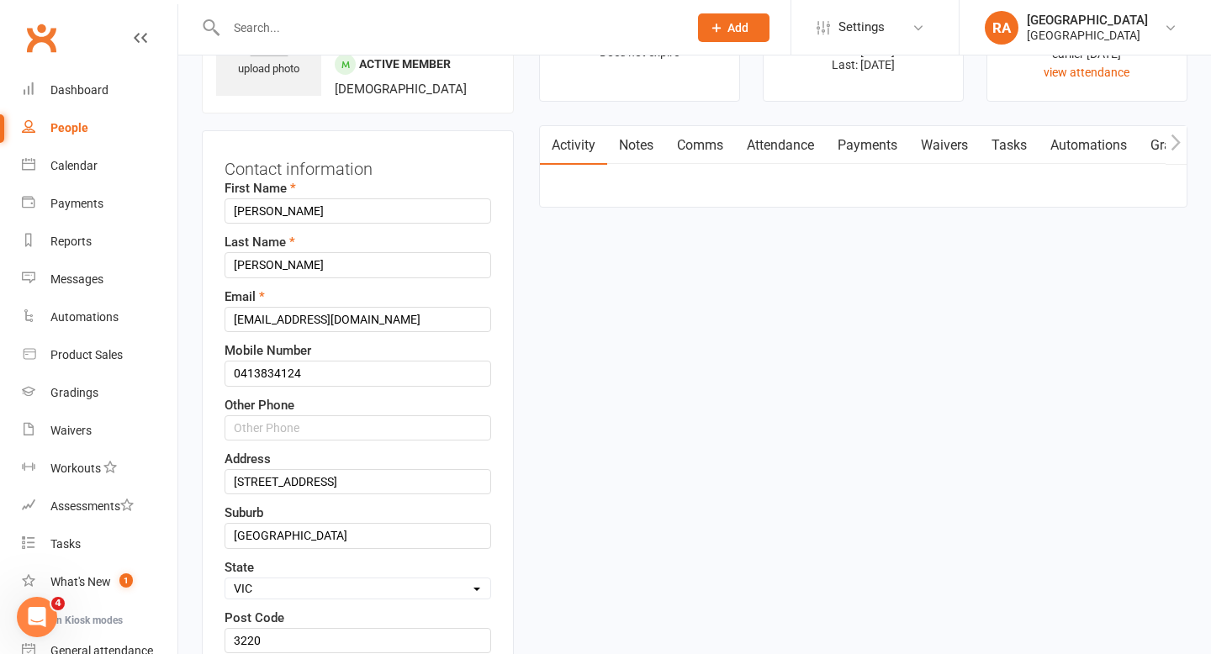
scroll to position [79, 0]
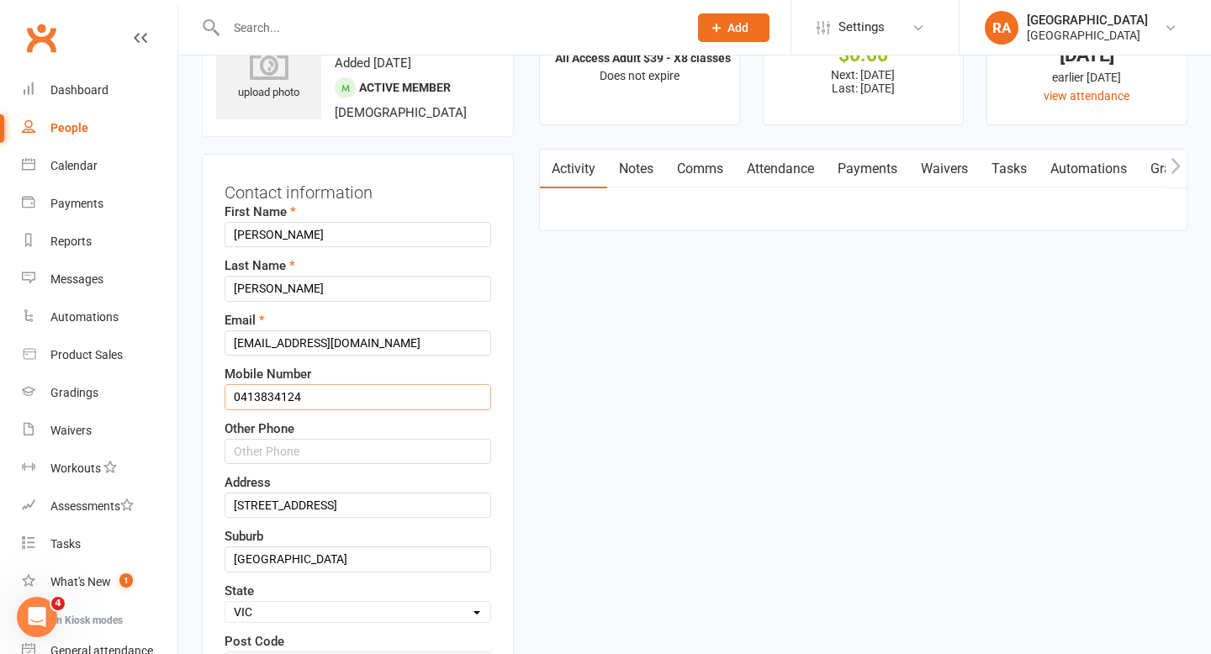
drag, startPoint x: 318, startPoint y: 395, endPoint x: 177, endPoint y: 395, distance: 140.5
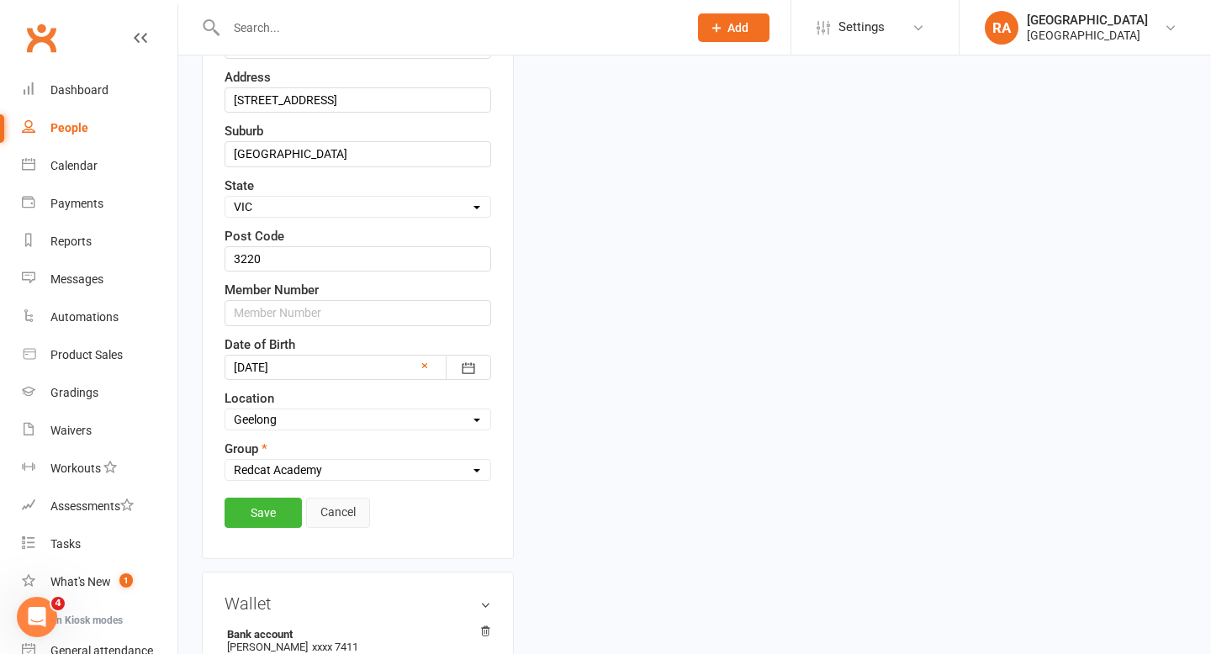
scroll to position [512, 0]
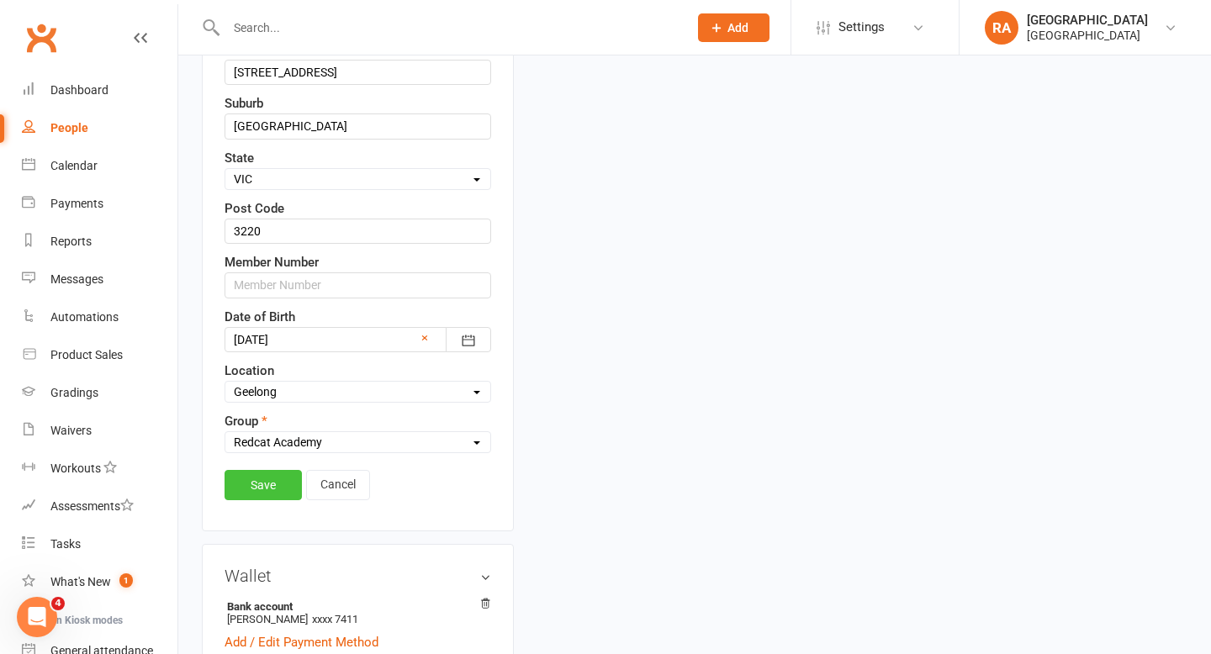
type input "0422001385"
click at [272, 489] on link "Save" at bounding box center [263, 485] width 77 height 30
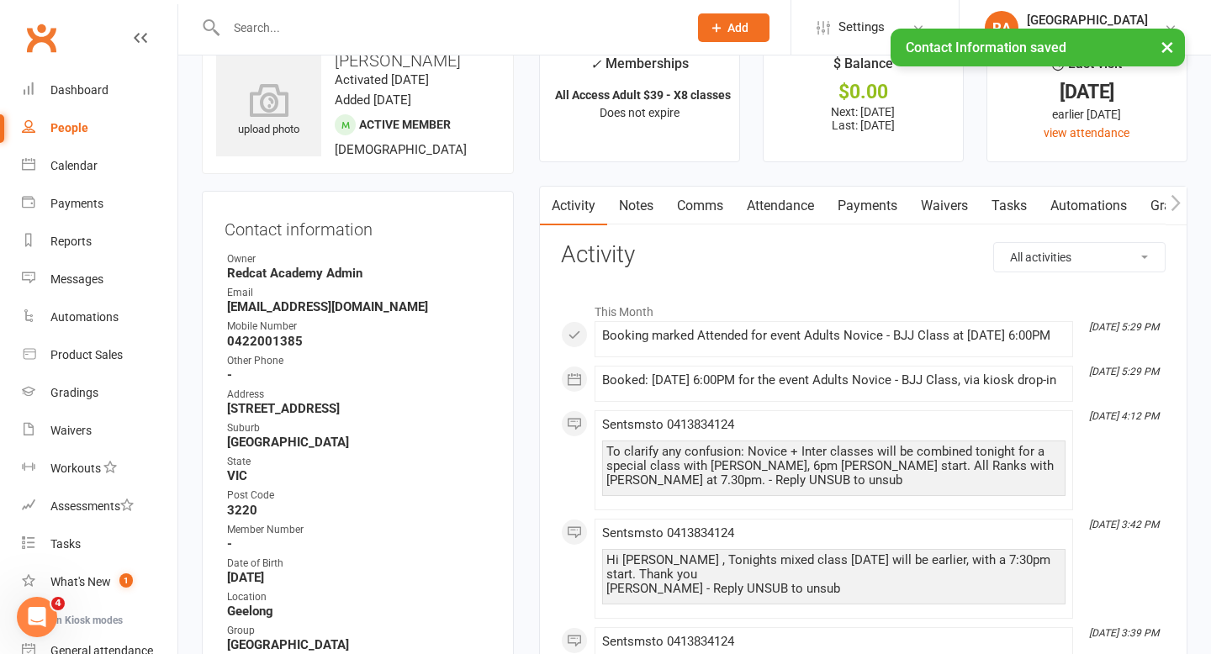
scroll to position [0, 0]
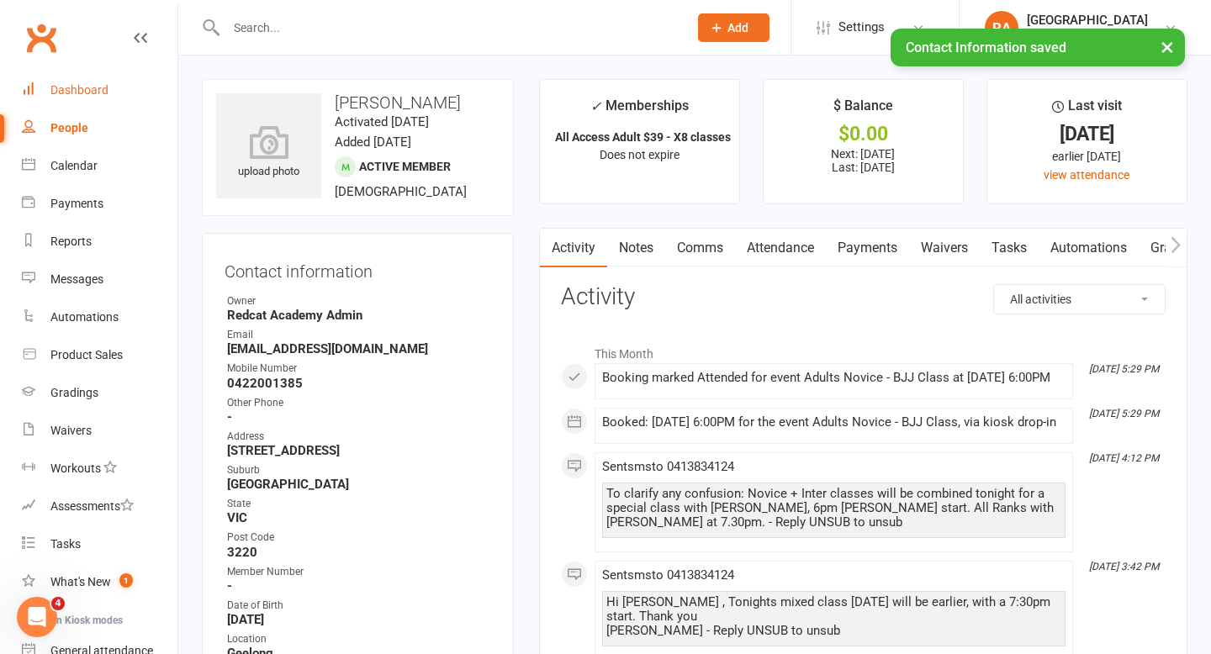
click at [98, 81] on link "Dashboard" at bounding box center [100, 91] width 156 height 38
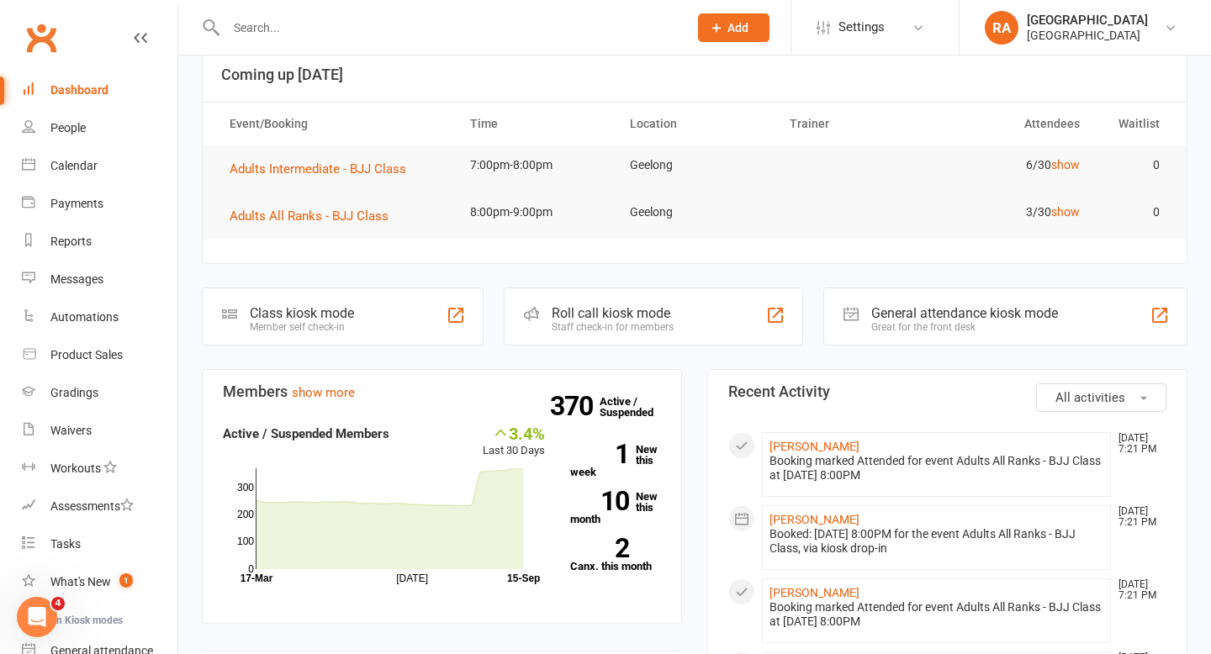
scroll to position [40, 0]
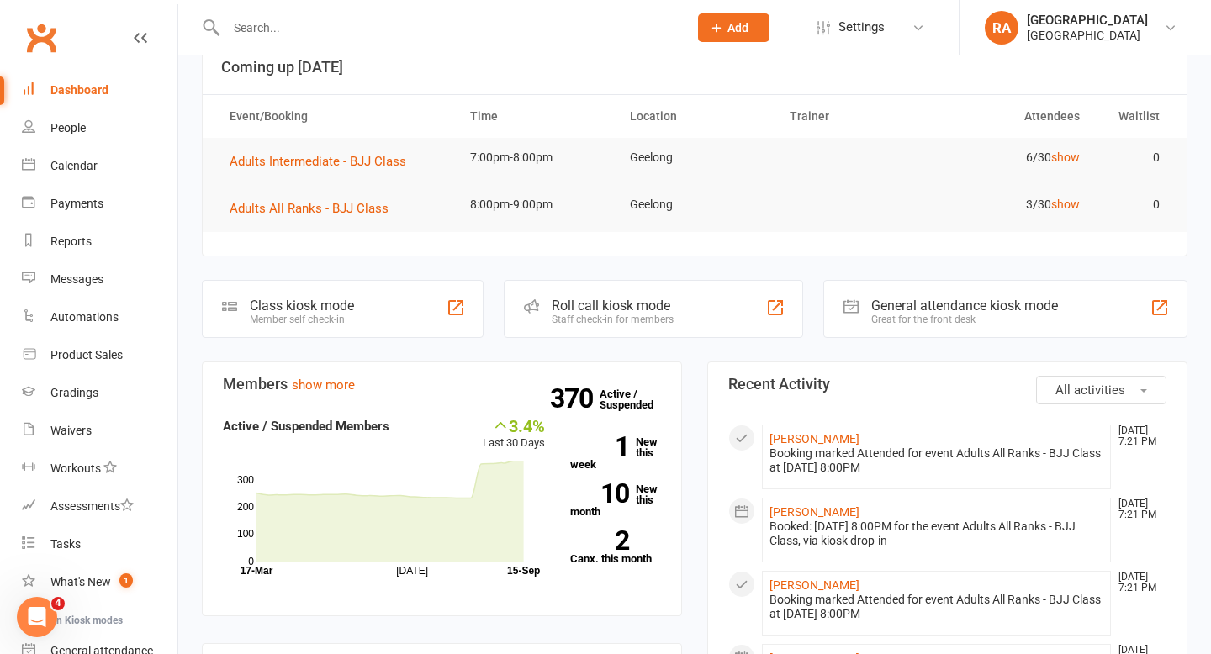
click at [331, 30] on input "text" at bounding box center [448, 28] width 455 height 24
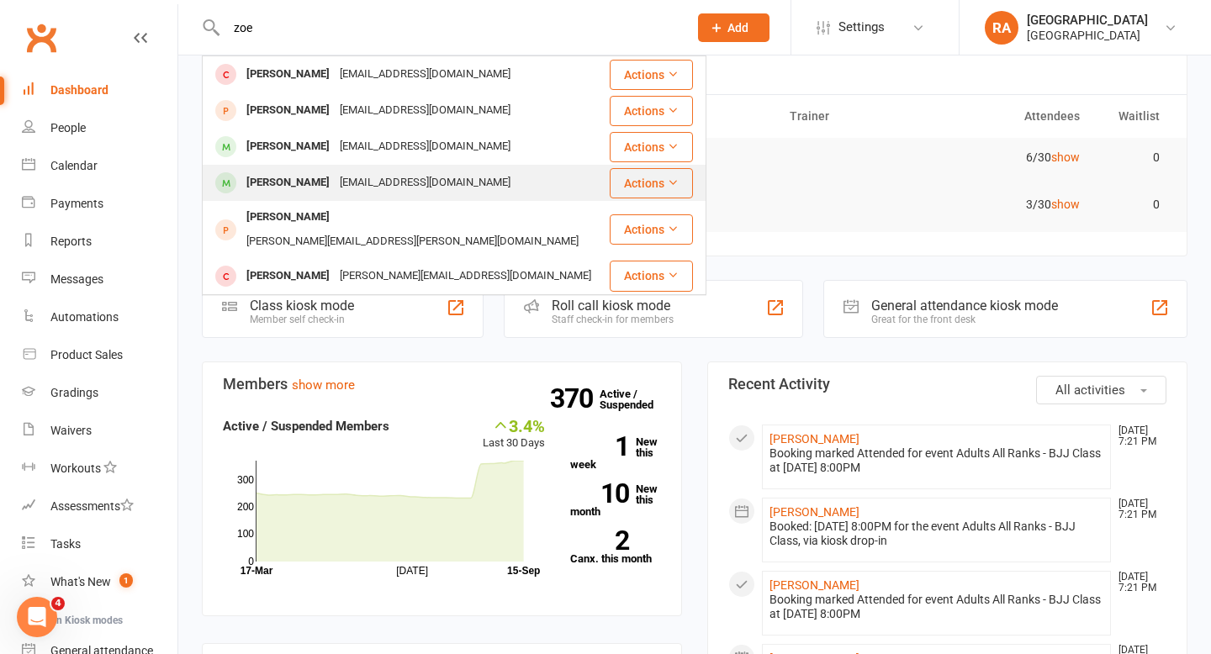
type input "zoe"
click at [310, 175] on div "Zoe Spalding" at bounding box center [287, 183] width 93 height 24
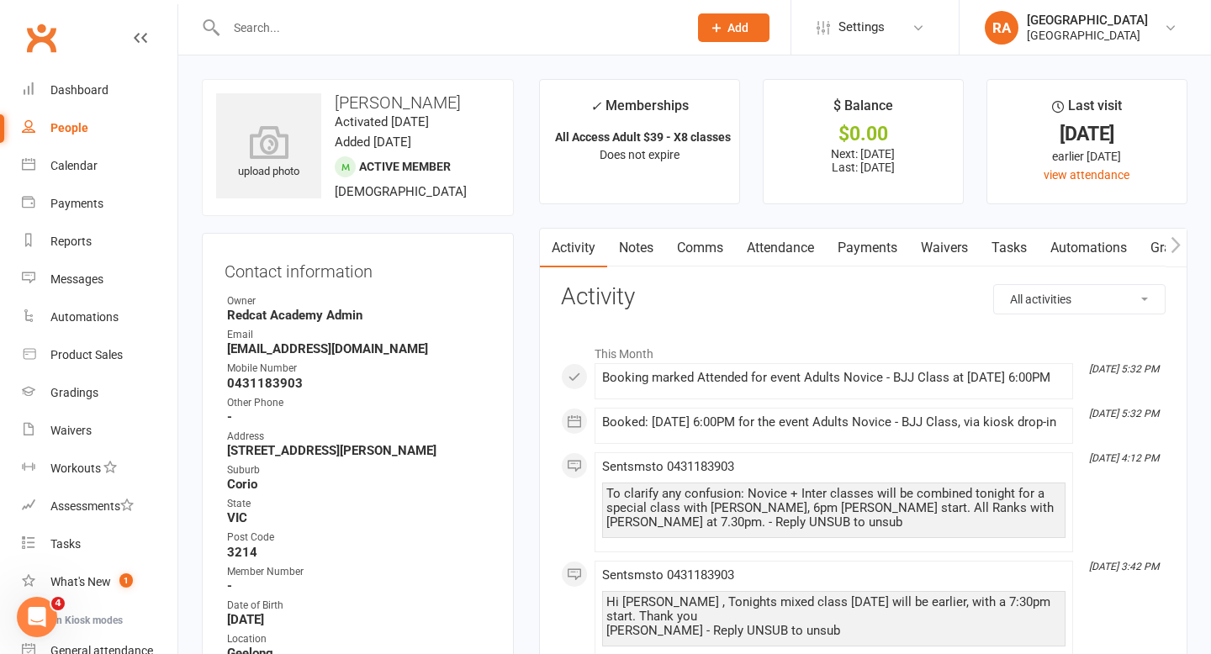
click at [727, 247] on link "Comms" at bounding box center [700, 248] width 70 height 39
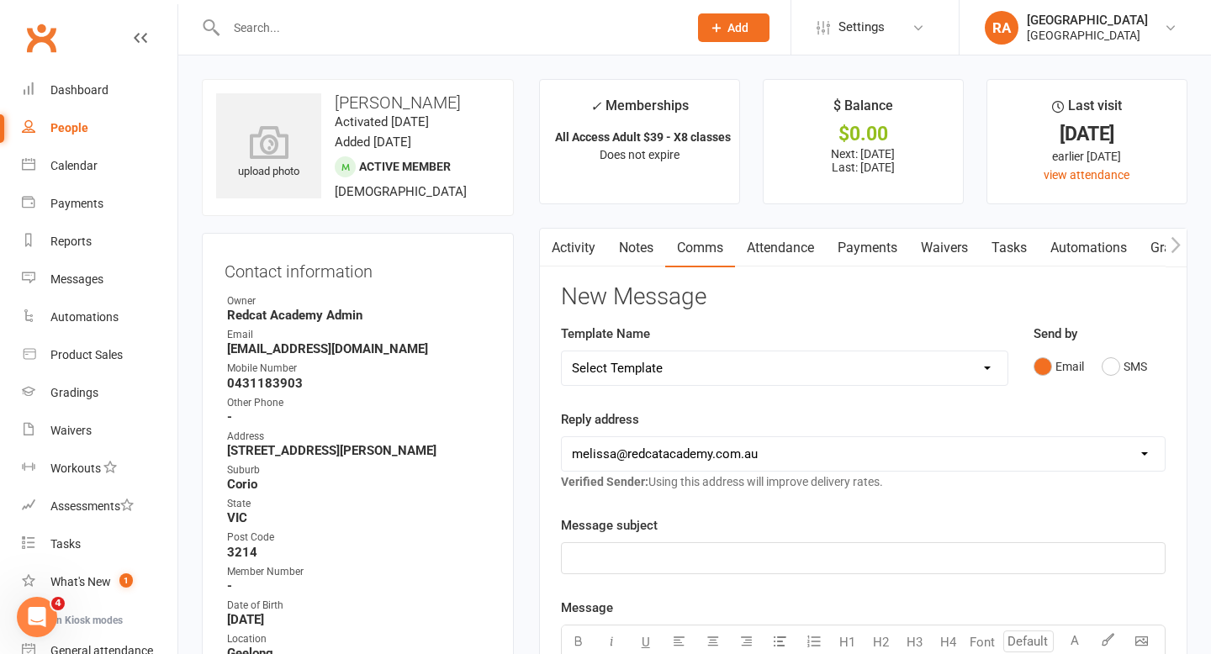
click at [630, 556] on p "﻿" at bounding box center [863, 558] width 583 height 20
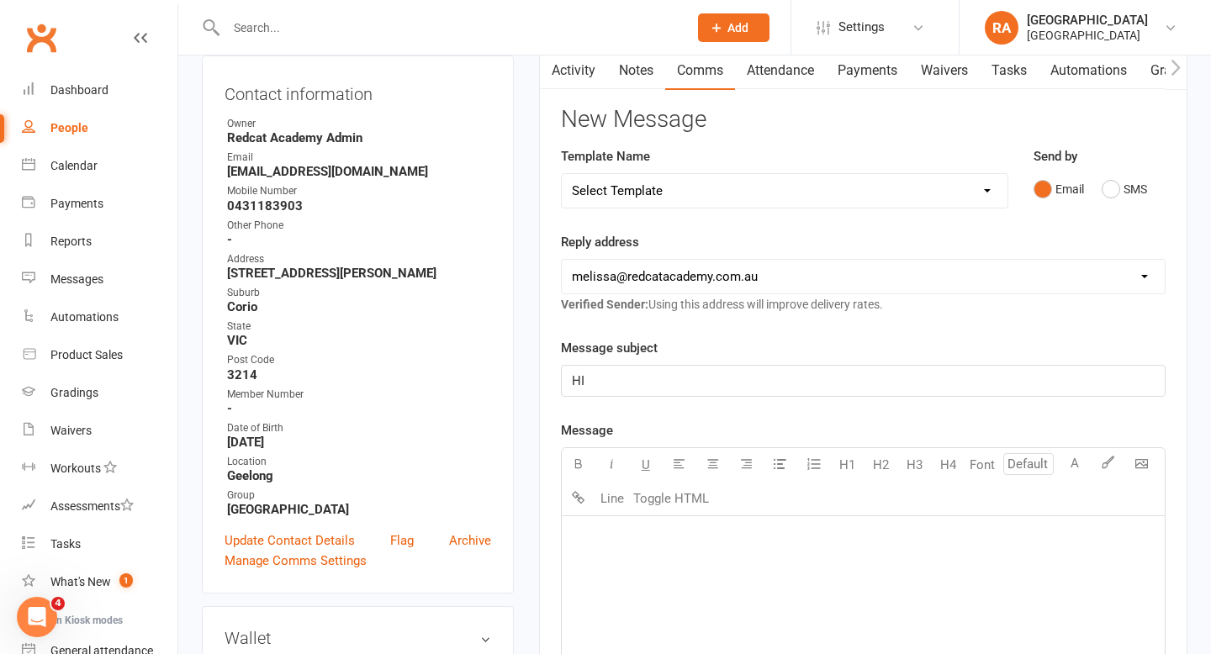
scroll to position [192, 0]
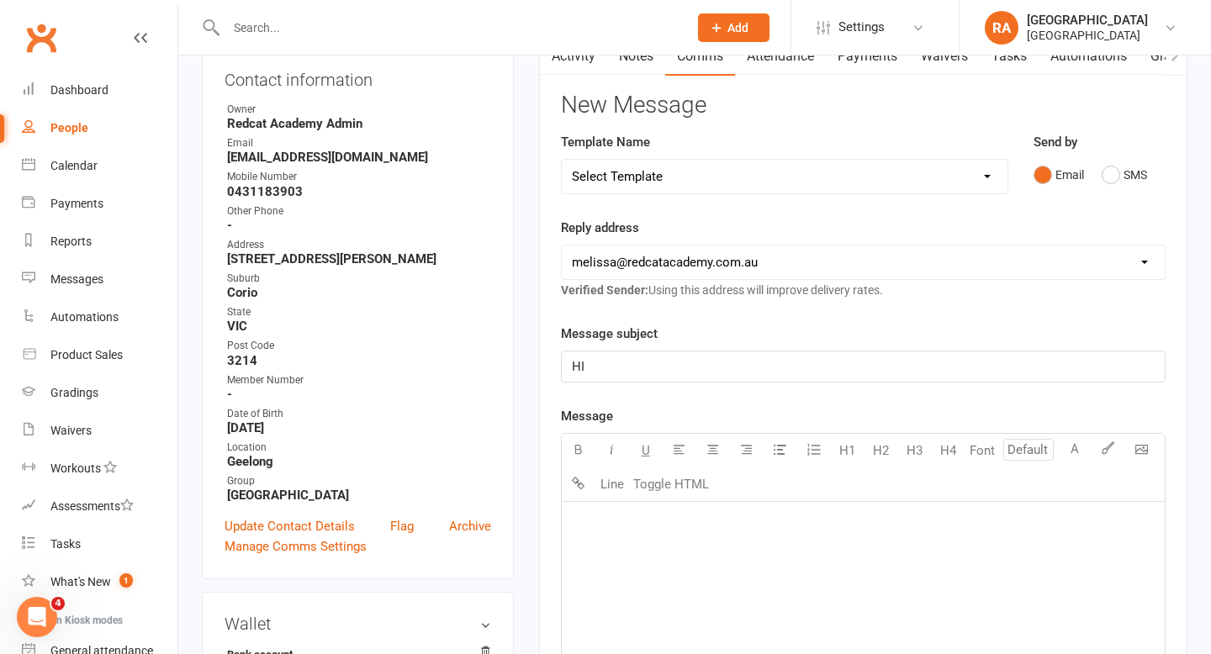
click at [648, 528] on p "﻿" at bounding box center [863, 523] width 583 height 20
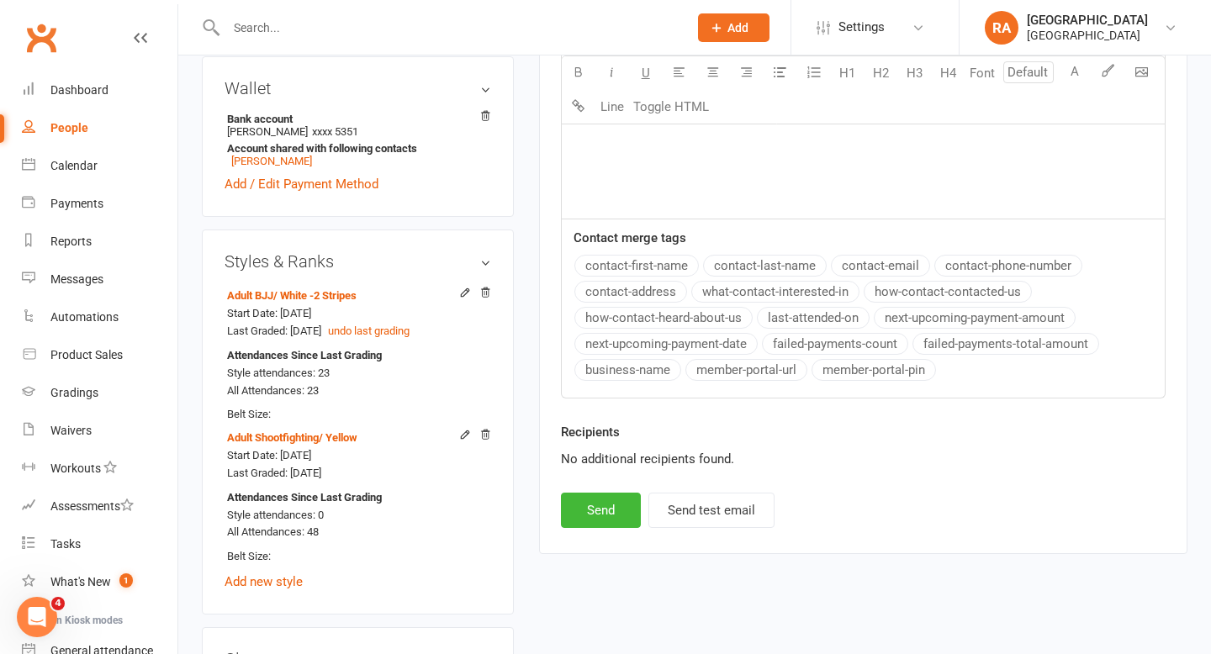
scroll to position [738, 0]
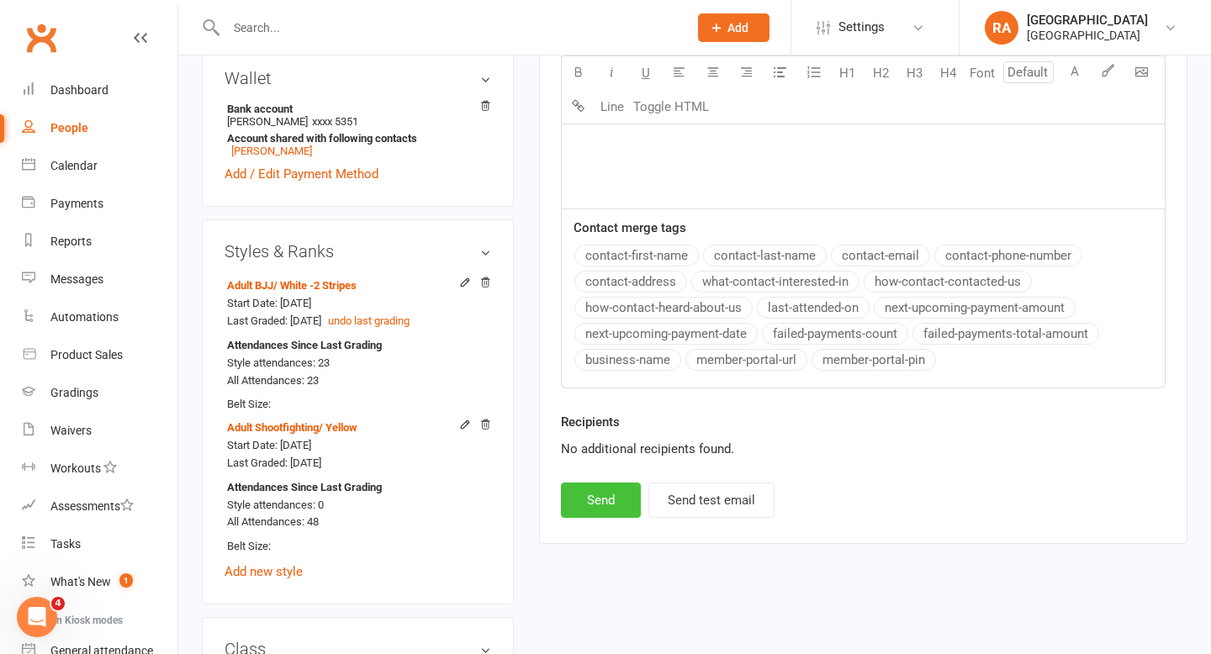
click at [603, 515] on button "Send" at bounding box center [601, 500] width 80 height 35
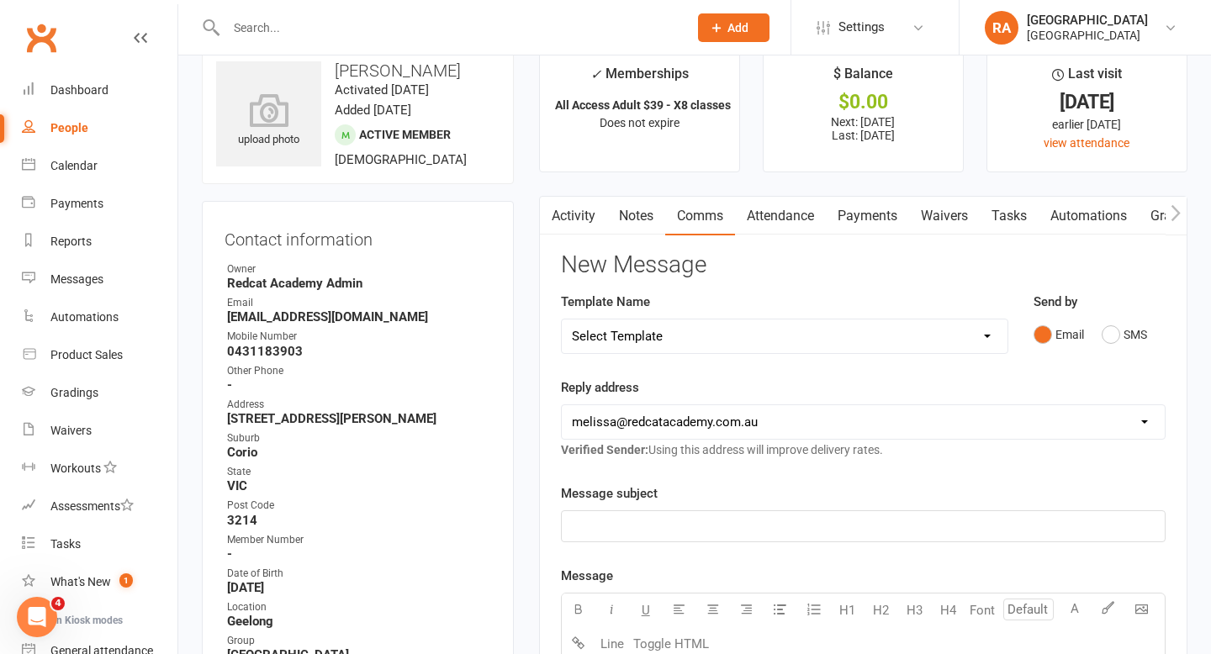
scroll to position [0, 0]
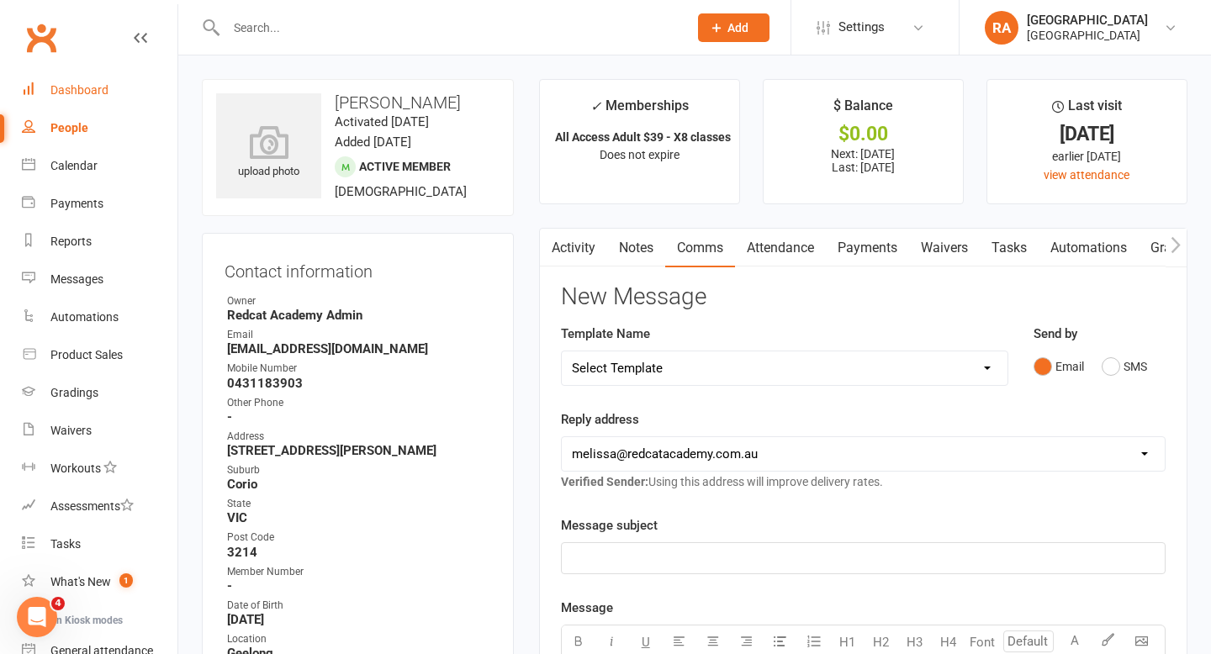
click at [42, 82] on link "Dashboard" at bounding box center [100, 91] width 156 height 38
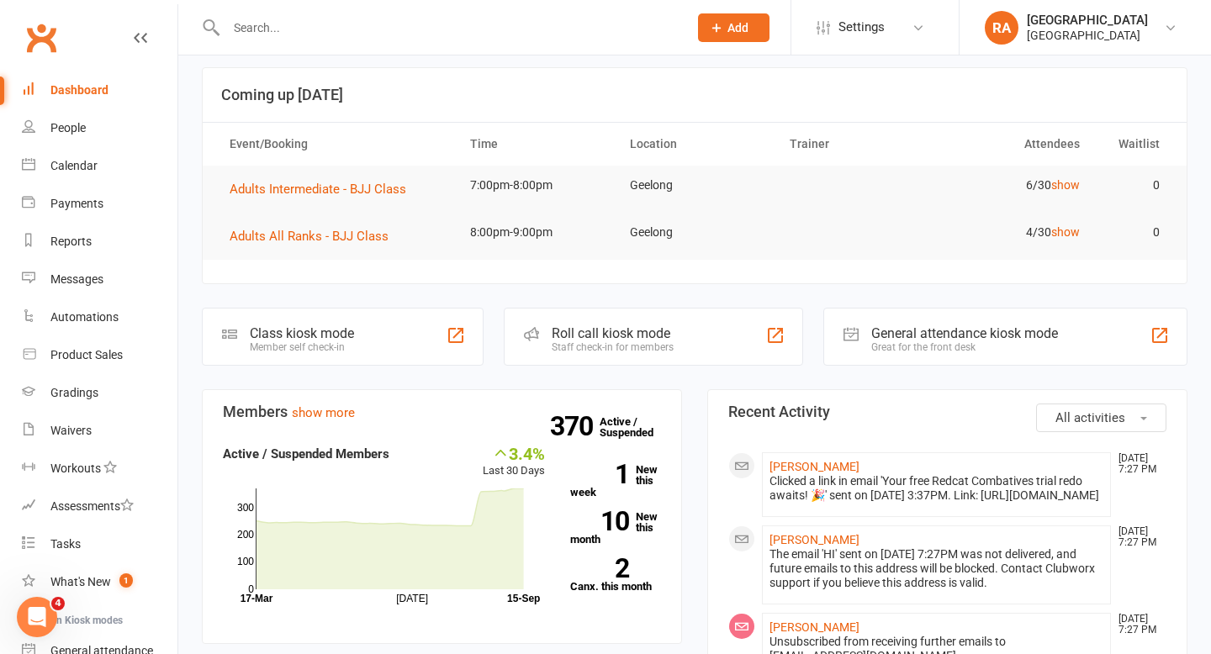
scroll to position [15, 0]
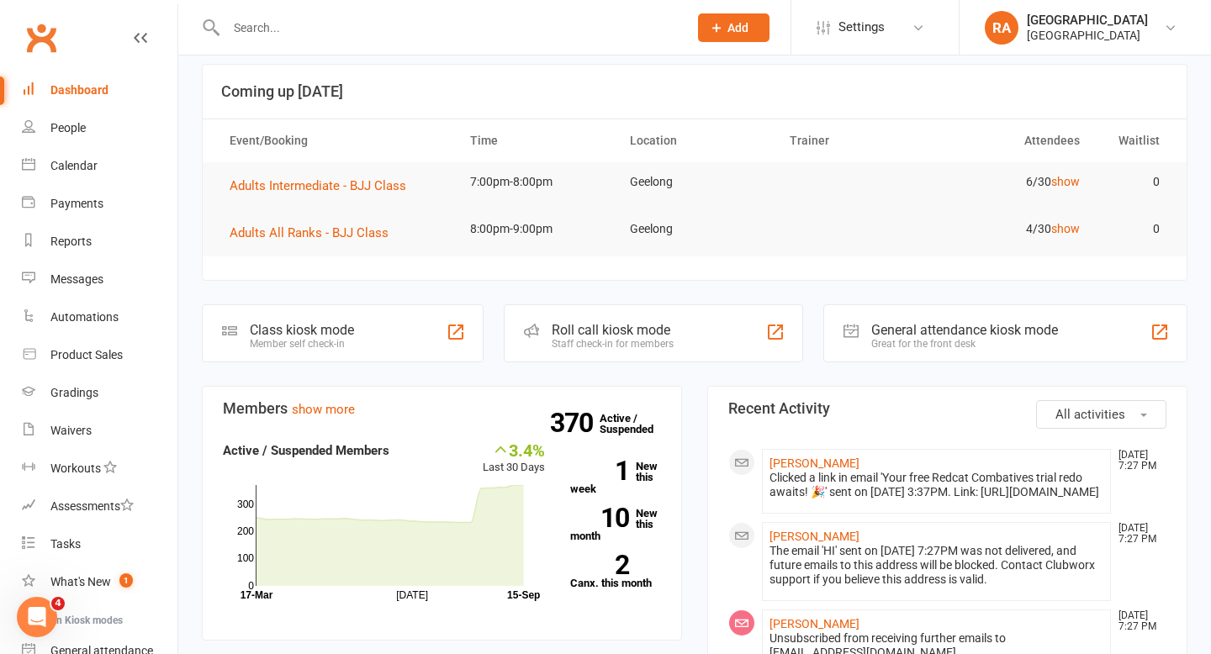
click at [101, 93] on div "Dashboard" at bounding box center [79, 89] width 58 height 13
click at [79, 428] on div "Waivers" at bounding box center [70, 430] width 41 height 13
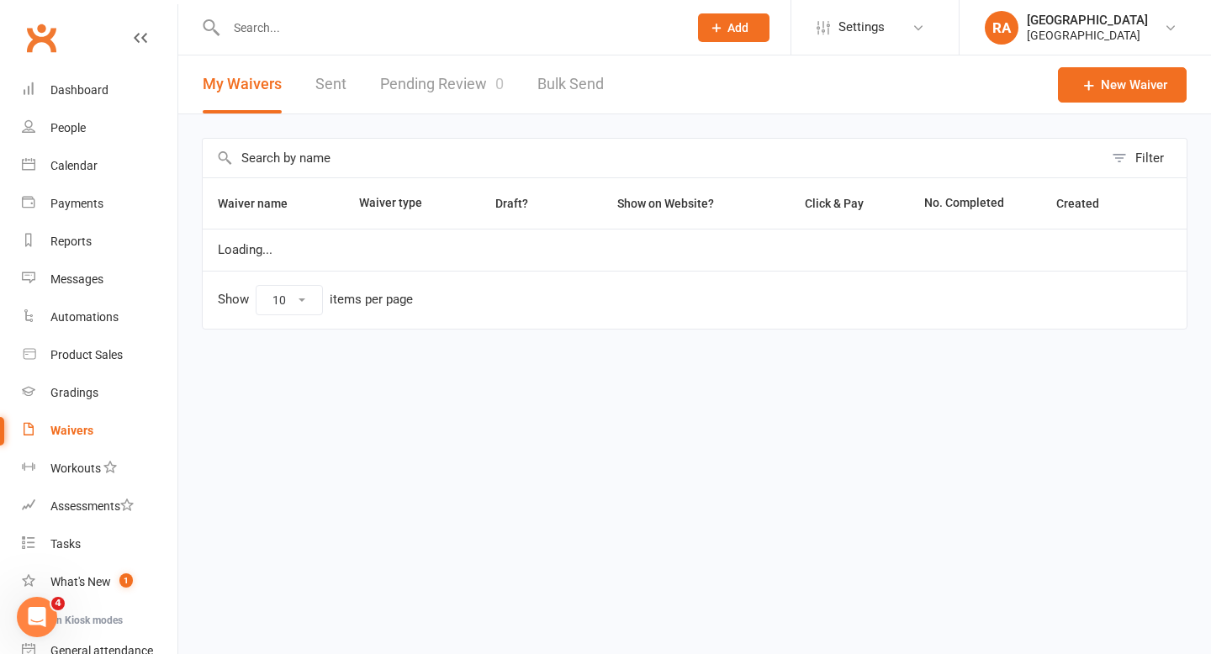
select select "25"
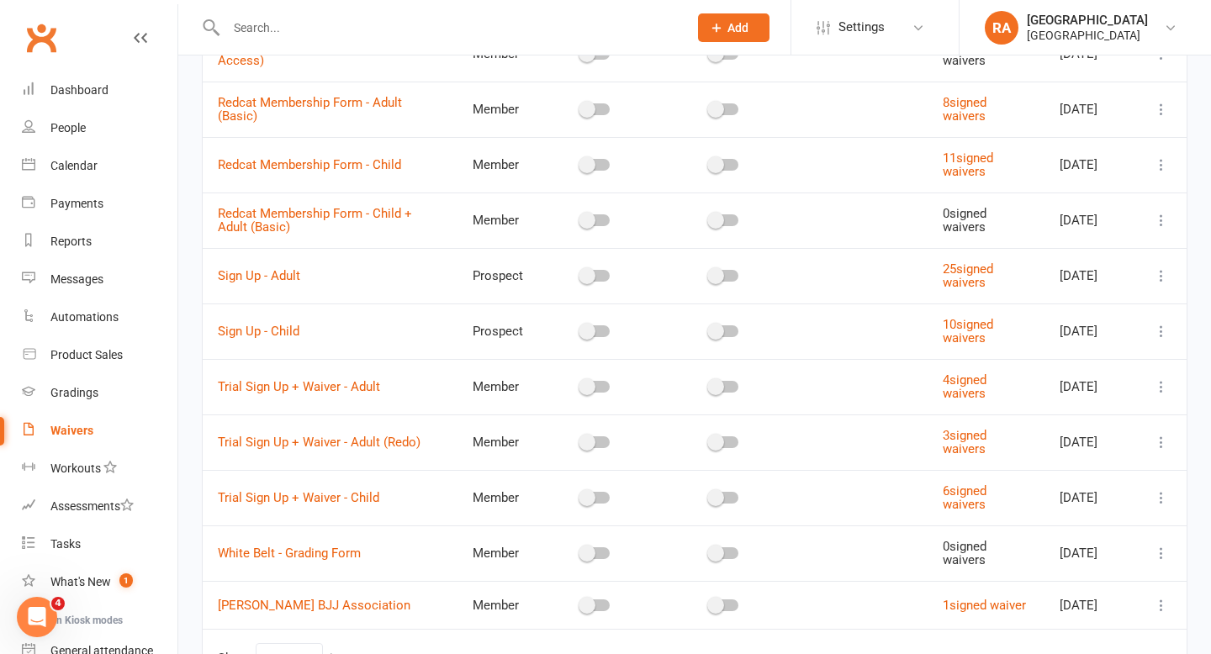
scroll to position [313, 0]
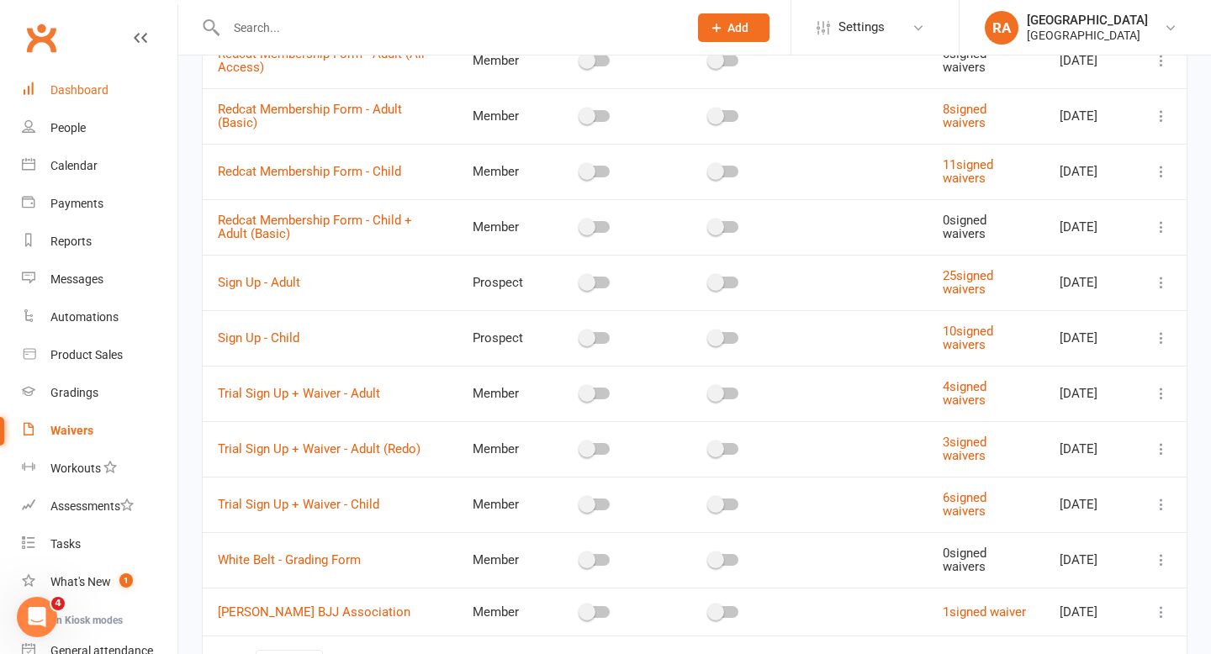
click at [86, 85] on div "Dashboard" at bounding box center [79, 89] width 58 height 13
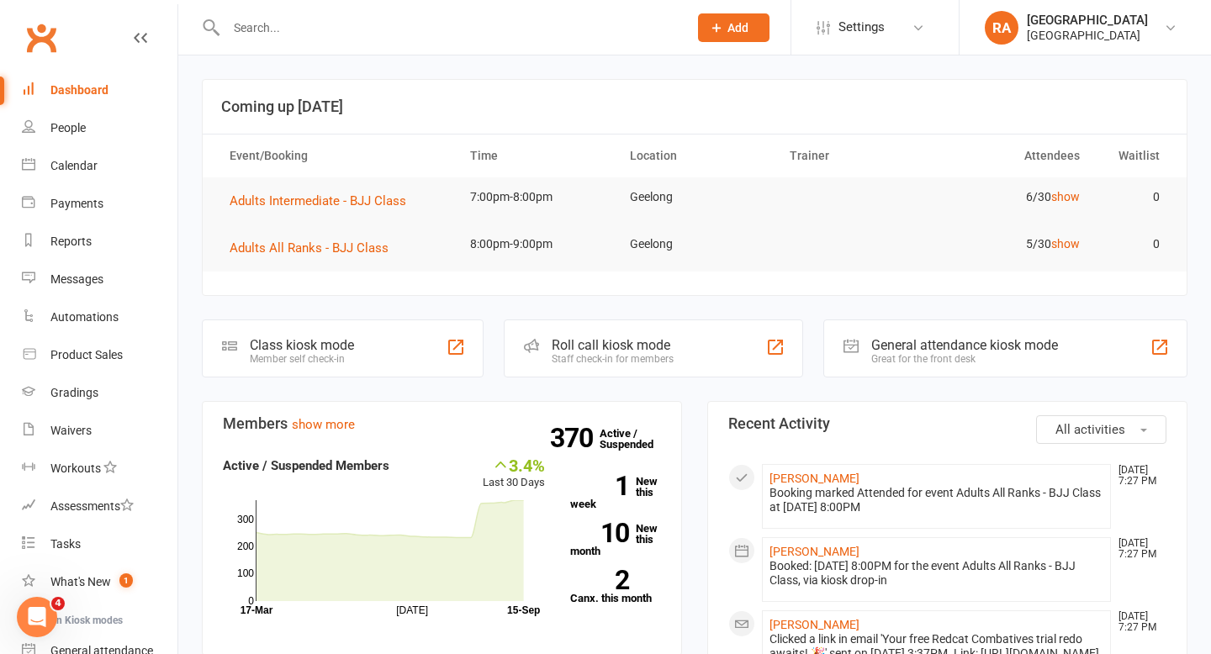
click at [406, 22] on input "text" at bounding box center [448, 28] width 455 height 24
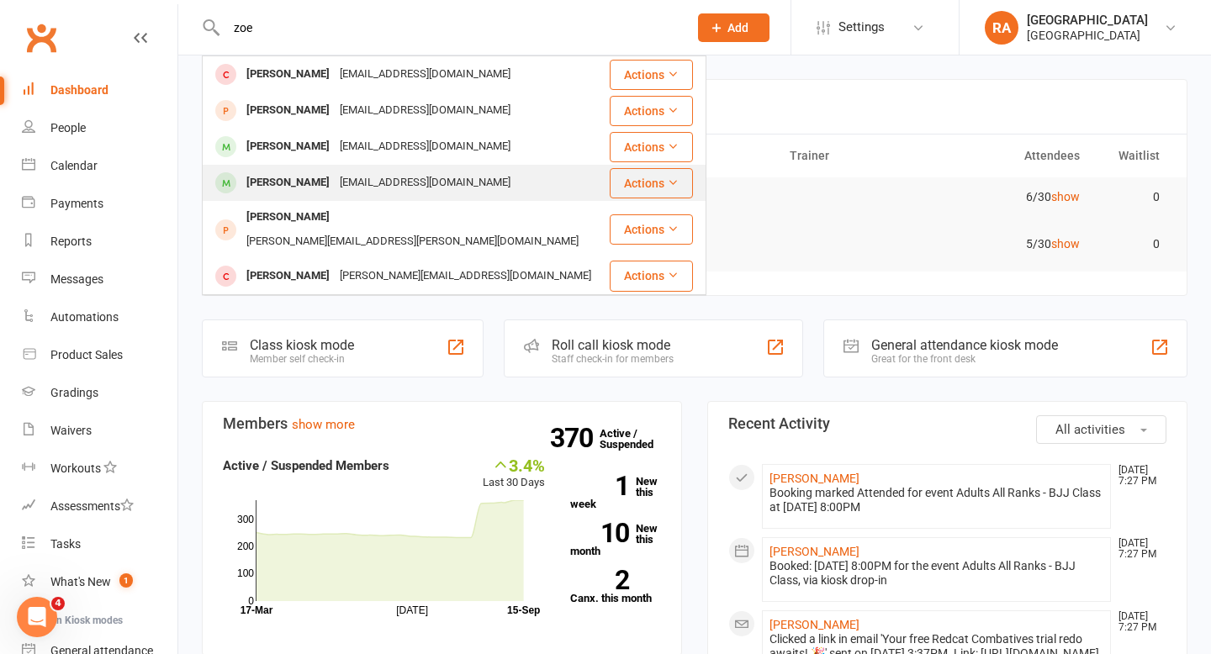
type input "zoe"
click at [359, 185] on div "zoegogd1@yahoo.com.au" at bounding box center [425, 183] width 181 height 24
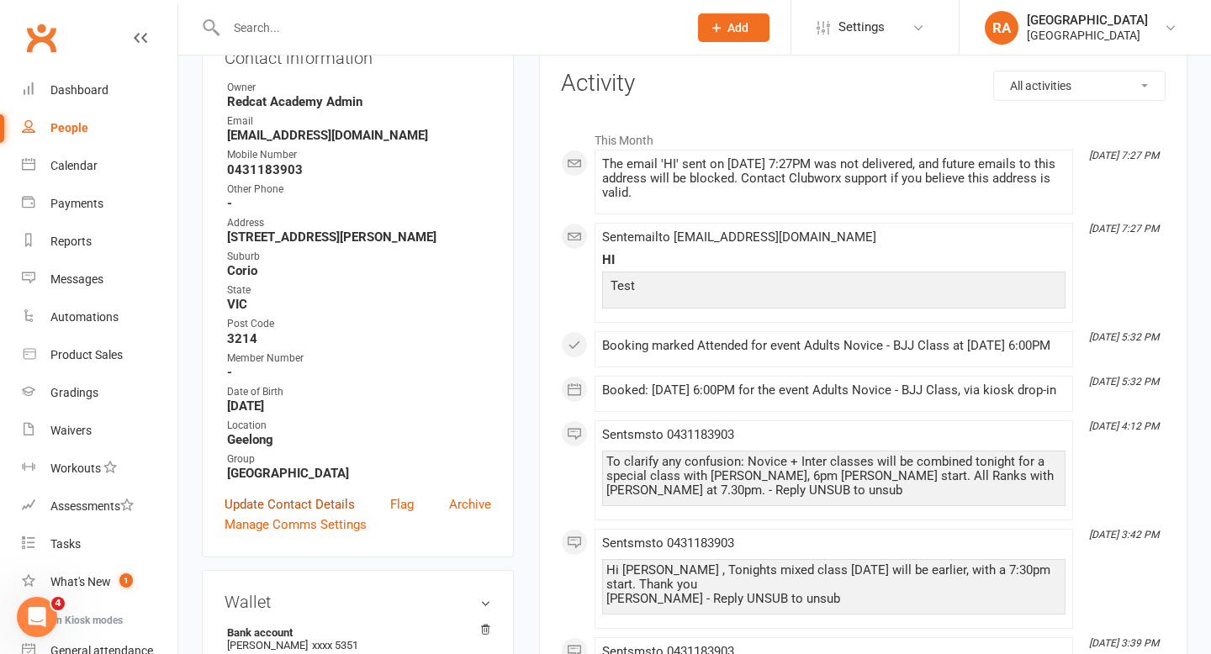
click at [281, 502] on link "Update Contact Details" at bounding box center [290, 505] width 130 height 20
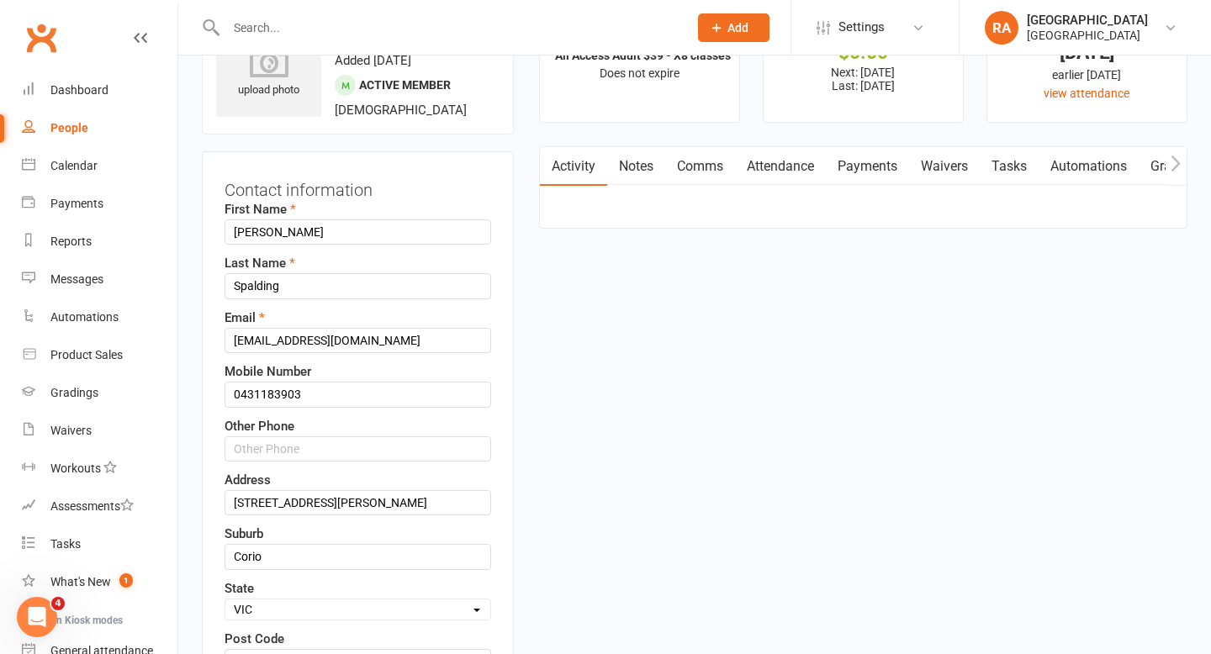
scroll to position [79, 0]
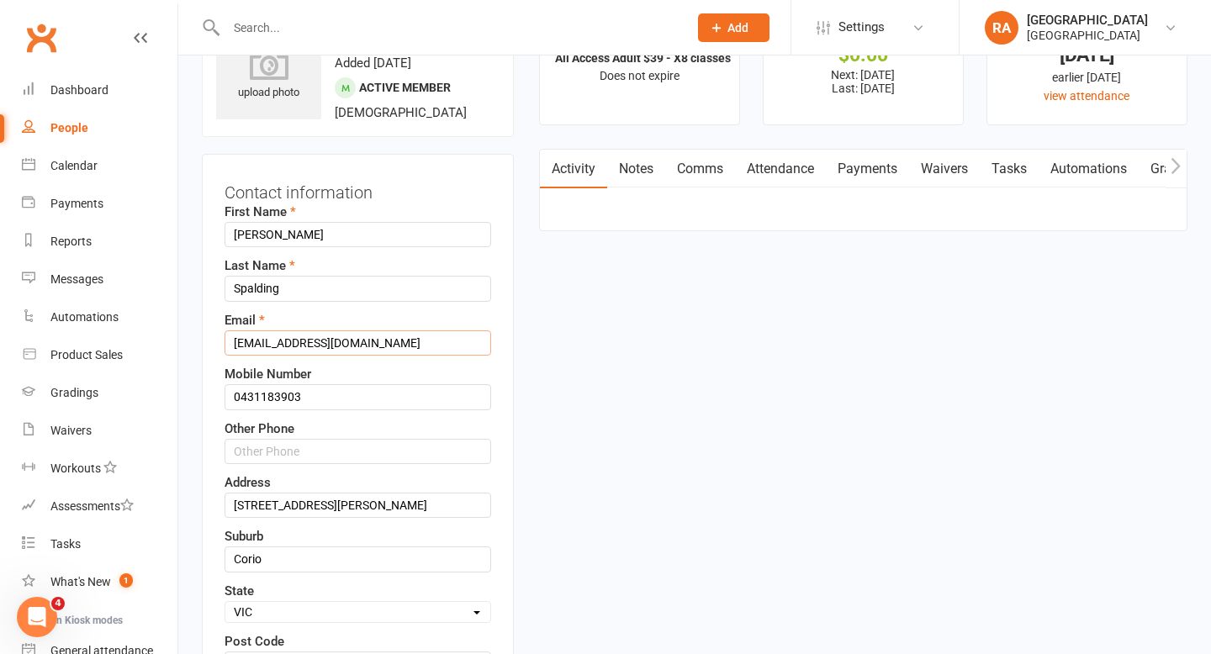
click at [283, 347] on input "zoegogd1@yahoo.com.au" at bounding box center [358, 343] width 267 height 25
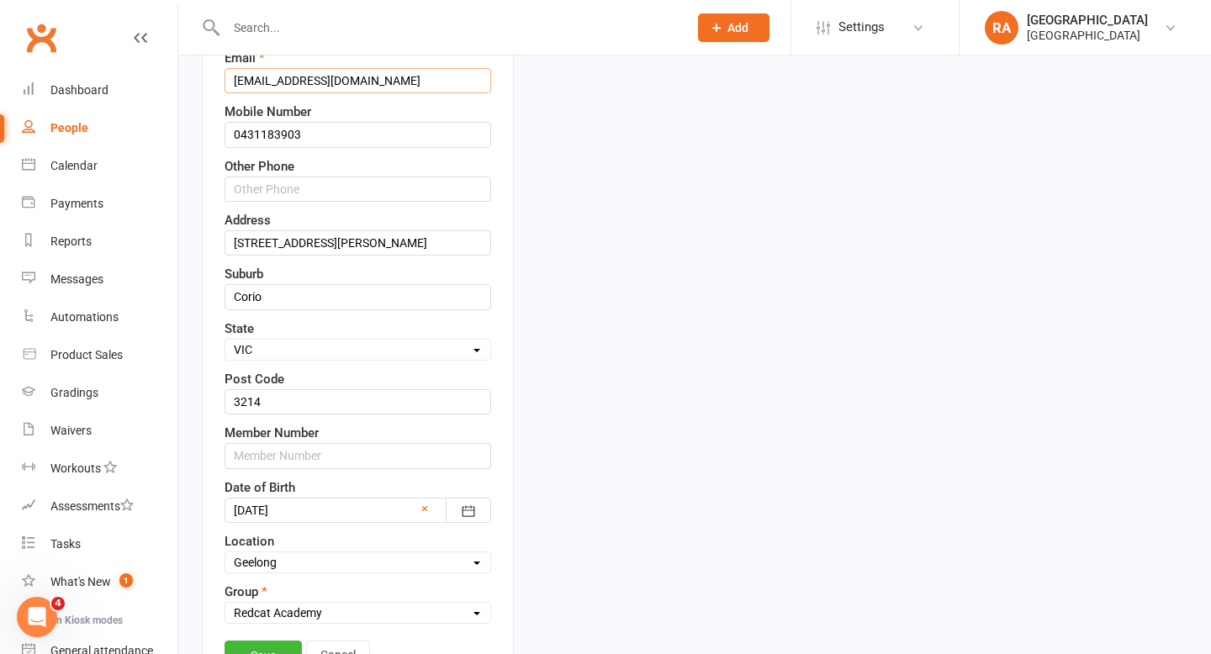
scroll to position [363, 0]
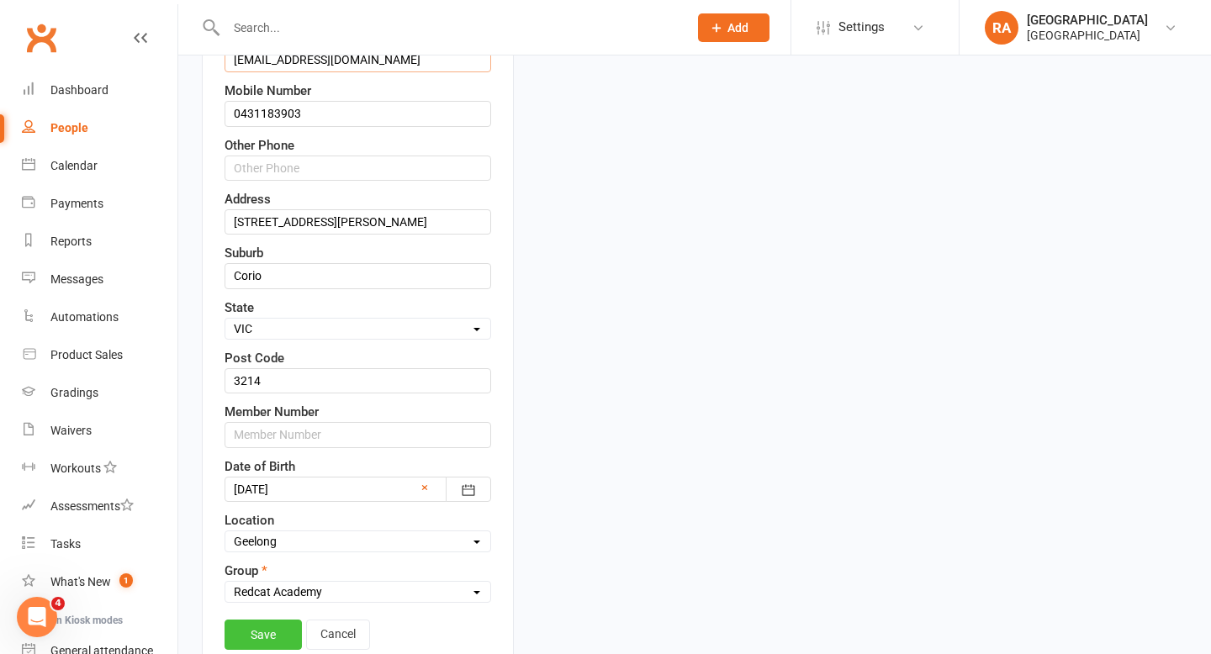
type input "zoegogd1+0@yahoo.com.au"
click at [267, 630] on link "Save" at bounding box center [263, 635] width 77 height 30
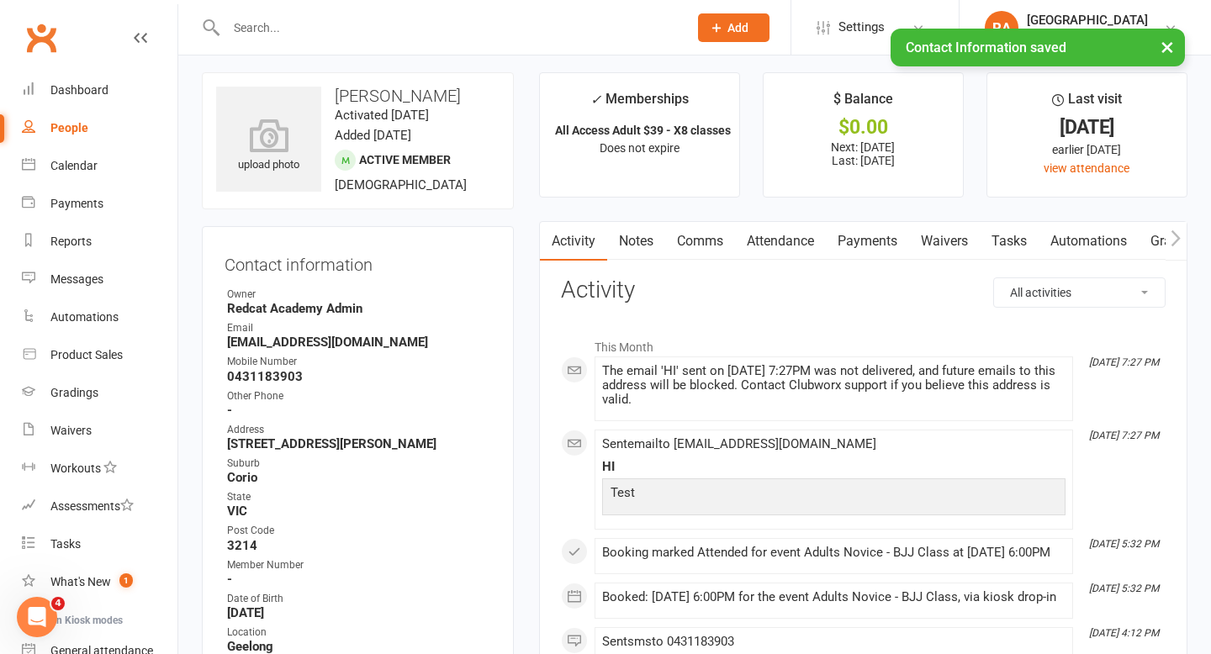
scroll to position [0, 0]
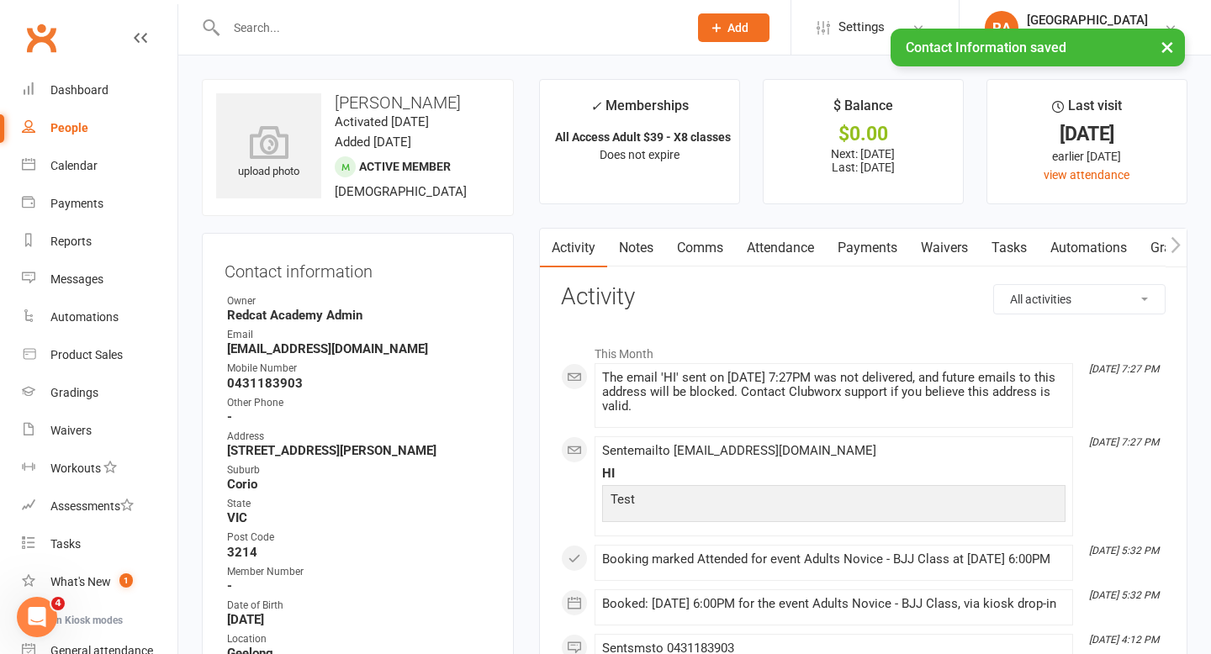
click at [710, 246] on link "Comms" at bounding box center [700, 248] width 70 height 39
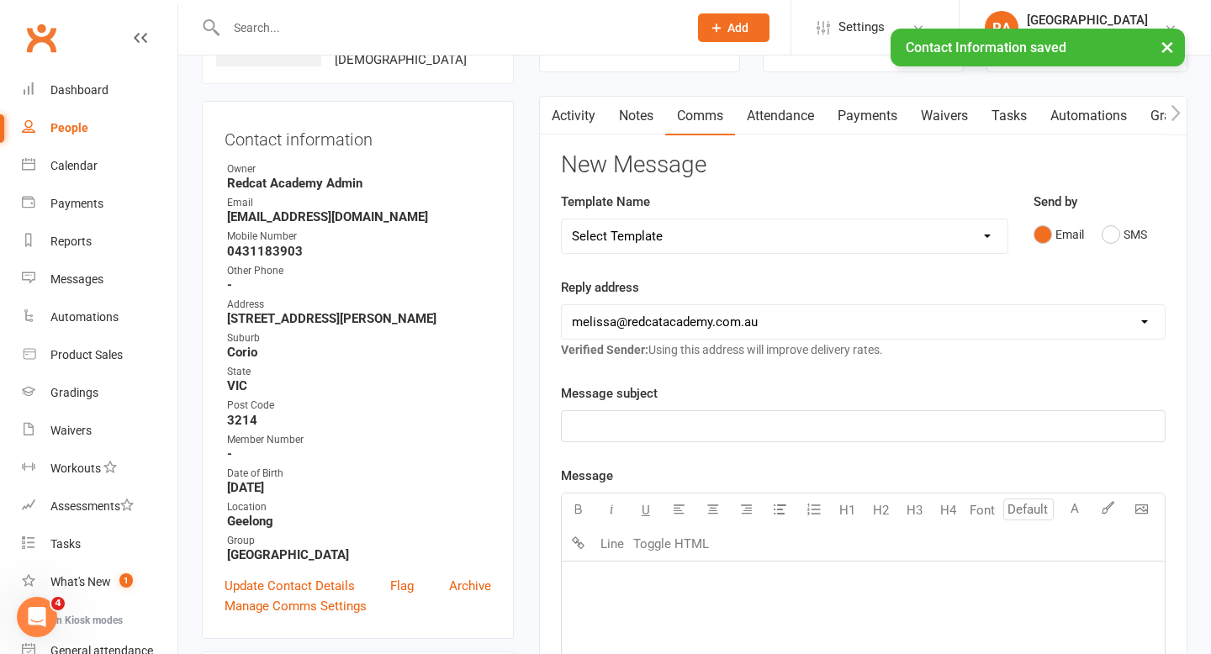
scroll to position [173, 0]
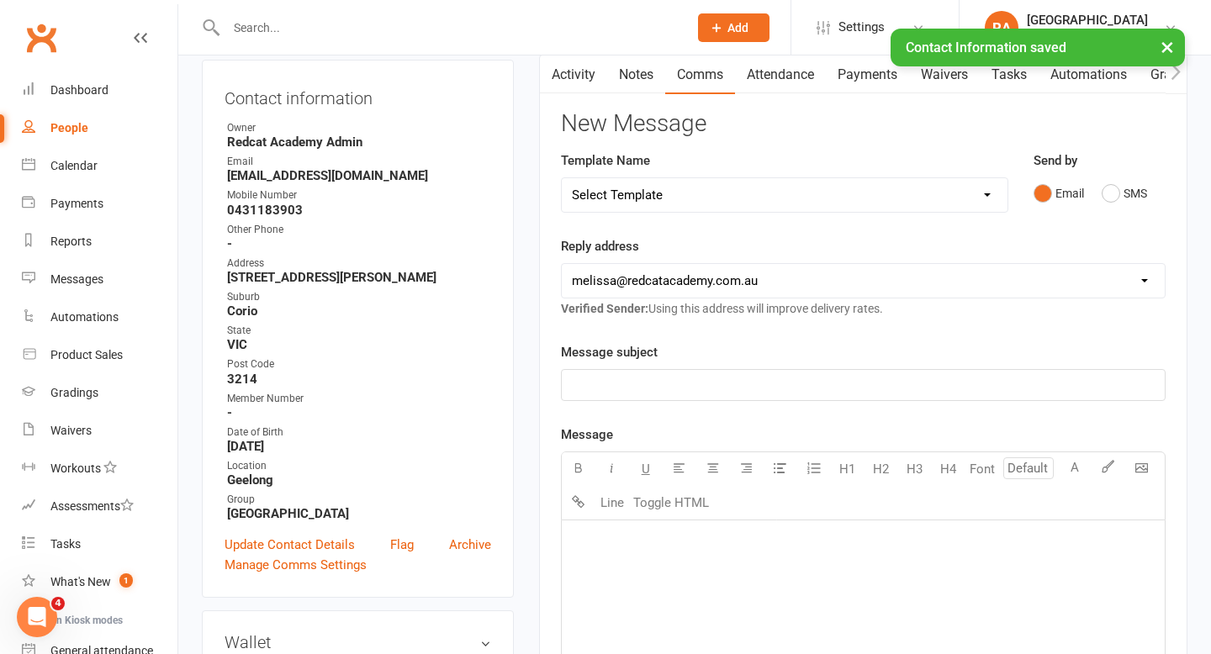
click at [609, 384] on p "﻿" at bounding box center [863, 385] width 583 height 20
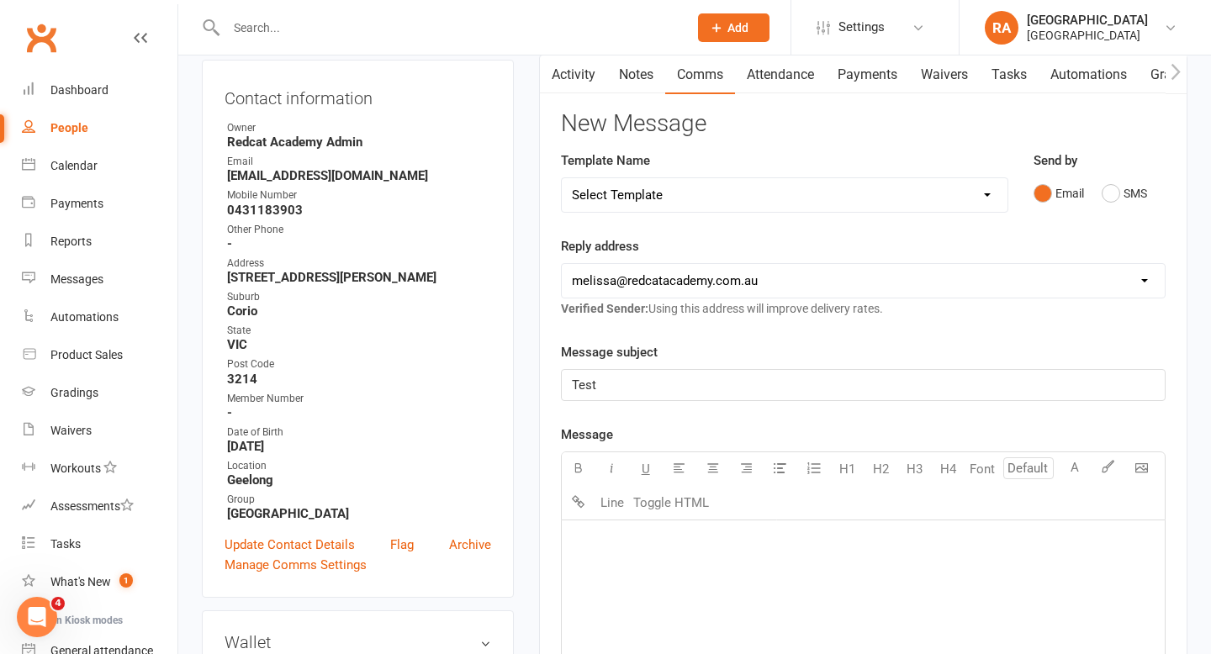
click at [638, 580] on div "﻿" at bounding box center [863, 647] width 603 height 252
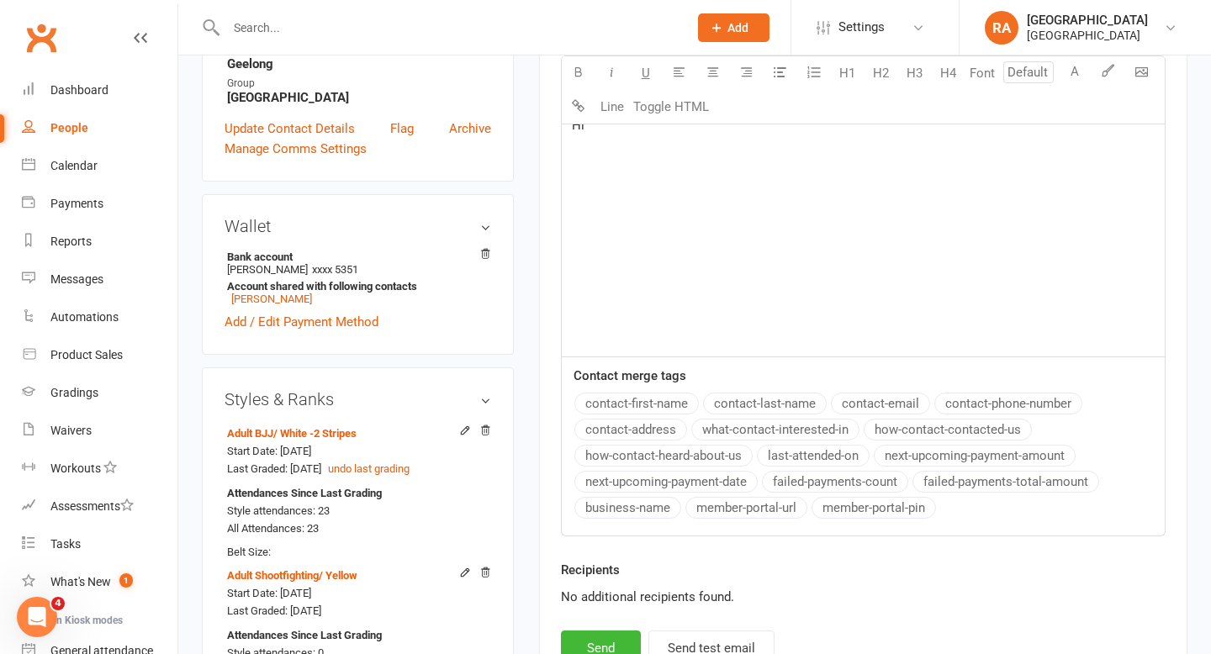
scroll to position [595, 0]
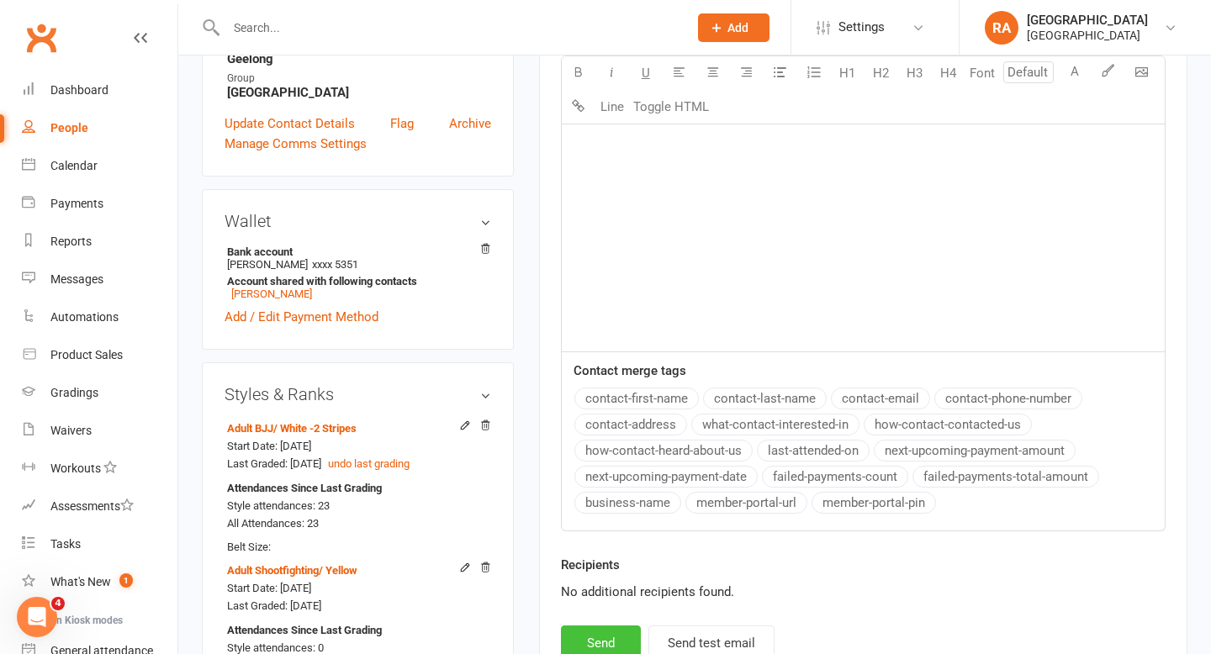
click at [601, 648] on button "Send" at bounding box center [601, 643] width 80 height 35
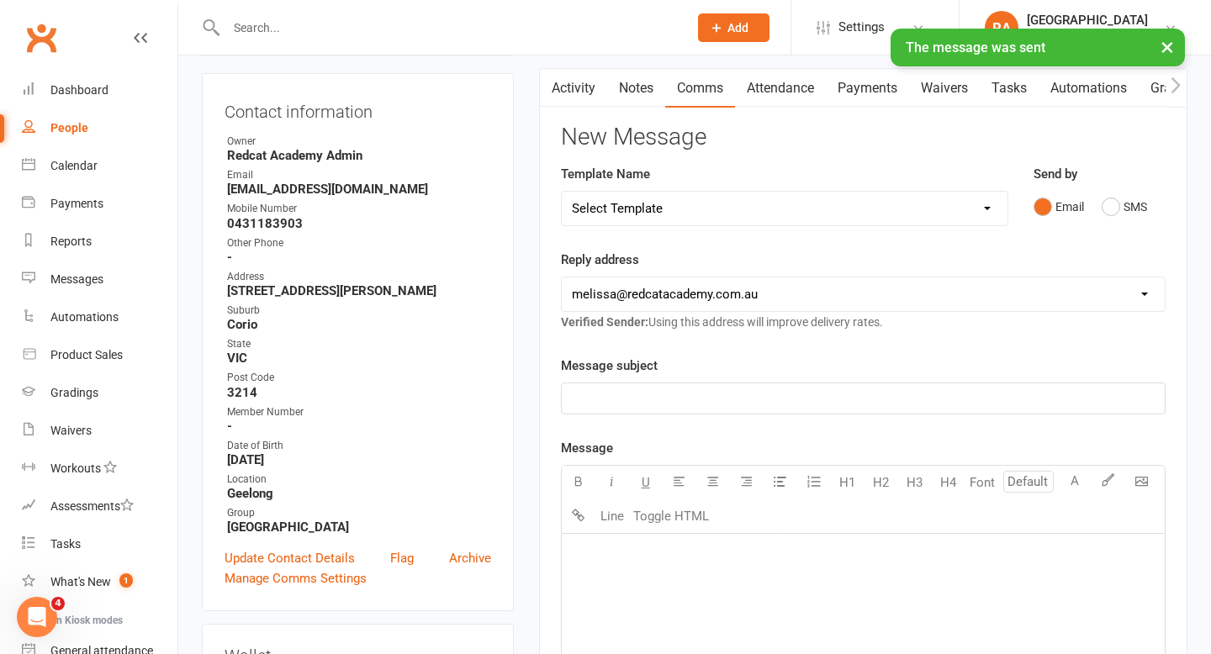
scroll to position [0, 0]
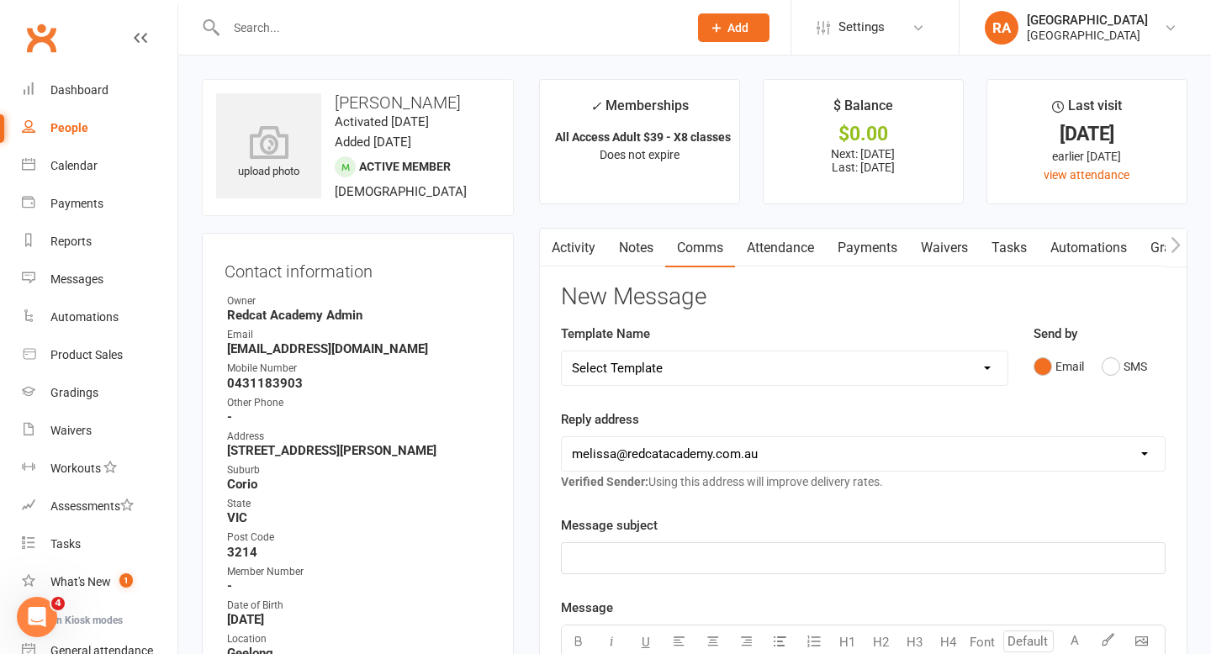
click at [582, 240] on link "Activity" at bounding box center [573, 248] width 67 height 39
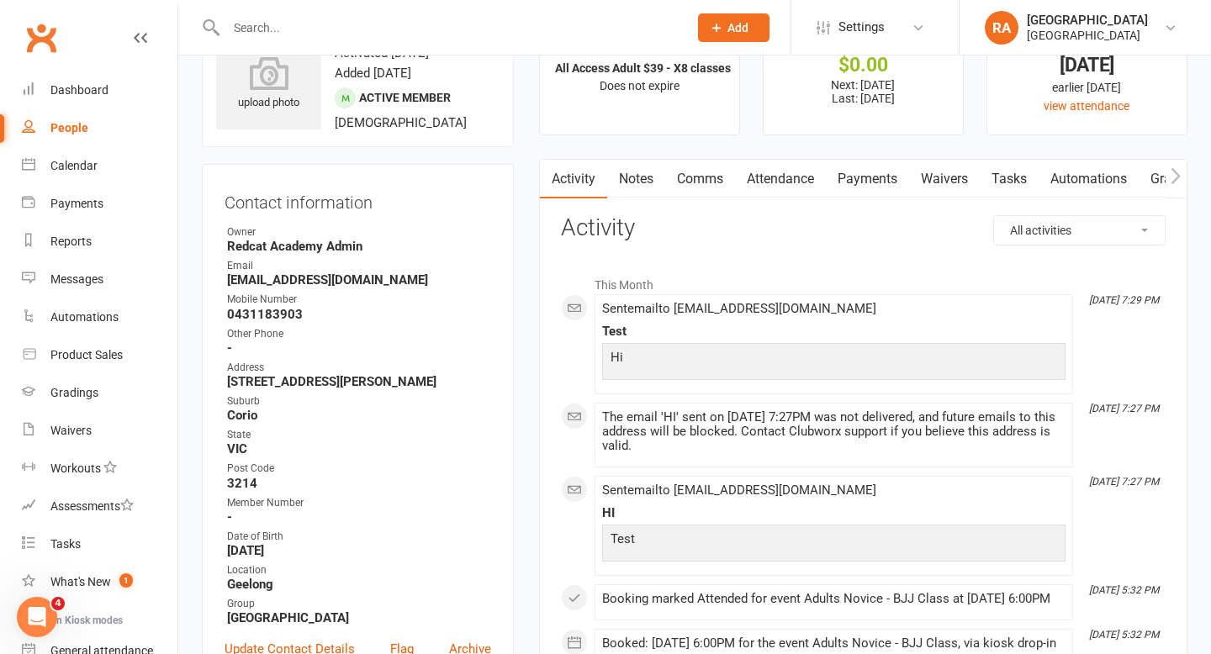
scroll to position [74, 0]
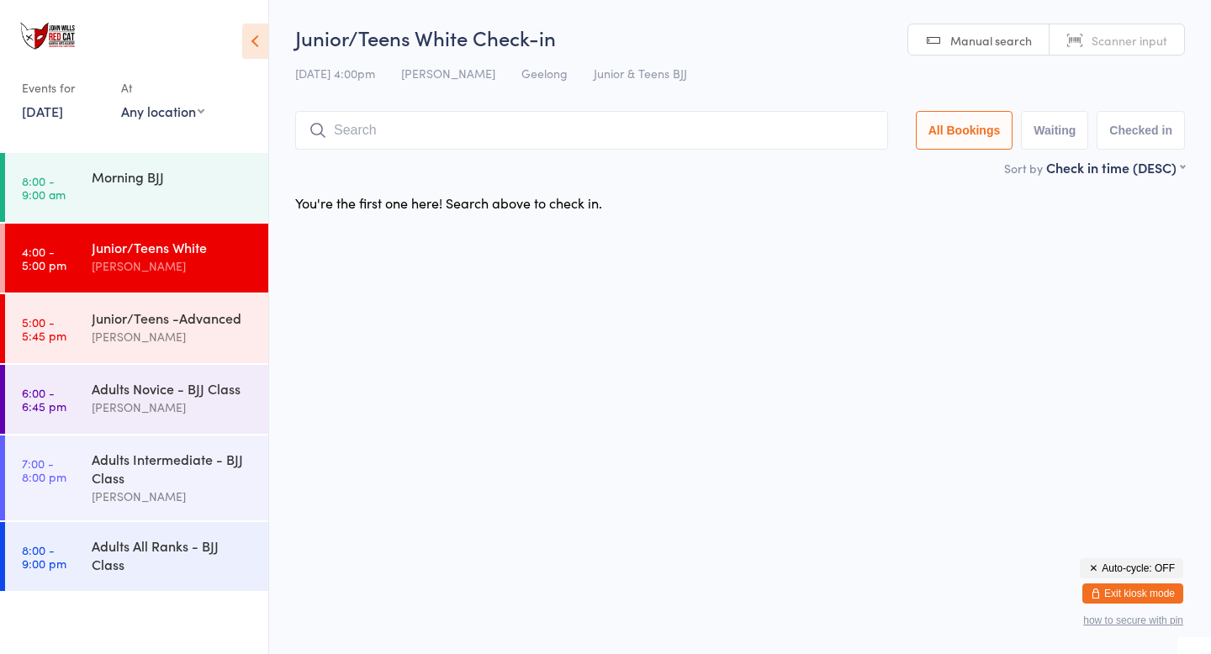
click at [1141, 591] on button "Exit kiosk mode" at bounding box center [1133, 594] width 101 height 20
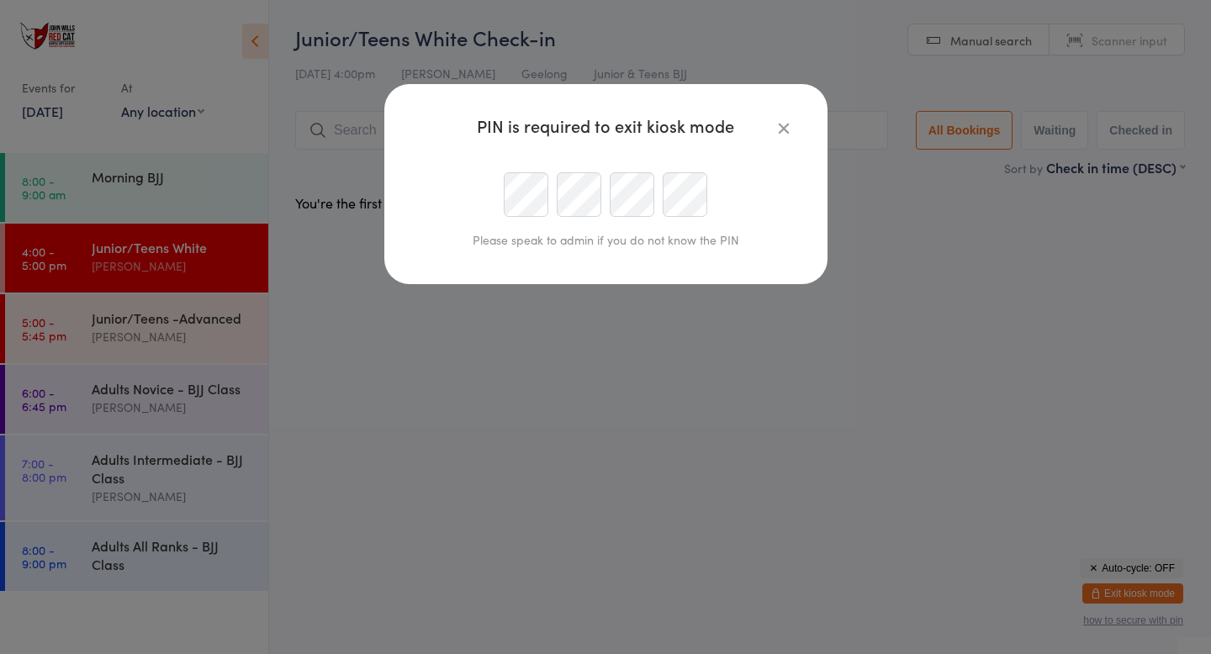
type input "[PERSON_NAME][EMAIL_ADDRESS][DOMAIN_NAME]"
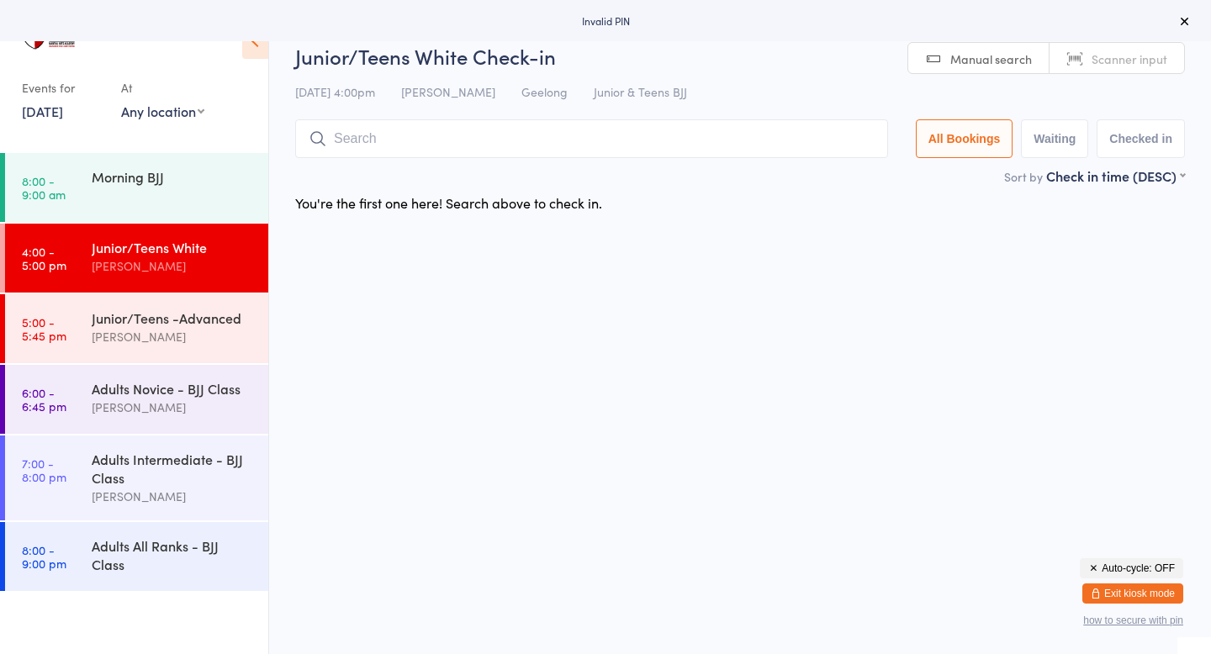
click at [1136, 593] on button "Exit kiosk mode" at bounding box center [1133, 594] width 101 height 20
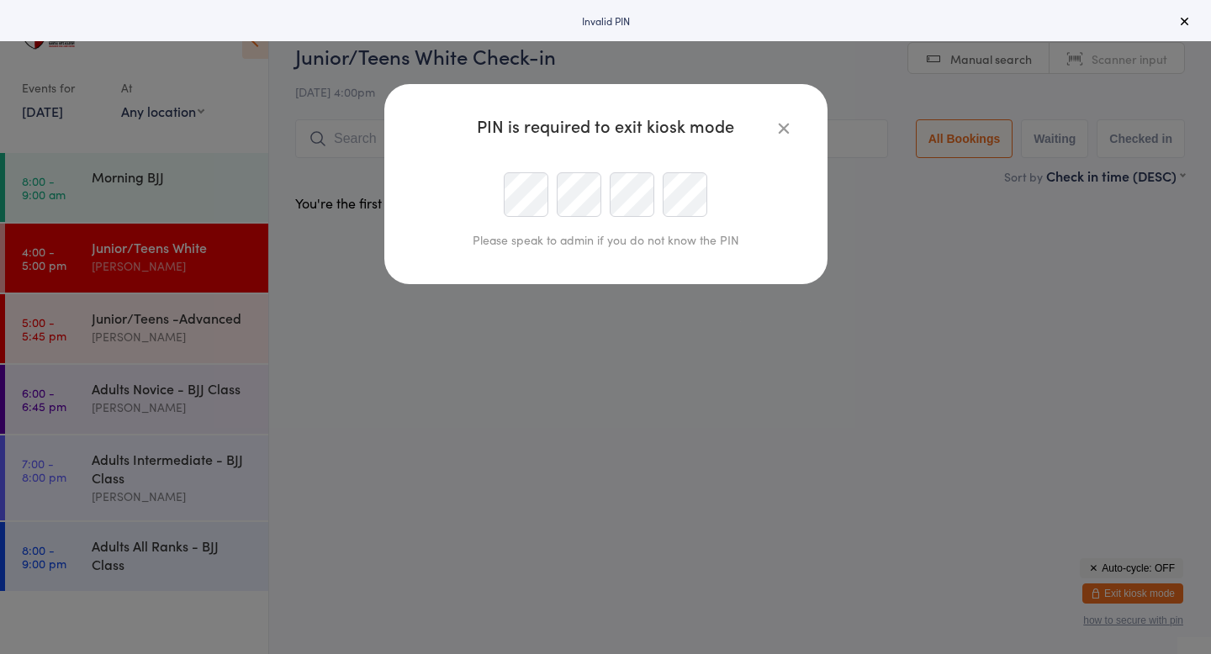
type input "[PERSON_NAME][EMAIL_ADDRESS][DOMAIN_NAME]"
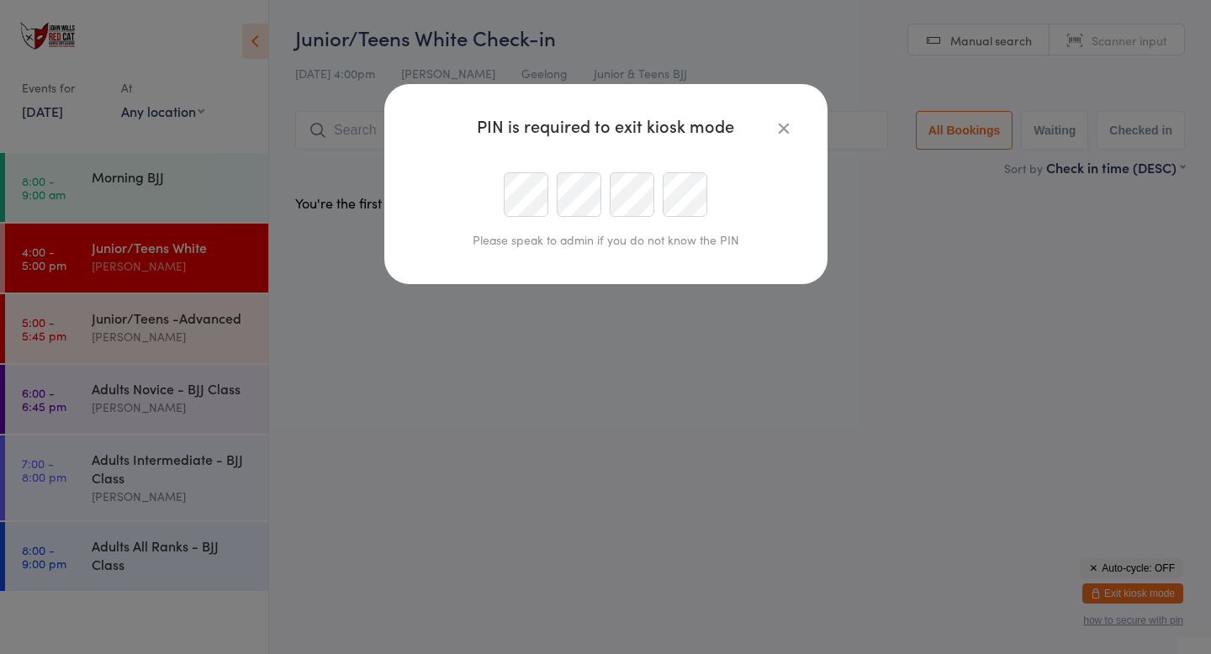
click at [454, 246] on div "Please speak to admin if you do not know the PIN" at bounding box center [606, 240] width 376 height 28
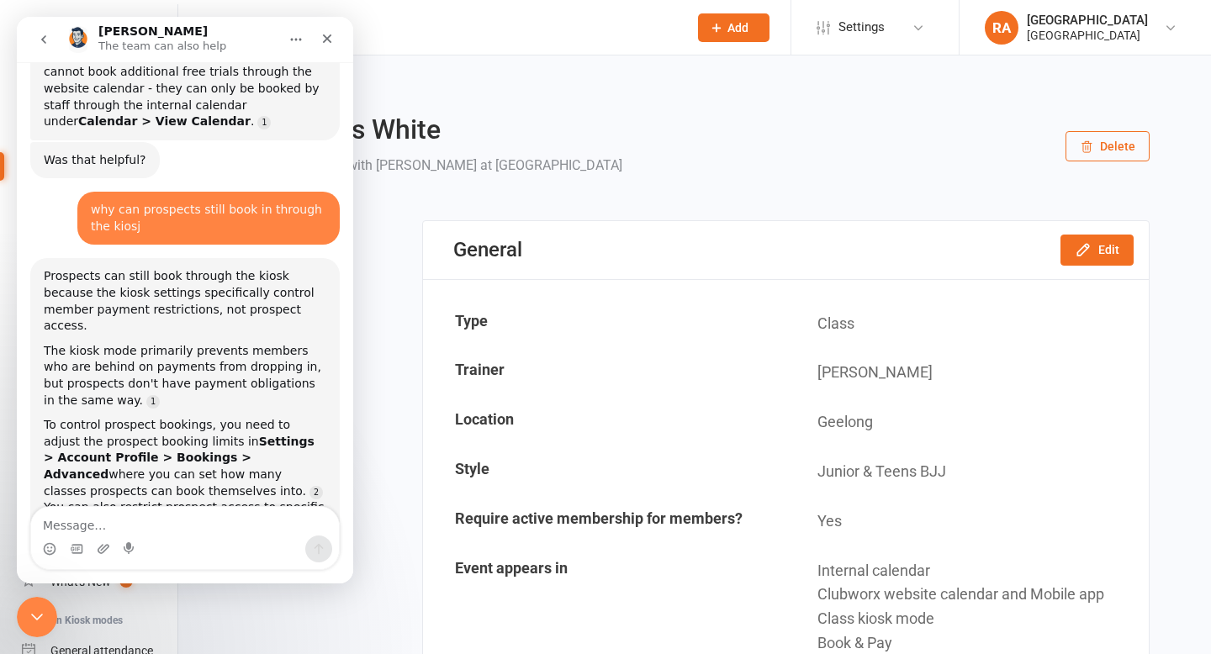
scroll to position [420, 0]
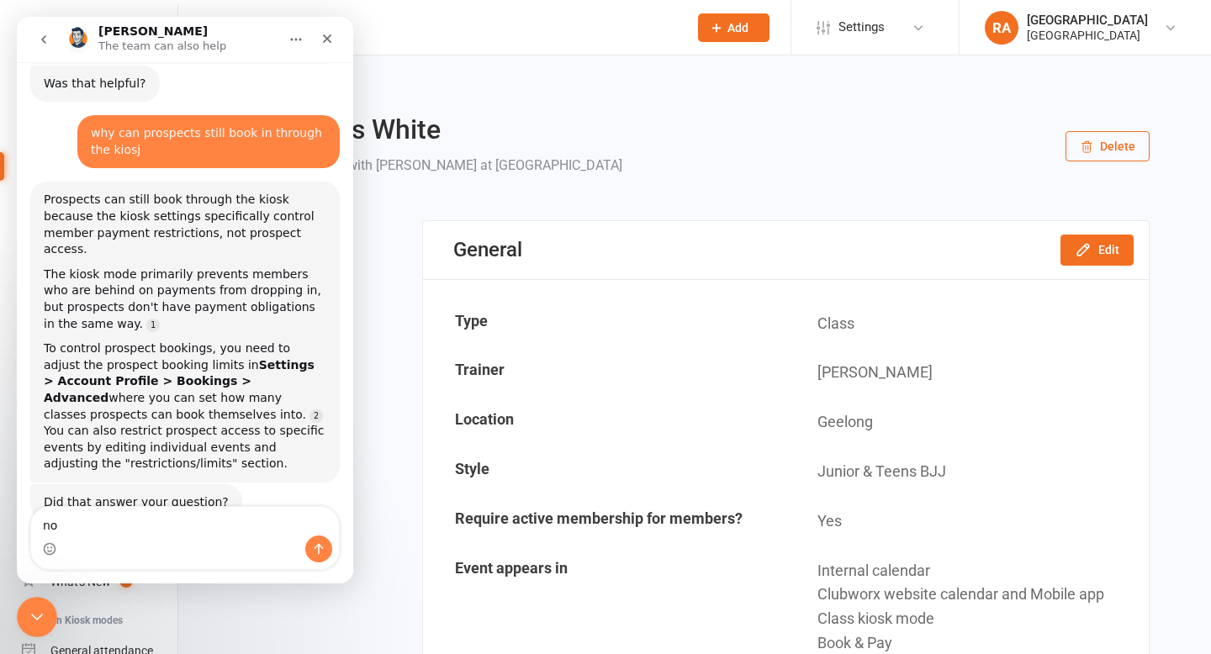
type textarea "n"
type textarea "I need to restrict prospect access"
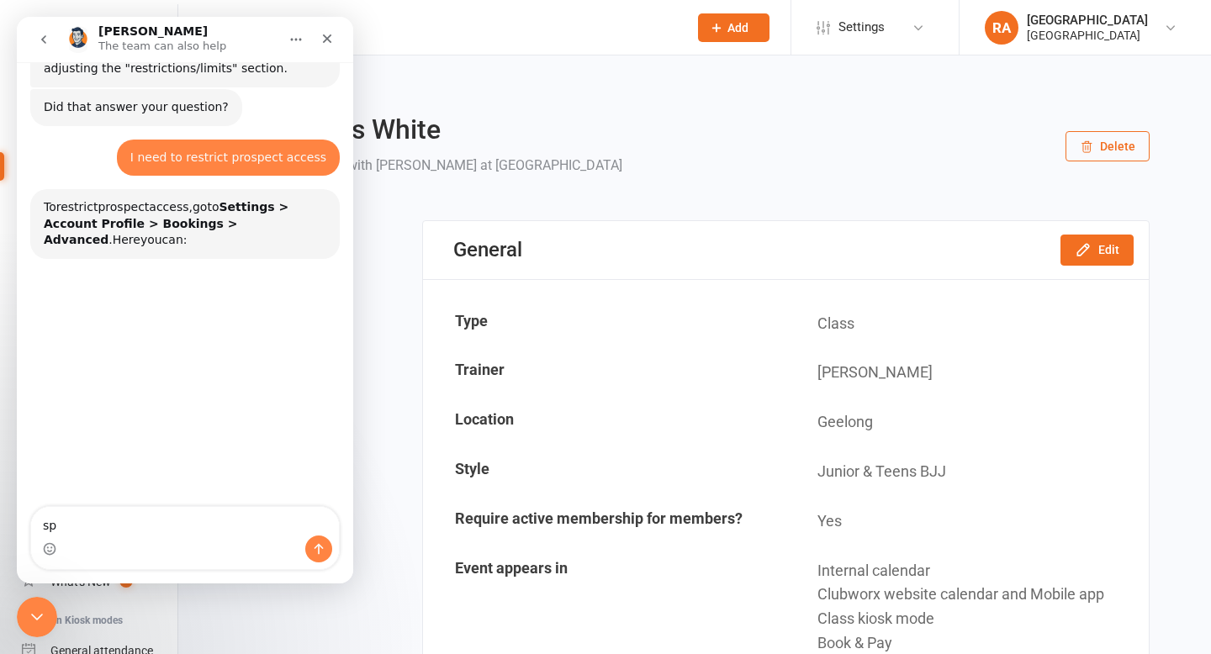
scroll to position [847, 0]
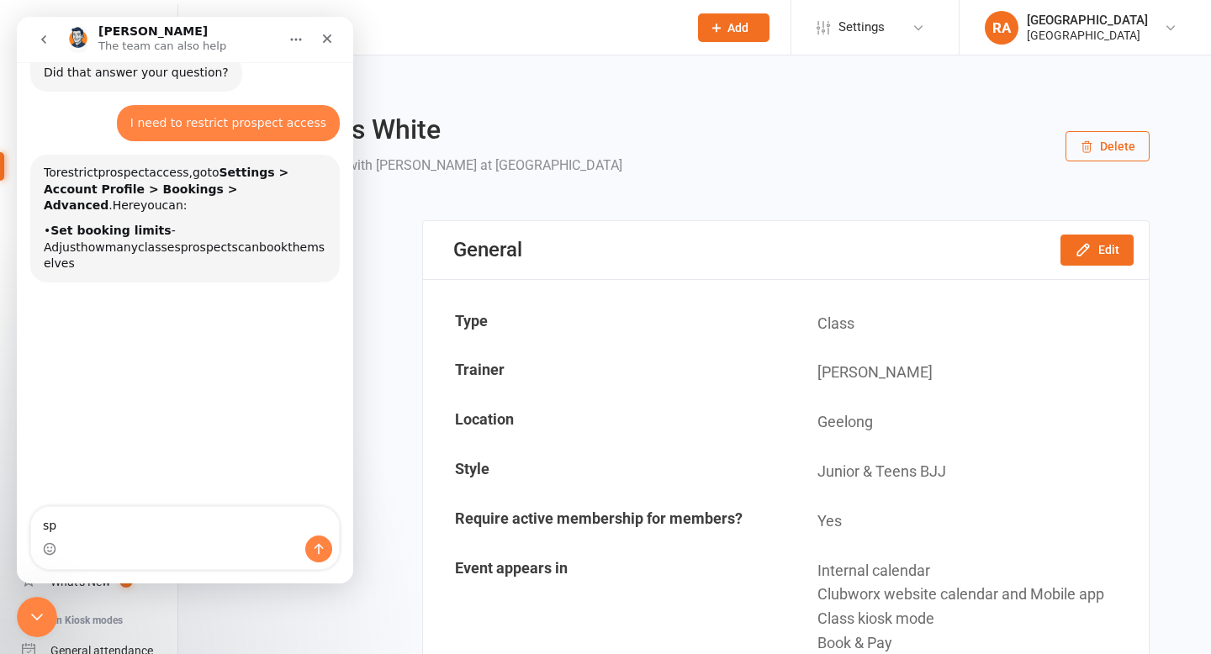
type textarea "s"
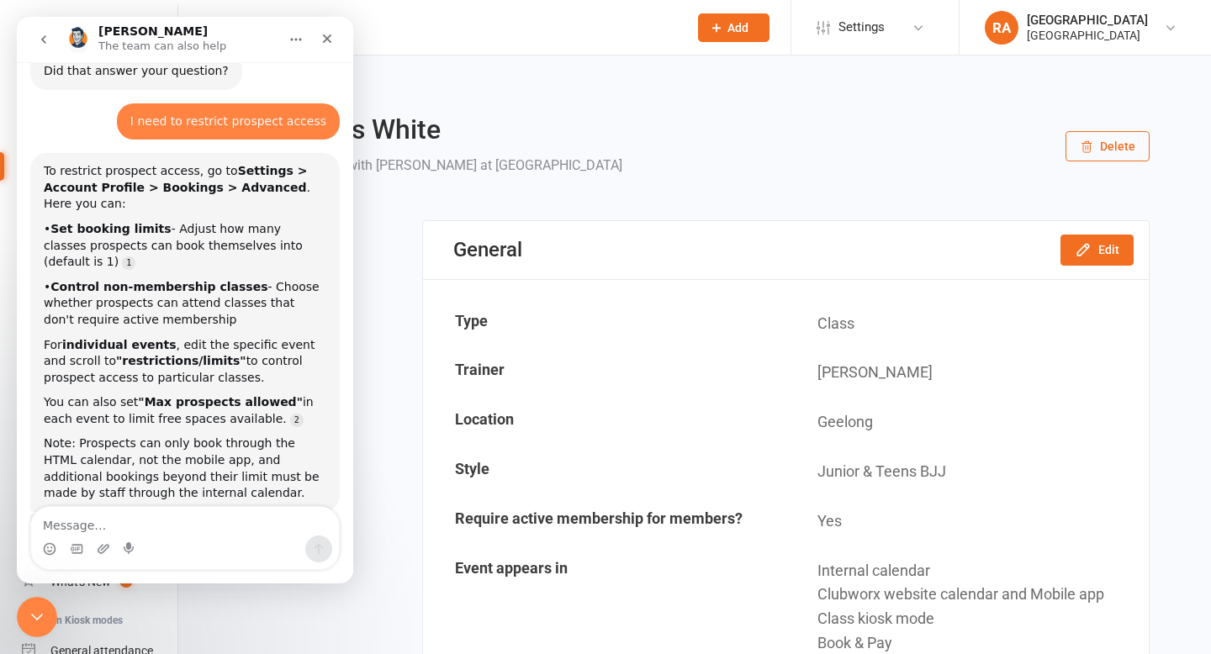
scroll to position [874, 0]
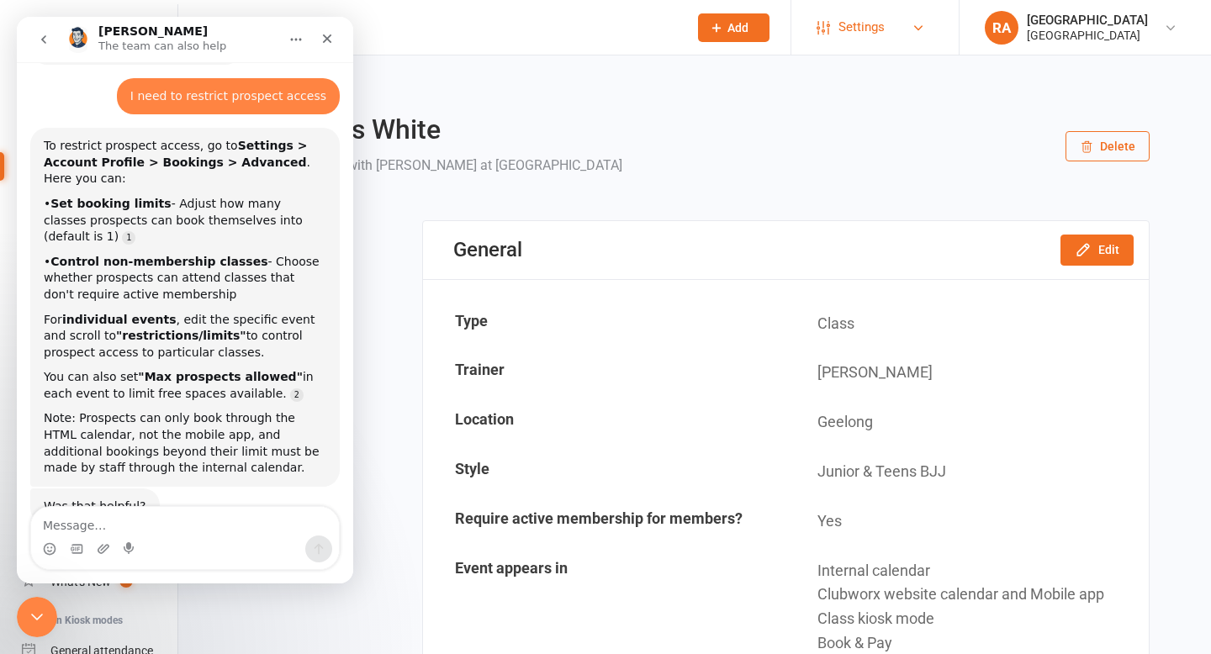
click at [845, 21] on span "Settings" at bounding box center [862, 27] width 46 height 38
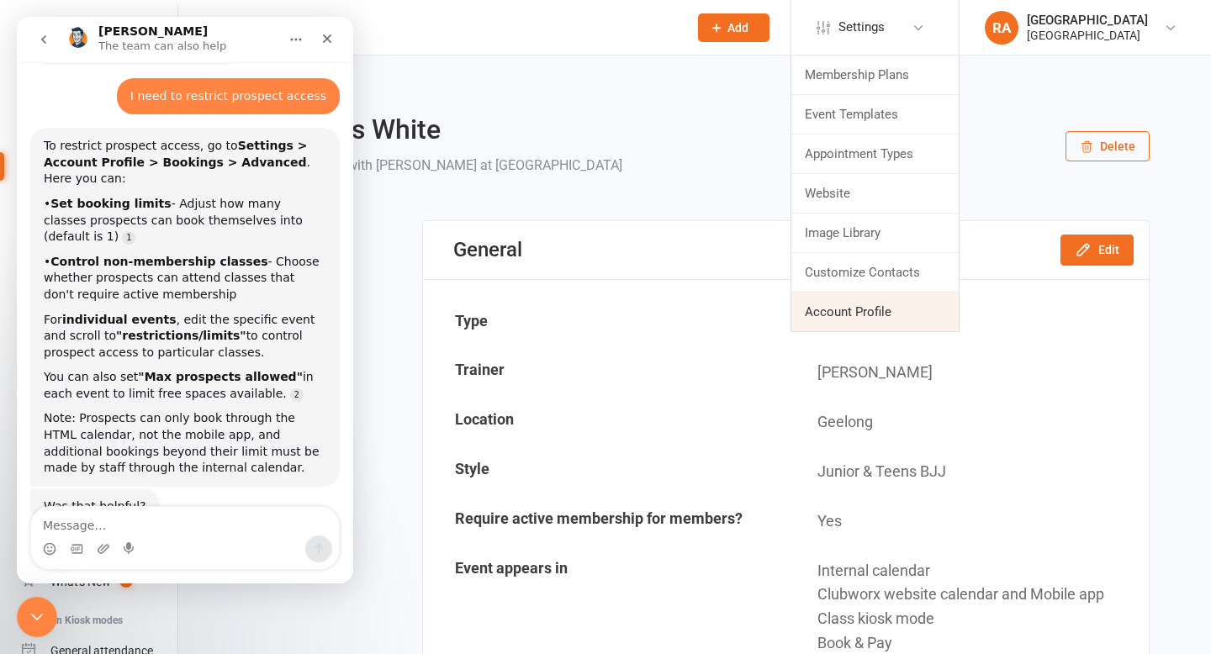
click at [856, 308] on link "Account Profile" at bounding box center [875, 312] width 167 height 39
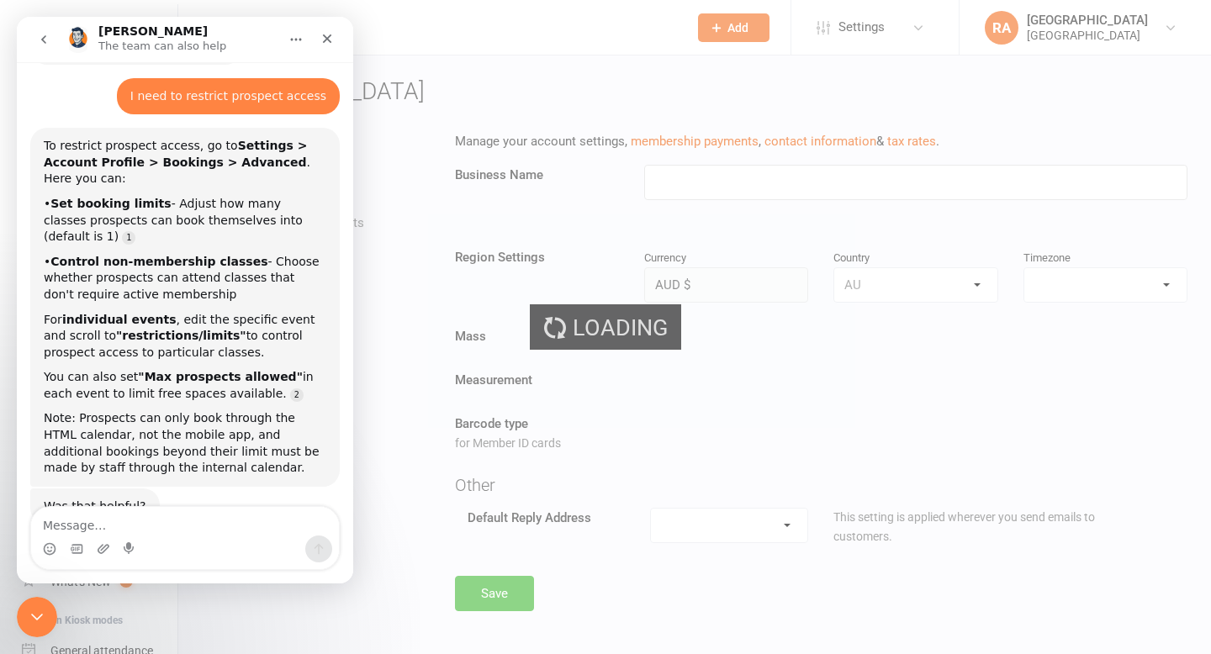
type input "[GEOGRAPHIC_DATA]"
select select "Australia/Melbourne"
select select "melissa@redcatacademy.com.au"
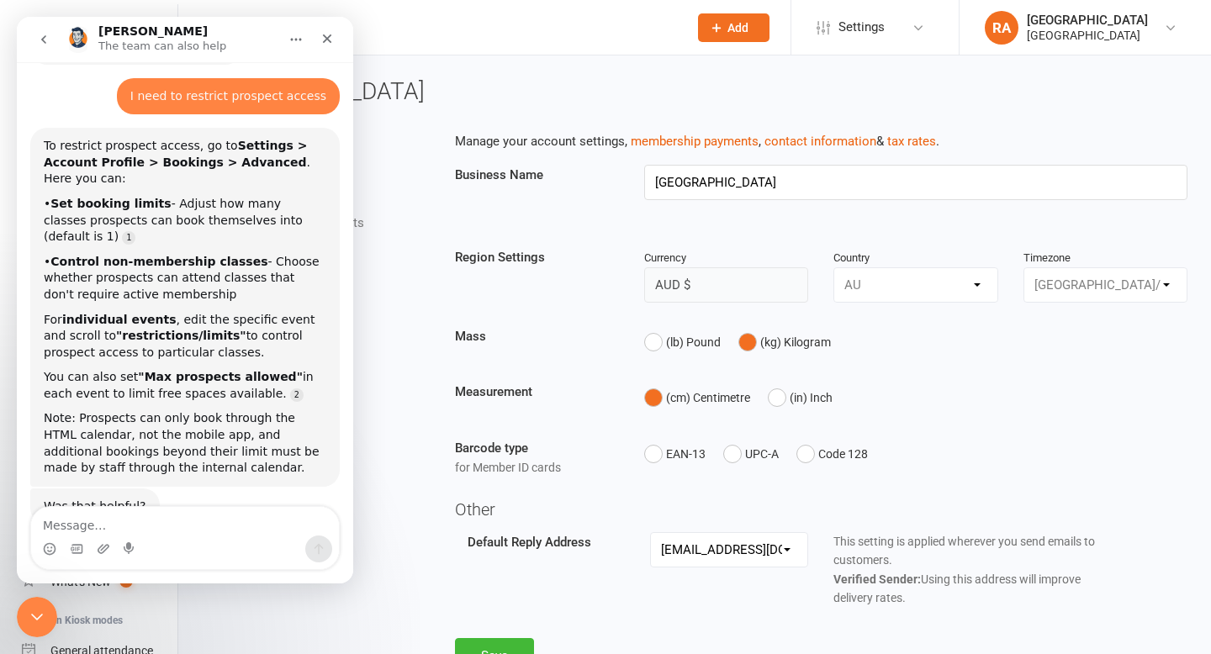
scroll to position [34, 0]
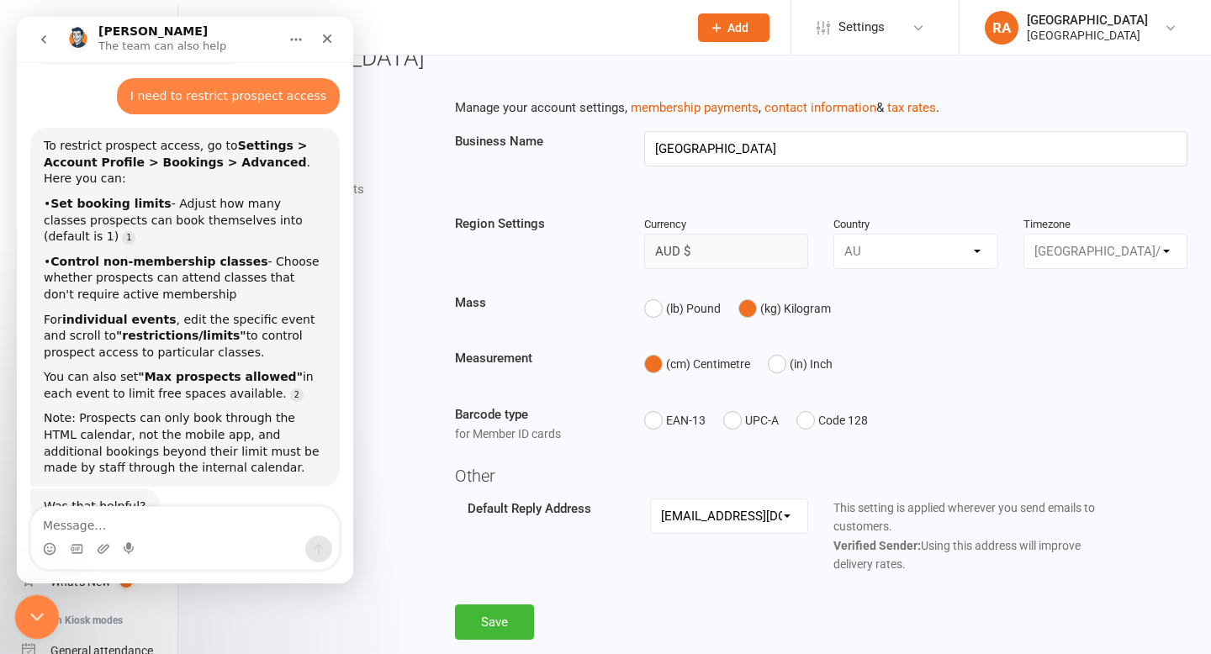
click at [36, 618] on icon "Close Intercom Messenger" at bounding box center [34, 615] width 20 height 20
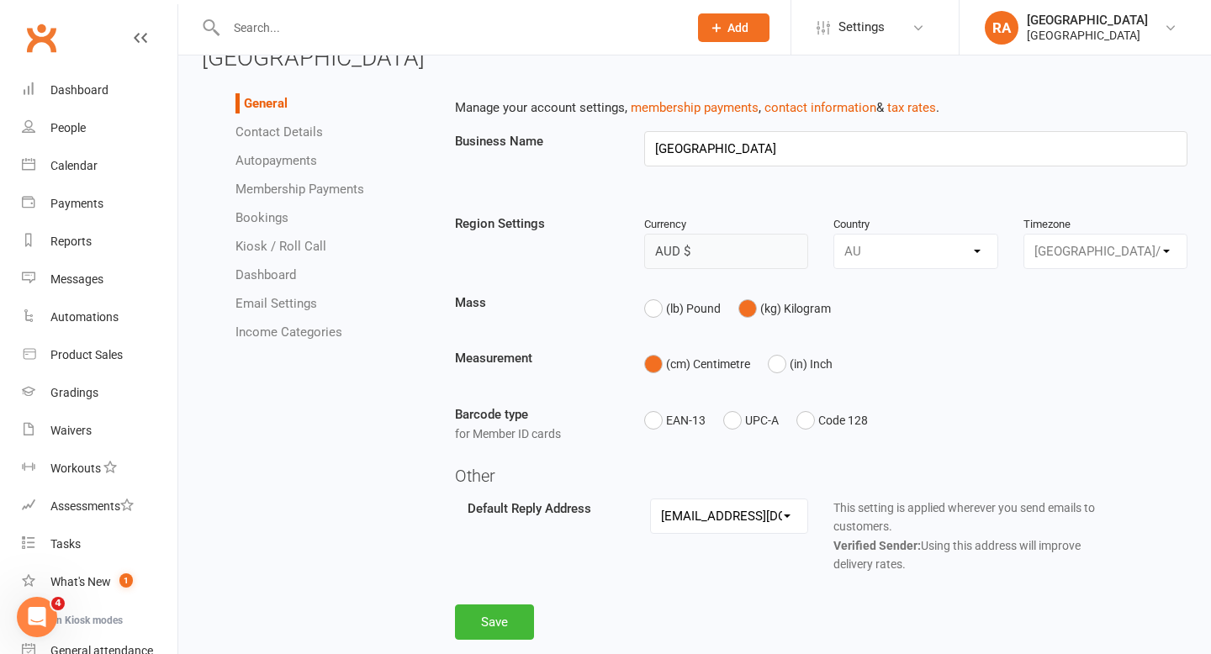
scroll to position [874, 0]
click at [273, 218] on link "Bookings" at bounding box center [262, 217] width 53 height 15
select select "send_booking_confirmation_email_to_none"
select select "send_booking_reminder_to_none"
select select "1"
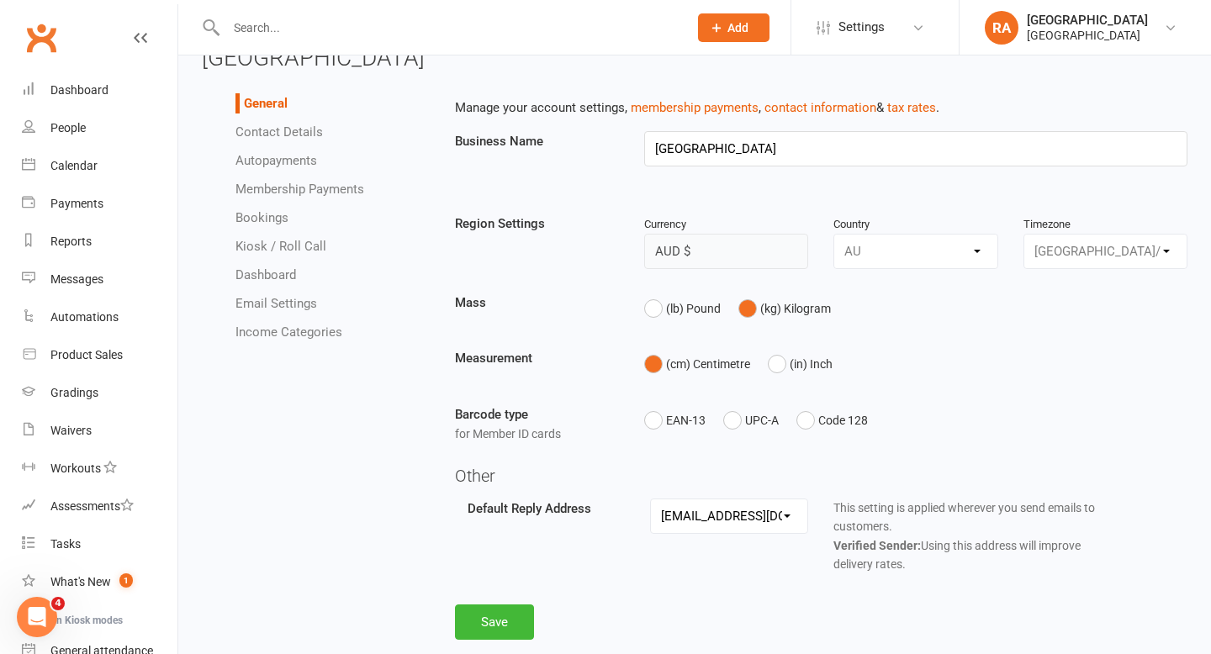
select select "false"
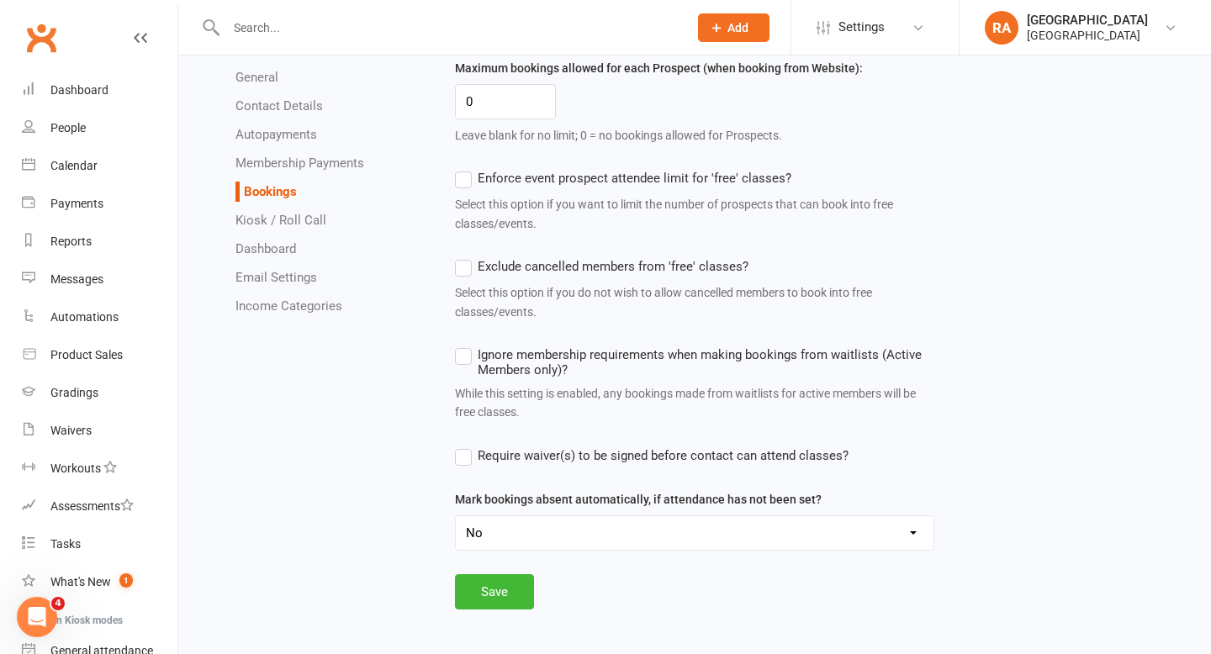
scroll to position [1212, 0]
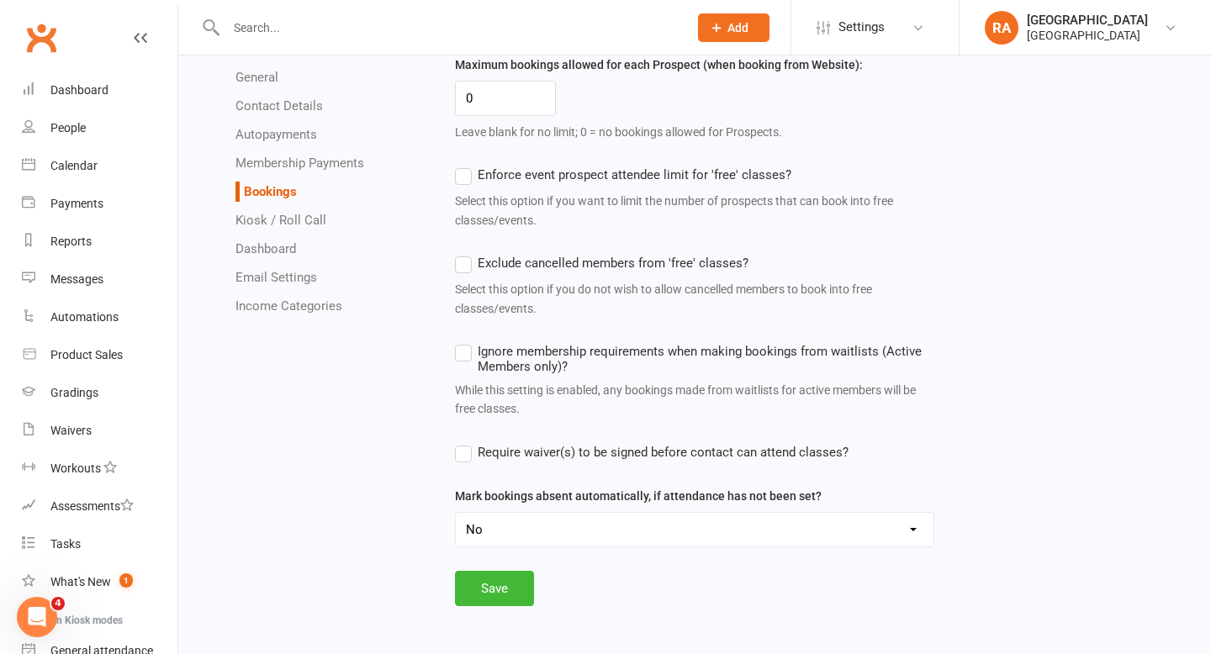
click at [462, 183] on label "Enforce event prospect attendee limit for 'free' classes?" at bounding box center [623, 175] width 336 height 20
click at [462, 165] on input "Enforce event prospect attendee limit for 'free' classes?" at bounding box center [623, 165] width 336 height 0
click at [470, 268] on label "Exclude cancelled members from 'free' classes?" at bounding box center [602, 263] width 294 height 20
click at [470, 253] on input "Exclude cancelled members from 'free' classes?" at bounding box center [602, 253] width 294 height 0
click at [486, 583] on button "Save" at bounding box center [494, 588] width 79 height 35
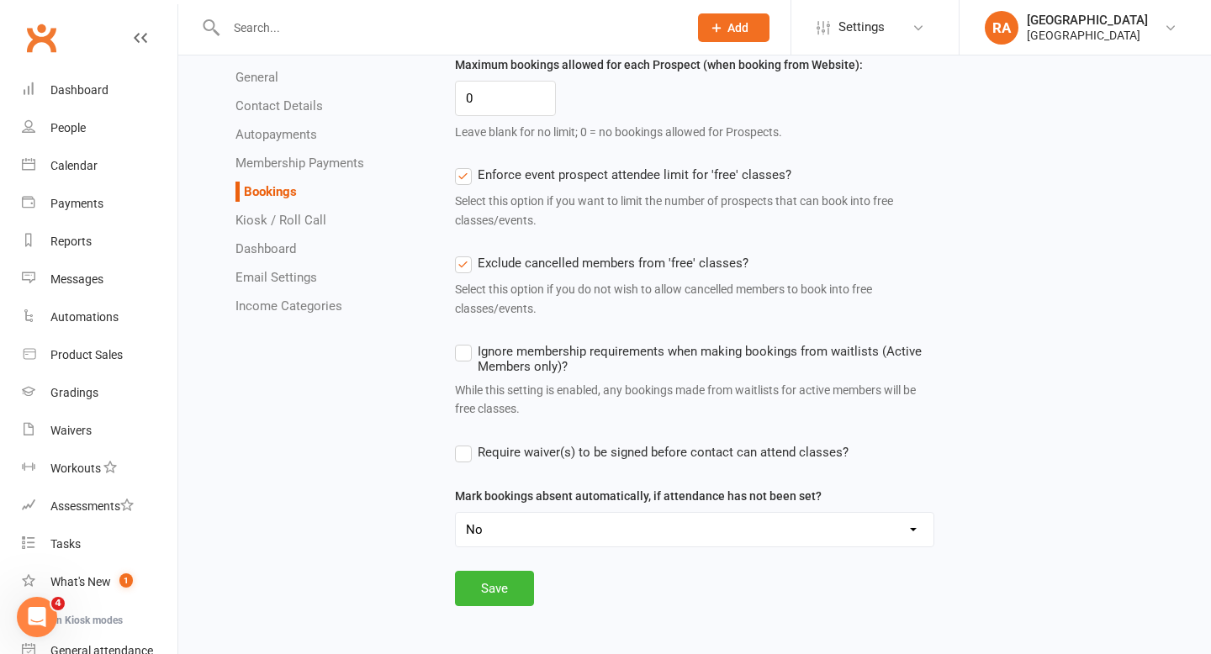
click at [291, 29] on input "text" at bounding box center [448, 28] width 455 height 24
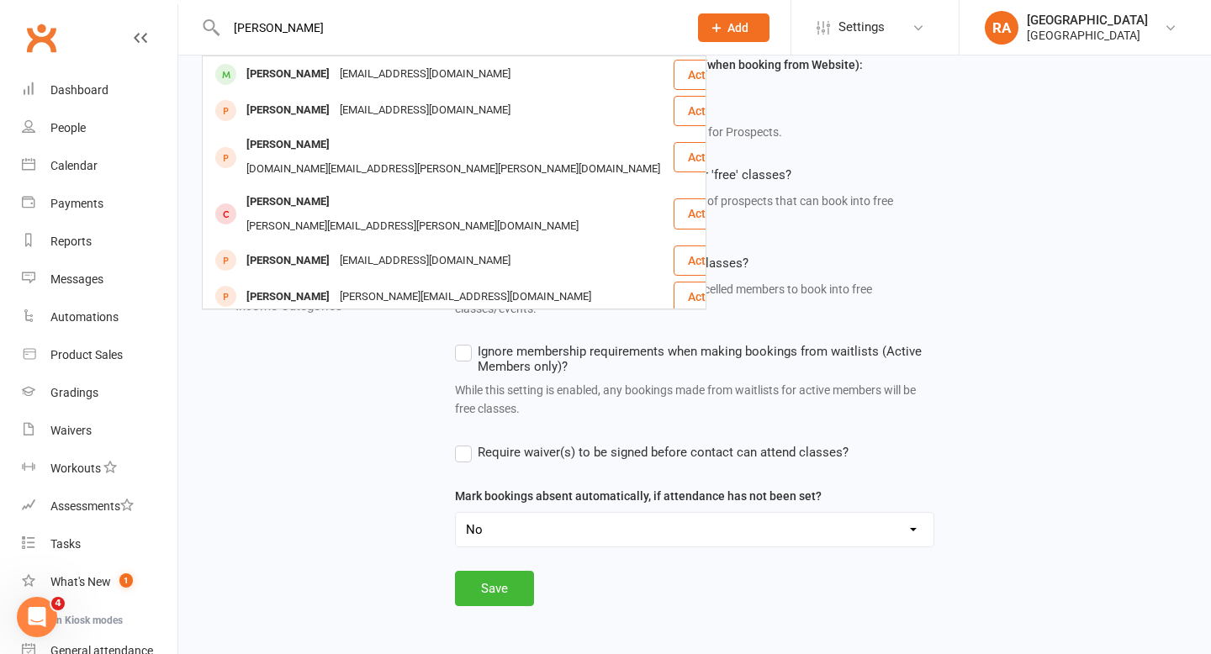
type input "leonard"
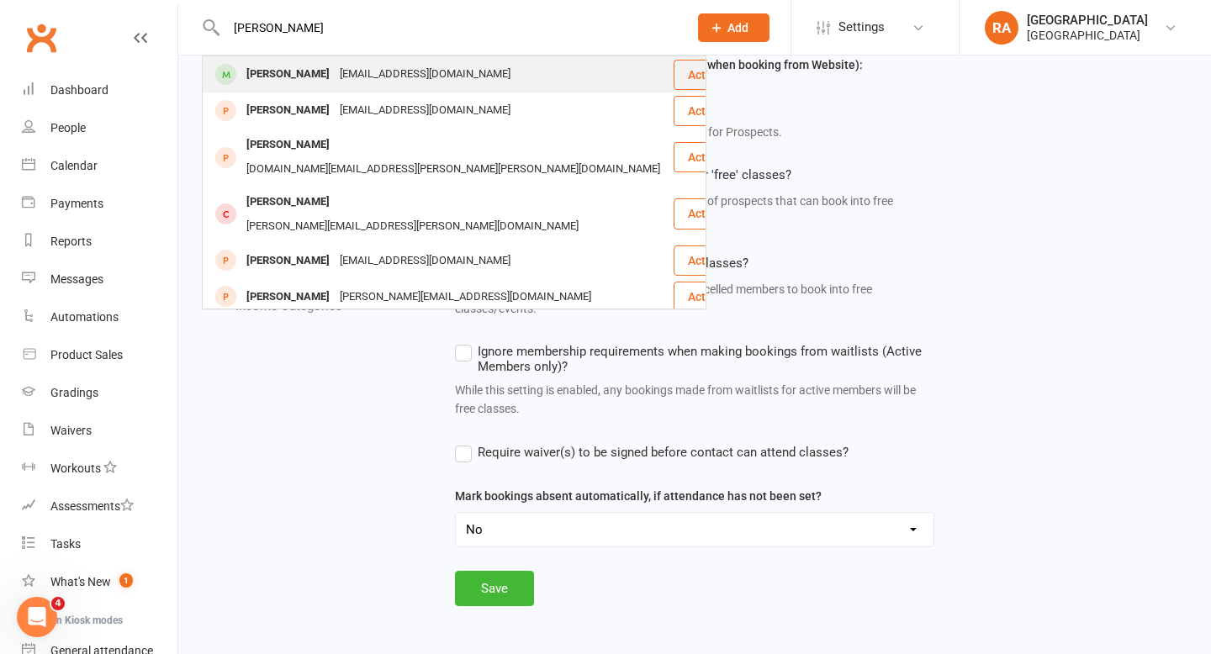
click at [292, 77] on div "Leonard Serpell" at bounding box center [287, 74] width 93 height 24
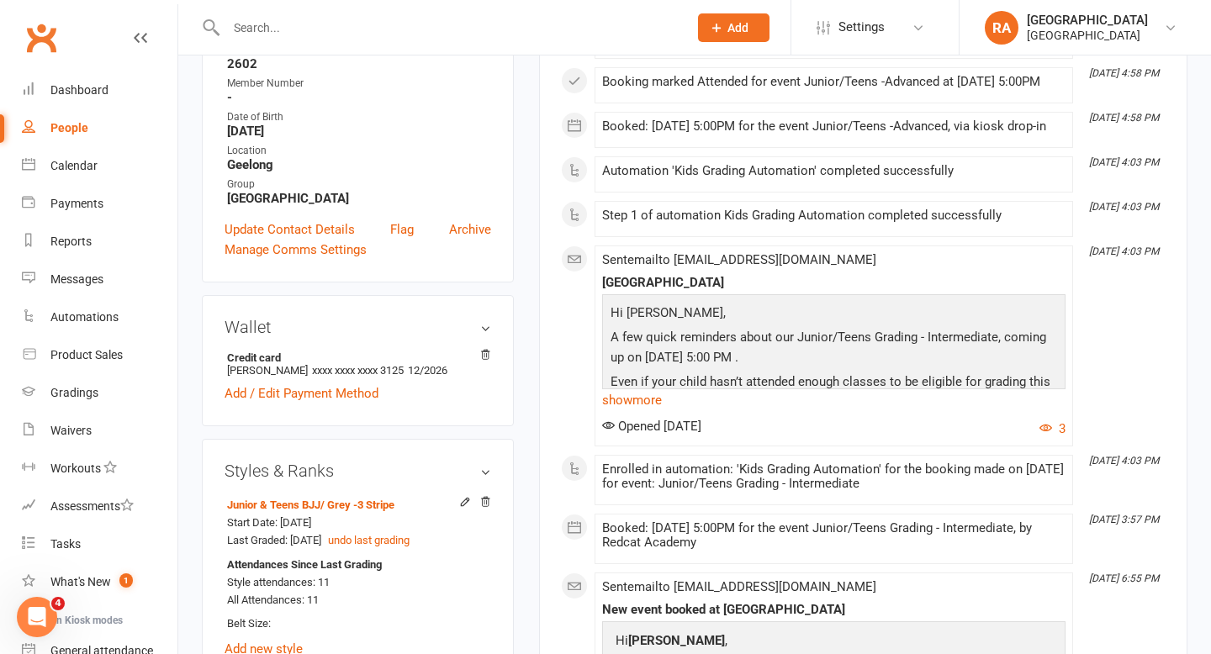
scroll to position [518, 0]
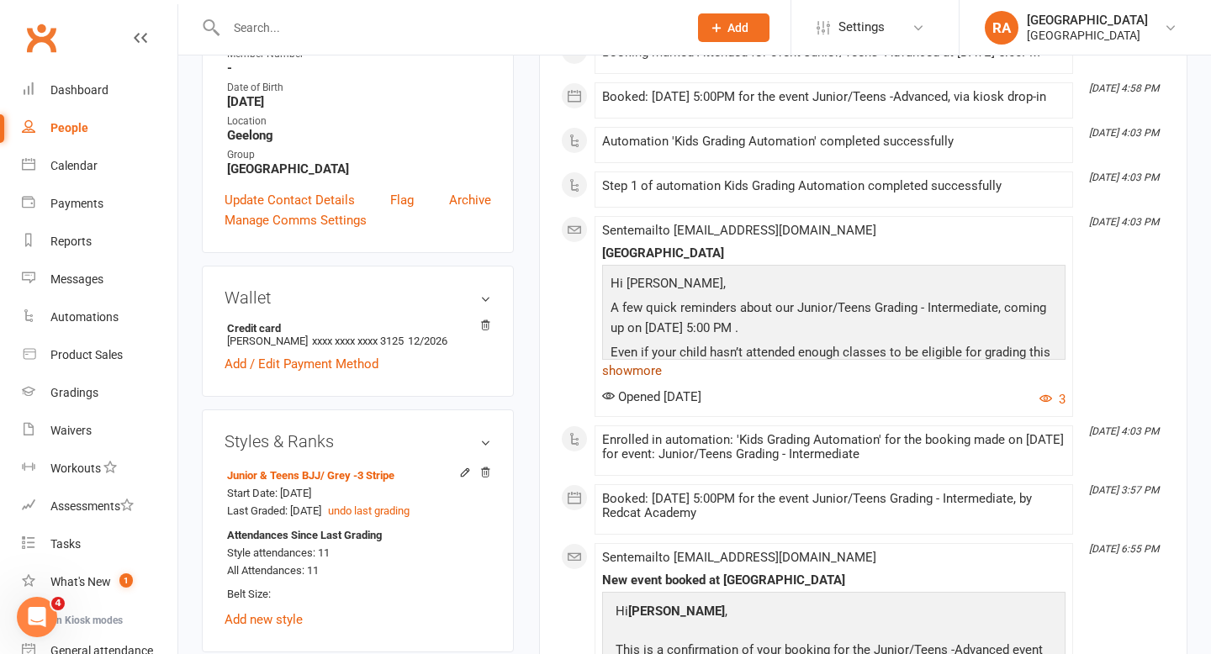
click at [641, 383] on link "show more" at bounding box center [833, 371] width 463 height 24
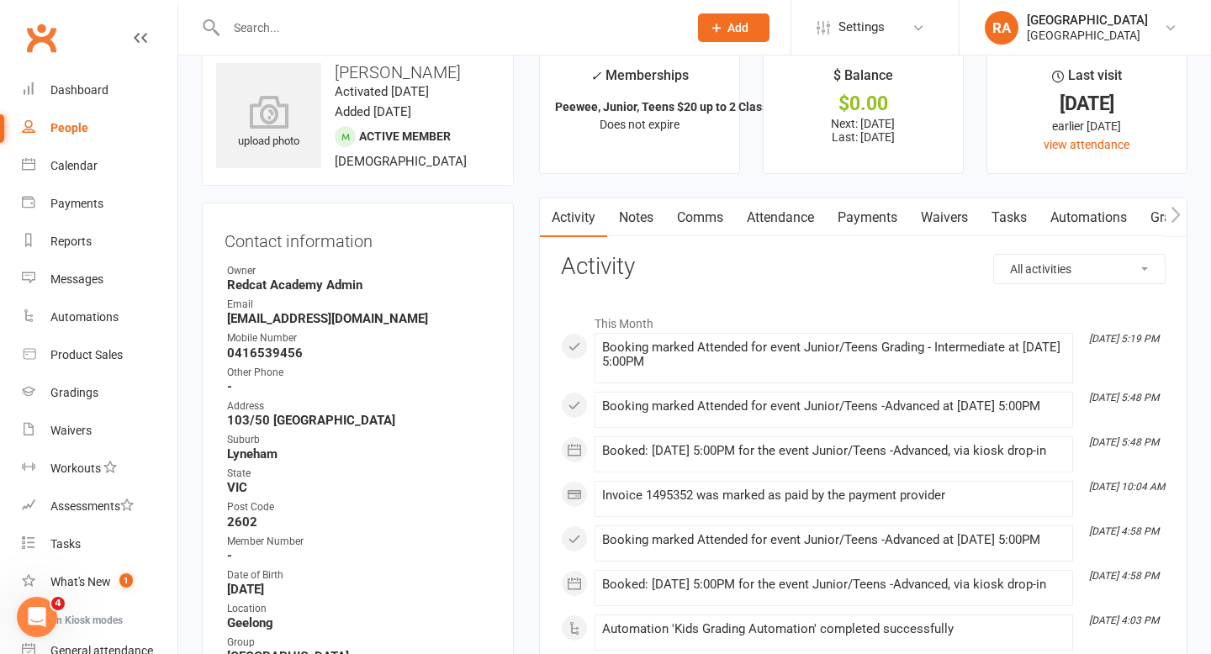
scroll to position [0, 0]
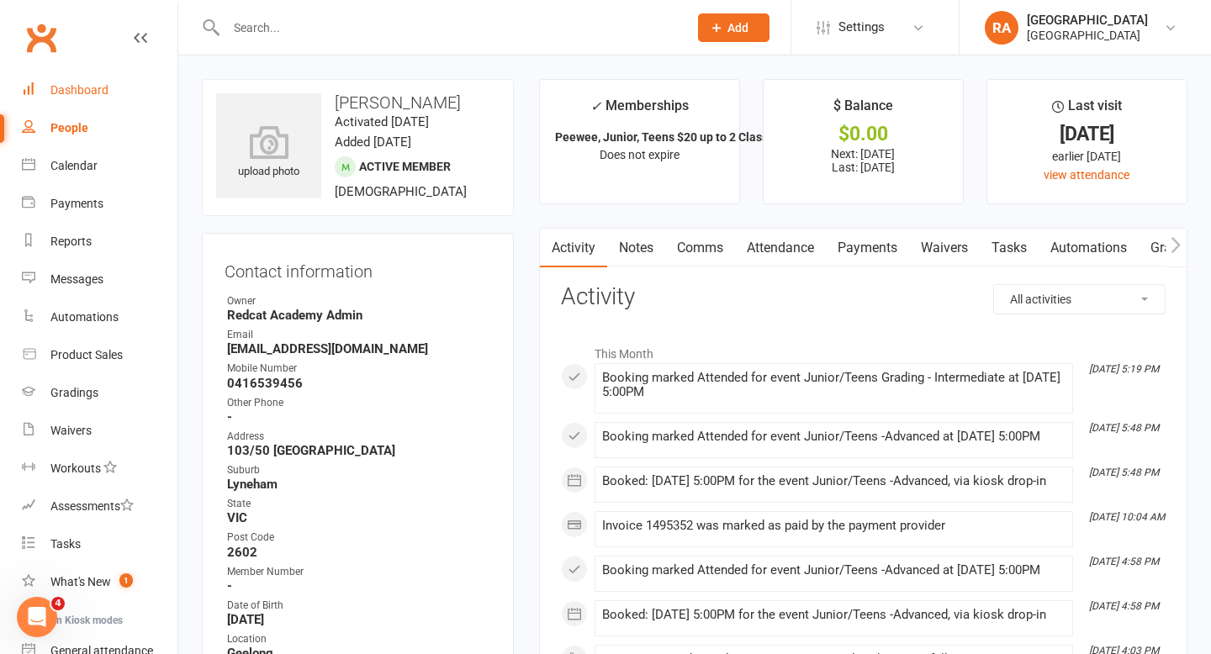
click at [77, 93] on div "Dashboard" at bounding box center [79, 89] width 58 height 13
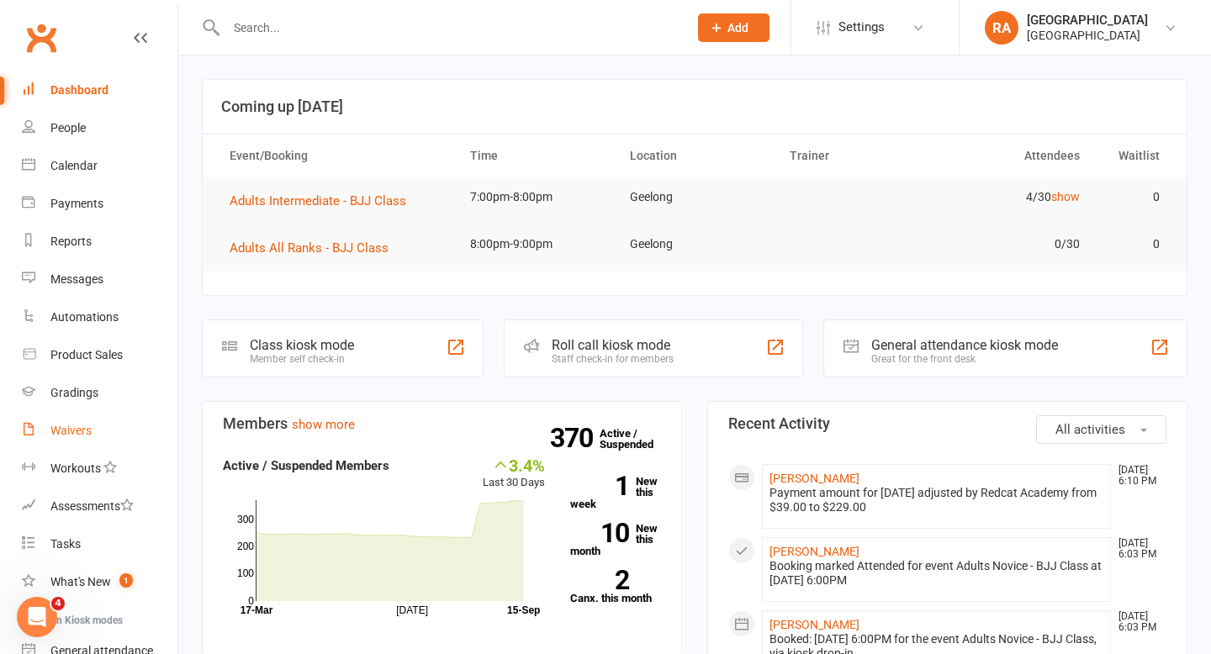
click at [87, 425] on div "Waivers" at bounding box center [70, 430] width 41 height 13
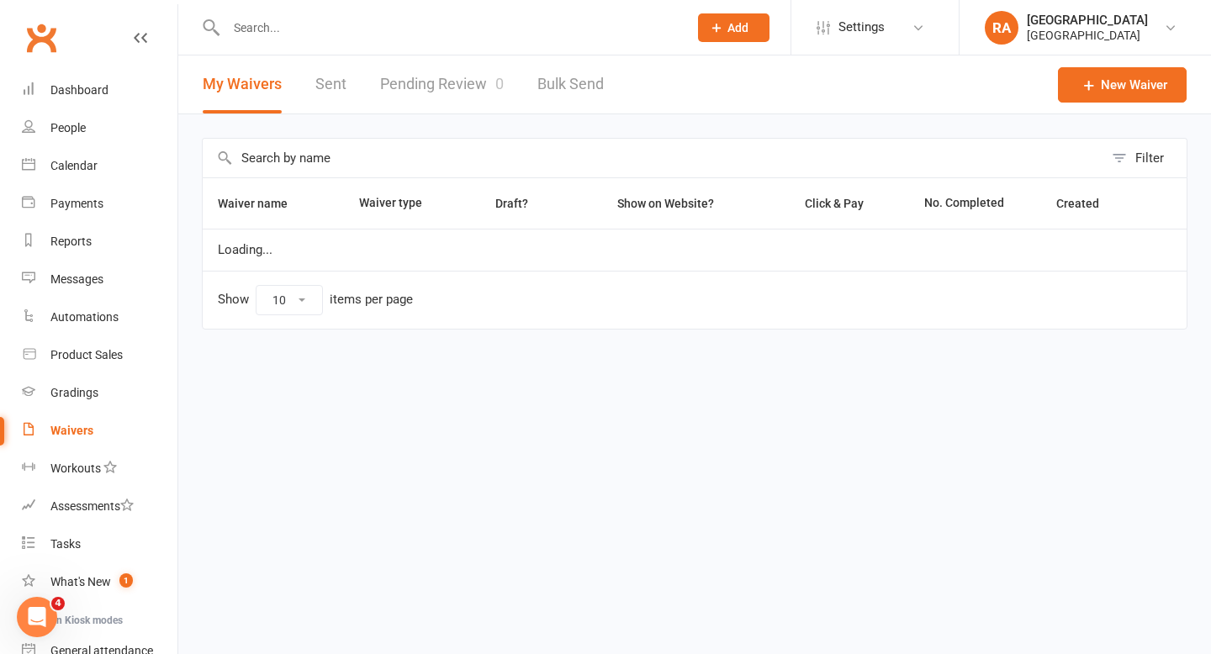
select select "25"
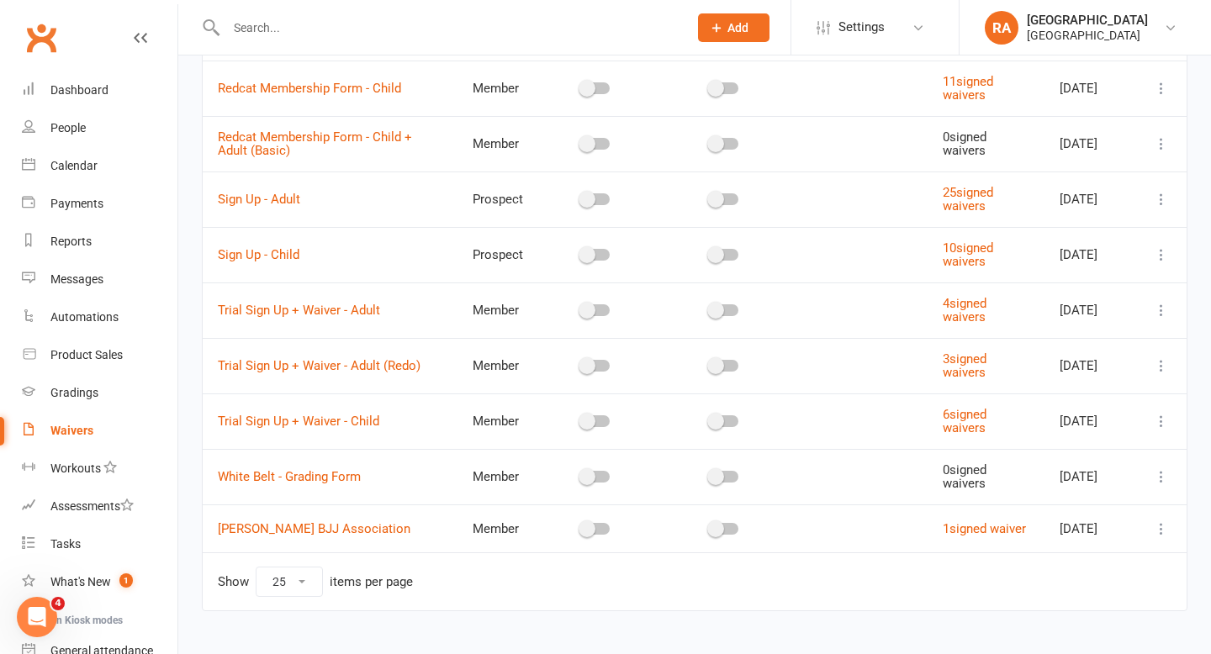
scroll to position [432, 0]
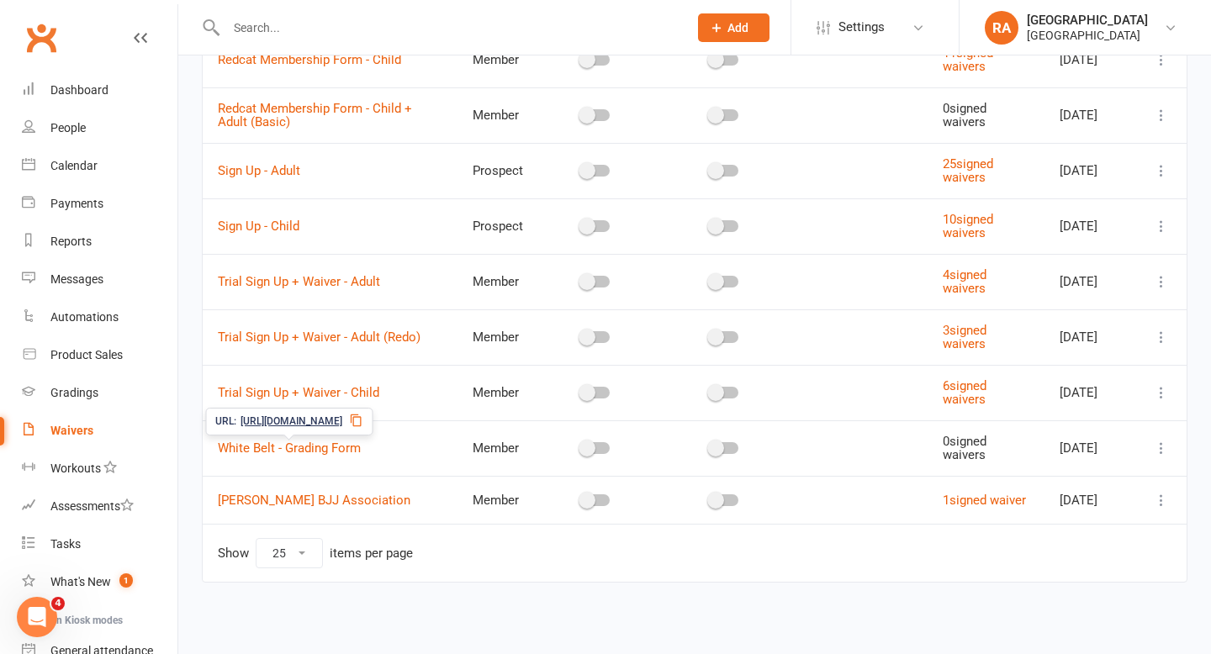
click at [281, 414] on span "https://app.clubworx.com/s/dhzBBUDc" at bounding box center [292, 422] width 102 height 16
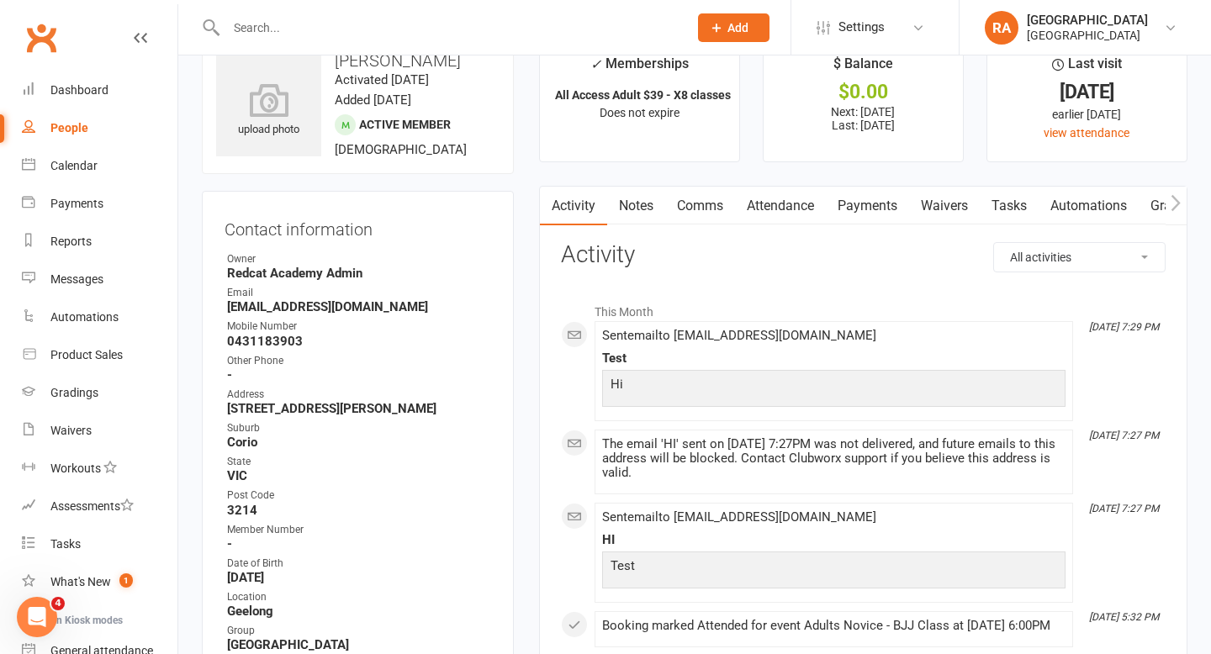
scroll to position [35, 0]
